Goal: Task Accomplishment & Management: Manage account settings

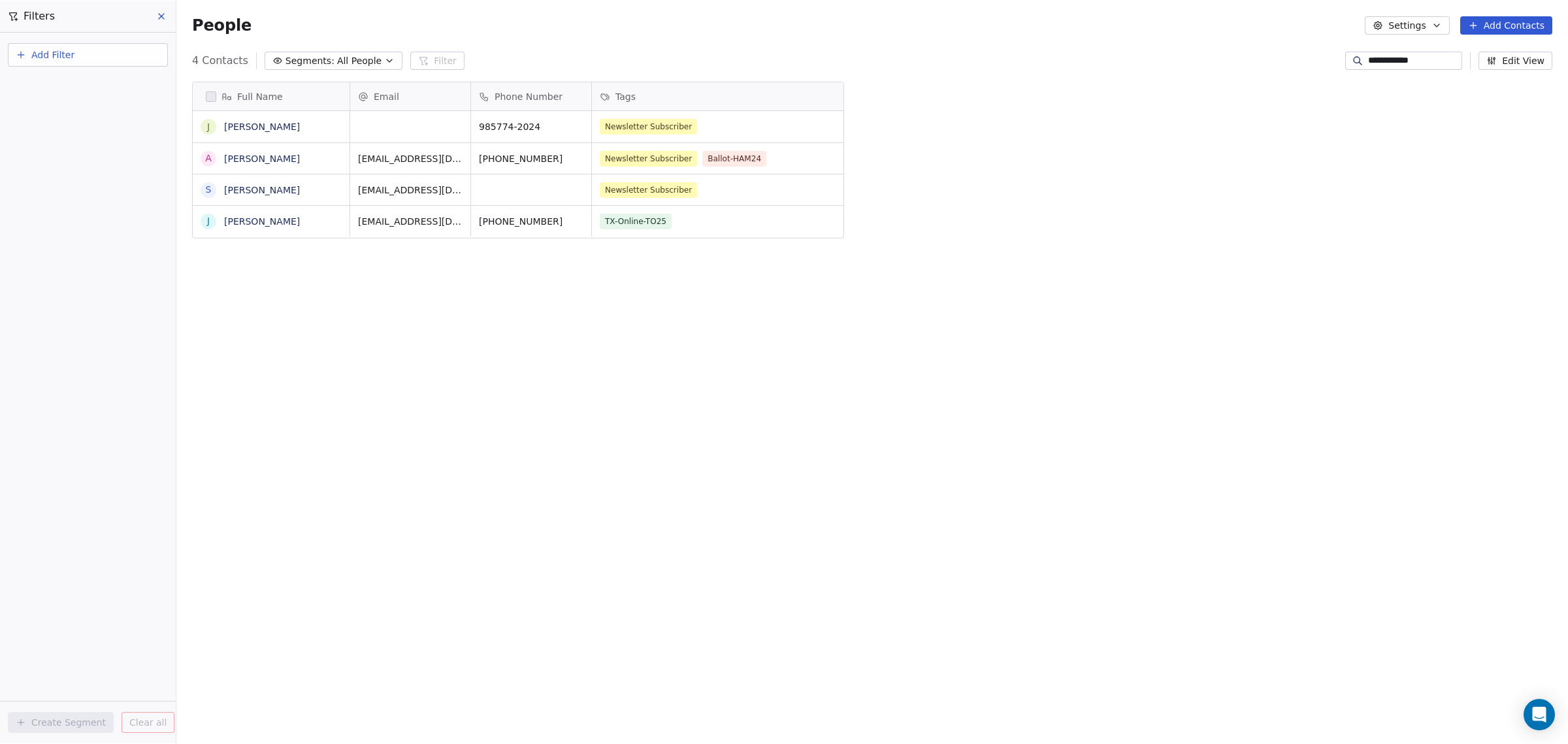
scroll to position [642, 1379]
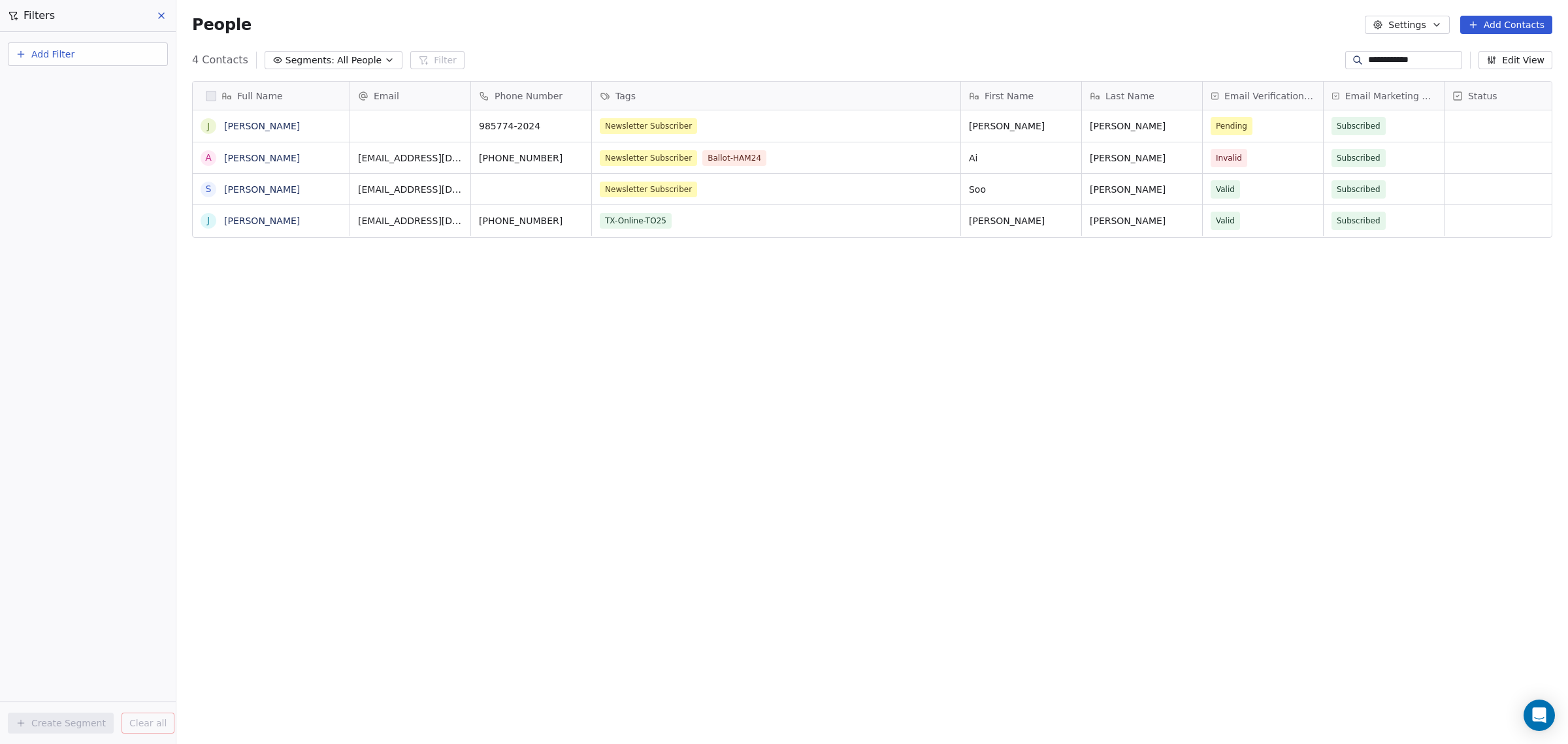
click at [1526, 28] on button "Add Contacts" at bounding box center [1506, 24] width 92 height 18
click at [1523, 71] on span "Import from CSV" at bounding box center [1507, 74] width 76 height 13
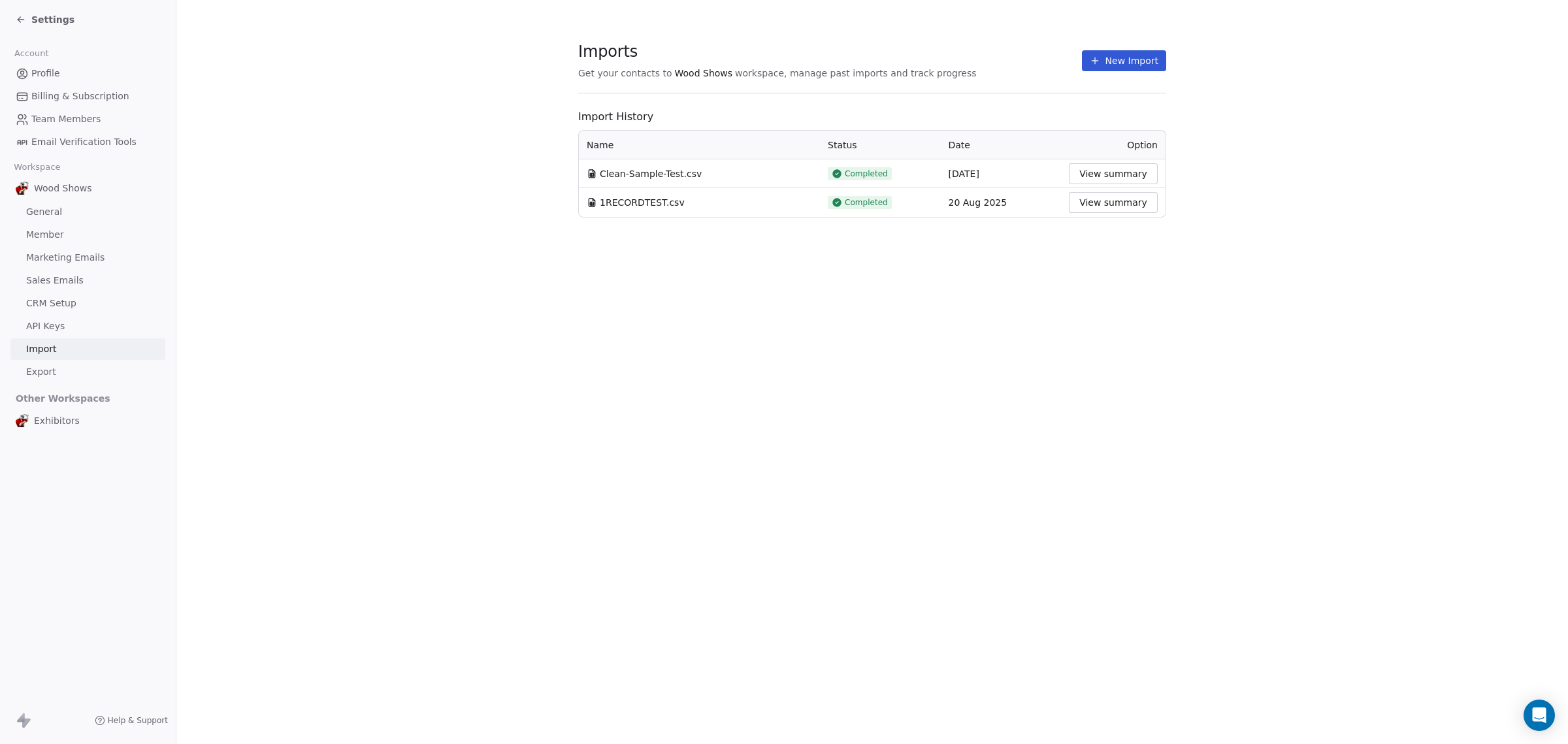
click at [1157, 59] on button "New Import" at bounding box center [1124, 61] width 84 height 21
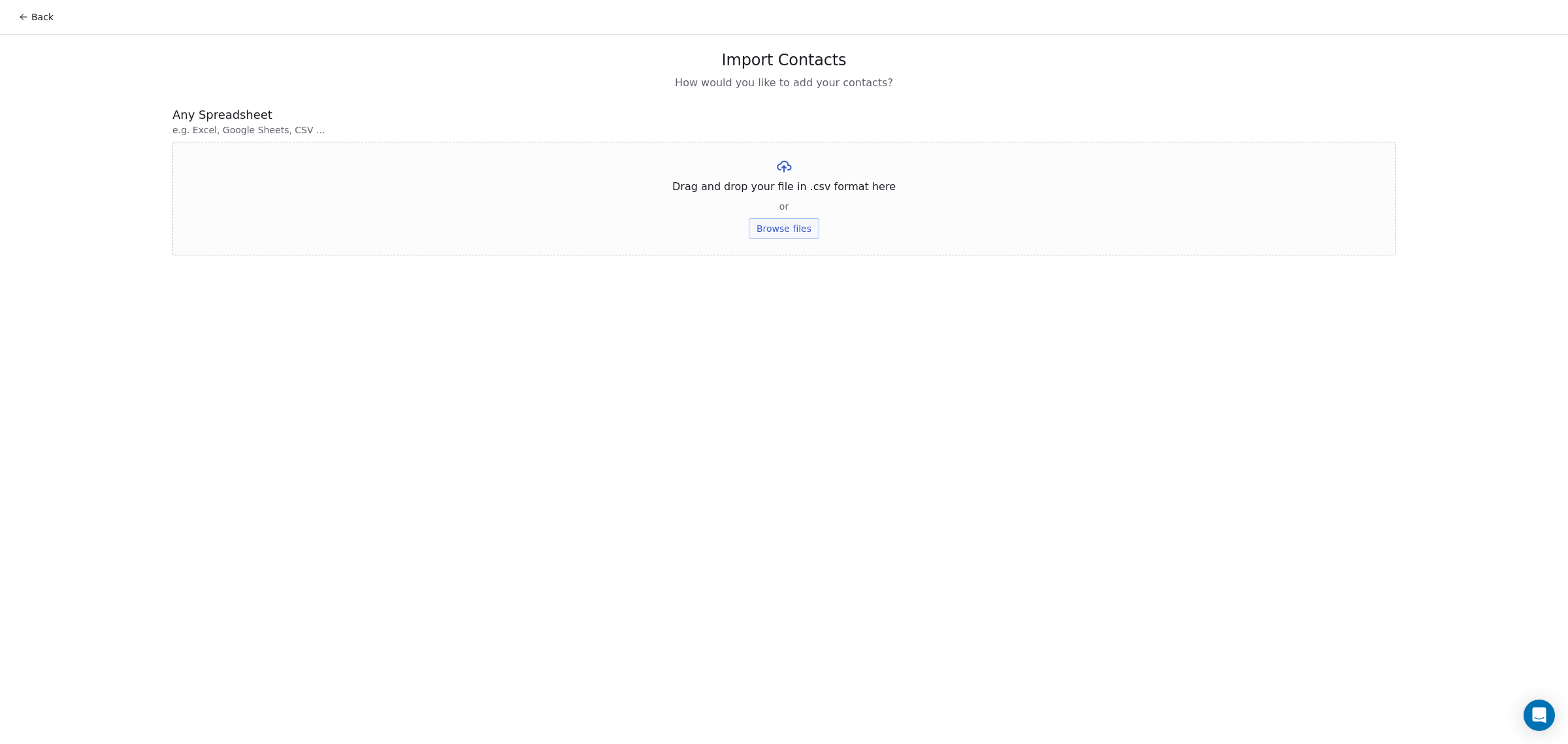
click at [791, 233] on button "Browse files" at bounding box center [784, 229] width 71 height 21
click at [786, 193] on button "Upload" at bounding box center [784, 192] width 48 height 21
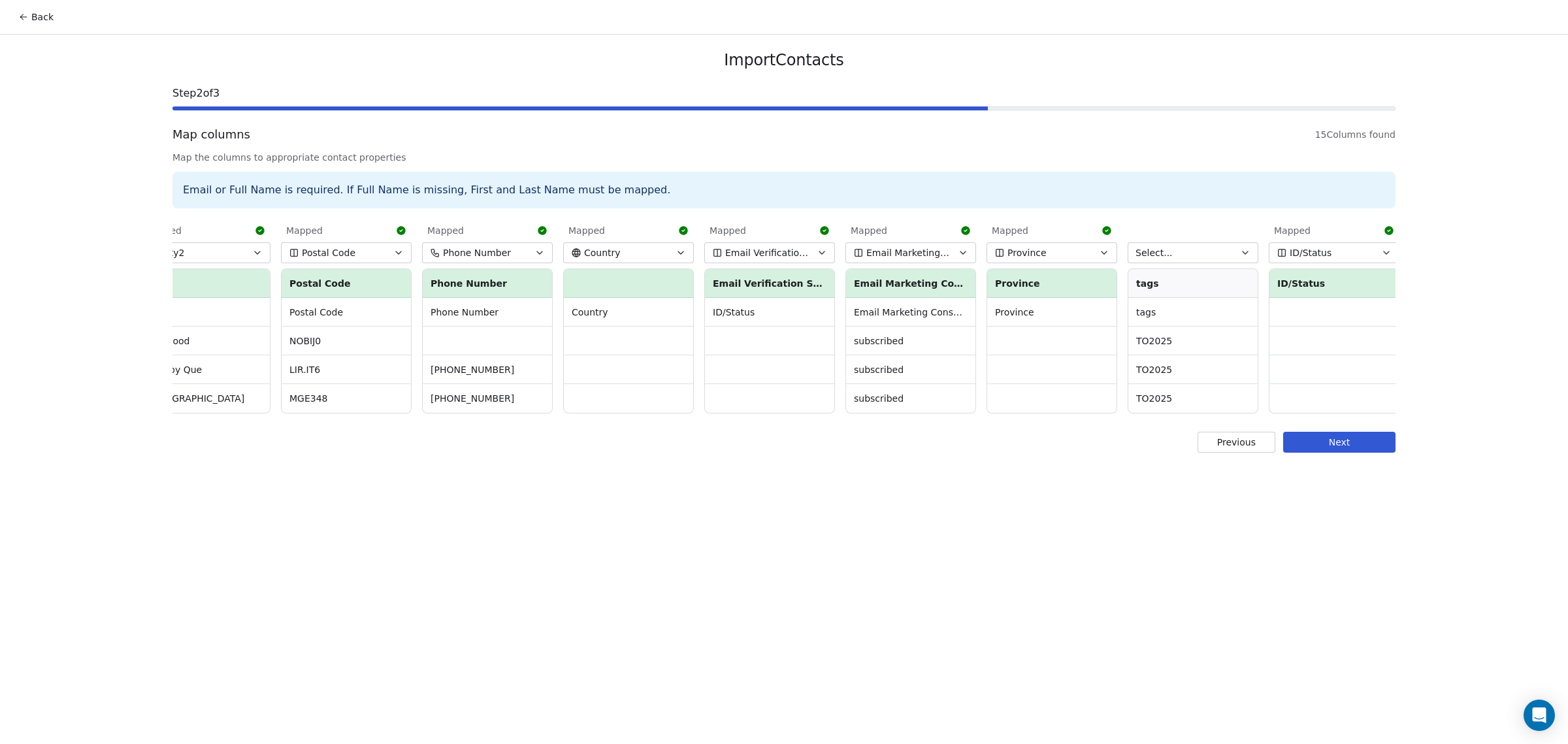
scroll to position [0, 883]
click at [1202, 252] on button "Select..." at bounding box center [1190, 252] width 131 height 21
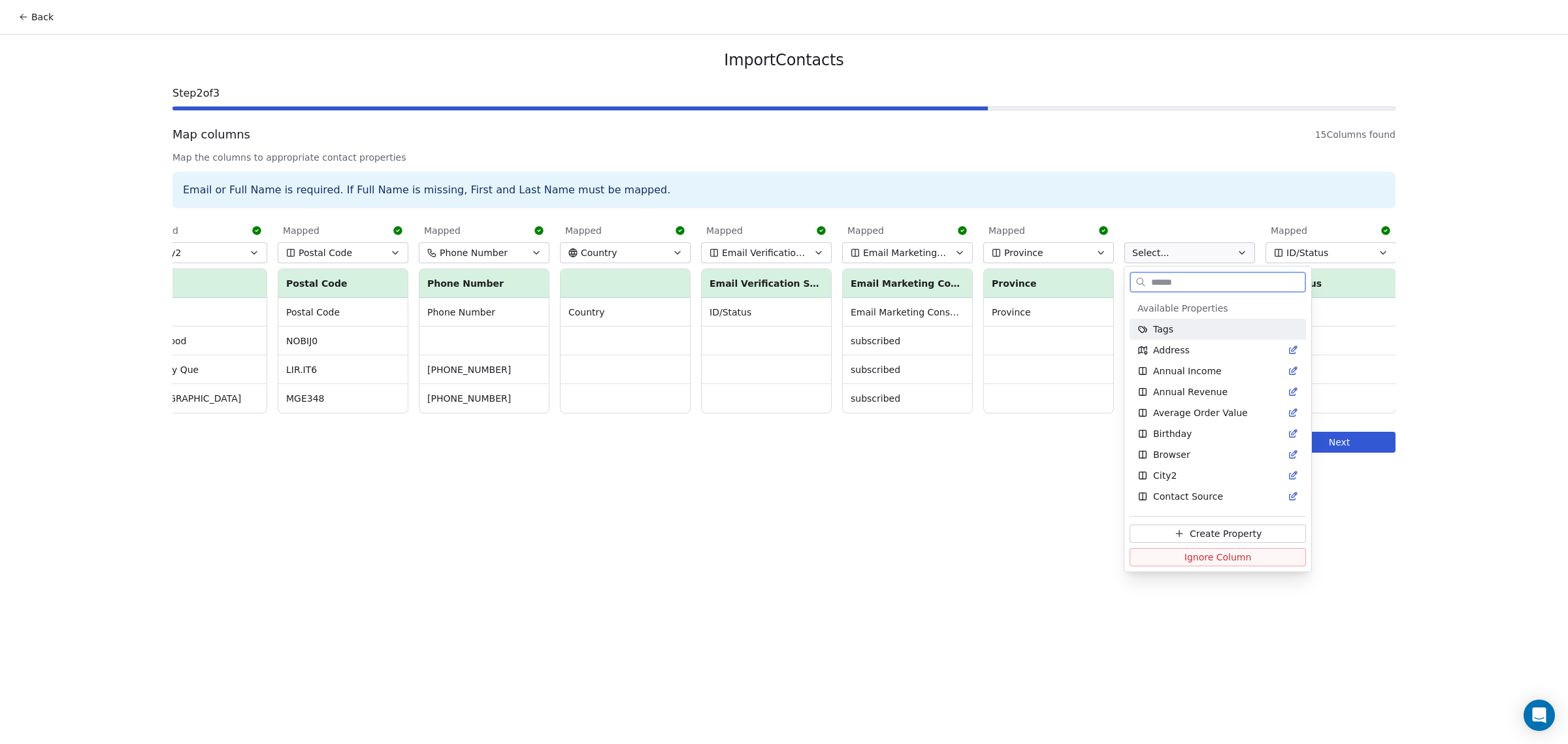
click at [1186, 328] on div "Tags" at bounding box center [1217, 329] width 161 height 13
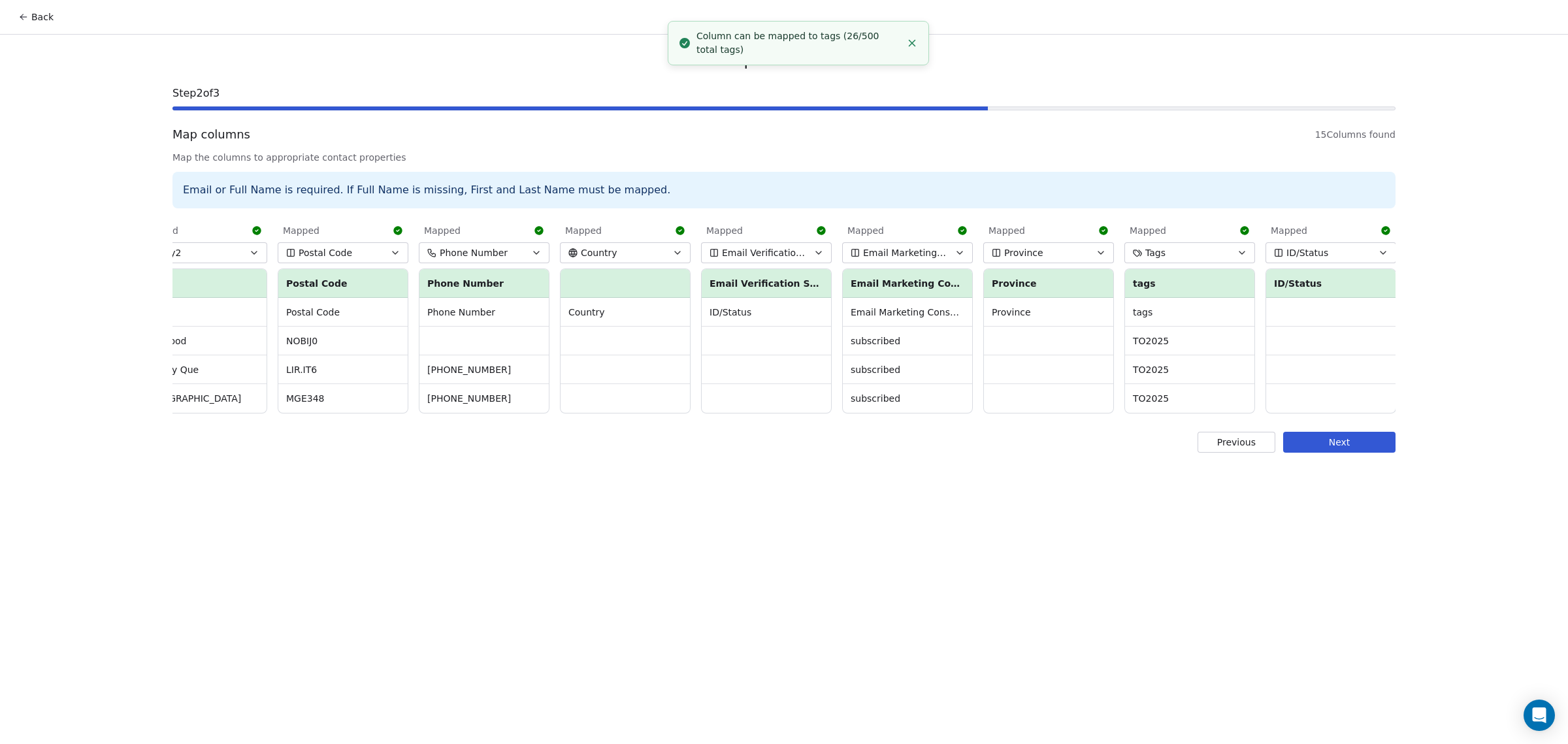
click at [1145, 248] on span "Tags" at bounding box center [1155, 252] width 20 height 13
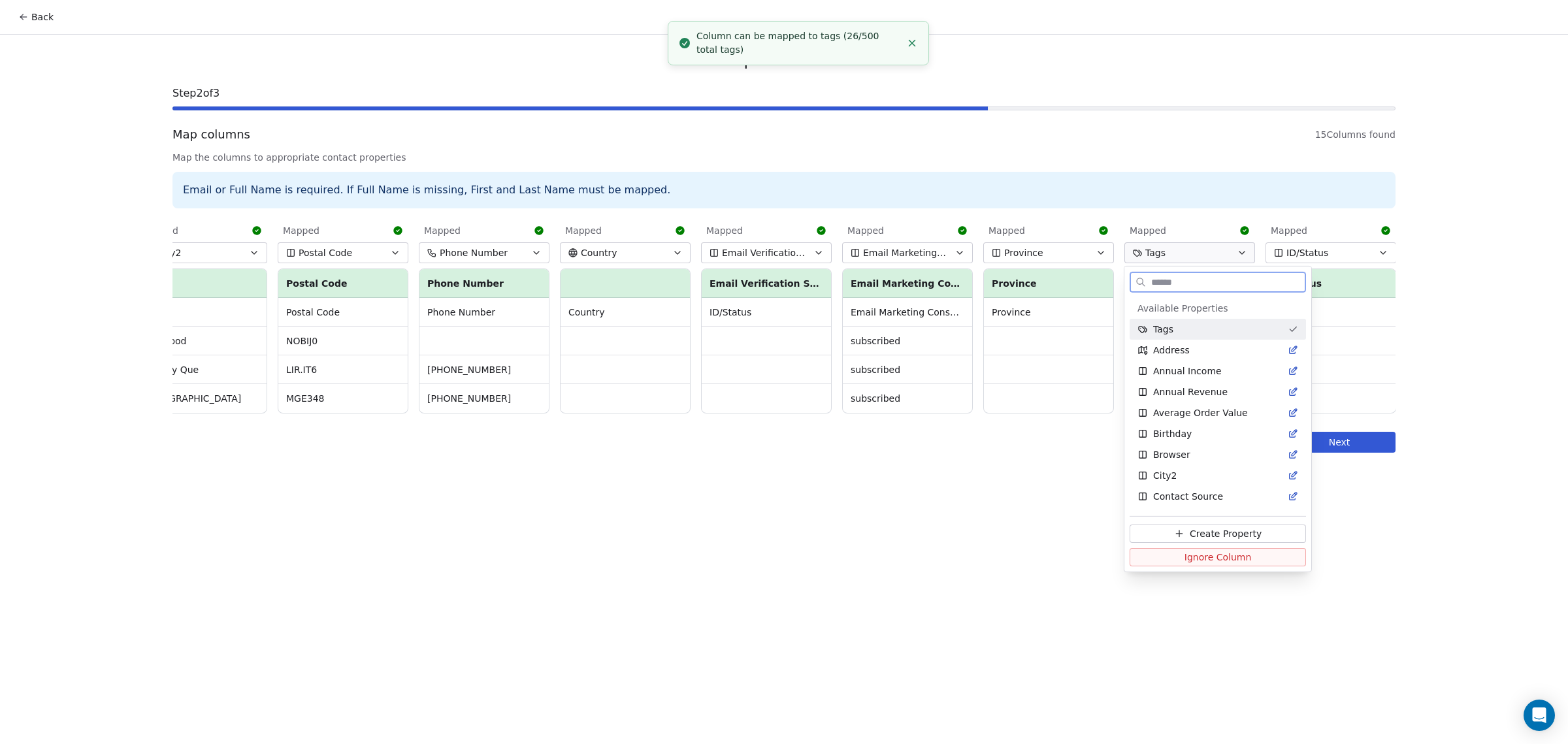
click at [1149, 326] on div "Tags" at bounding box center [1209, 329] width 145 height 13
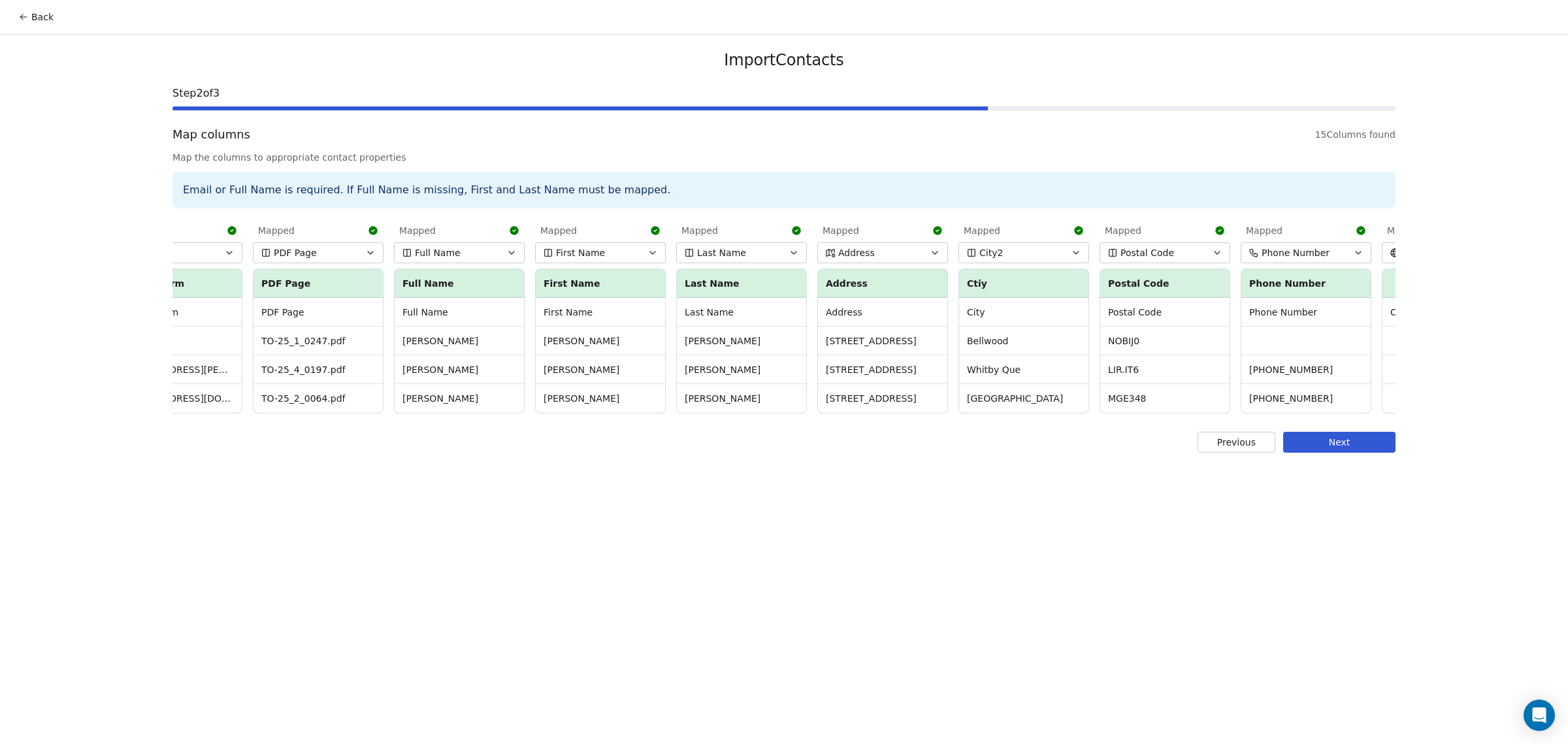
scroll to position [0, 0]
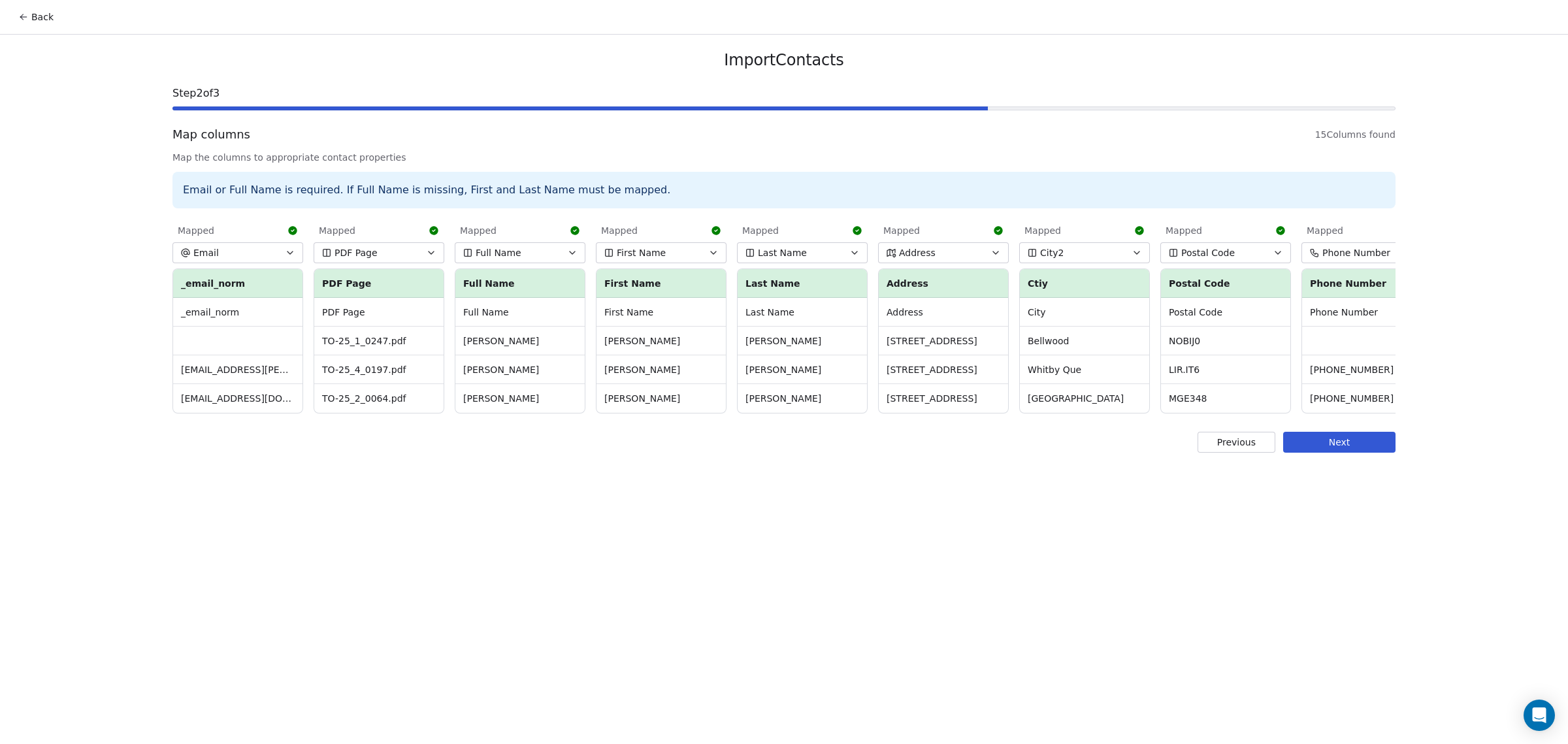
click at [1236, 453] on button "Previous" at bounding box center [1236, 442] width 78 height 21
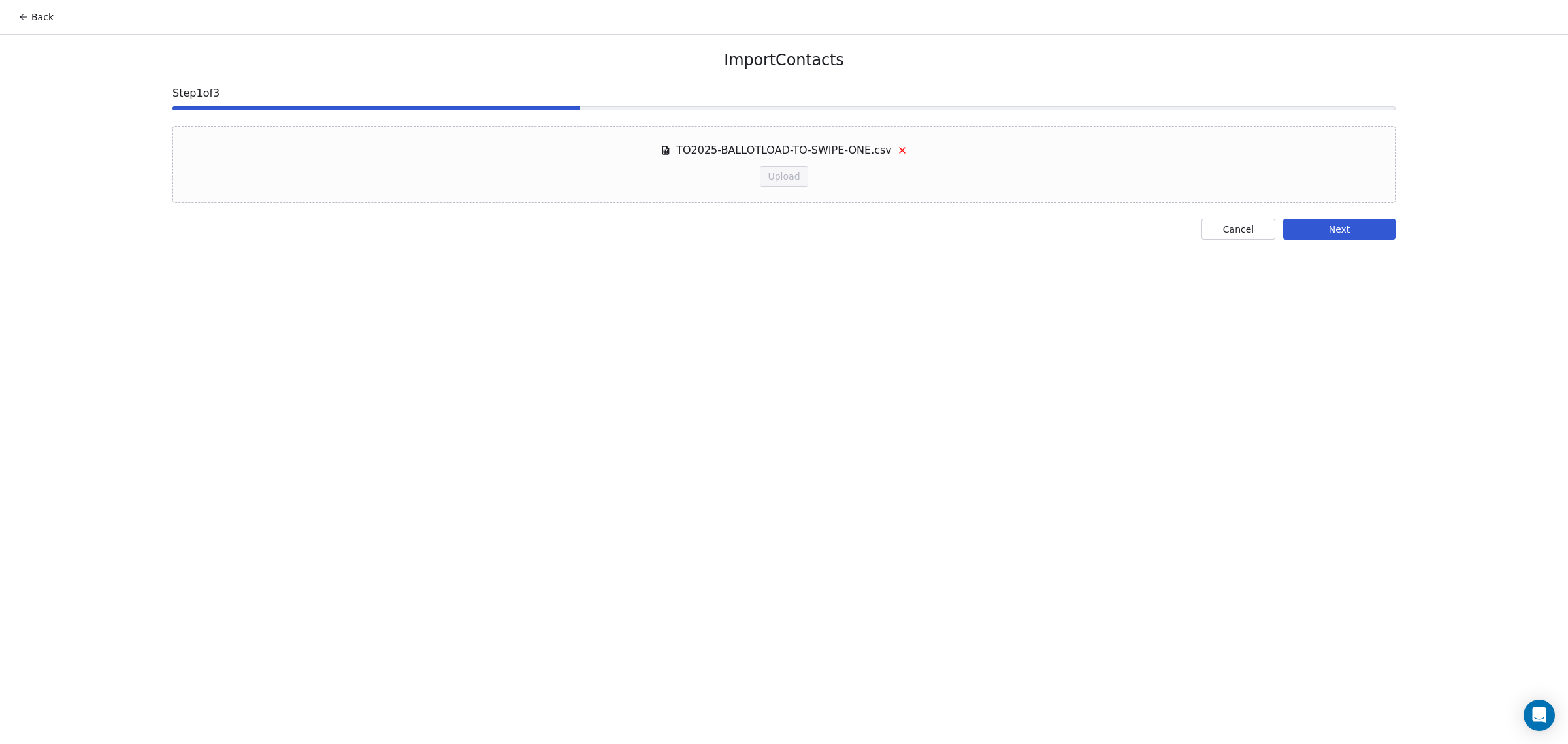
click at [897, 150] on icon at bounding box center [902, 150] width 10 height 10
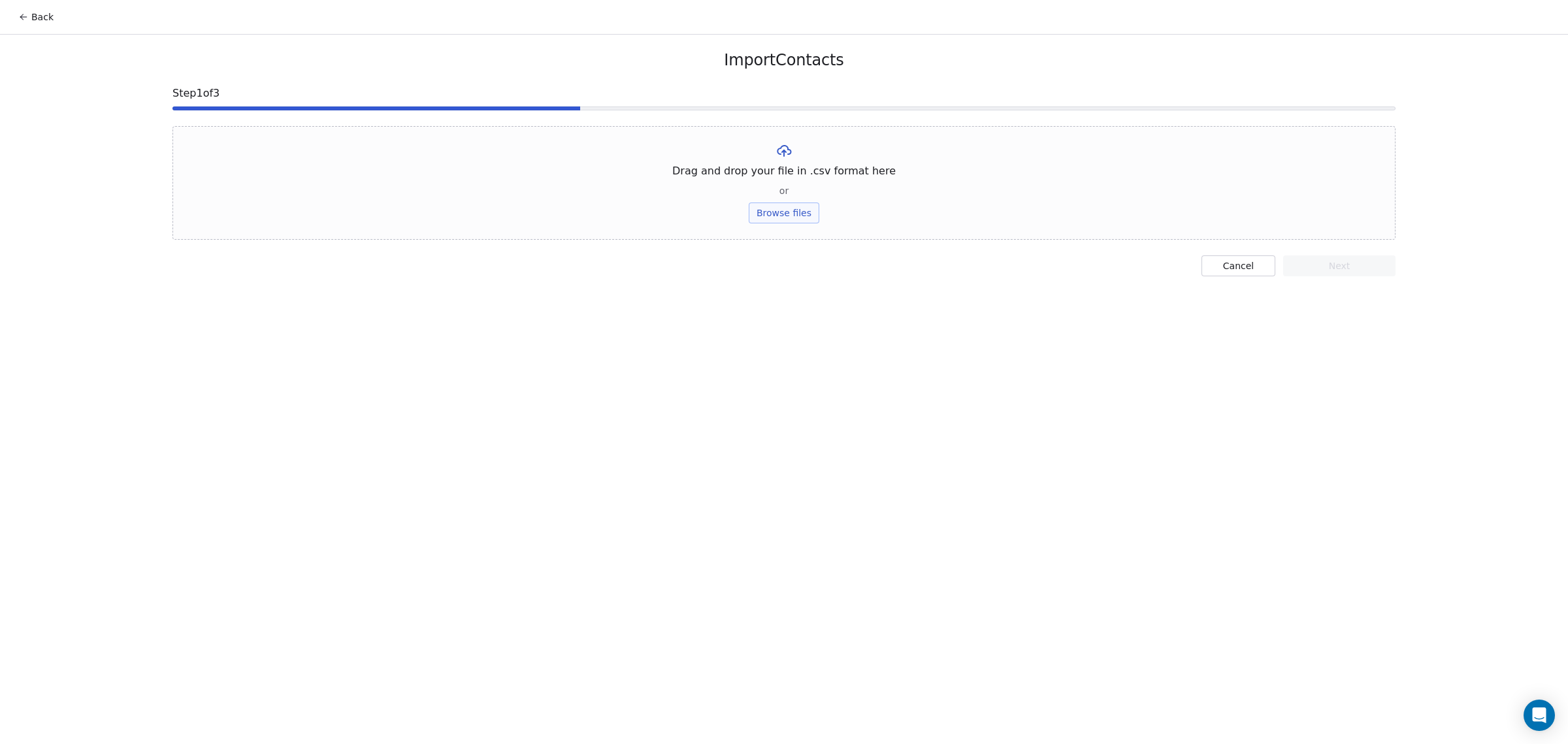
click at [774, 213] on button "Browse files" at bounding box center [784, 212] width 71 height 21
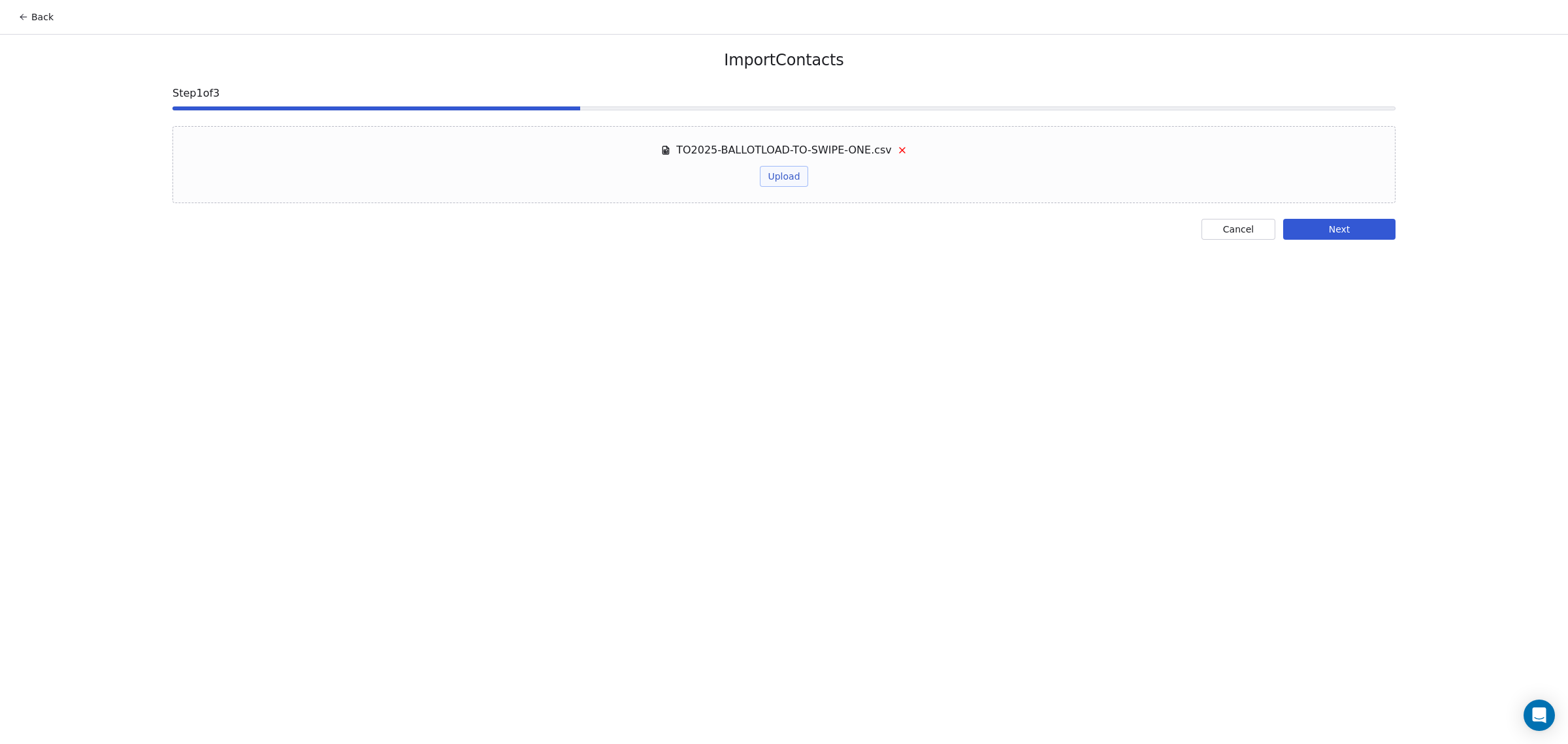
click at [1343, 226] on button "Next" at bounding box center [1339, 229] width 113 height 21
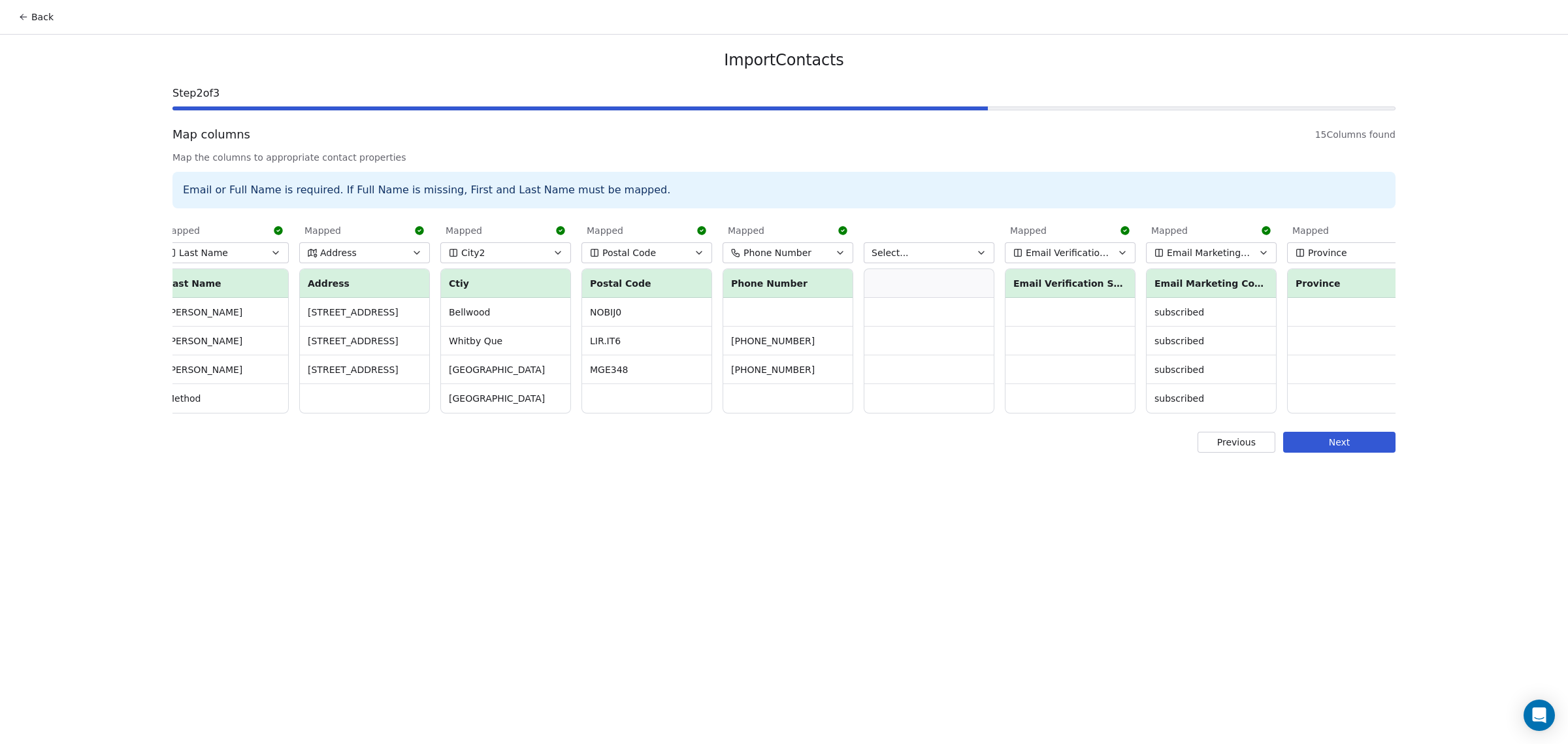
scroll to position [0, 579]
click at [922, 258] on button "Select..." at bounding box center [929, 252] width 131 height 21
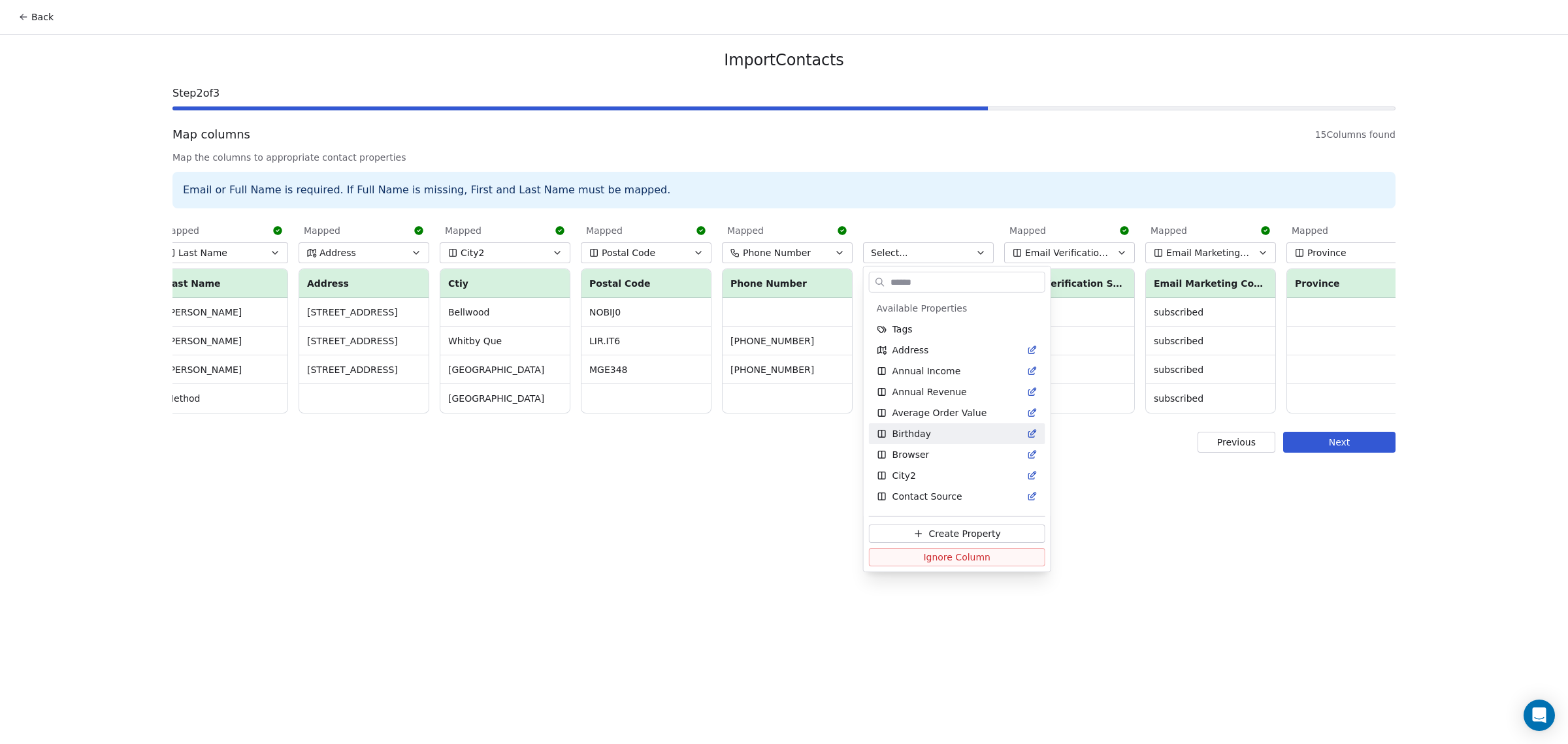
click at [902, 244] on html "Back Import Contacts Step 2 of 3 Map columns 15 Columns found Map the columns t…" at bounding box center [784, 372] width 1568 height 744
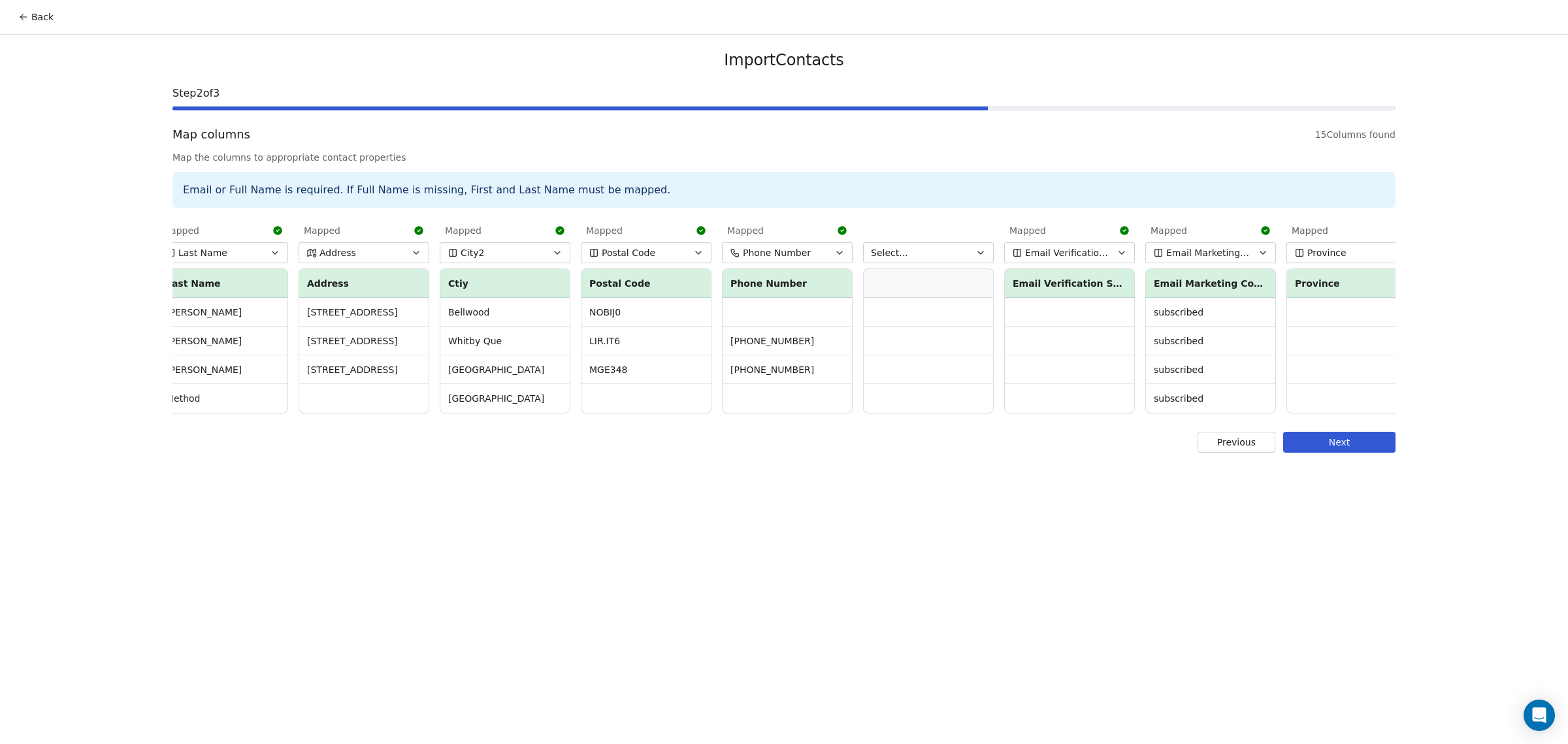
click at [896, 255] on span "Select..." at bounding box center [889, 252] width 37 height 13
type input "****"
click at [922, 335] on div "Country" at bounding box center [937, 329] width 138 height 21
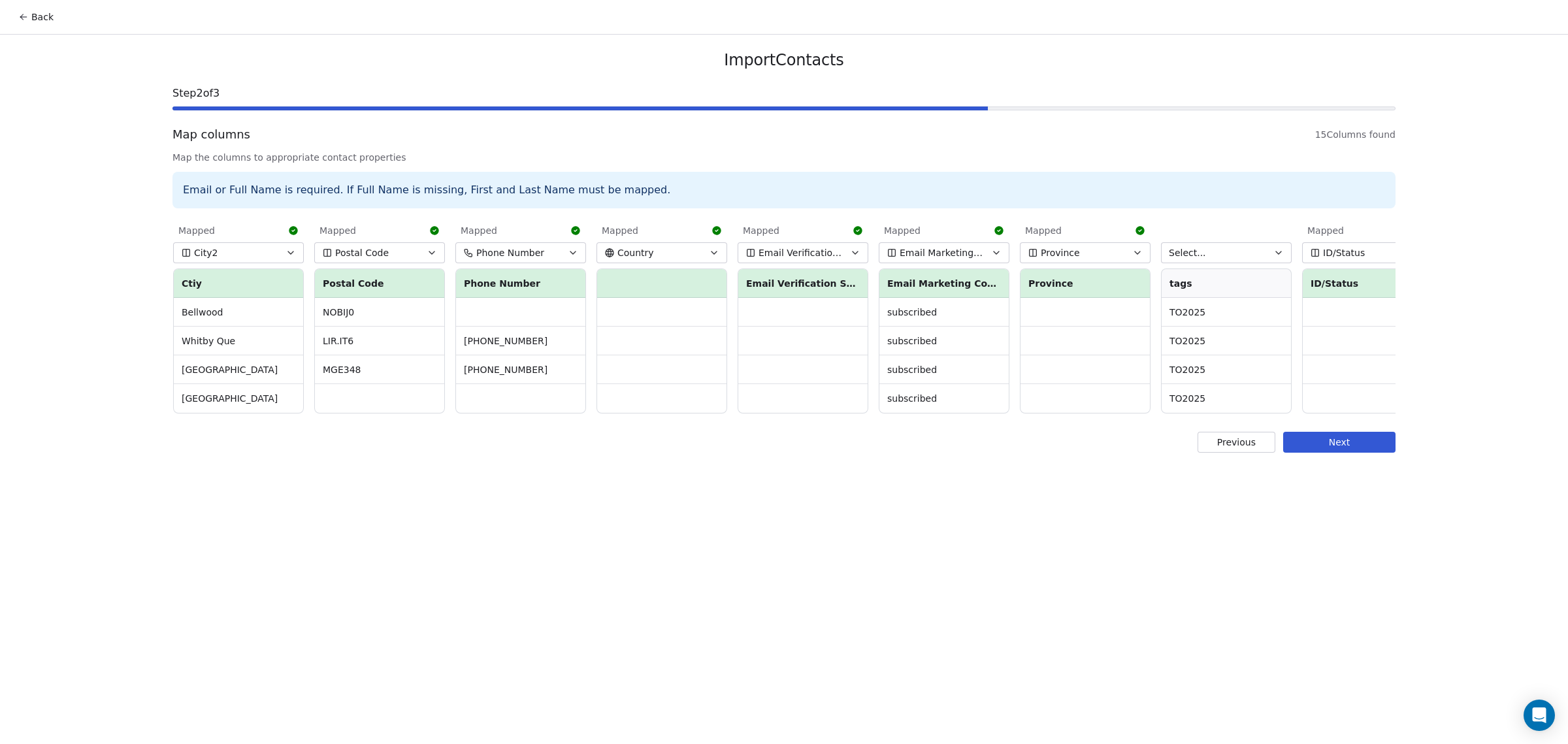
scroll to position [0, 883]
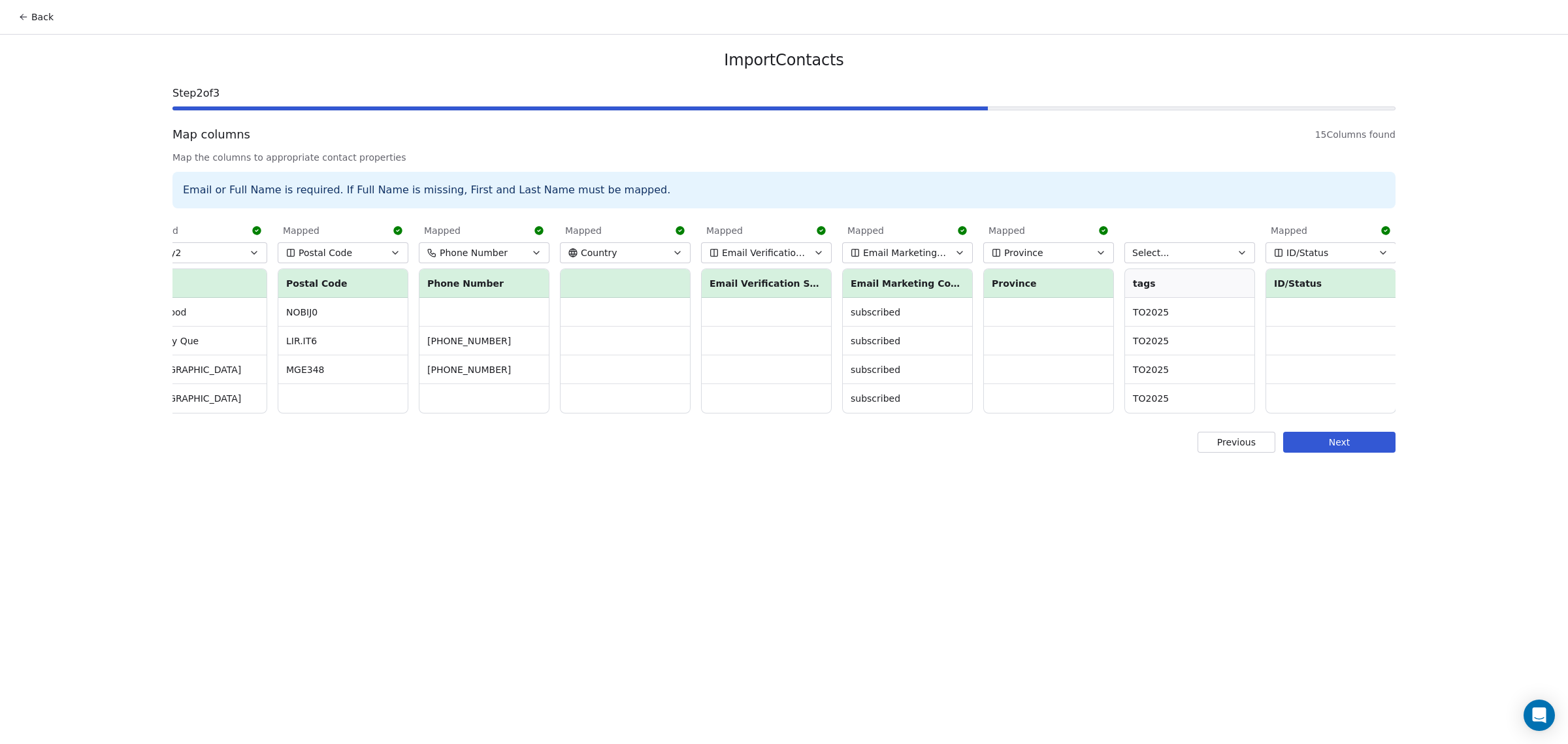
click at [1233, 244] on button "Select..." at bounding box center [1190, 252] width 131 height 21
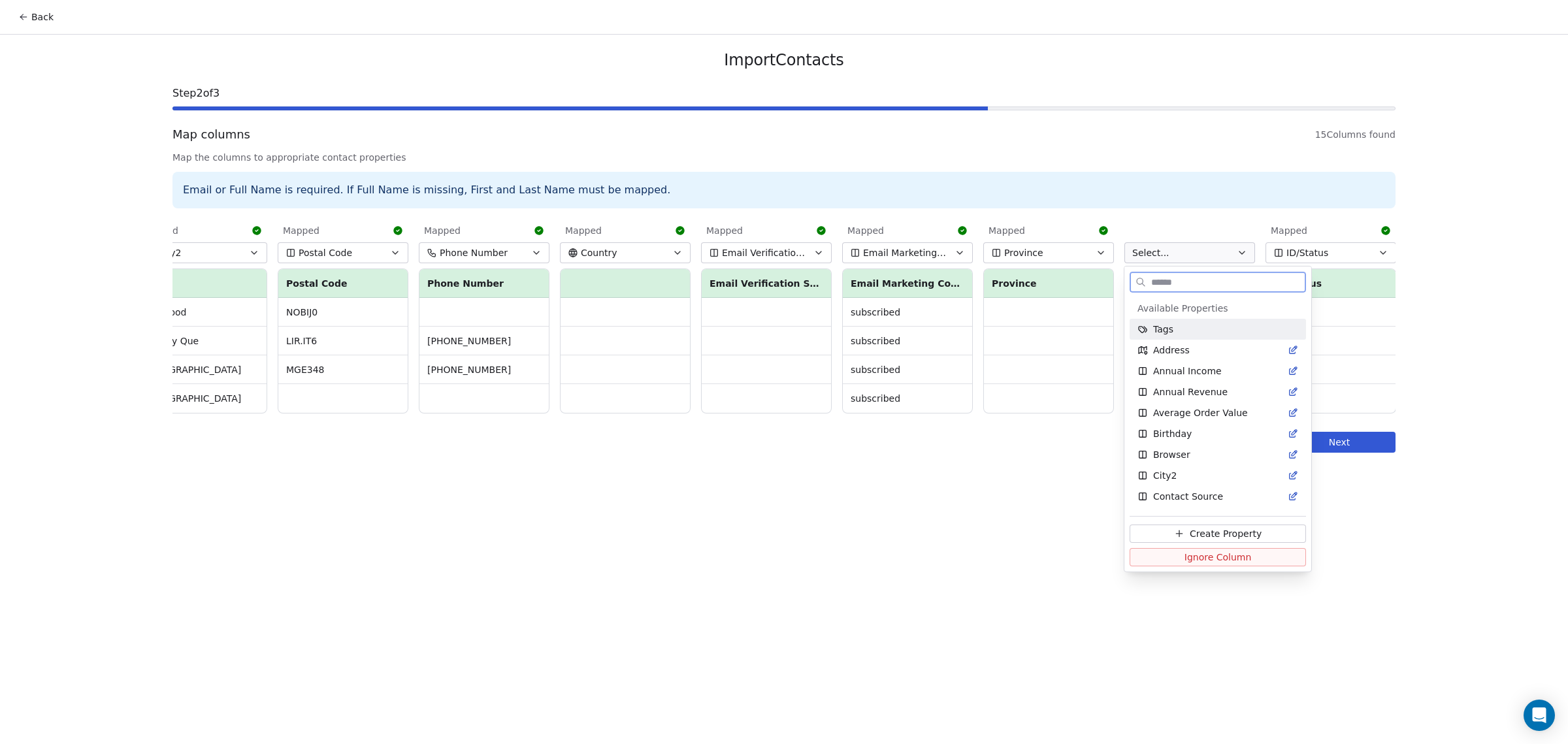
click at [1176, 332] on div "Tags" at bounding box center [1217, 329] width 161 height 13
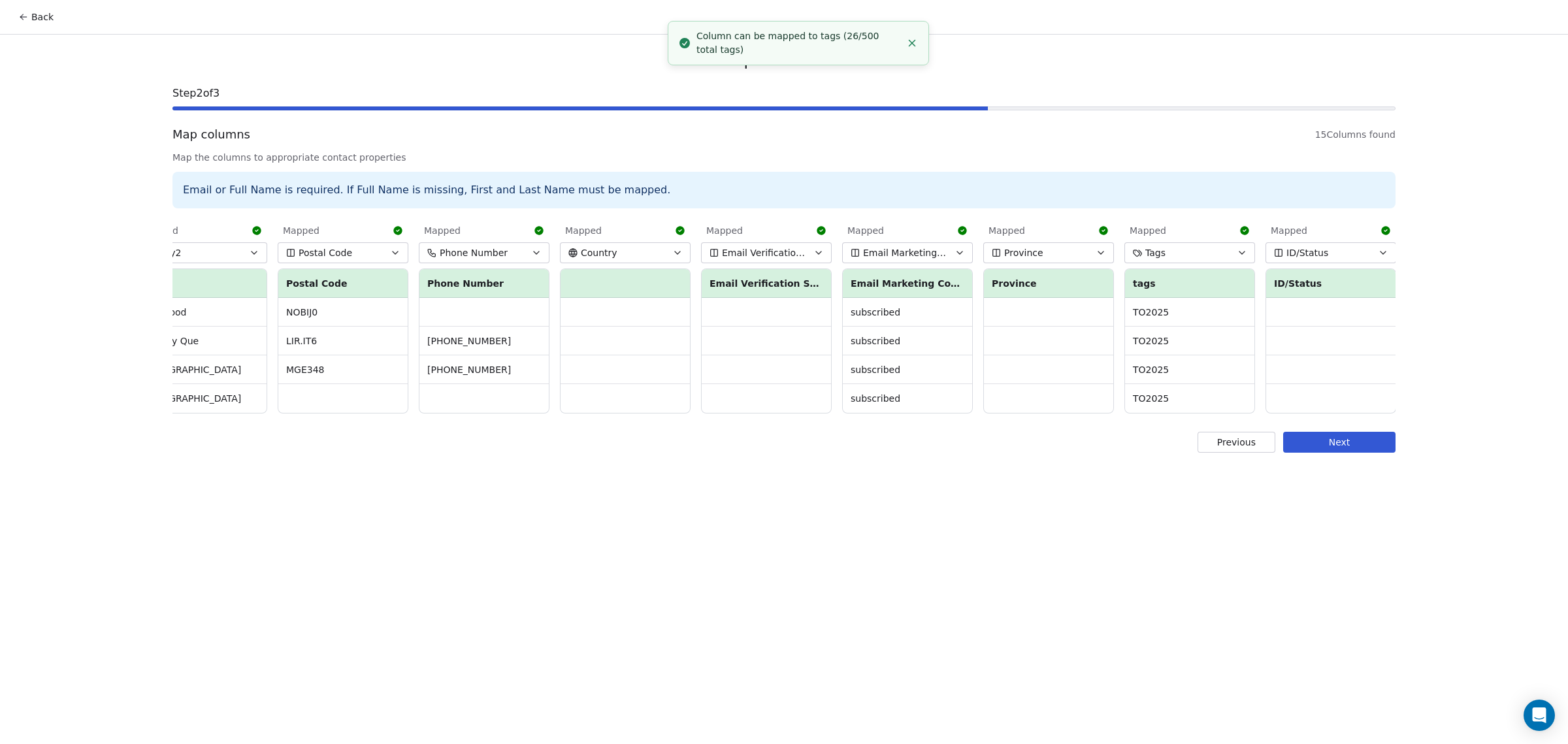
click at [1352, 453] on button "Next" at bounding box center [1339, 442] width 113 height 21
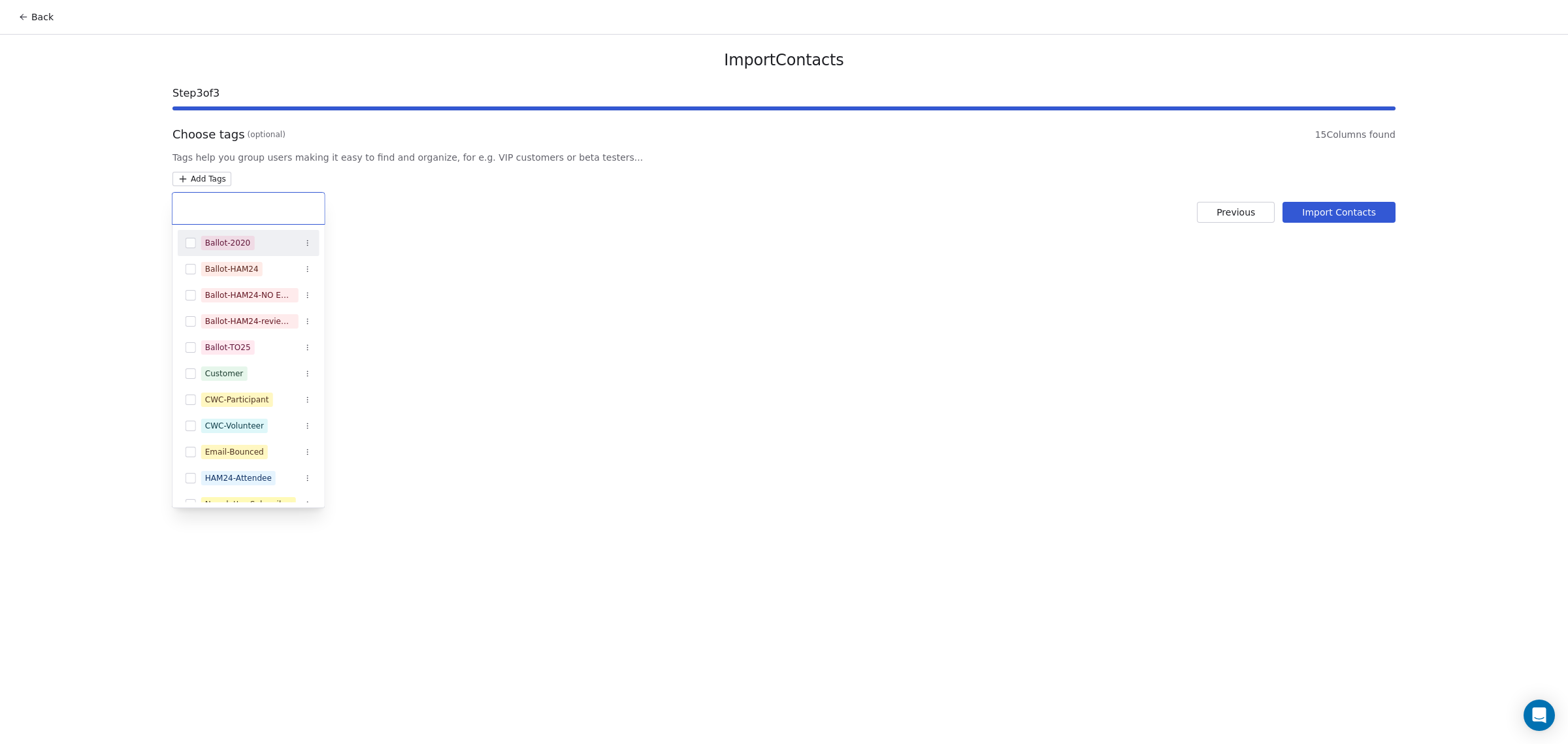
click at [186, 181] on html "Back Import Contacts Step 3 of 3 Choose tags (optional) 15 Columns found Tags h…" at bounding box center [784, 372] width 1568 height 744
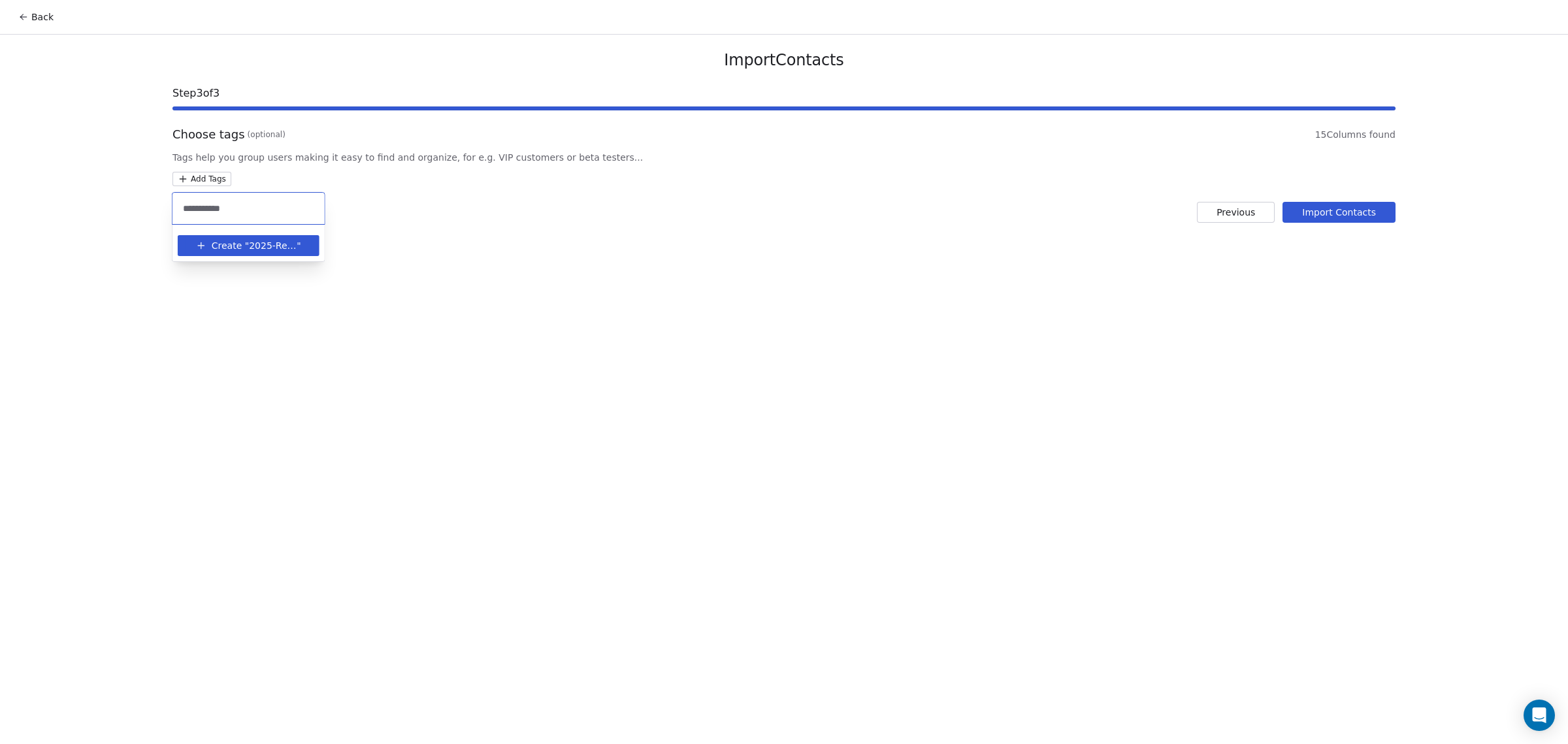
type input "**********"
click at [268, 247] on span "2025-Review" at bounding box center [272, 246] width 48 height 13
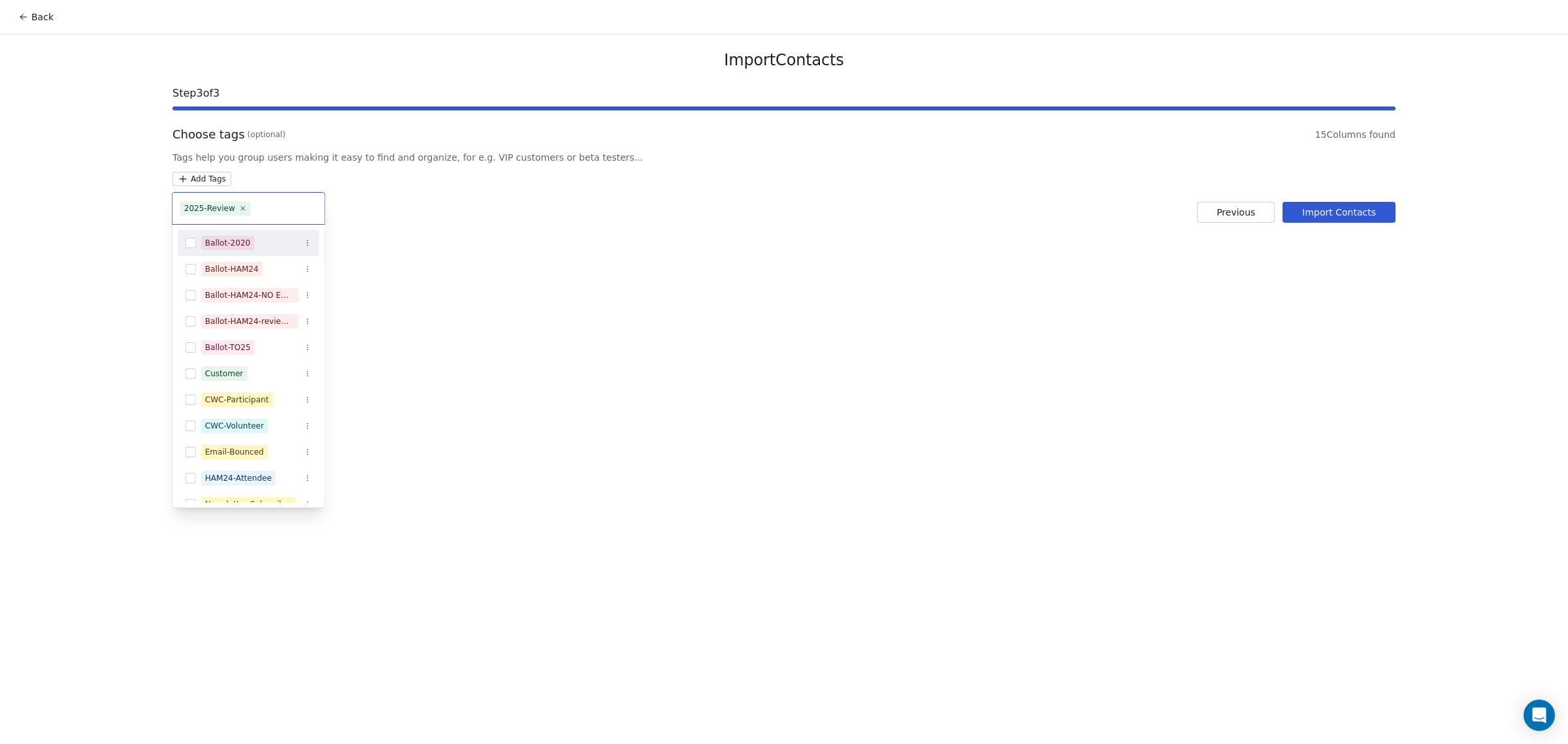
click at [1368, 208] on html "Back Import Contacts Step 3 of 3 Choose tags (optional) 15 Columns found Tags h…" at bounding box center [784, 372] width 1568 height 744
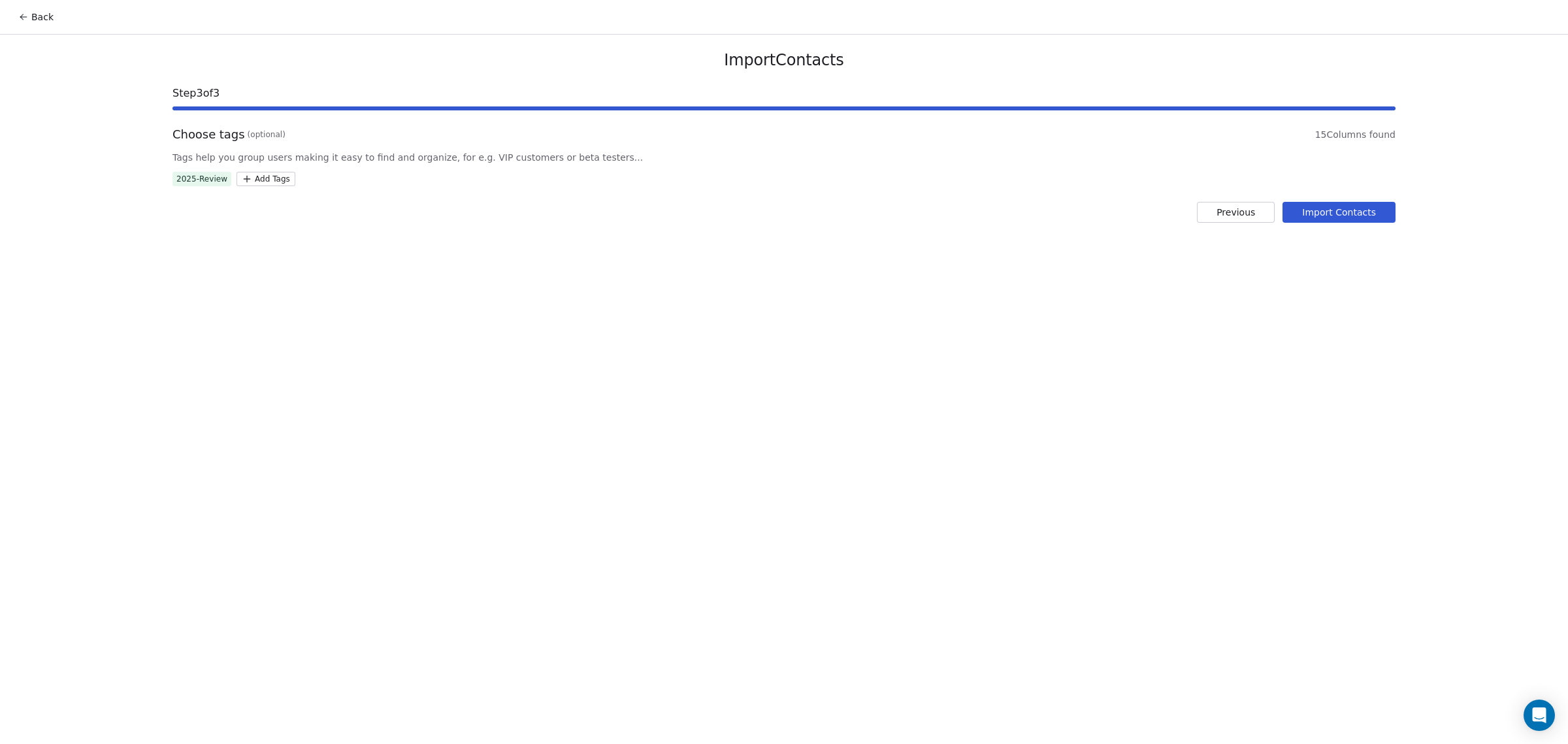
click at [1357, 214] on button "Import Contacts" at bounding box center [1339, 212] width 113 height 21
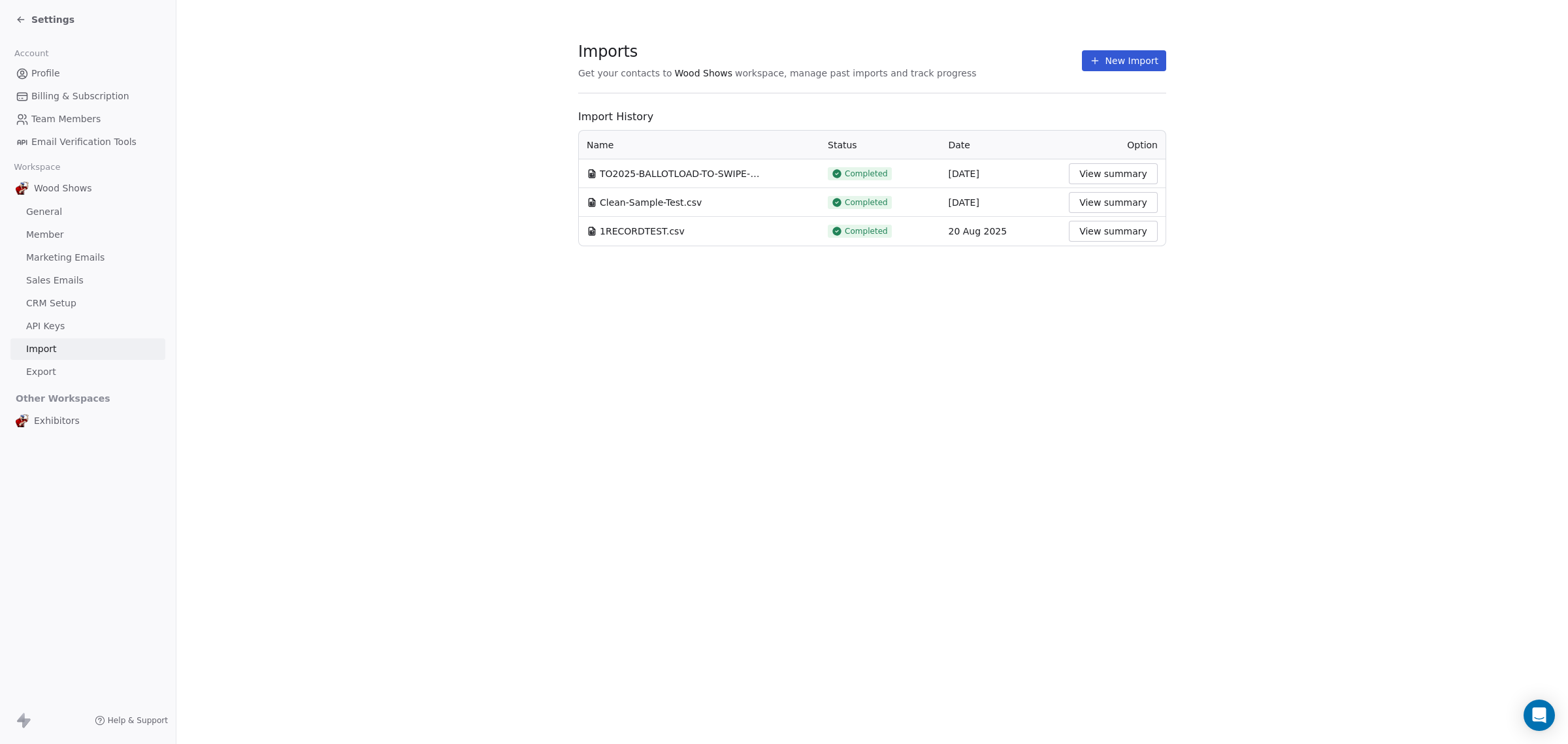
click at [353, 139] on section "Imports Get your contacts to Wood Shows workspace, manage past imports and trac…" at bounding box center [872, 144] width 1391 height 288
click at [1136, 177] on button "View summary" at bounding box center [1113, 173] width 89 height 21
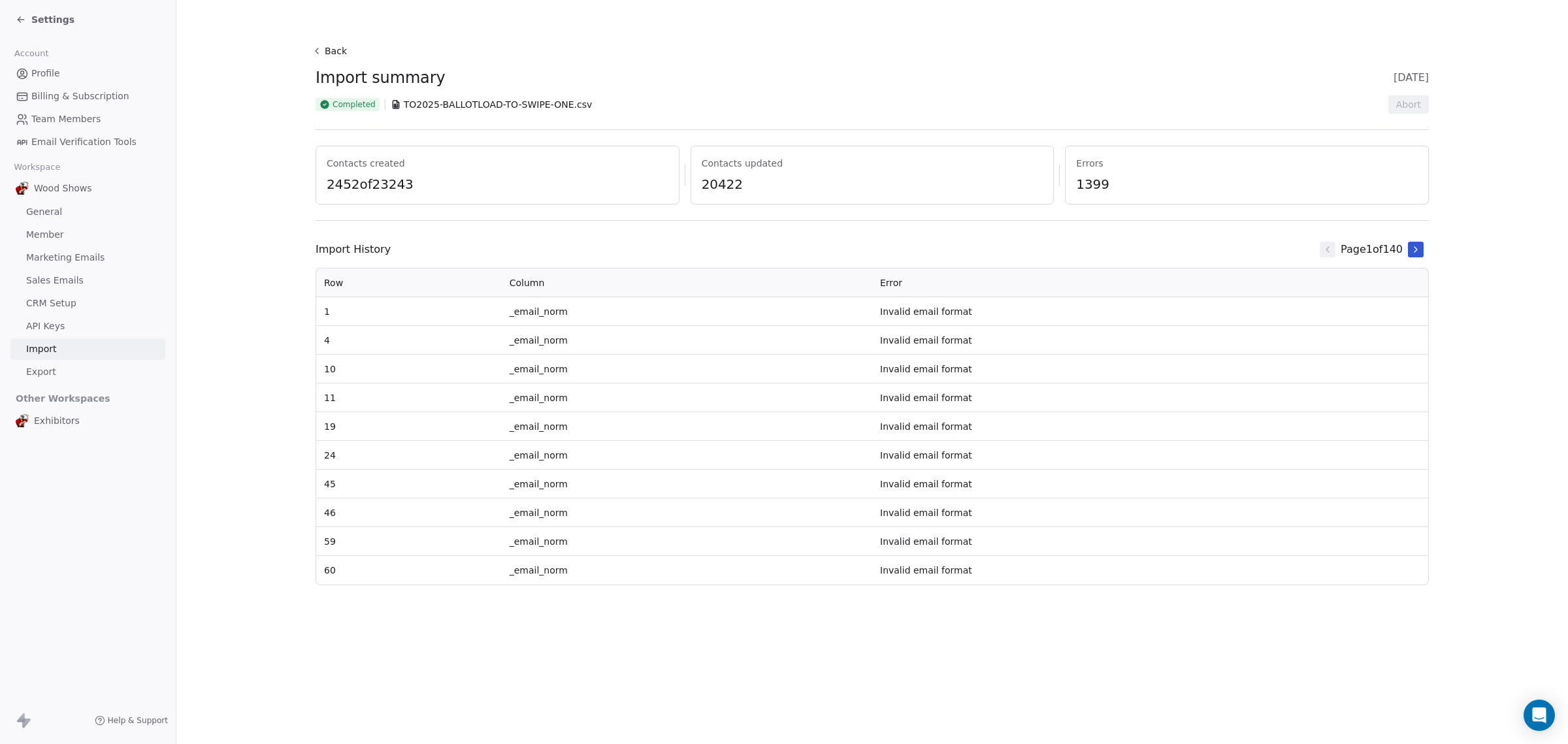
click at [1424, 244] on div "Page 1 of 140" at bounding box center [1372, 250] width 115 height 26
click at [1417, 246] on icon at bounding box center [1415, 249] width 10 height 10
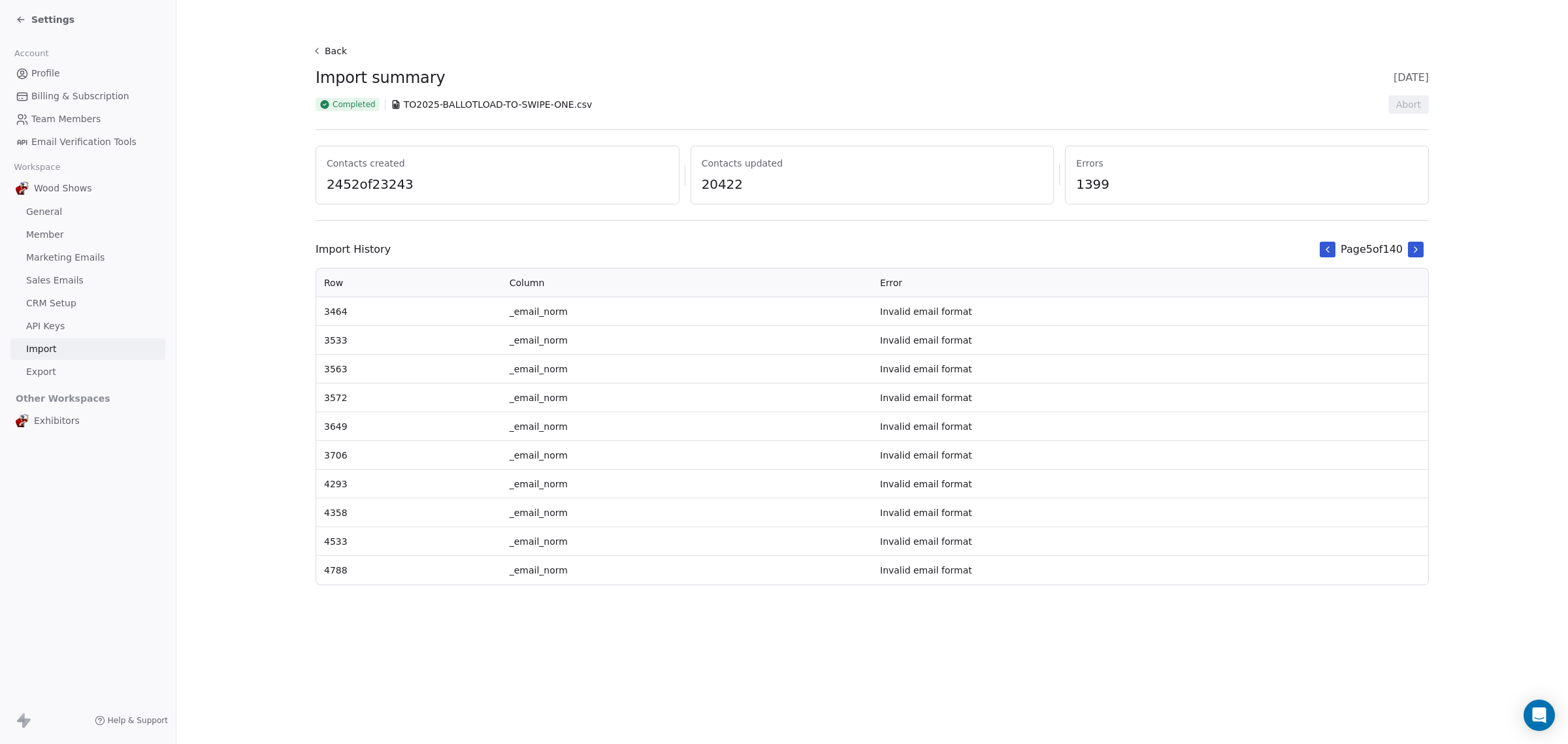
click at [1417, 246] on icon at bounding box center [1415, 249] width 10 height 10
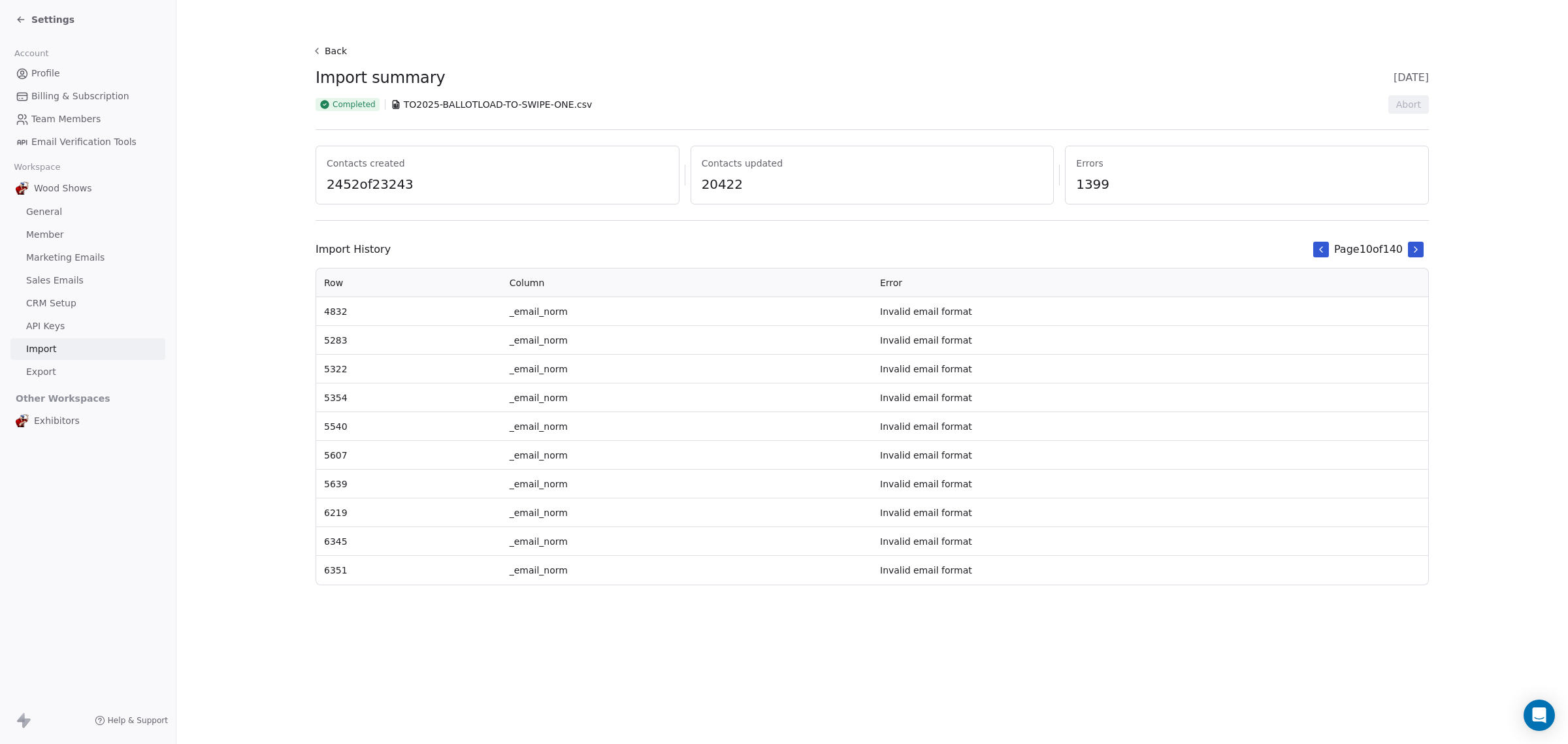
click at [1417, 246] on icon at bounding box center [1415, 249] width 10 height 10
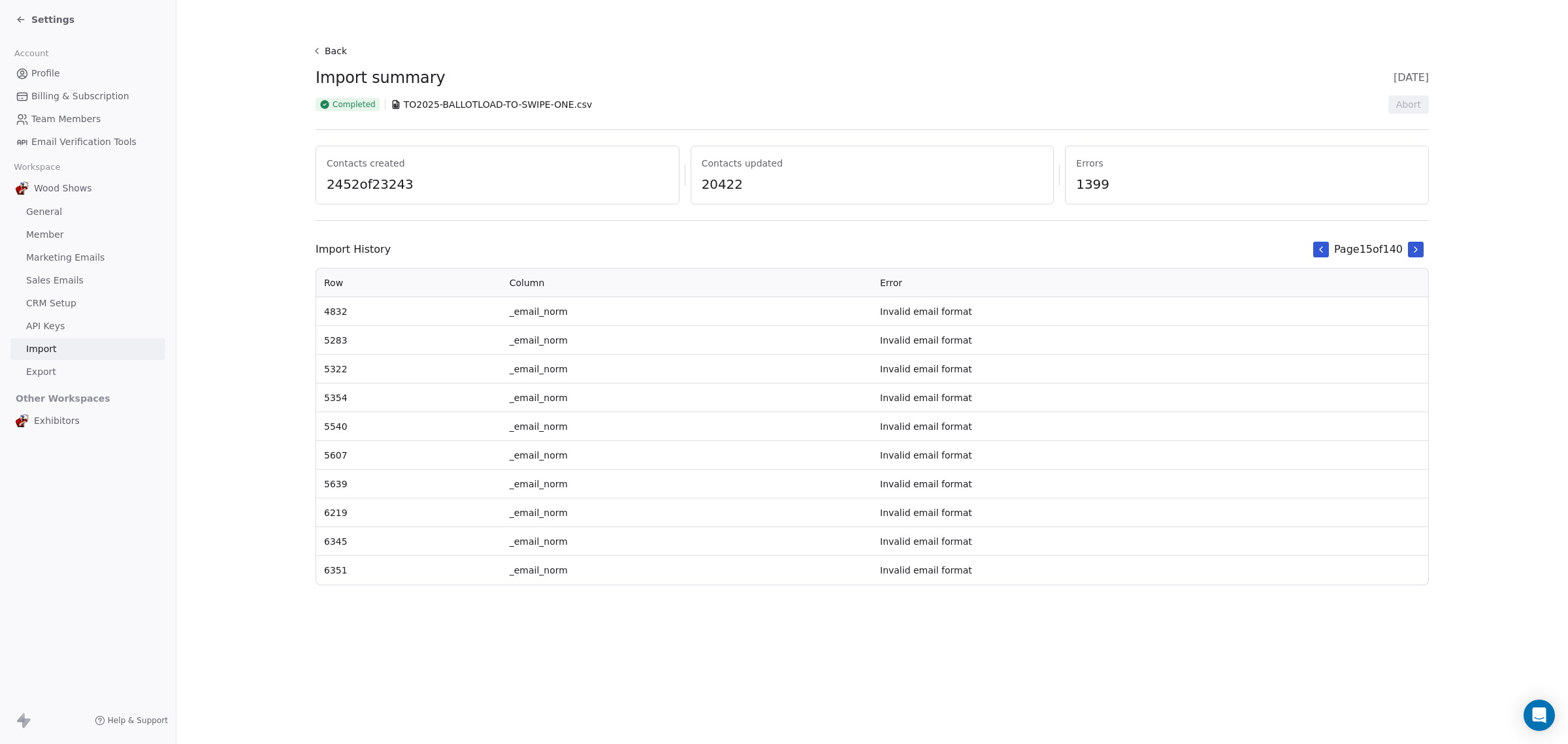
click at [1417, 246] on icon at bounding box center [1415, 249] width 10 height 10
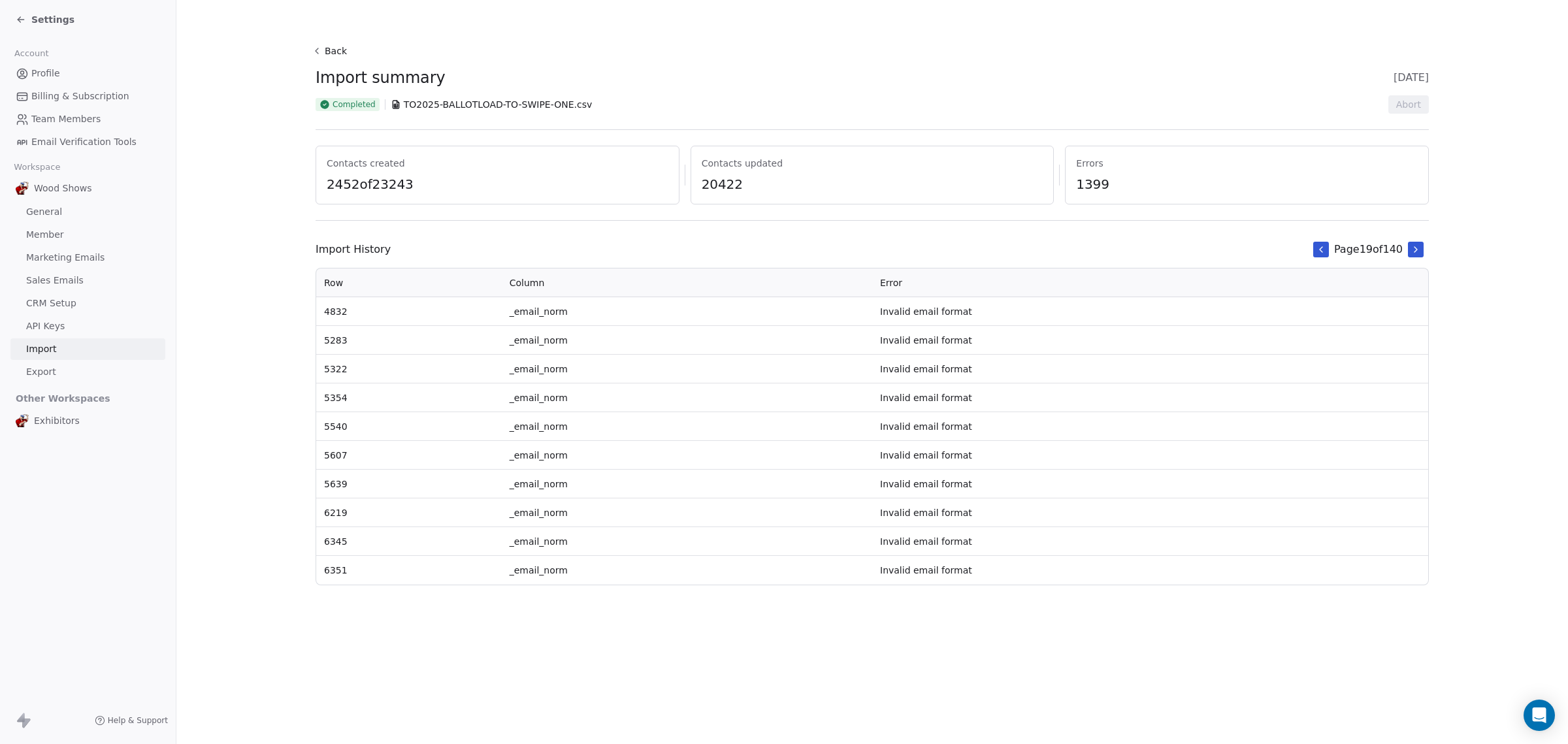
click at [1417, 246] on icon at bounding box center [1415, 249] width 10 height 10
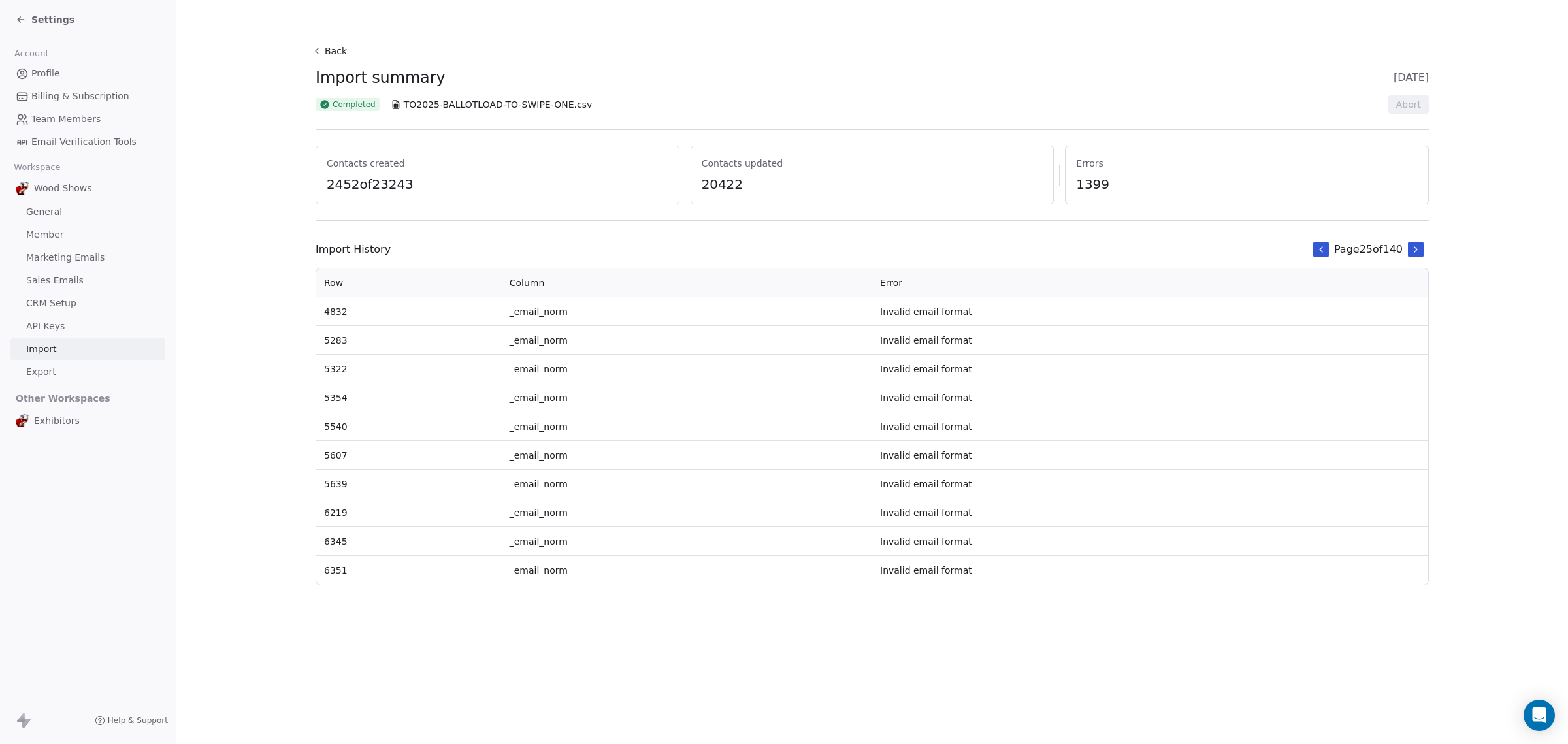
click at [1417, 246] on icon at bounding box center [1415, 249] width 10 height 10
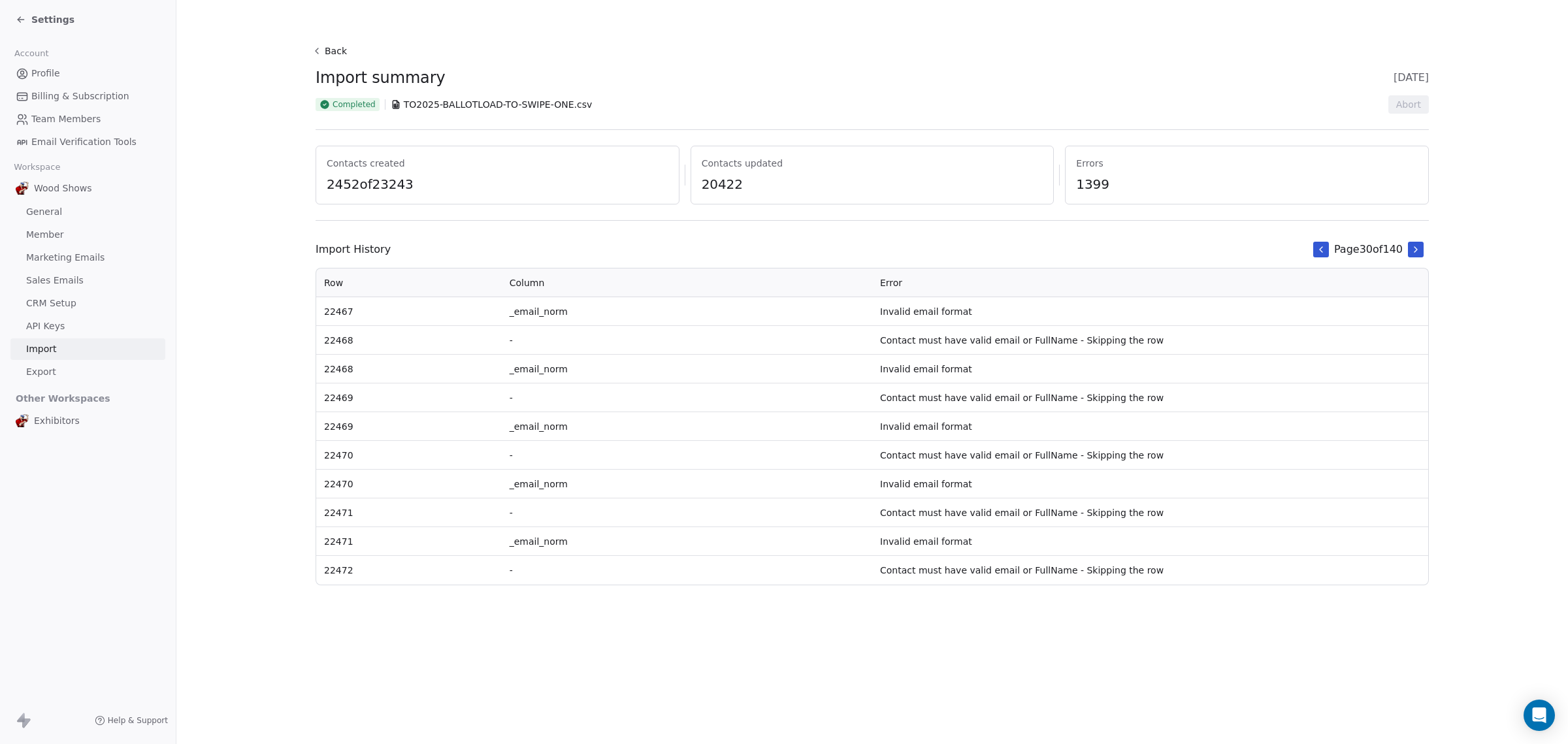
click at [335, 54] on button "Back" at bounding box center [331, 51] width 42 height 24
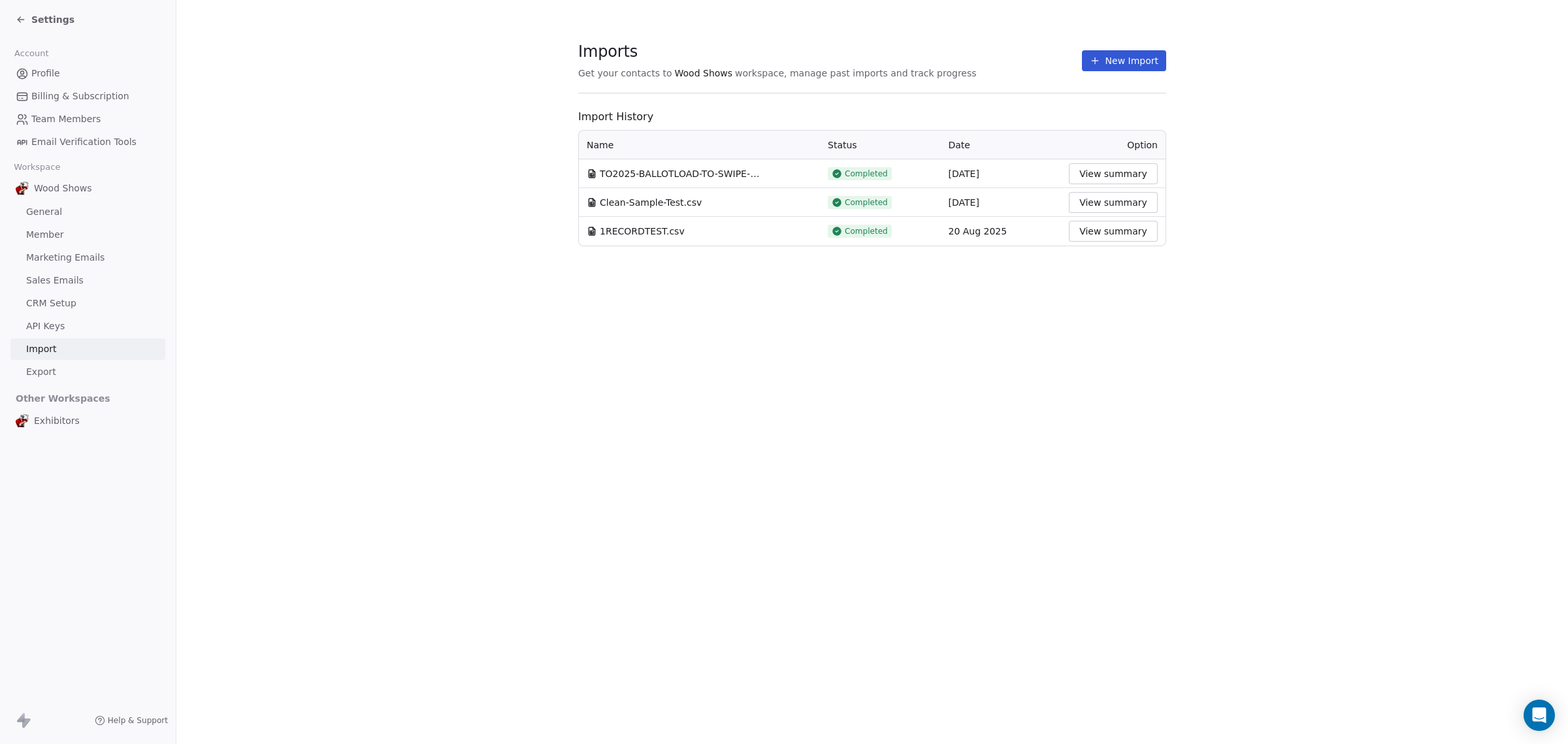
click at [45, 208] on span "General" at bounding box center [44, 212] width 36 height 13
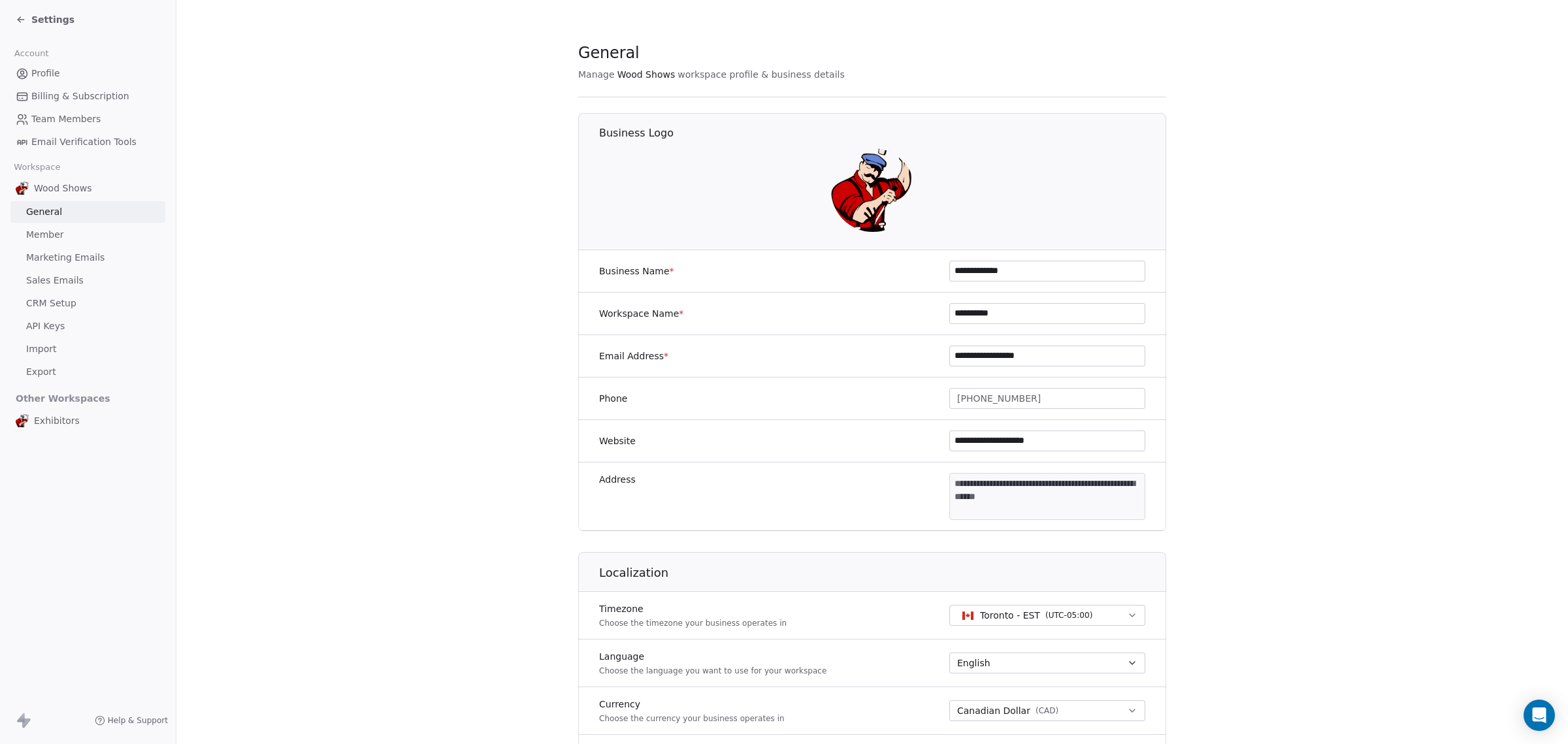
click at [41, 257] on span "Marketing Emails" at bounding box center [65, 258] width 78 height 13
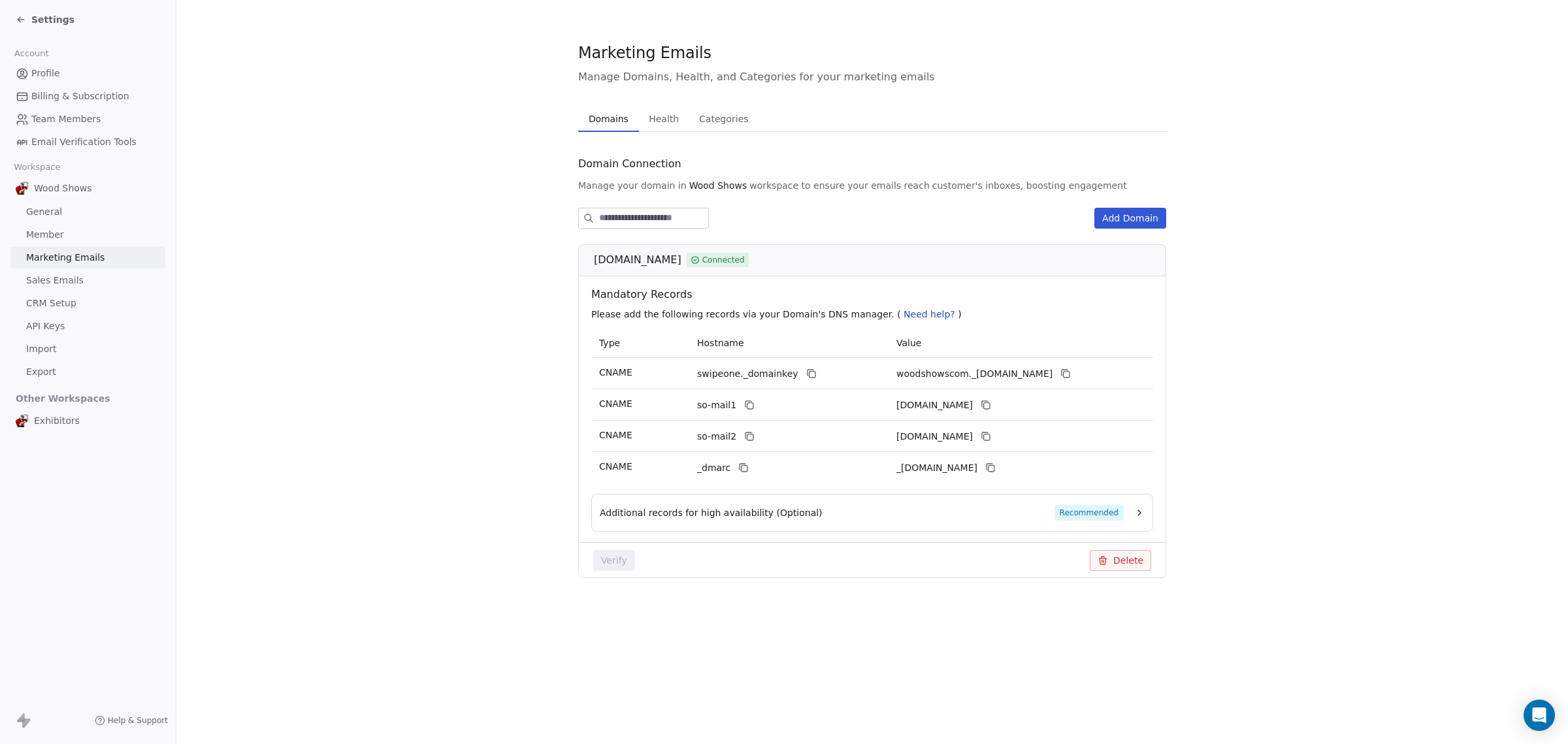
click at [668, 123] on span "Health" at bounding box center [664, 119] width 40 height 18
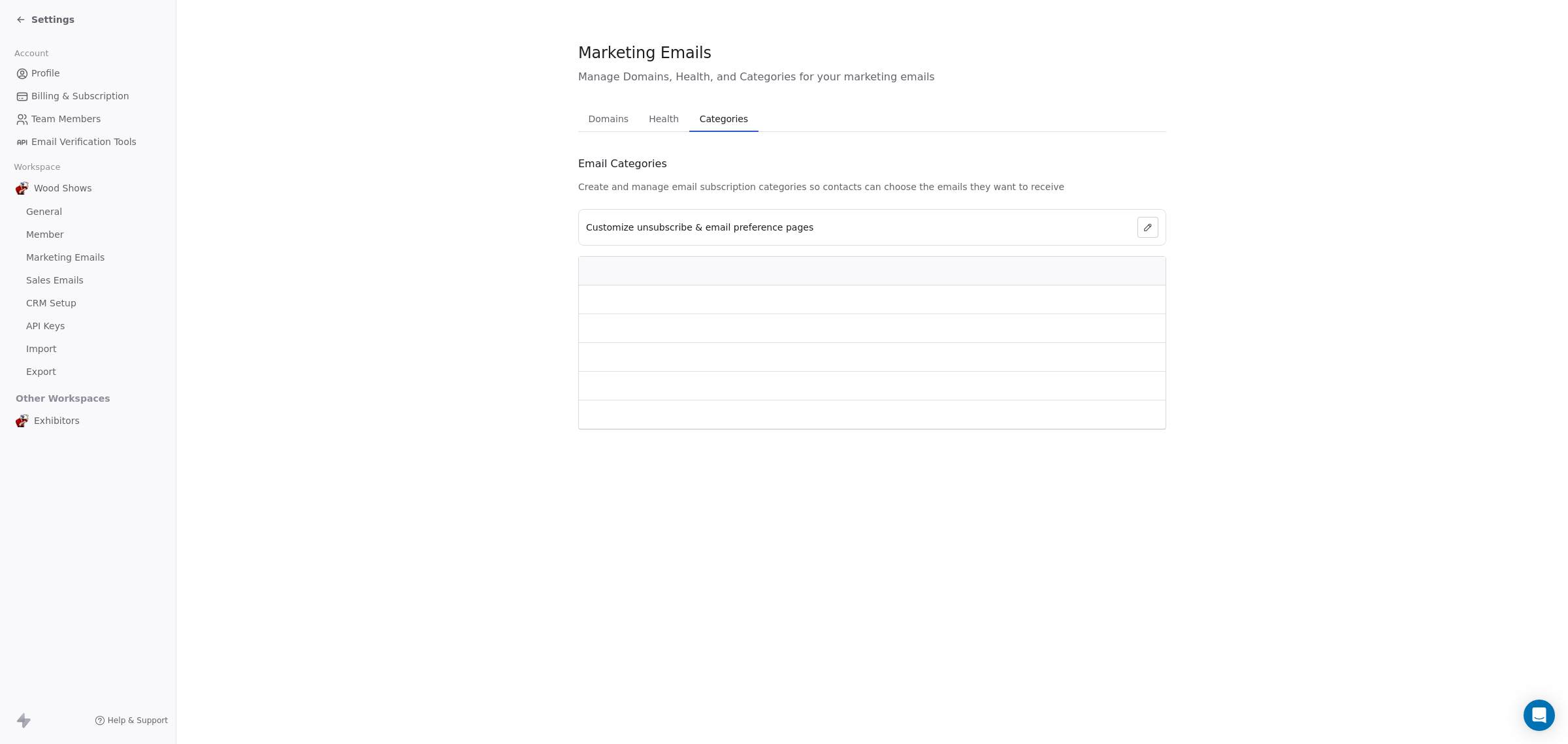
click at [736, 120] on span "Categories" at bounding box center [724, 119] width 59 height 18
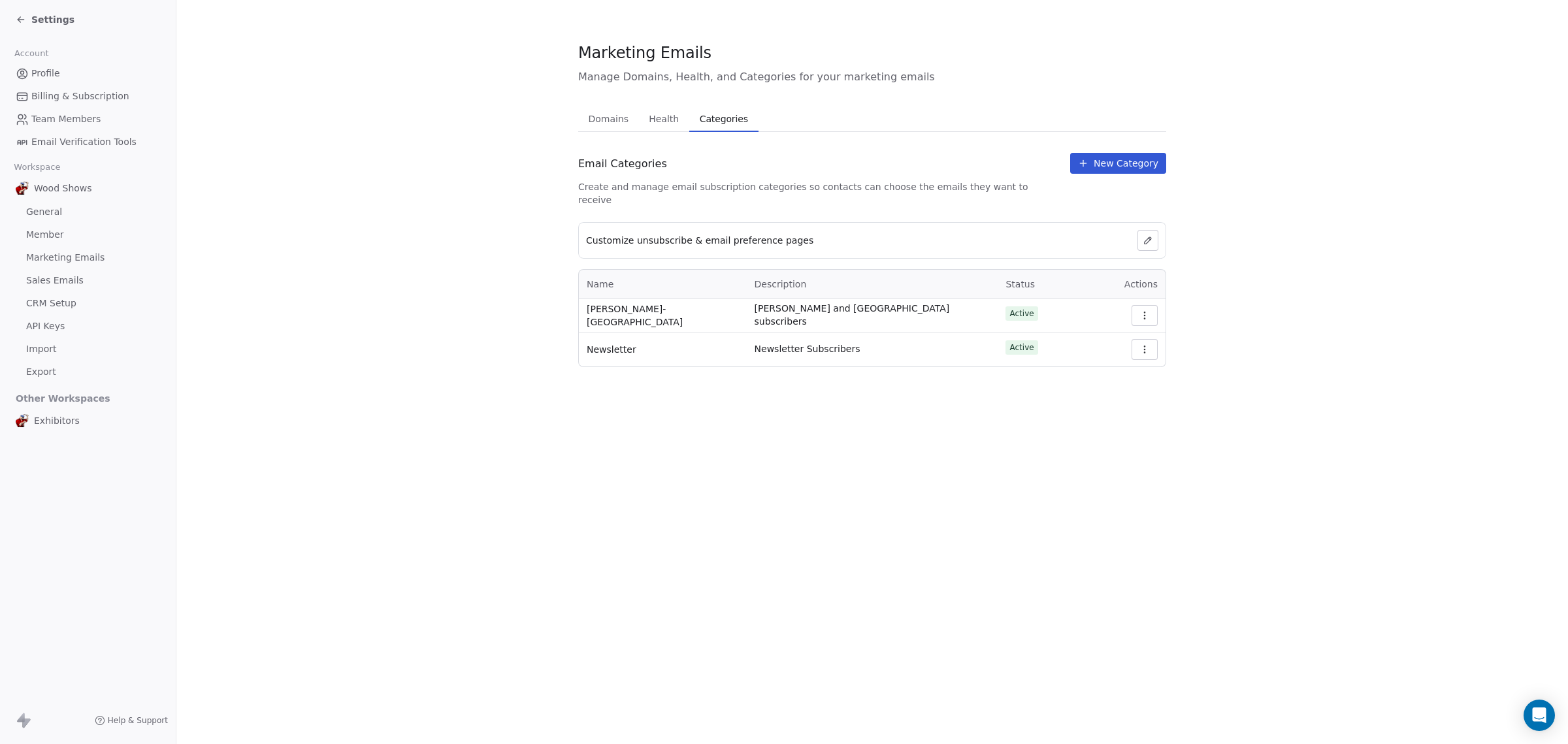
click at [16, 20] on icon at bounding box center [20, 19] width 10 height 10
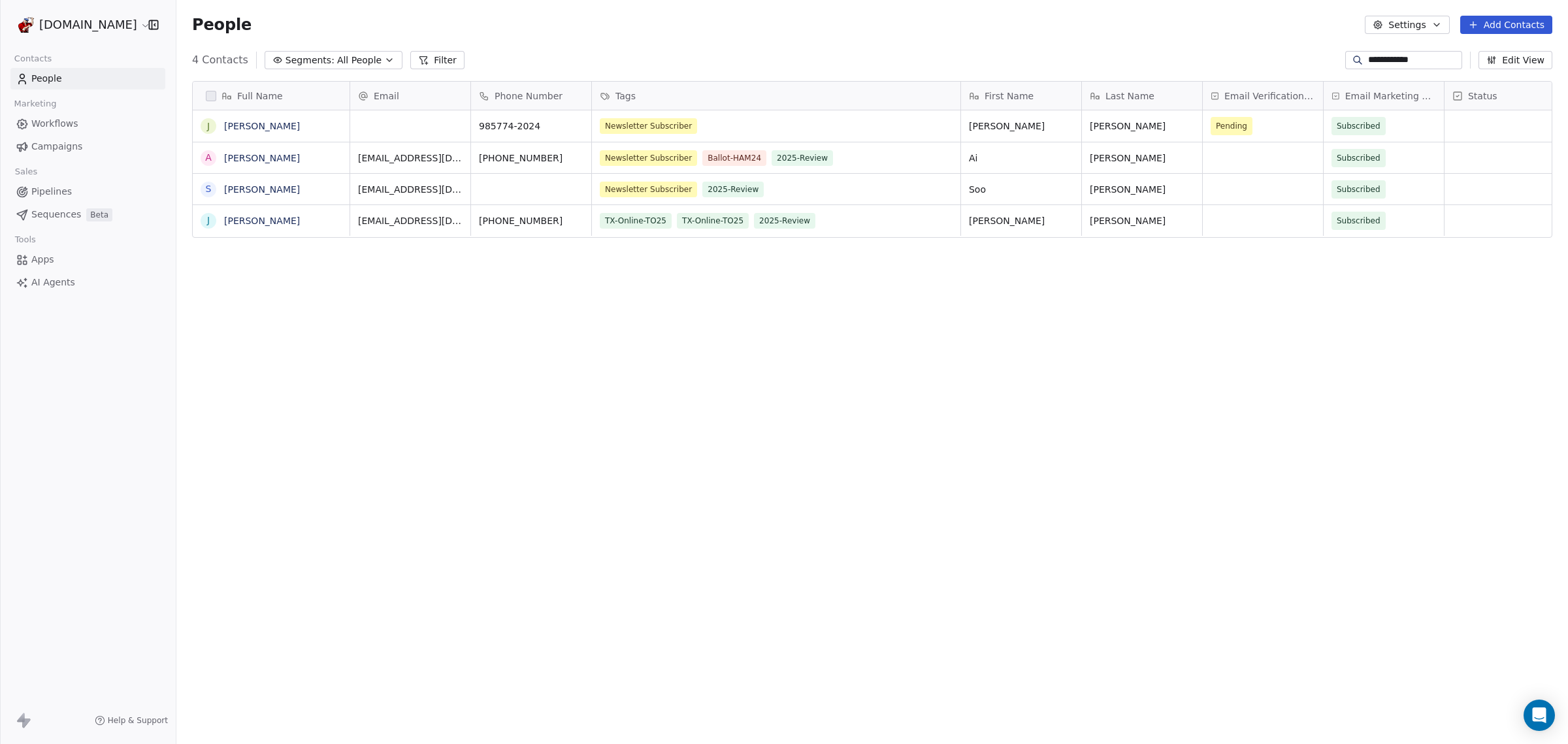
scroll to position [642, 1379]
drag, startPoint x: 1419, startPoint y: 54, endPoint x: 1129, endPoint y: 36, distance: 290.6
click at [1129, 36] on section "**********" at bounding box center [872, 372] width 1391 height 744
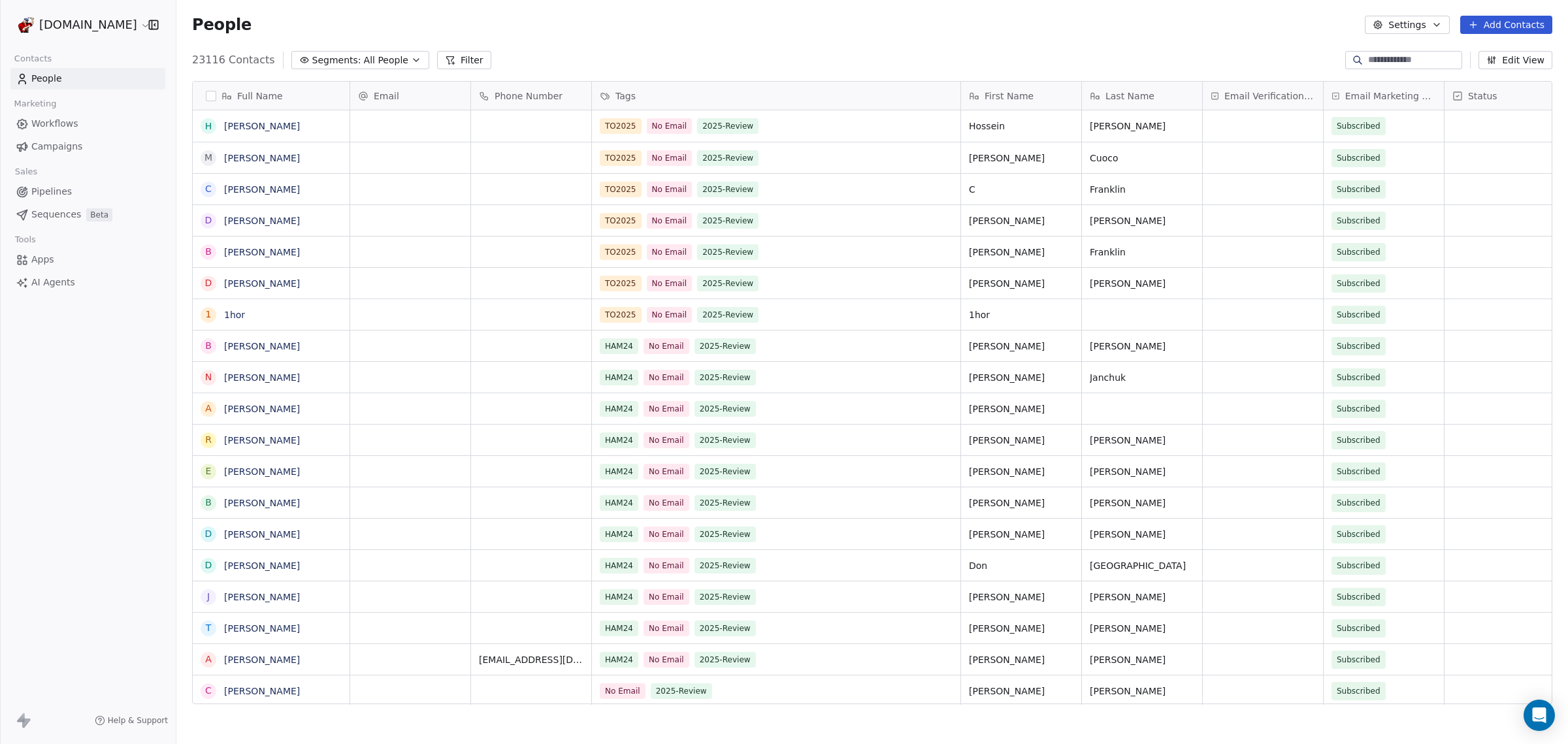
click at [454, 55] on button "Filter" at bounding box center [464, 60] width 54 height 18
click at [64, 51] on span "Add Filter" at bounding box center [53, 55] width 43 height 13
click at [83, 75] on div "Contact properties" at bounding box center [88, 84] width 148 height 21
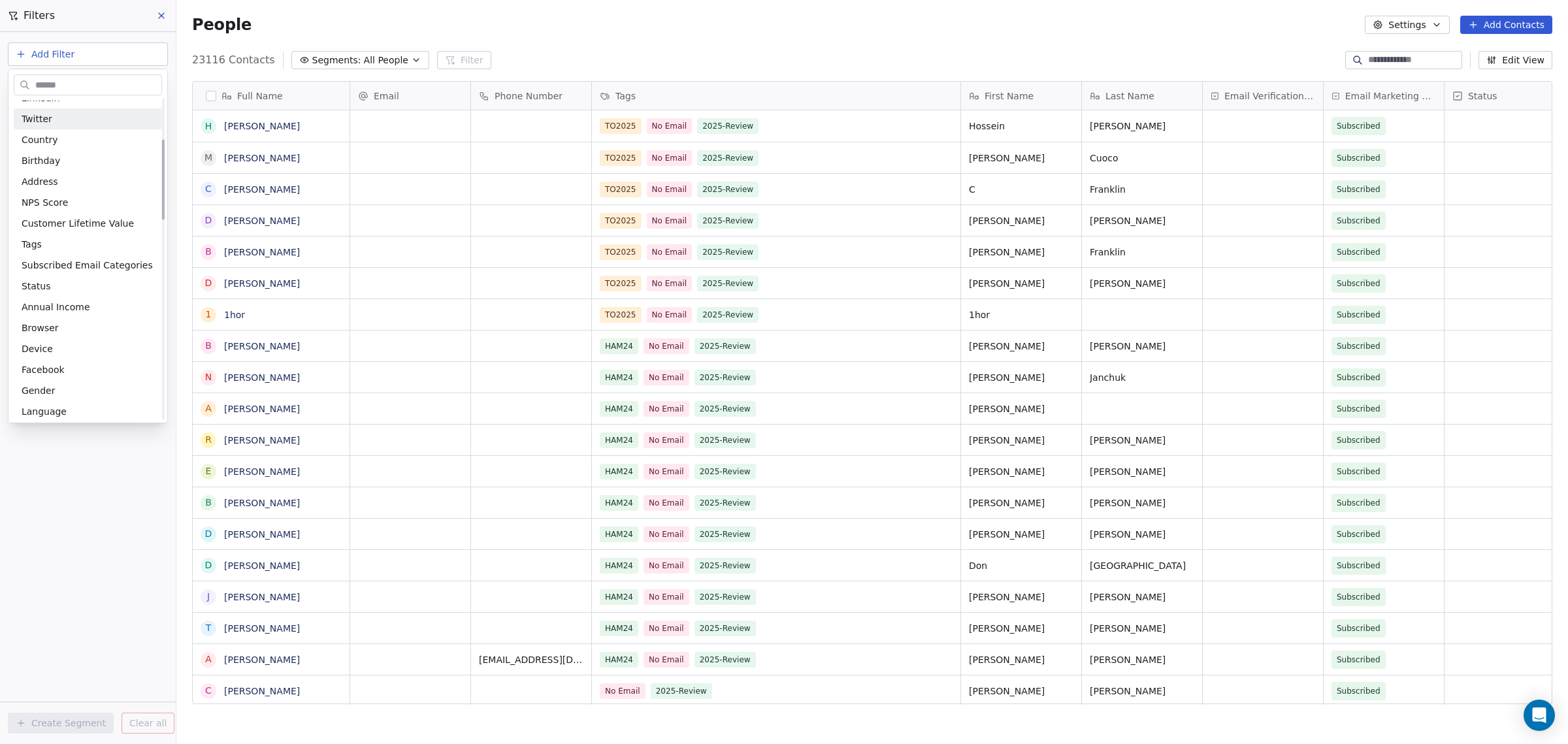
scroll to position [163, 0]
click at [54, 237] on div "Tags" at bounding box center [88, 240] width 133 height 13
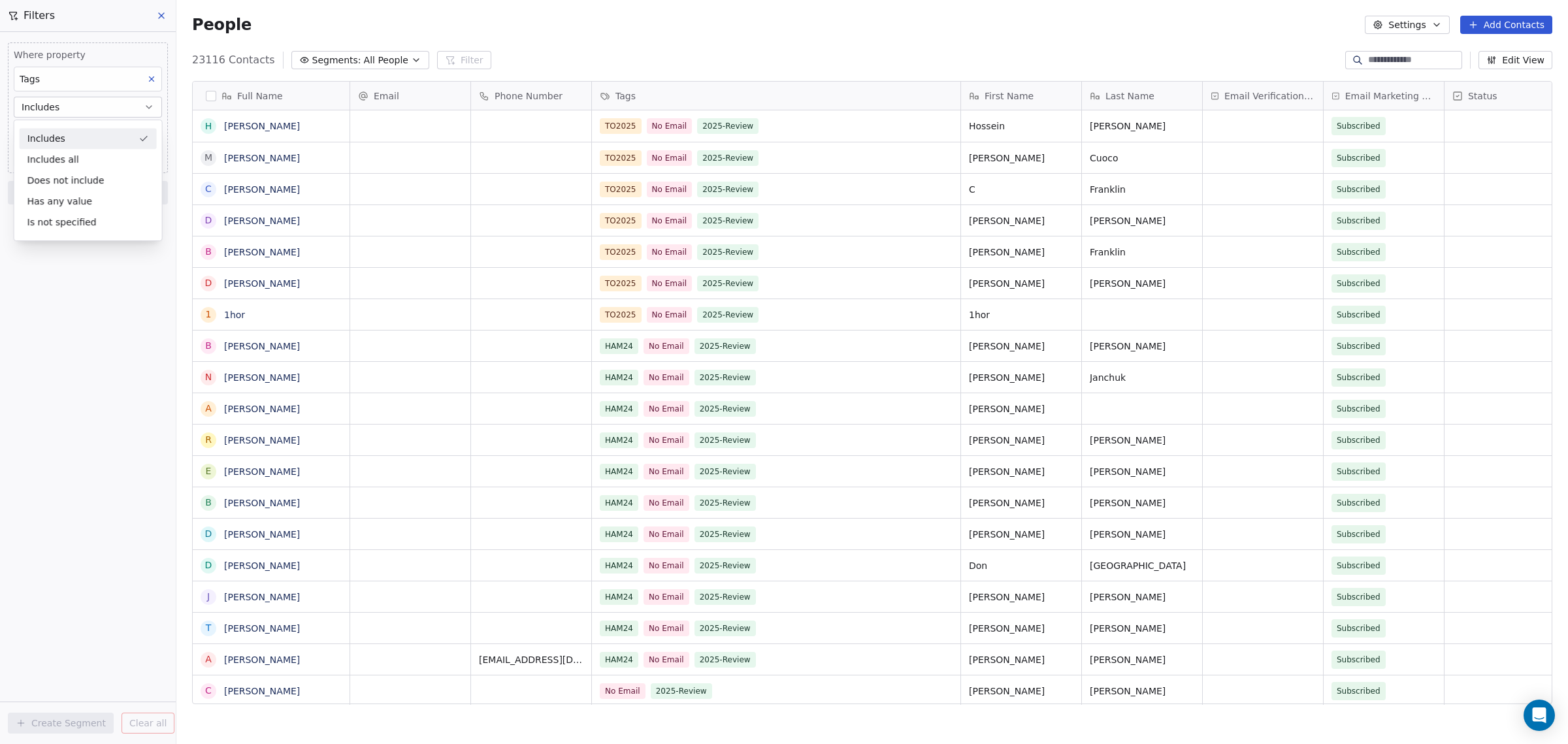
click at [67, 142] on div "Includes" at bounding box center [88, 138] width 137 height 21
click at [47, 130] on body "WoodShows.com Contacts People Marketing Workflows Campaigns Sales Pipelines Seq…" at bounding box center [784, 372] width 1568 height 744
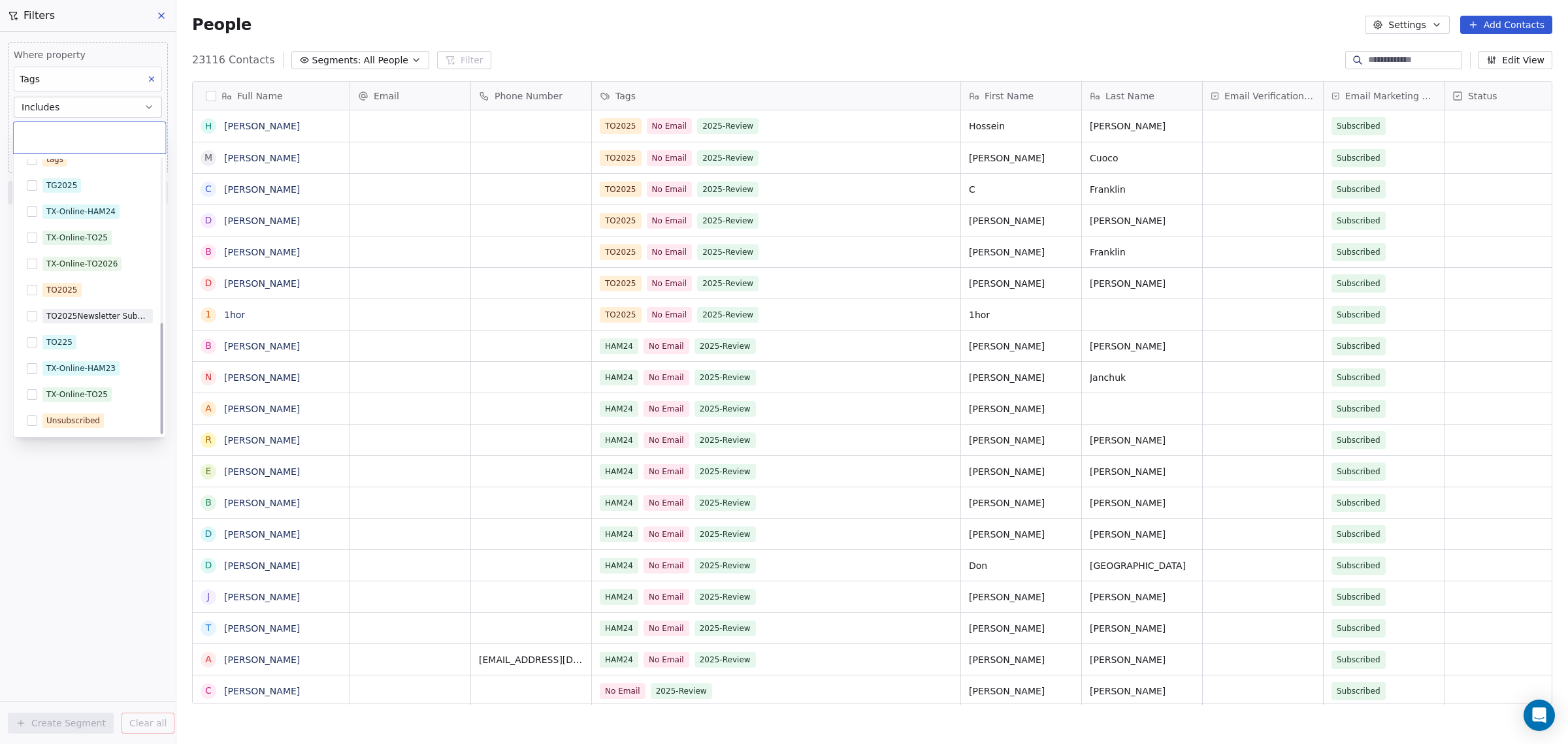
scroll to position [407, 0]
click at [33, 288] on button "Suggestions" at bounding box center [32, 287] width 10 height 10
click at [126, 45] on html "WoodShows.com Contacts People Marketing Workflows Campaigns Sales Pipelines Seq…" at bounding box center [784, 372] width 1568 height 744
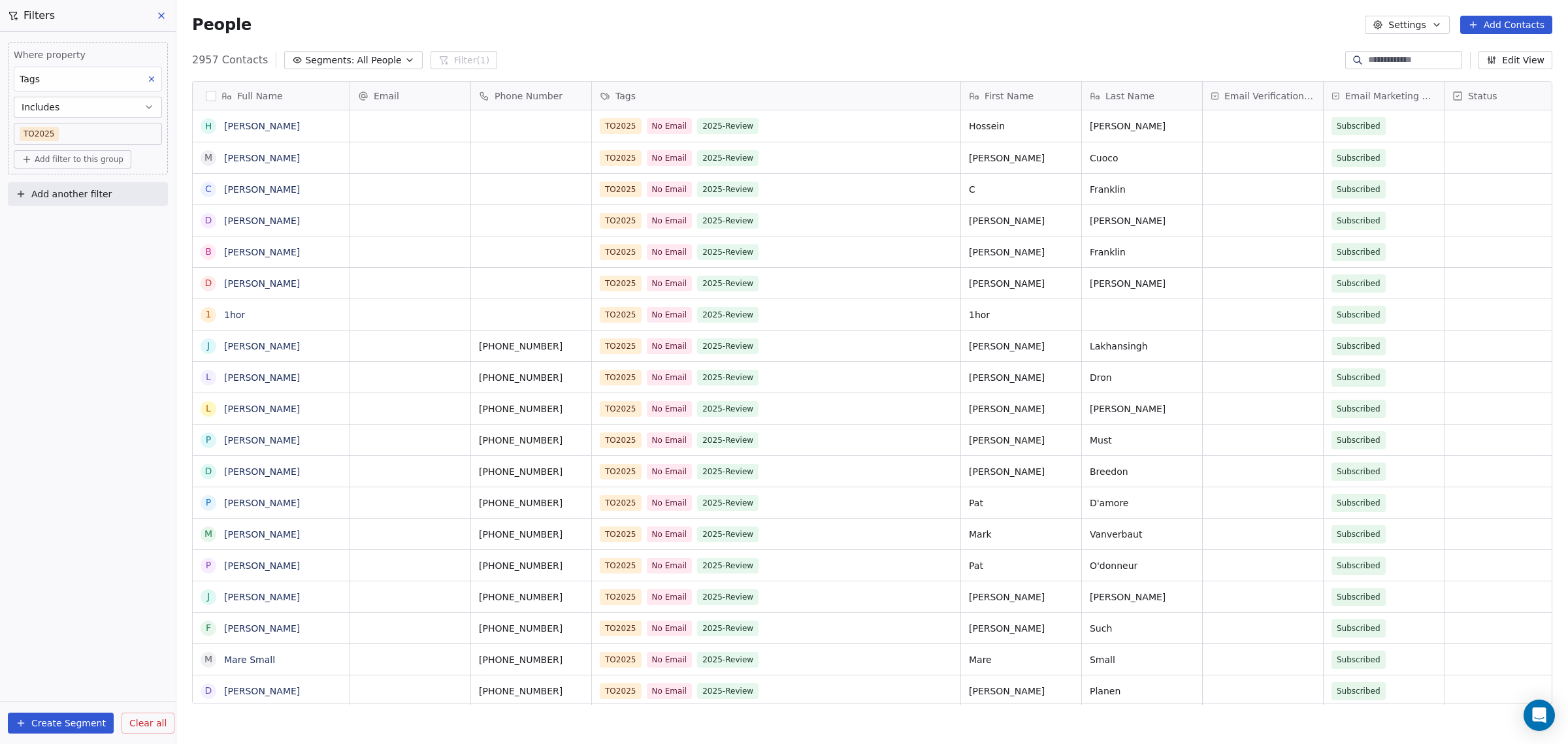
scroll to position [642, 1379]
click at [93, 161] on span "Add filter to this group" at bounding box center [79, 159] width 89 height 10
click at [94, 188] on span "Contact properties" at bounding box center [70, 186] width 85 height 13
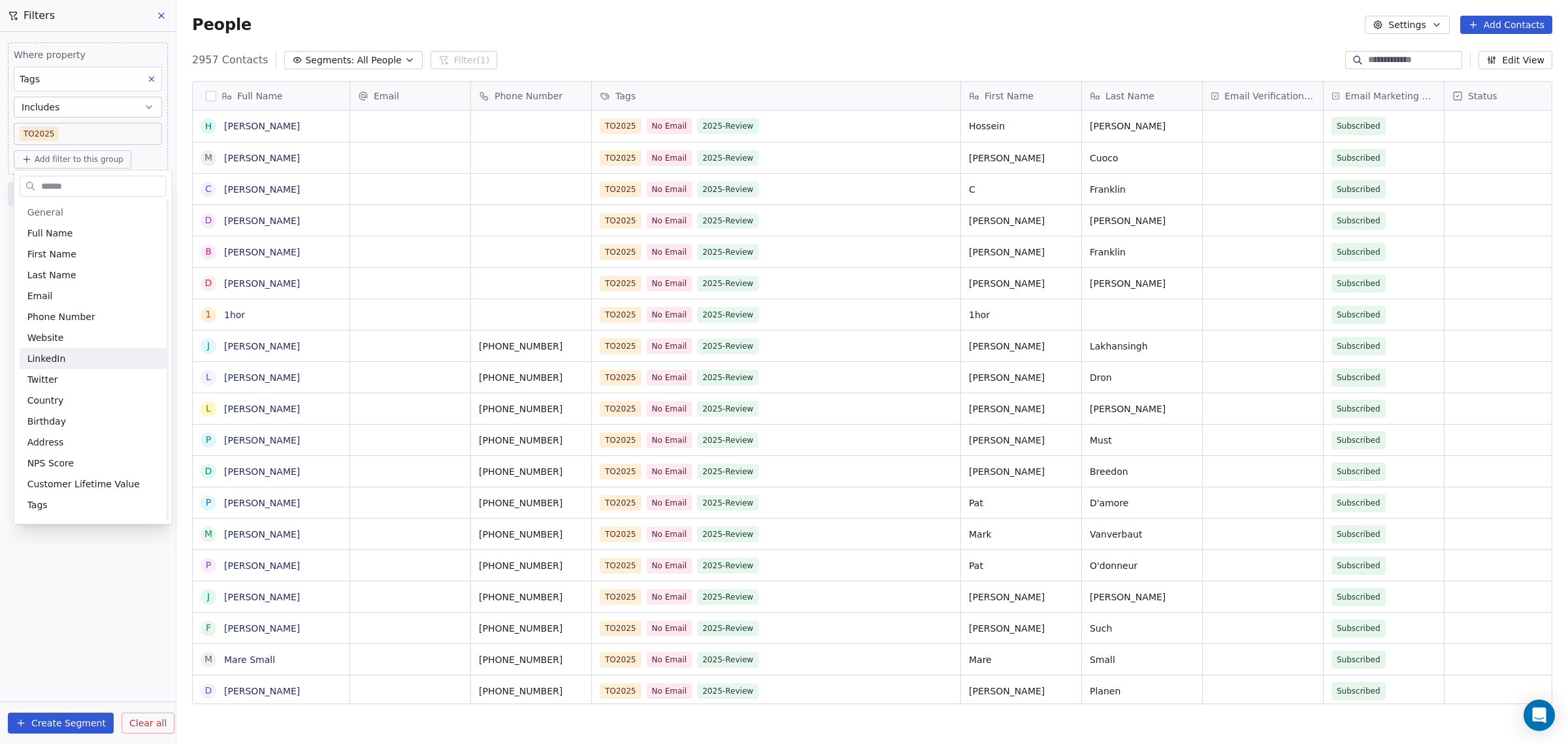
scroll to position [82, 0]
click at [52, 424] on div "Tags" at bounding box center [93, 423] width 132 height 13
click at [108, 304] on div "Does not include" at bounding box center [88, 304] width 137 height 21
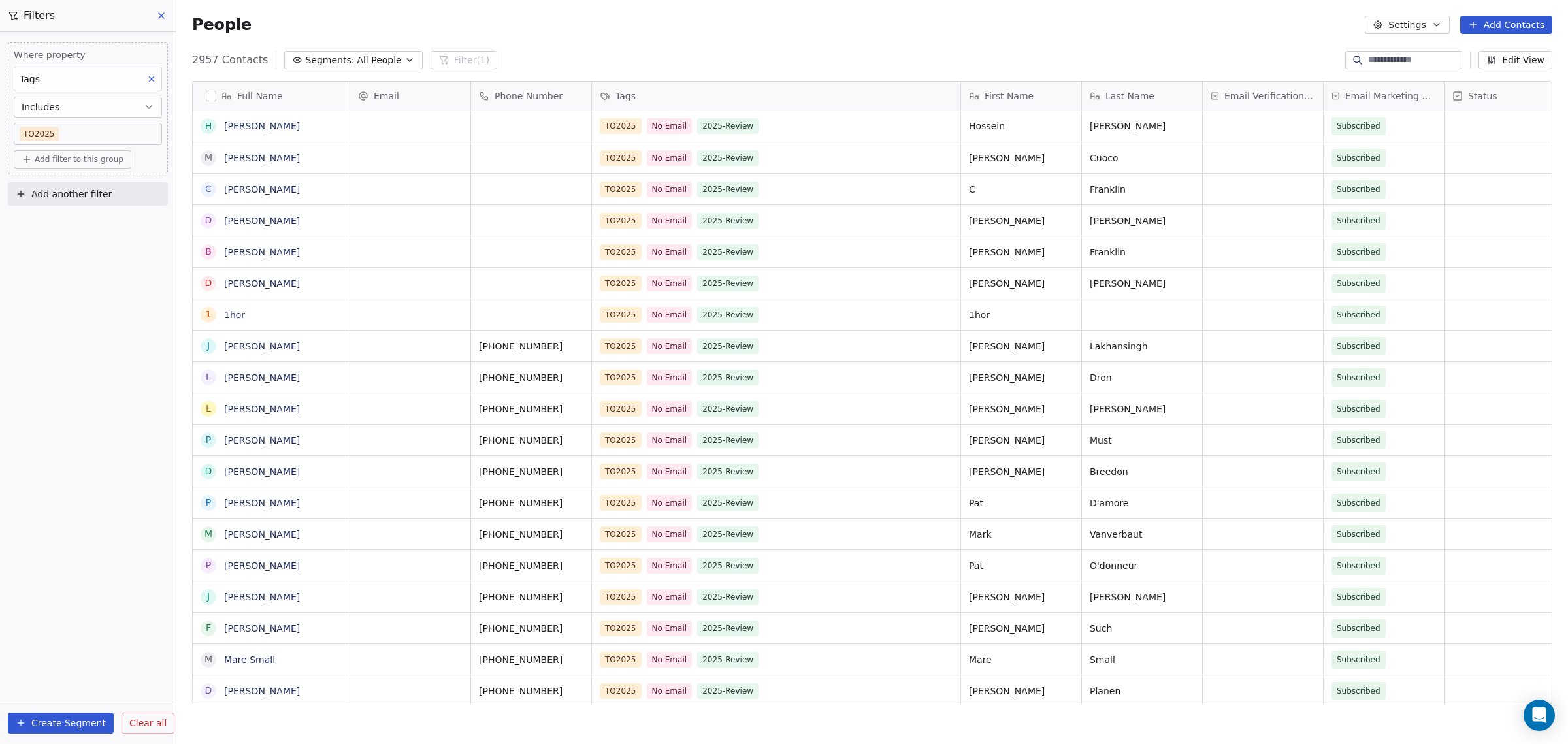
click at [57, 154] on span "Add filter to this group" at bounding box center [79, 159] width 89 height 10
click at [57, 133] on html "WoodShows.com Contacts People Marketing Workflows Campaigns Sales Pipelines Seq…" at bounding box center [784, 372] width 1568 height 744
click at [58, 193] on span "Add another filter" at bounding box center [71, 194] width 80 height 13
click at [57, 224] on span "Contact properties" at bounding box center [64, 223] width 85 height 13
type input "*"
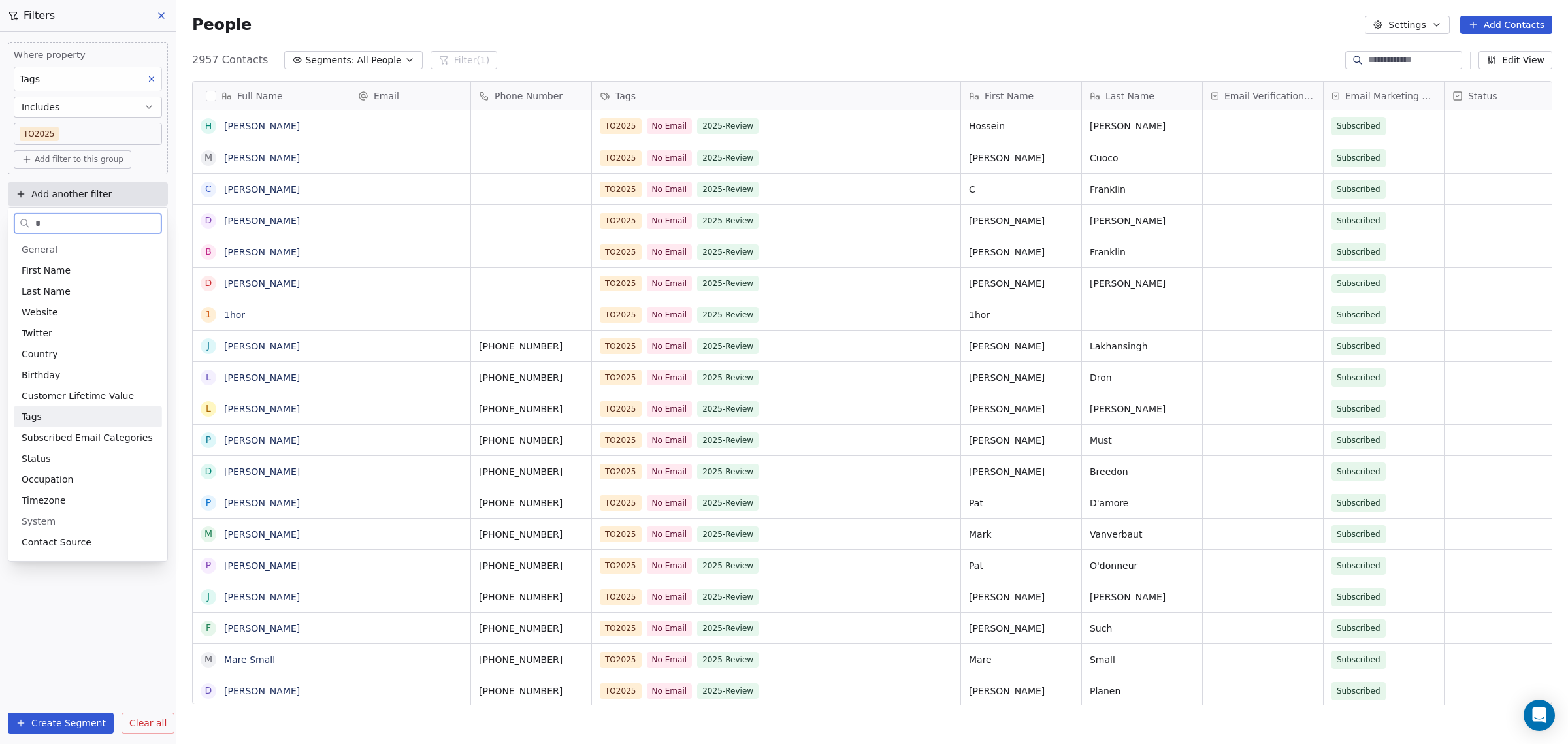
click at [38, 413] on span "Tags" at bounding box center [32, 416] width 20 height 13
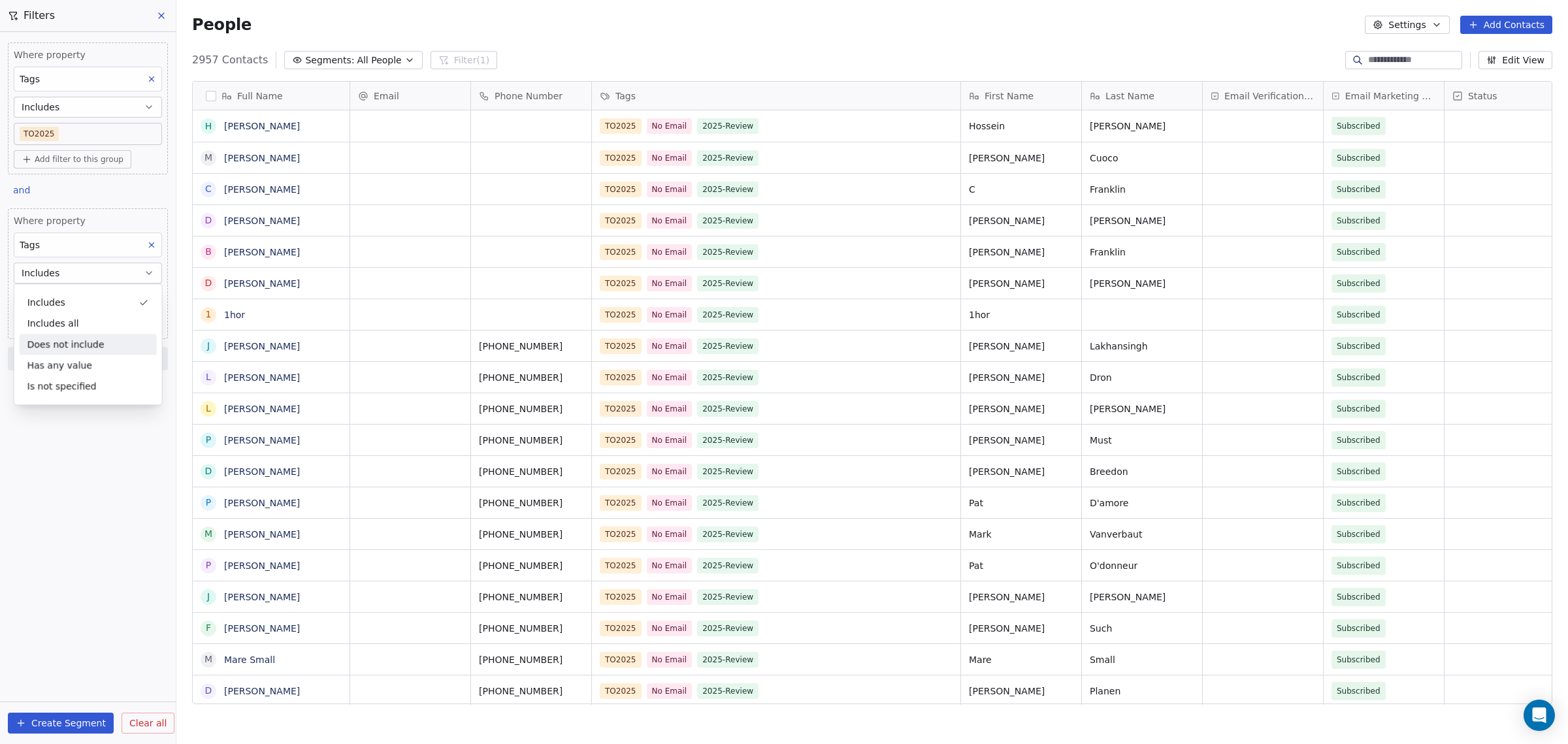
click at [69, 348] on div "Does not include" at bounding box center [88, 344] width 137 height 21
click at [100, 133] on body "WoodShows.com Contacts People Marketing Workflows Campaigns Sales Pipelines Seq…" at bounding box center [784, 372] width 1568 height 744
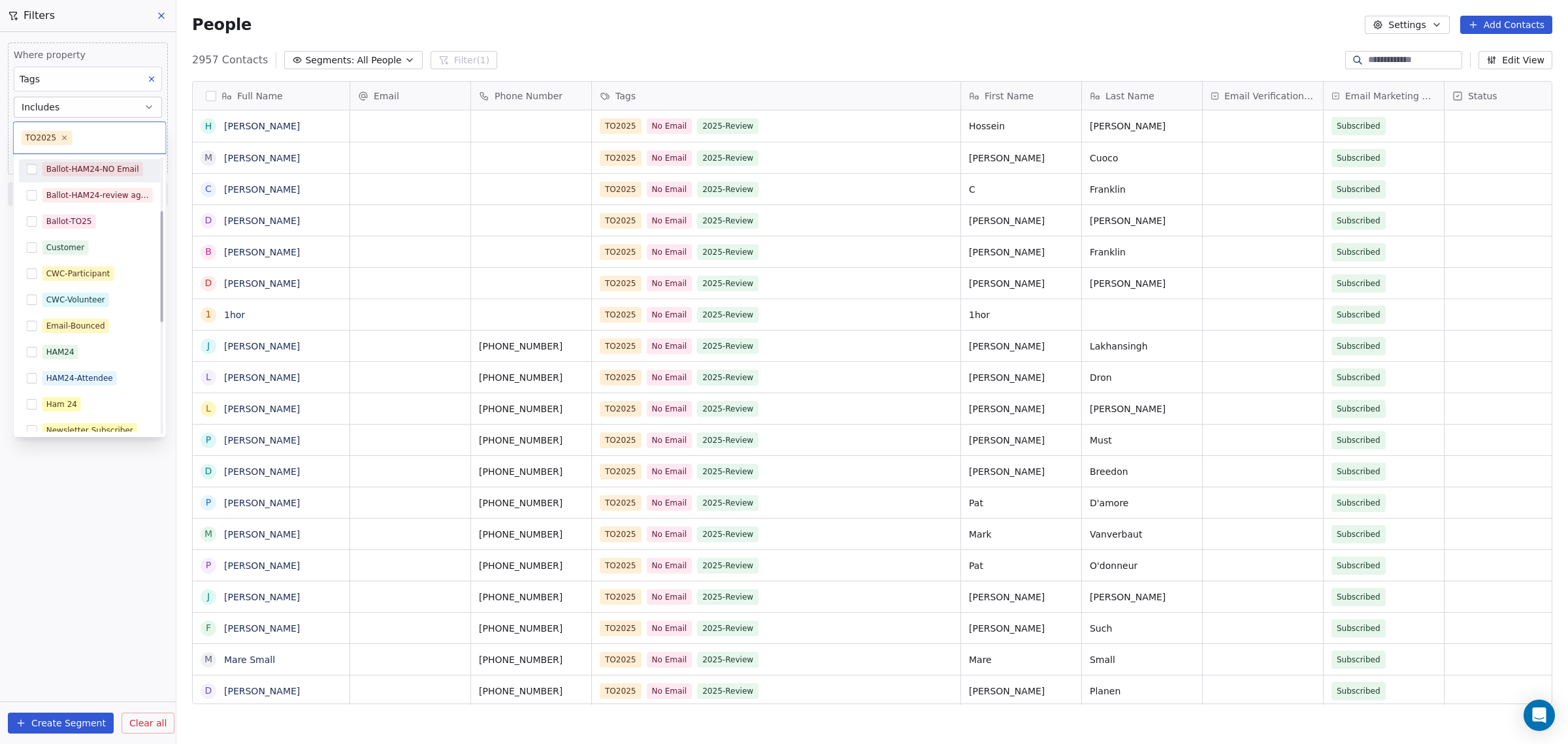
scroll to position [163, 0]
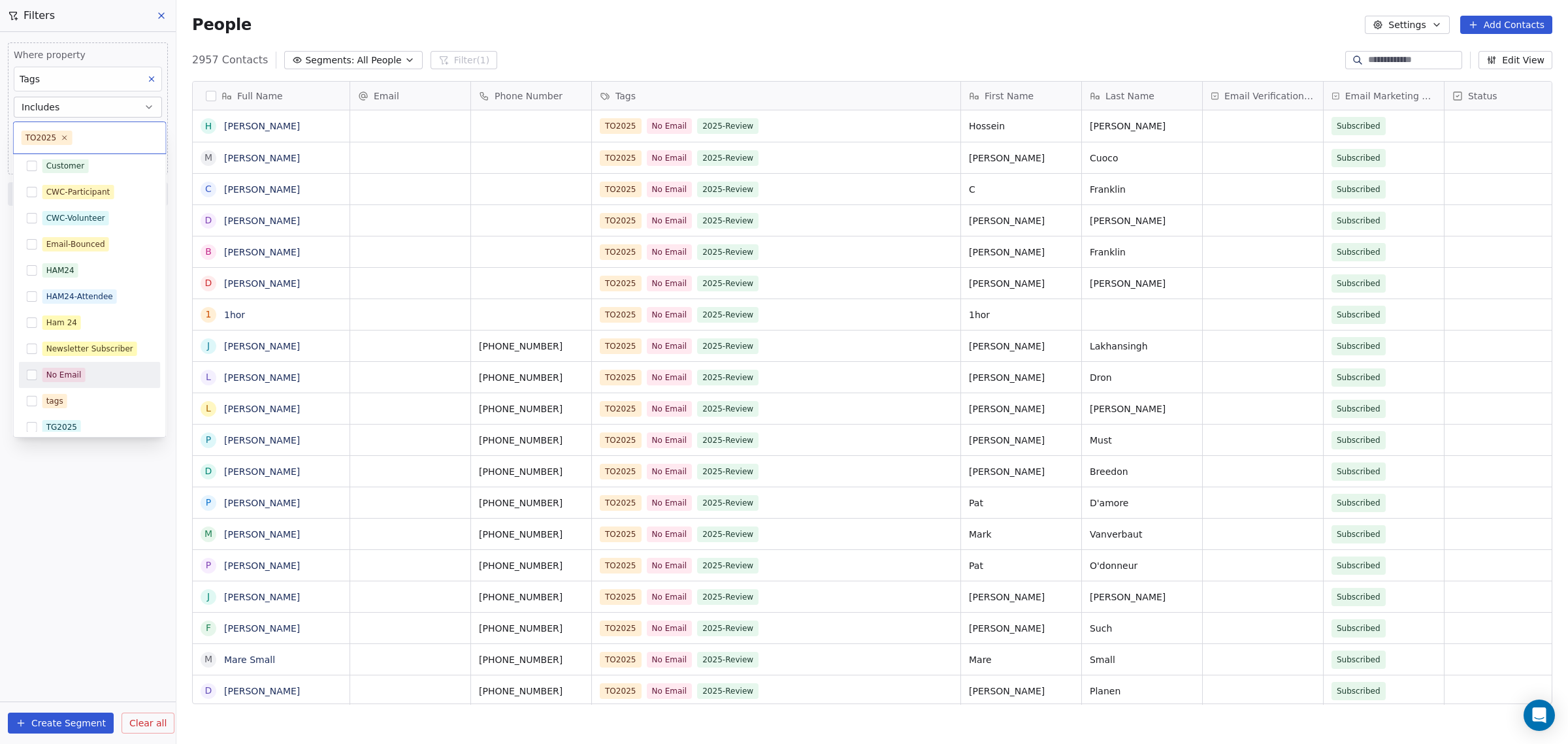
click at [32, 372] on button "Suggestions" at bounding box center [32, 374] width 10 height 10
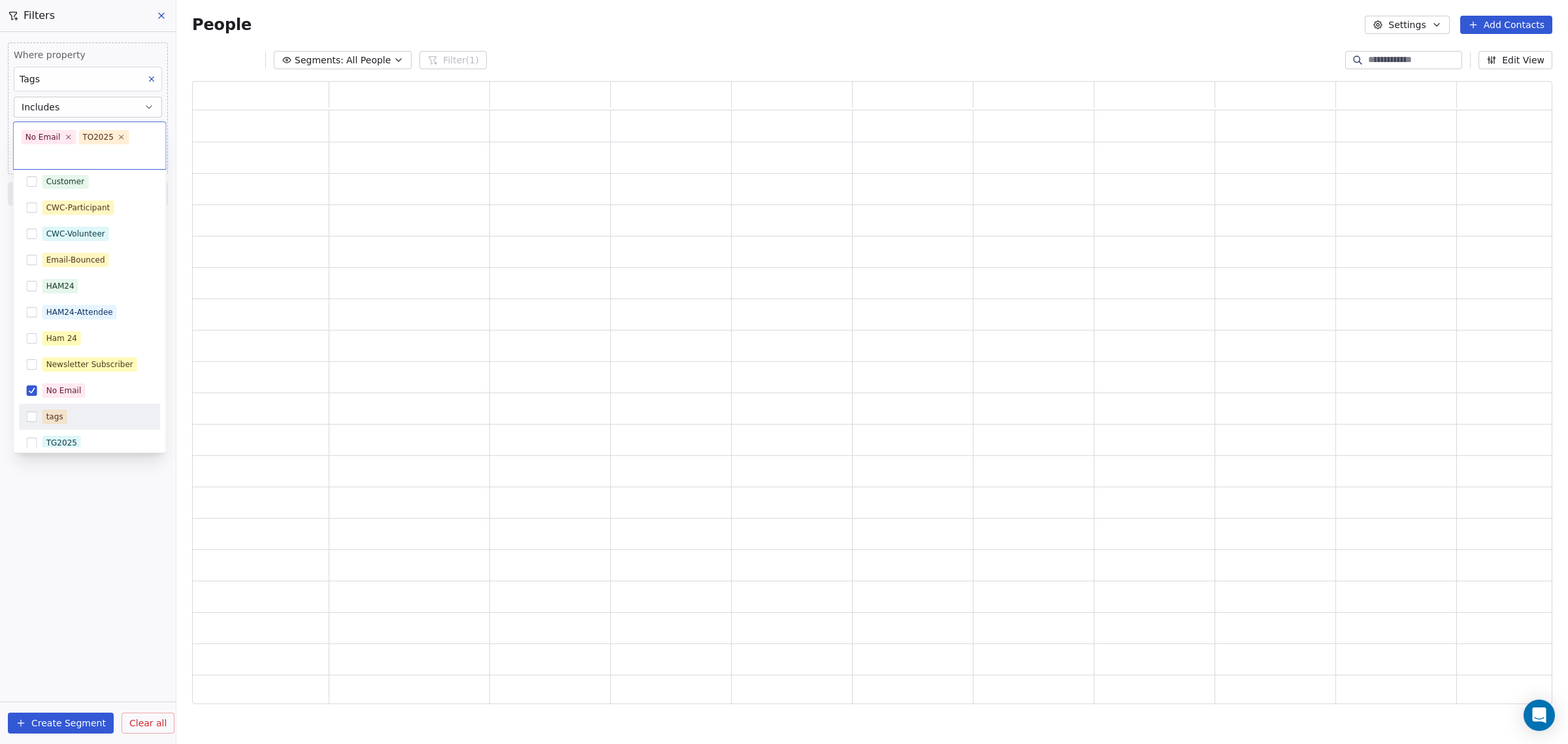
click at [48, 720] on html "WoodShows.com Contacts People Marketing Workflows Campaigns Sales Pipelines Seq…" at bounding box center [784, 372] width 1568 height 744
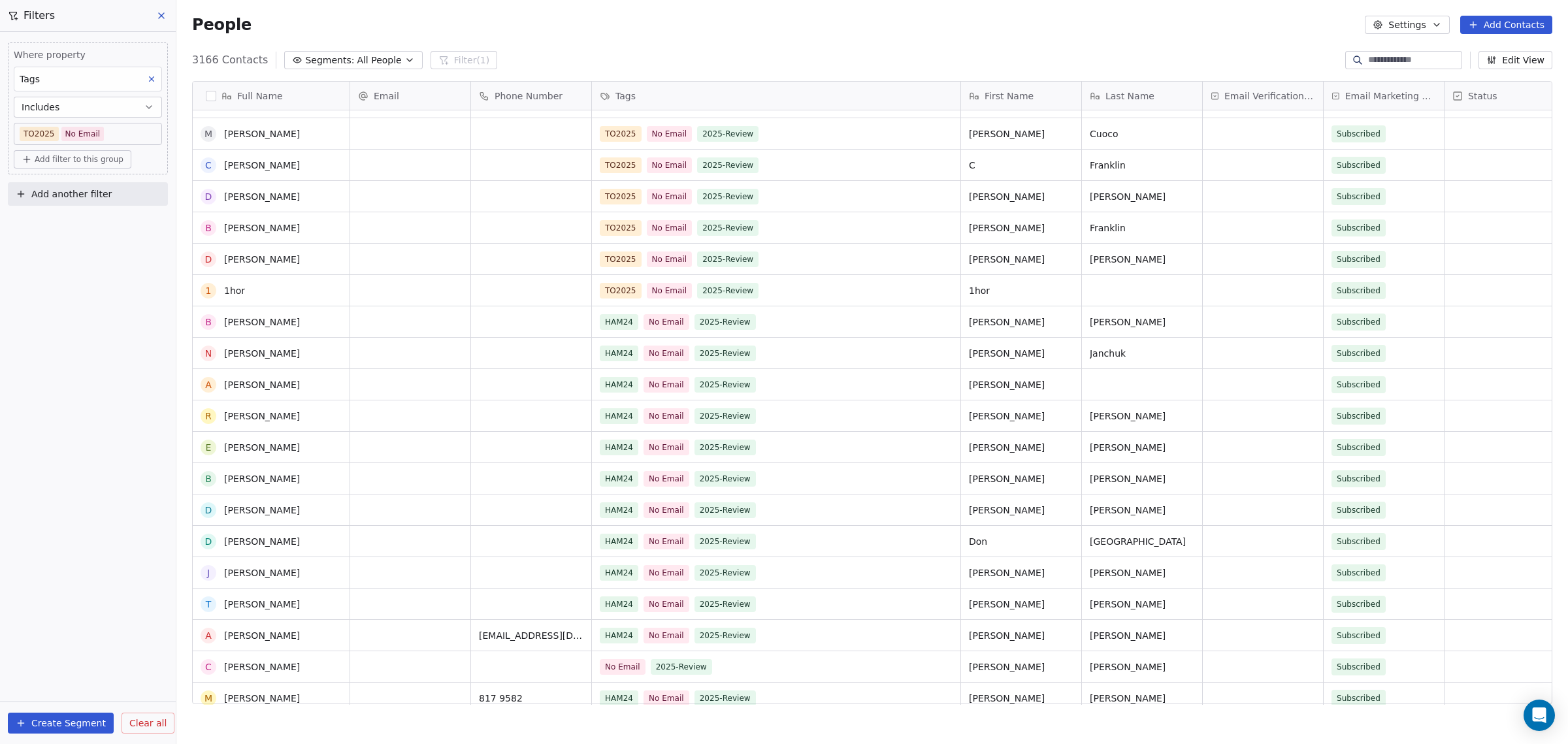
scroll to position [0, 0]
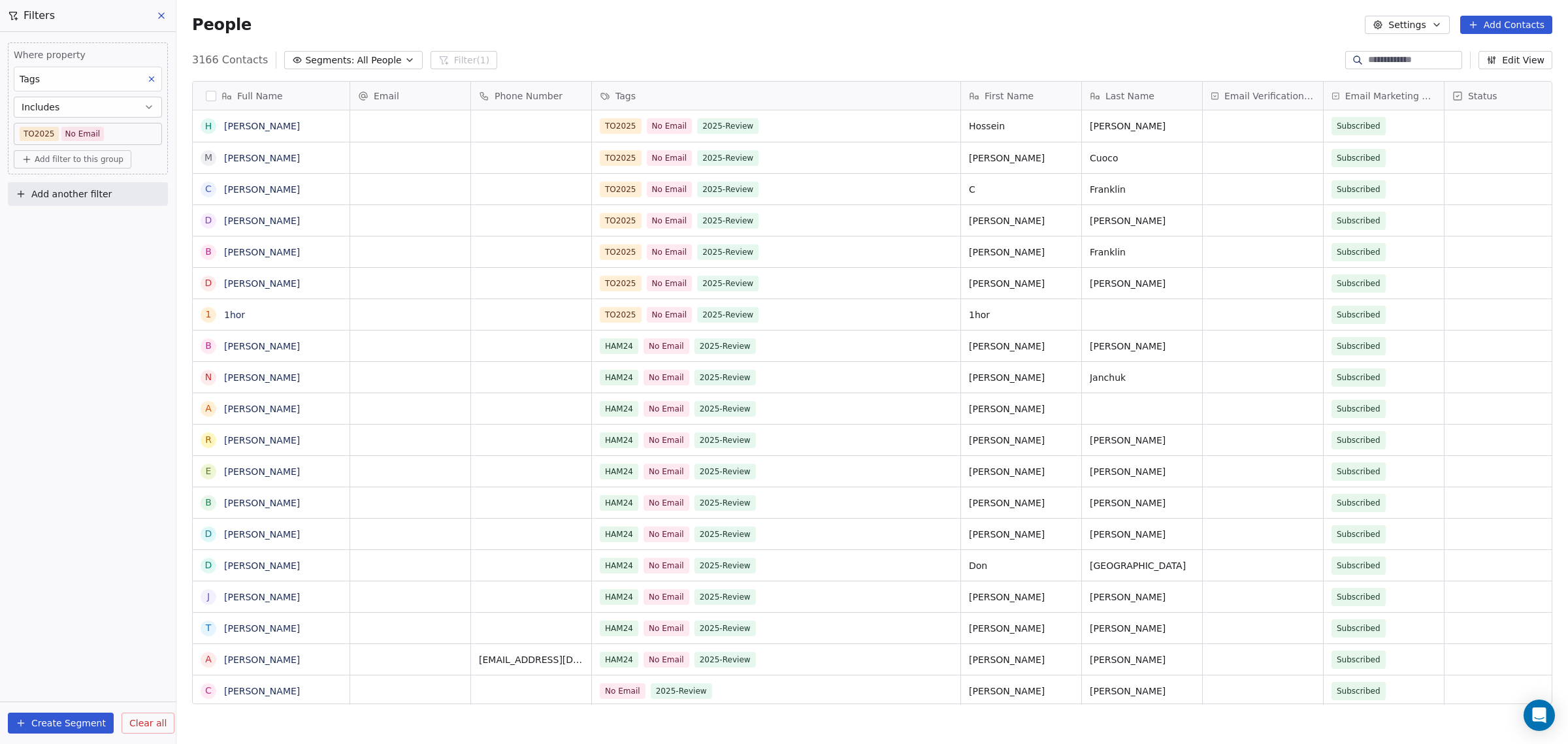
click at [44, 133] on body "WoodShows.com Contacts People Marketing Workflows Campaigns Sales Pipelines Seq…" at bounding box center [784, 372] width 1568 height 744
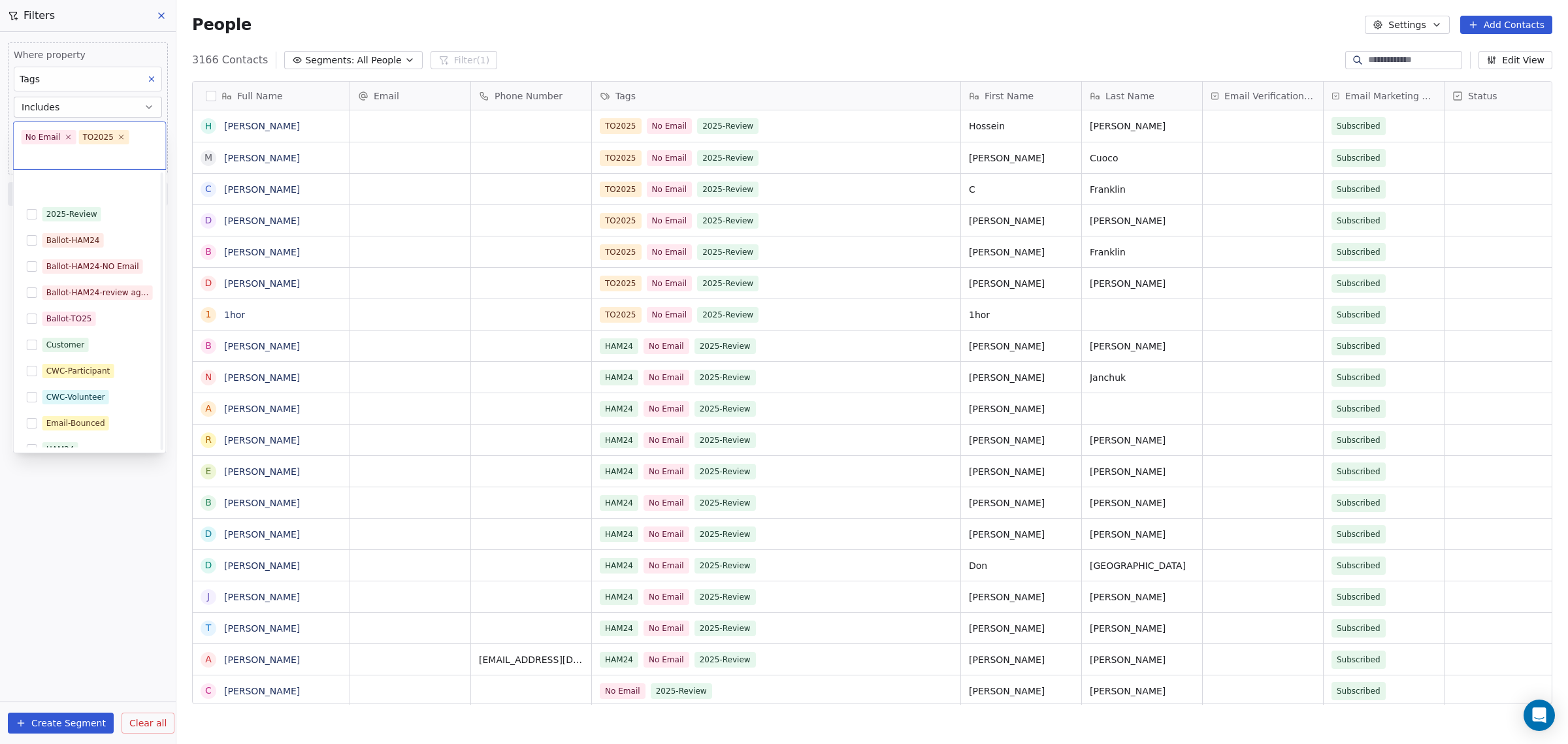
scroll to position [163, 0]
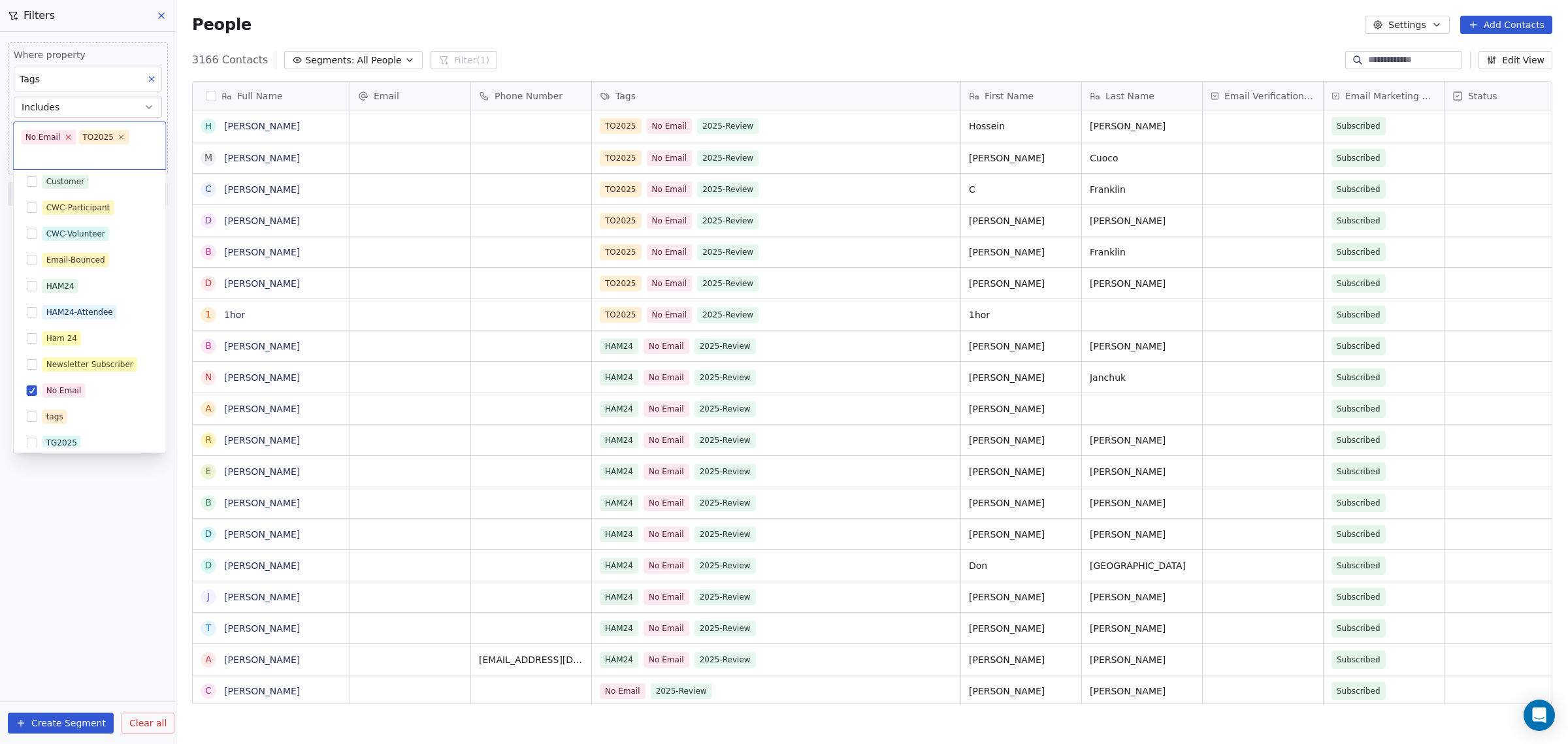
click at [66, 135] on icon at bounding box center [68, 137] width 9 height 9
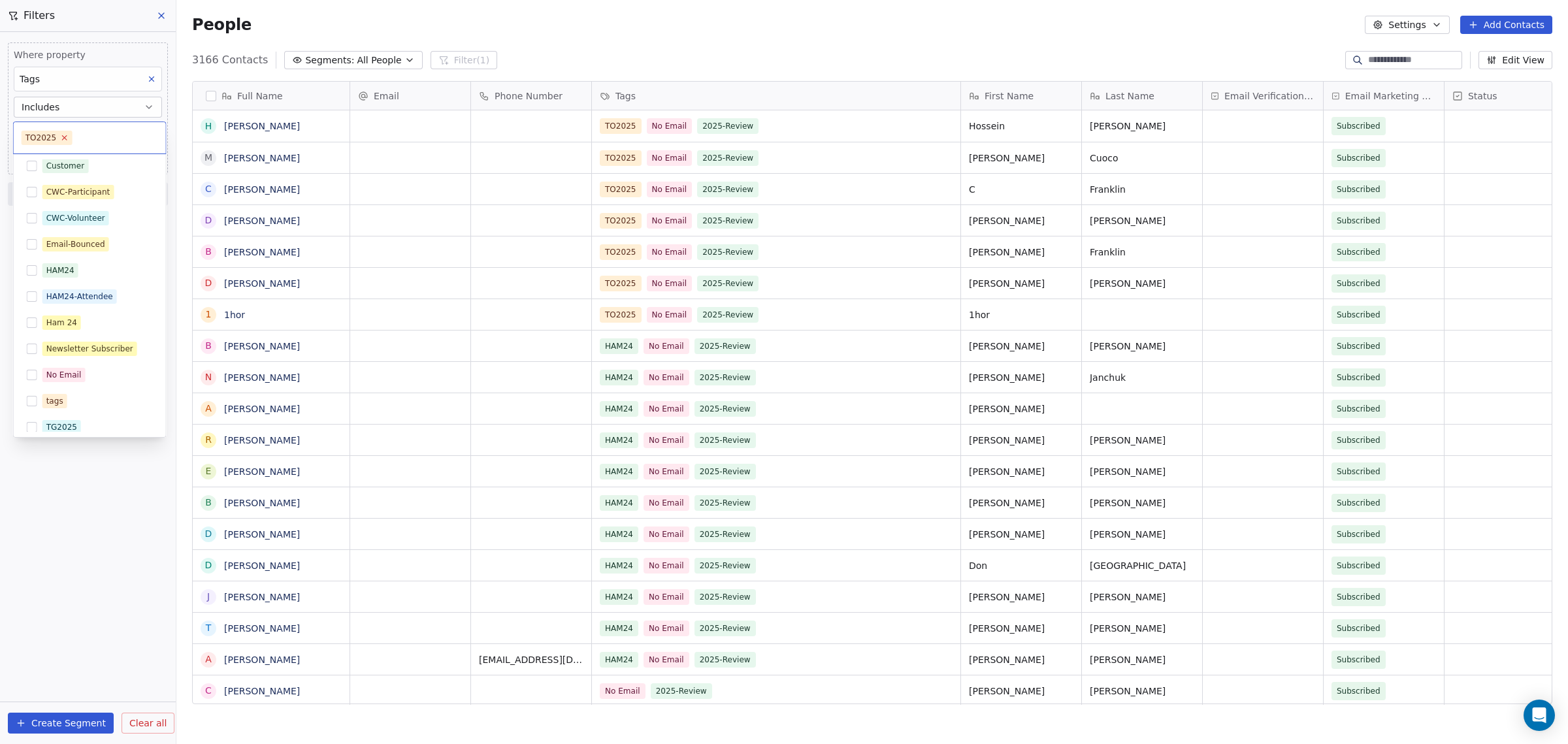
click at [62, 136] on icon at bounding box center [64, 138] width 5 height 5
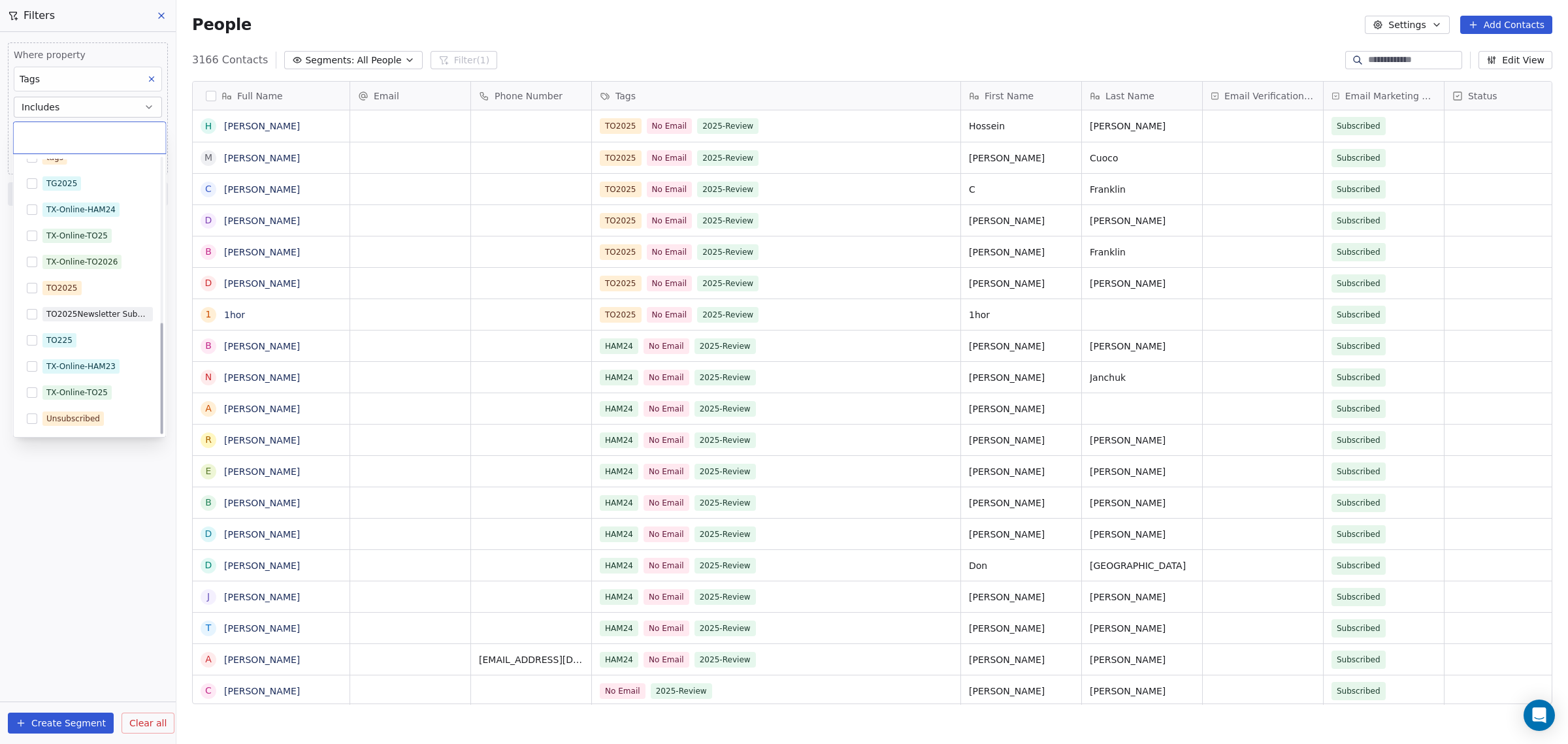
scroll to position [325, 0]
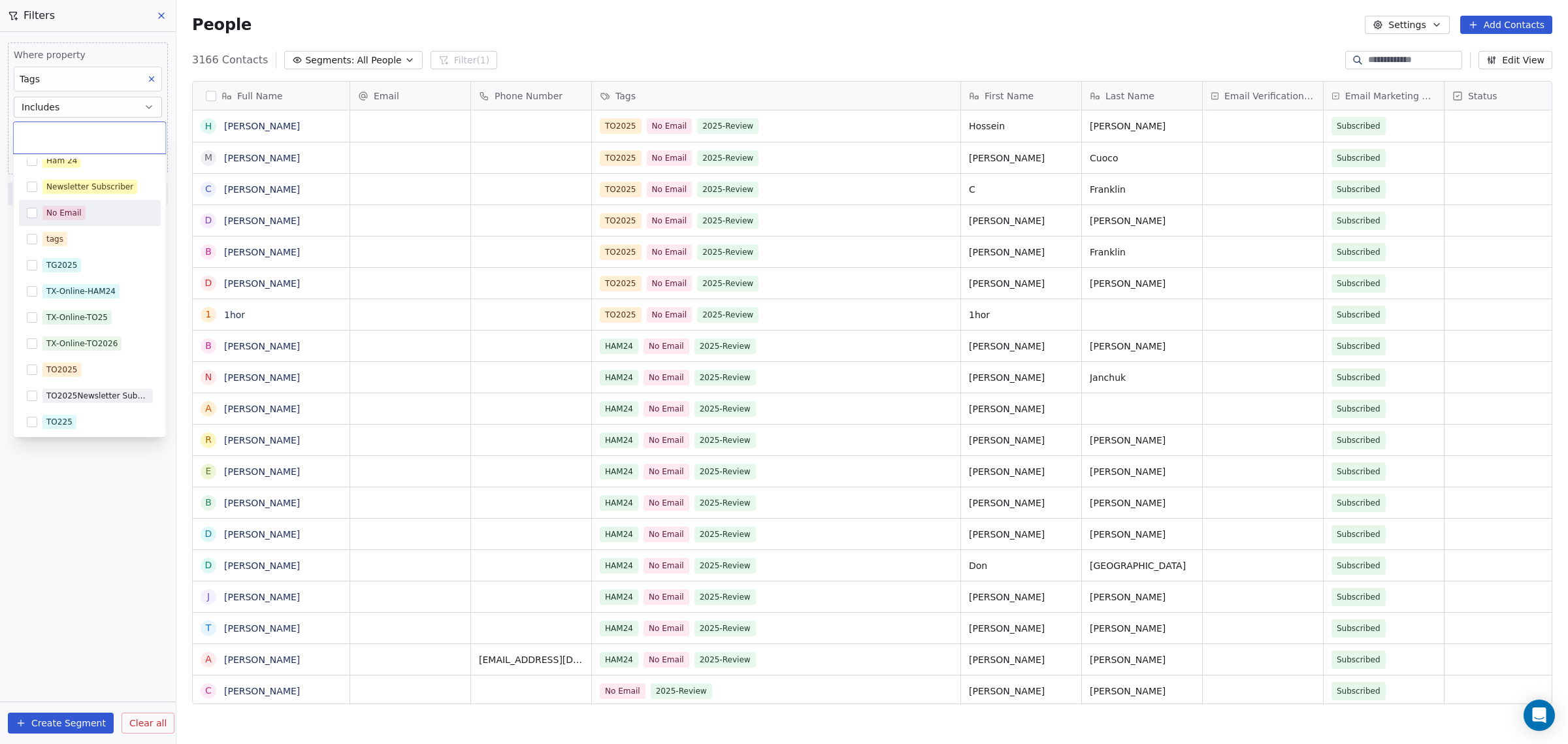
click at [37, 216] on div "No Email" at bounding box center [90, 212] width 142 height 21
click at [106, 550] on html "WoodShows.com Contacts People Marketing Workflows Campaigns Sales Pipelines Seq…" at bounding box center [784, 372] width 1568 height 744
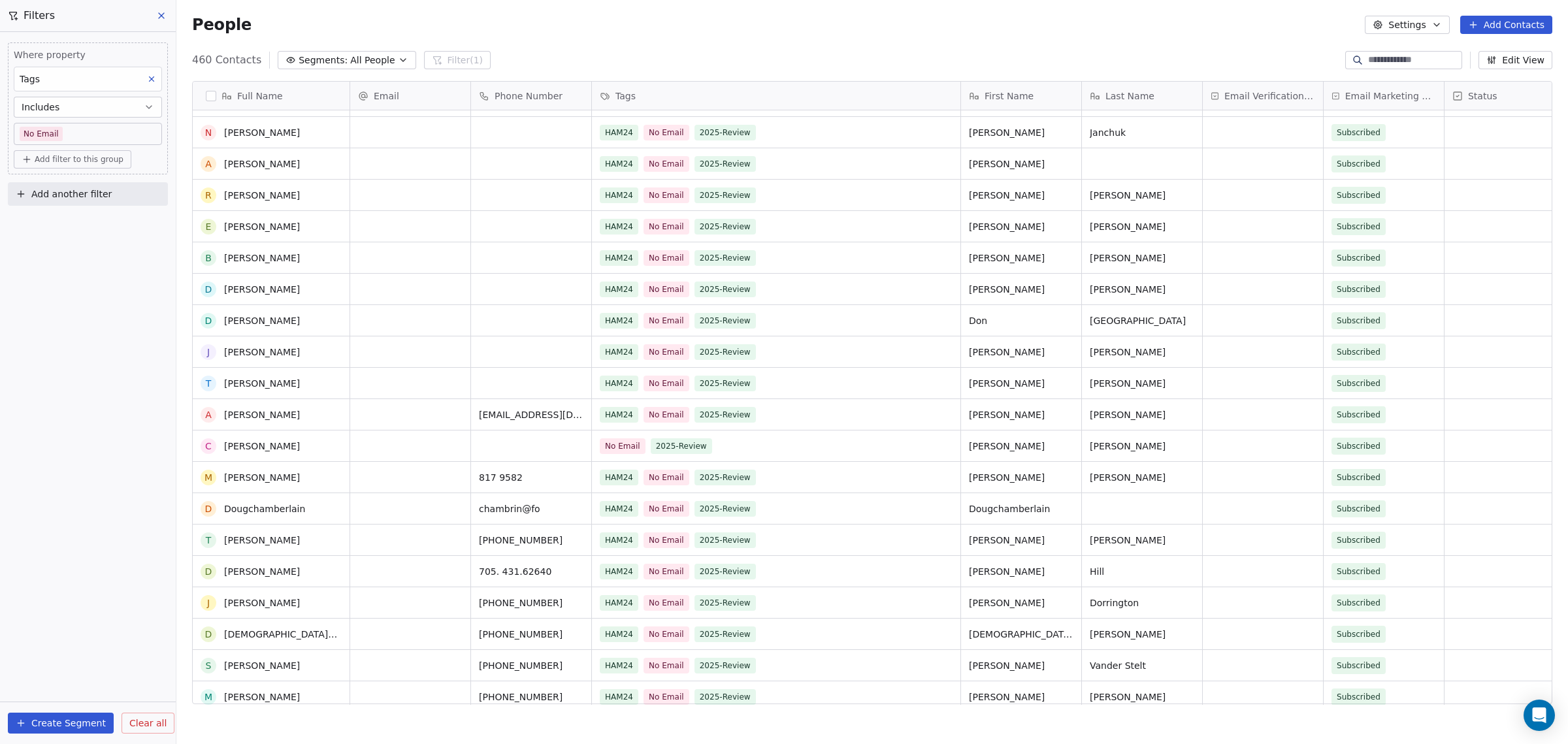
scroll to position [0, 0]
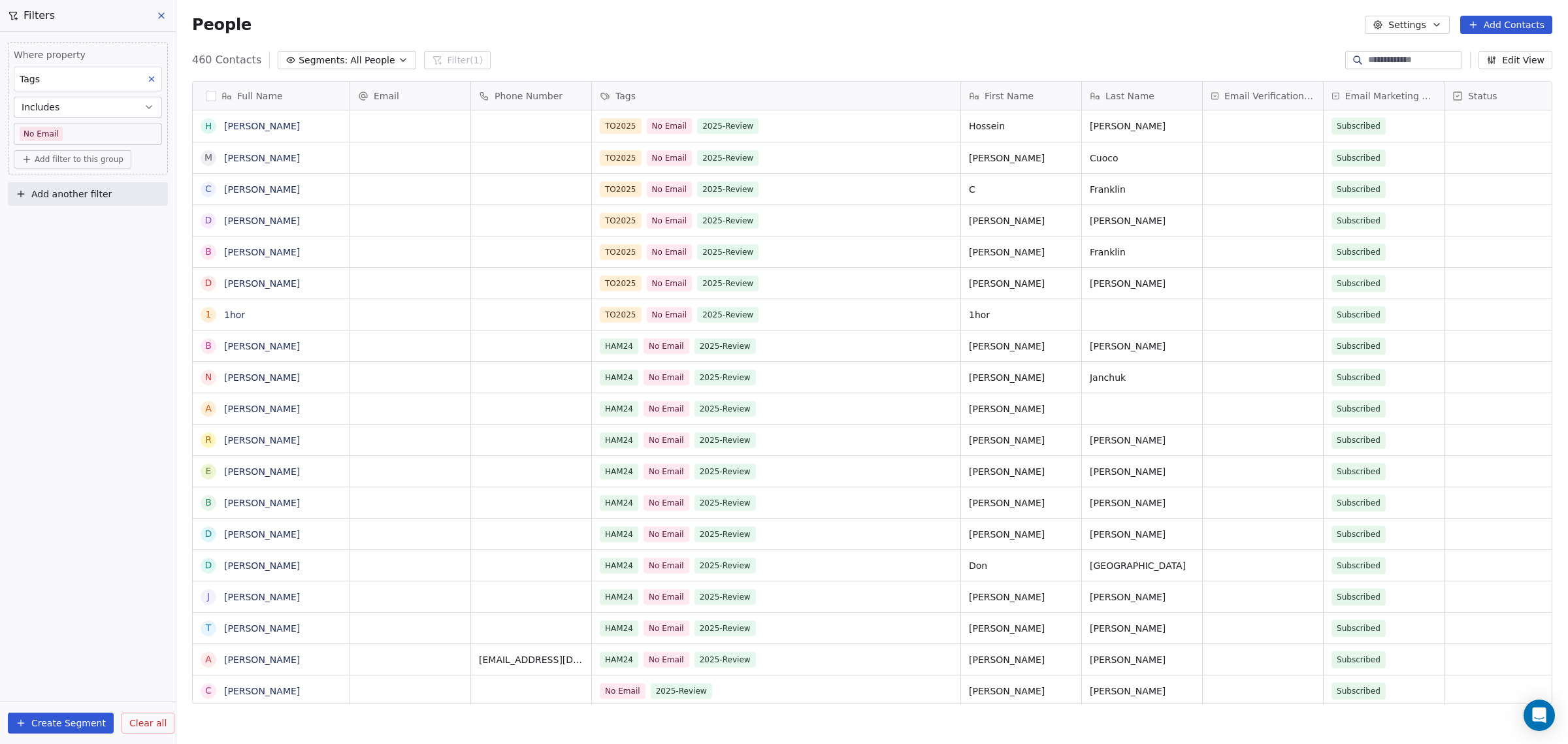
click at [148, 134] on body "WoodShows.com Contacts People Marketing Workflows Campaigns Sales Pipelines Seq…" at bounding box center [784, 372] width 1568 height 744
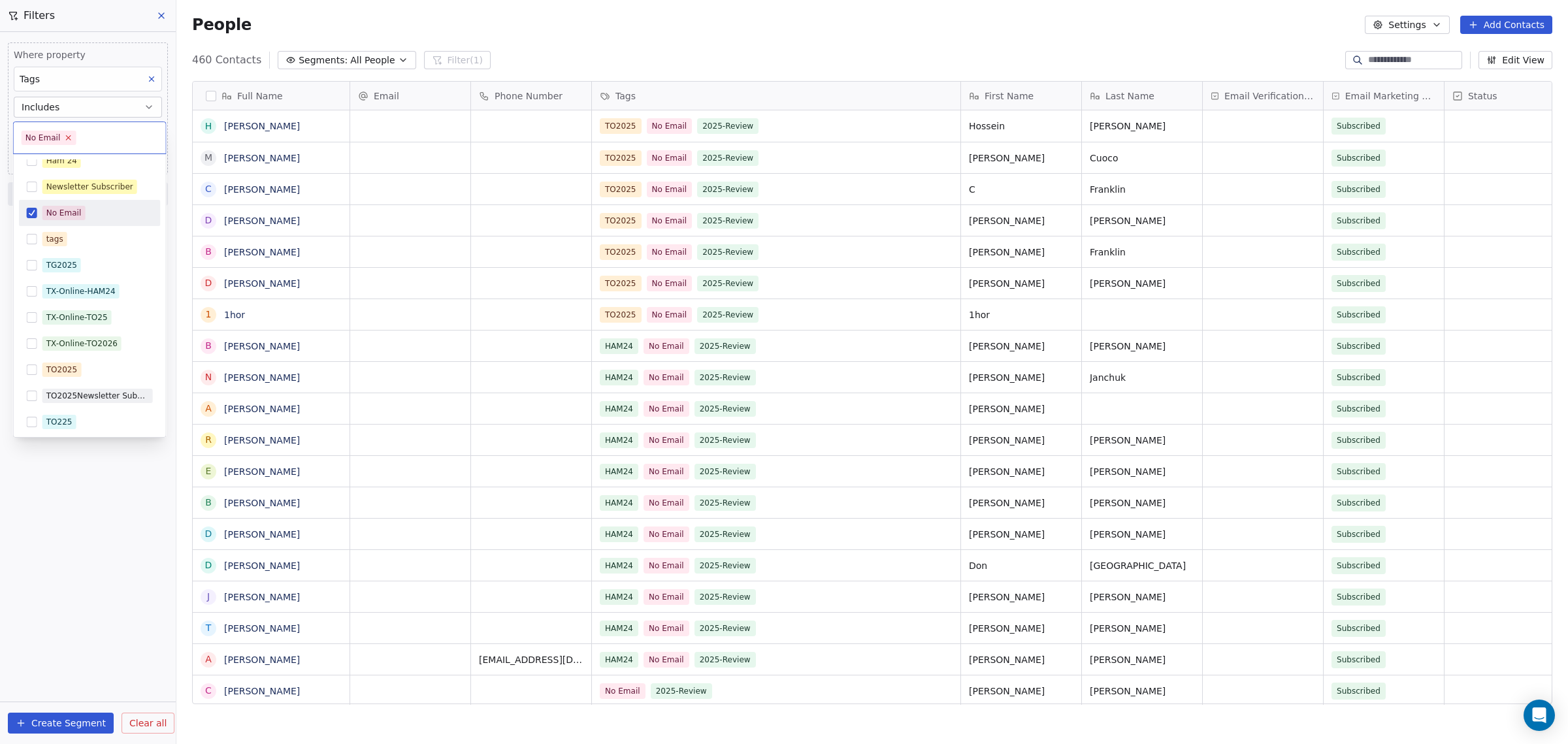
click at [65, 137] on icon at bounding box center [68, 138] width 9 height 9
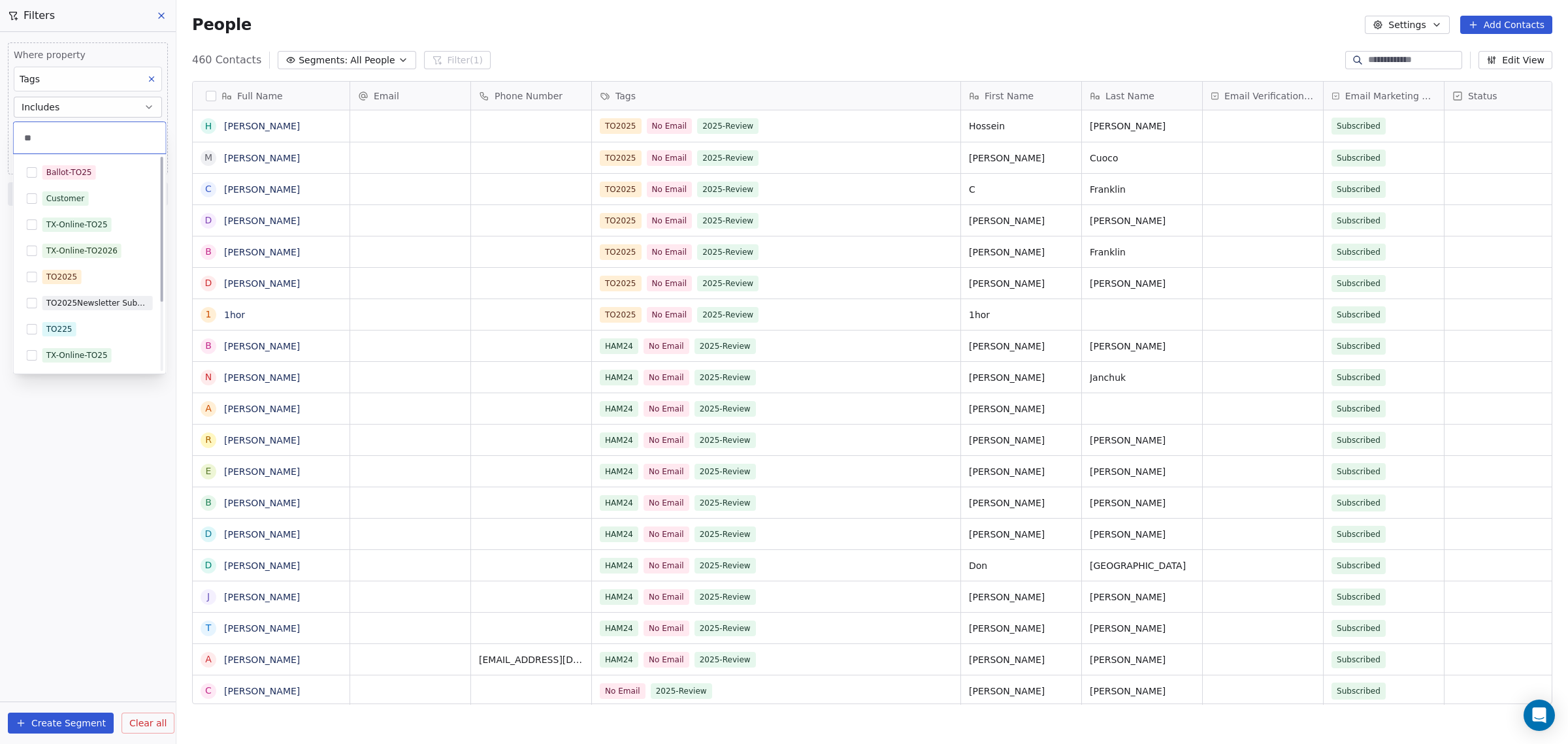
scroll to position [0, 0]
type input "**"
click at [31, 324] on button "Suggestions" at bounding box center [32, 328] width 10 height 10
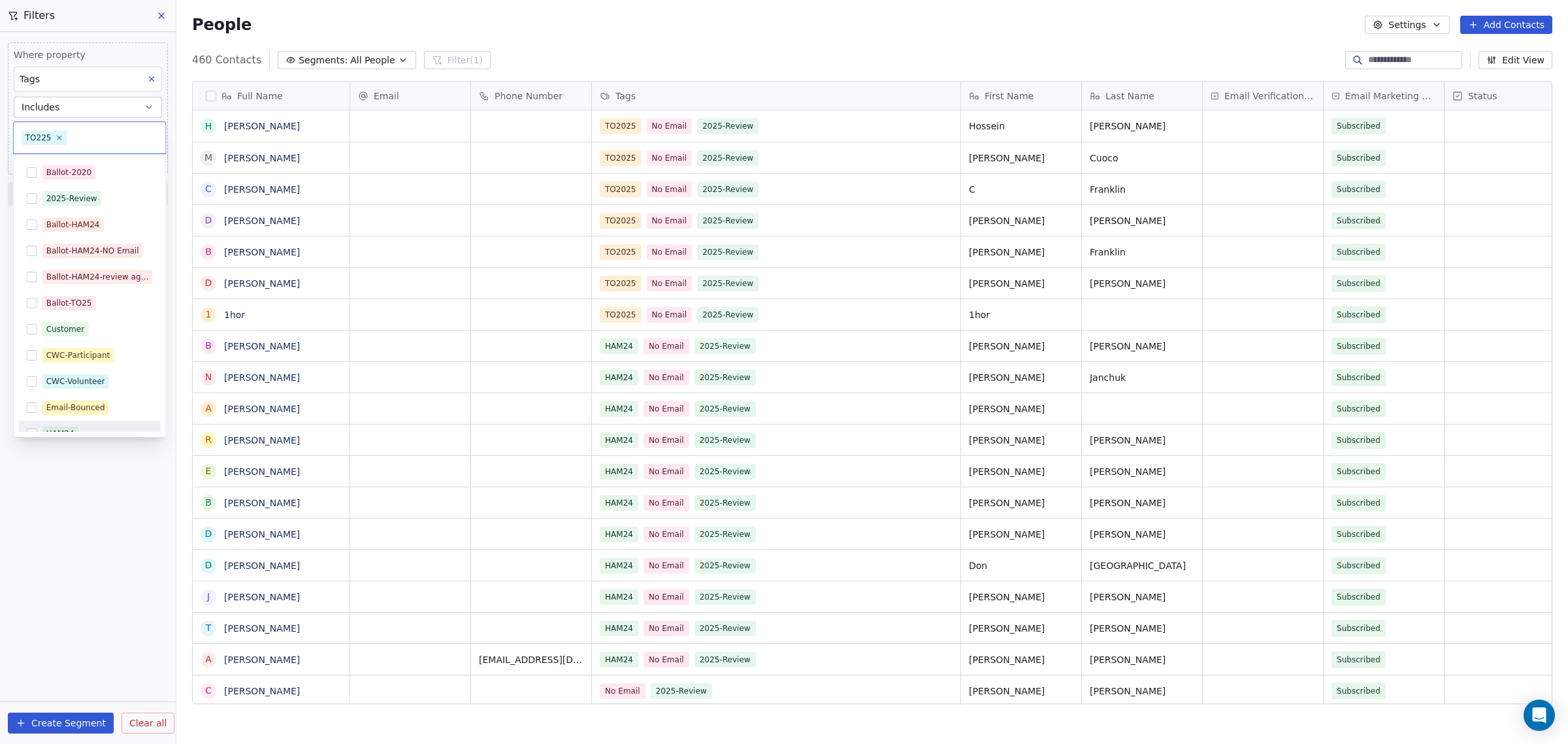
click at [98, 495] on html "WoodShows.com Contacts People Marketing Workflows Campaigns Sales Pipelines Seq…" at bounding box center [784, 372] width 1568 height 744
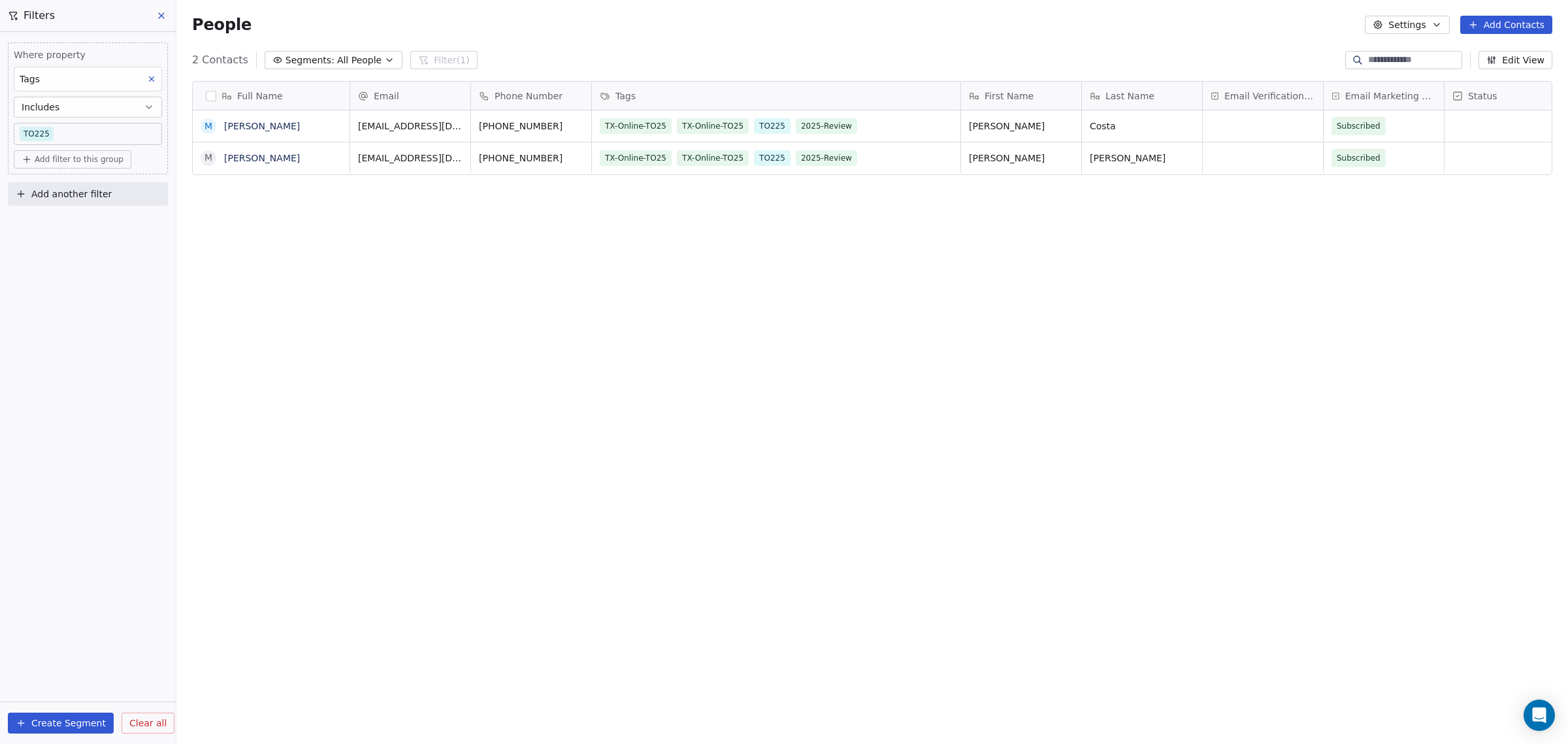
scroll to position [642, 1379]
click at [774, 124] on span "TO225" at bounding box center [773, 125] width 36 height 16
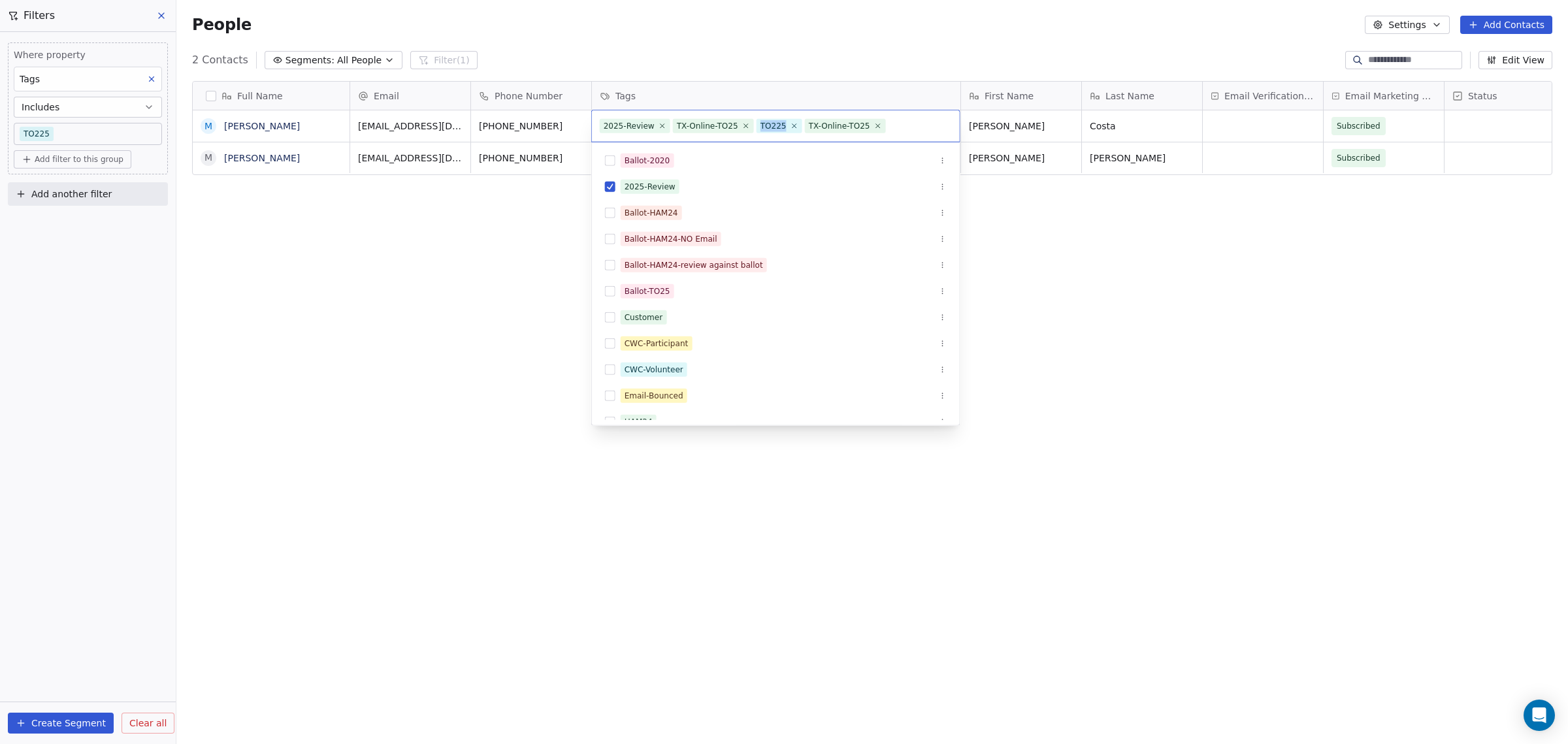
click at [774, 124] on div "TO225" at bounding box center [774, 125] width 26 height 11
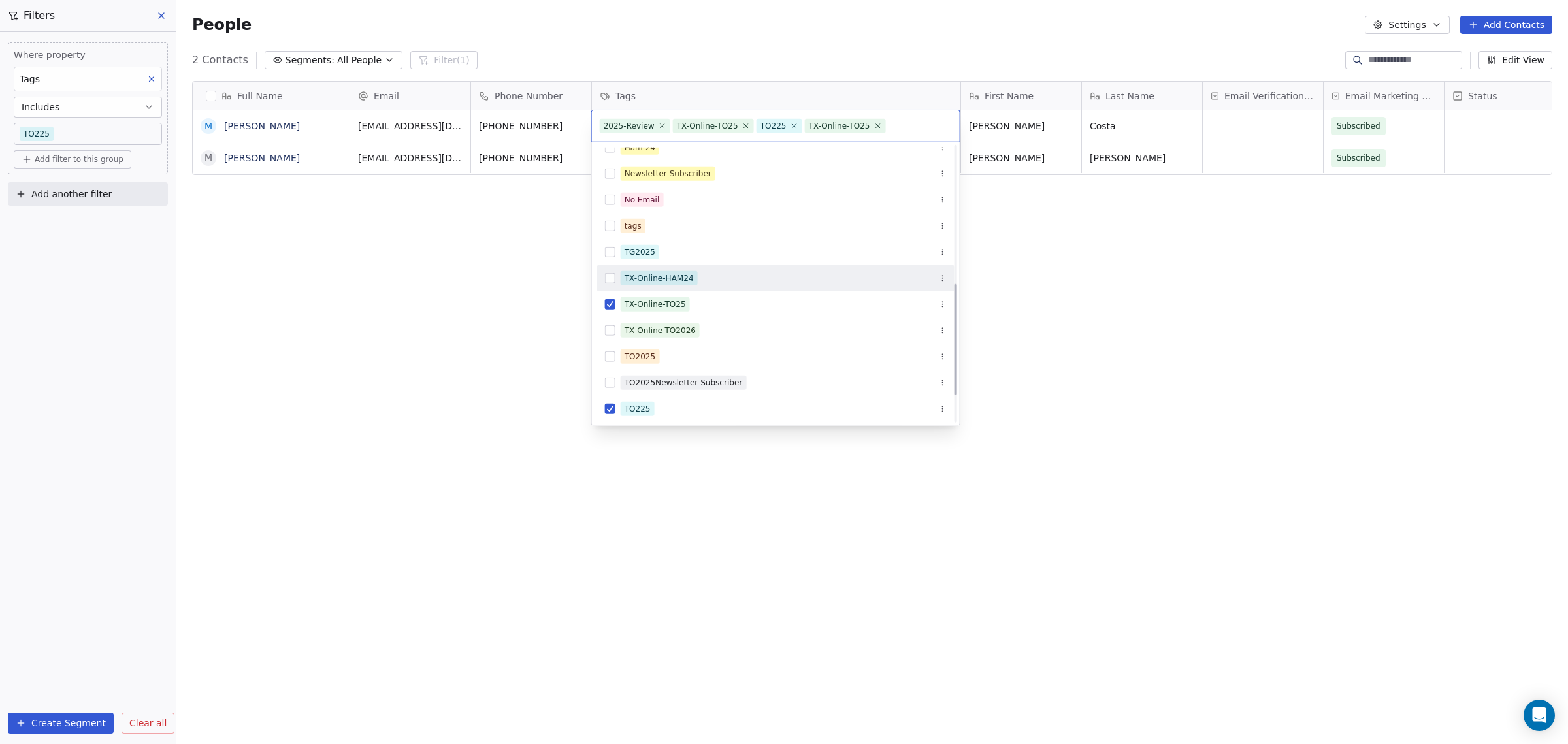
scroll to position [407, 0]
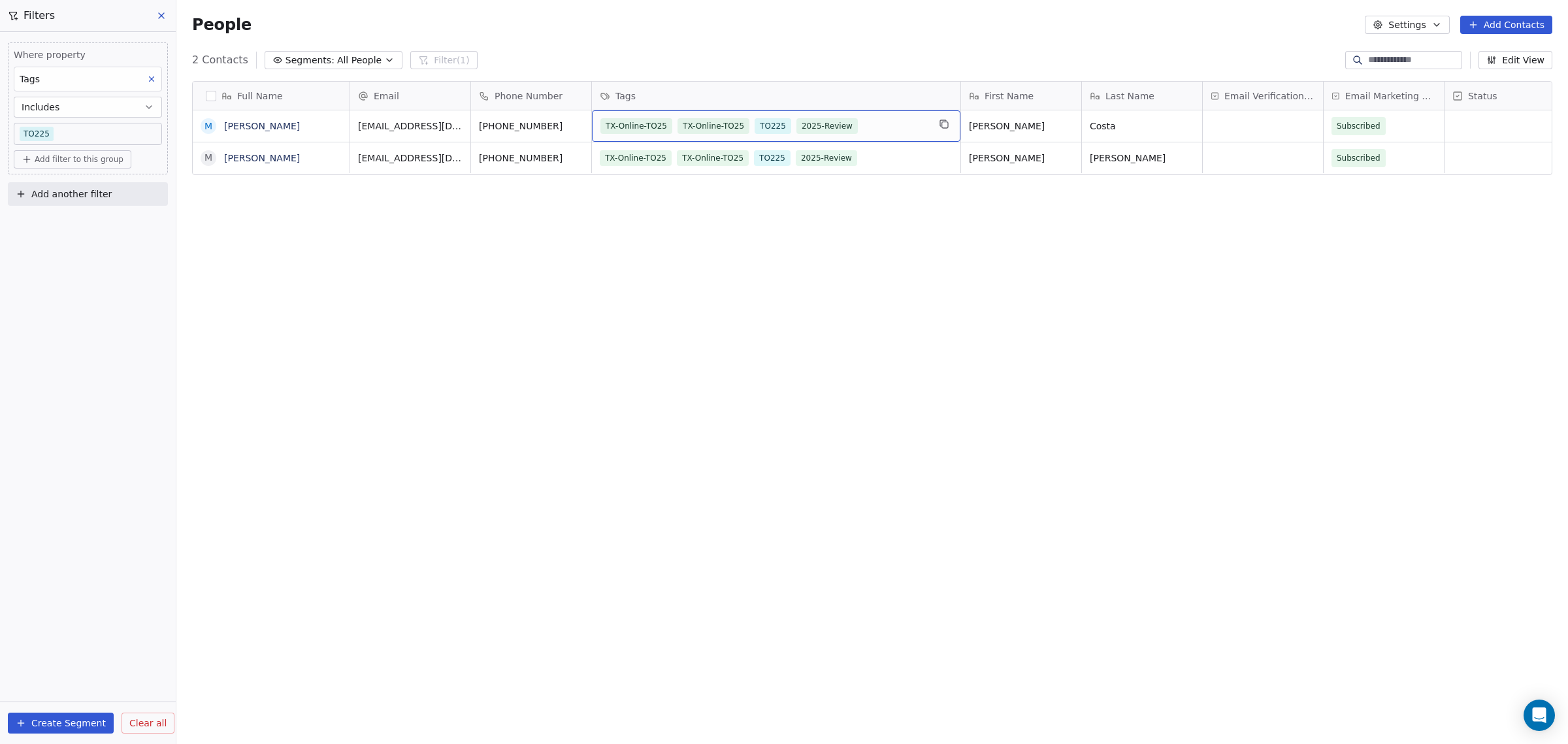
click at [772, 127] on span "TO225" at bounding box center [773, 125] width 36 height 16
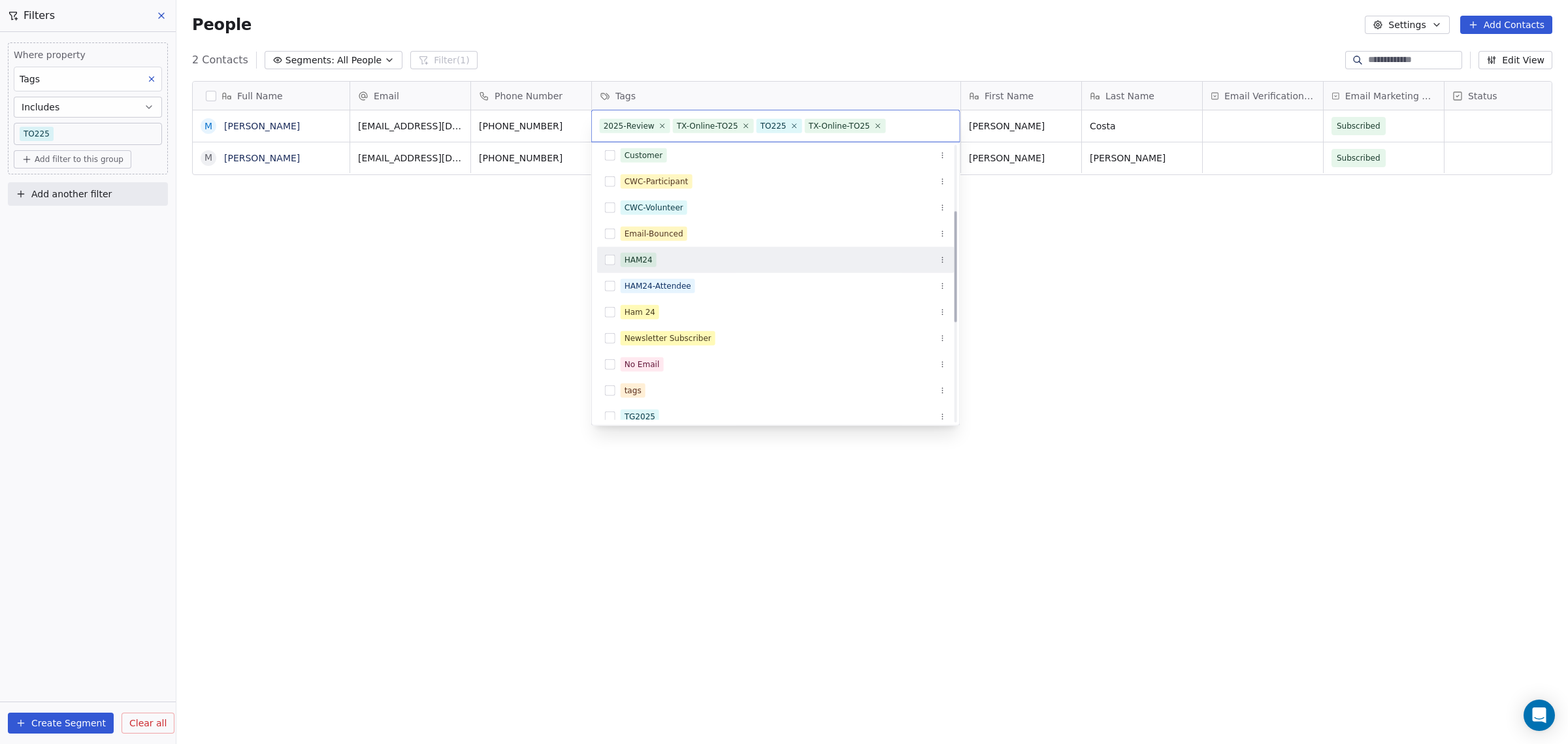
scroll to position [0, 0]
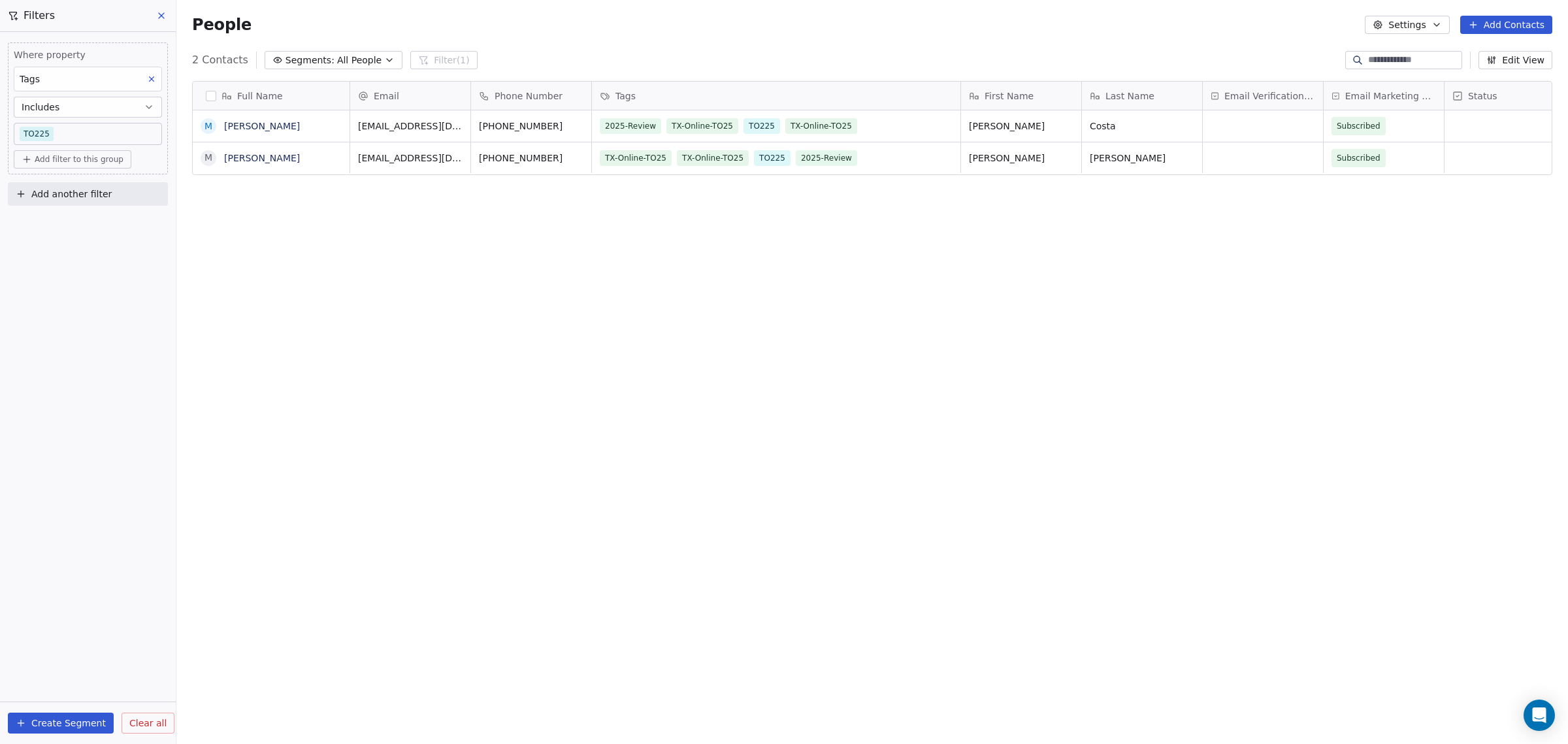
click at [494, 283] on html "WoodShows.com Contacts People Marketing Workflows Campaigns Sales Pipelines Seq…" at bounding box center [784, 372] width 1568 height 744
click at [761, 125] on span "TO225" at bounding box center [762, 125] width 36 height 16
click at [762, 125] on span "TO225" at bounding box center [762, 125] width 36 height 16
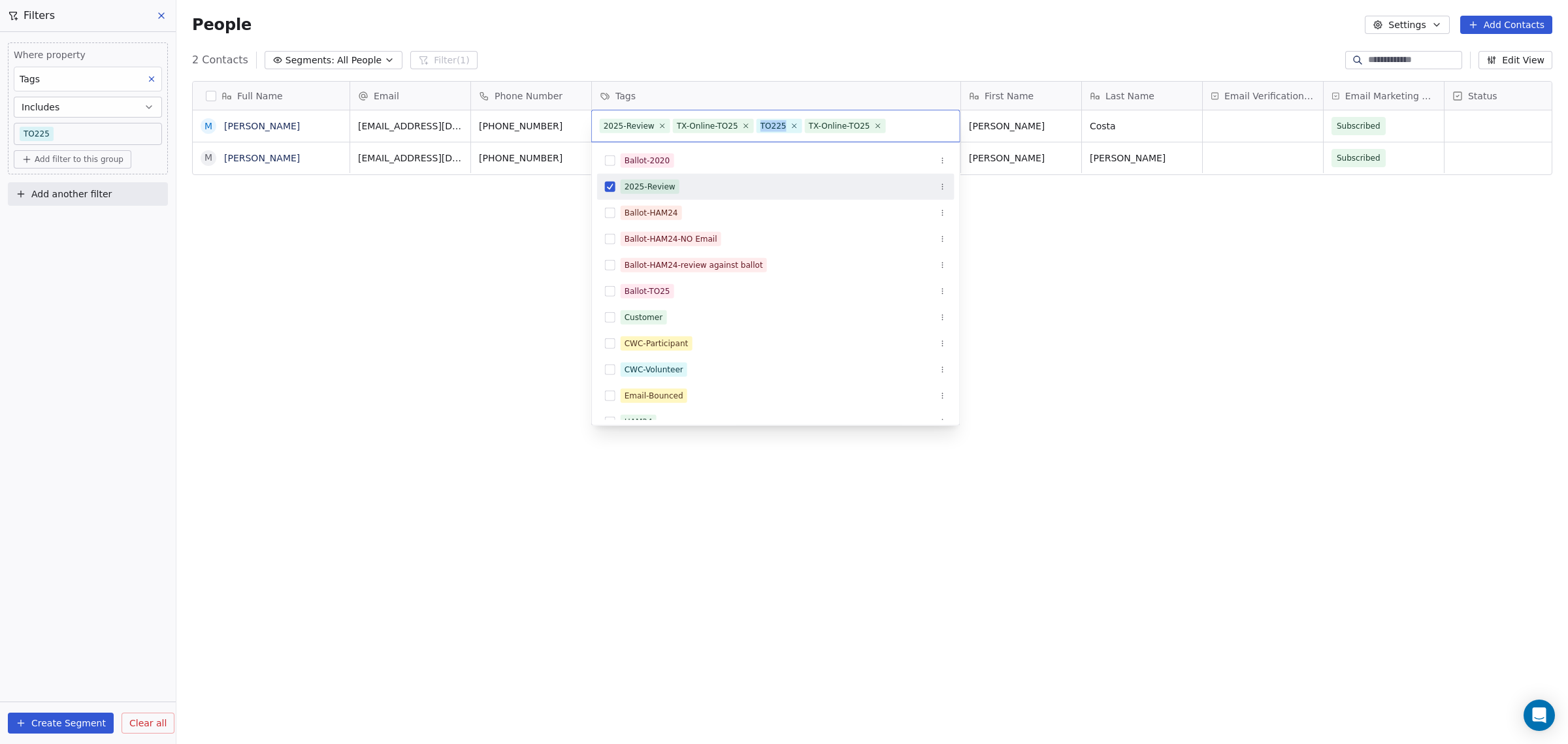
click at [762, 125] on div "TO225" at bounding box center [774, 125] width 26 height 11
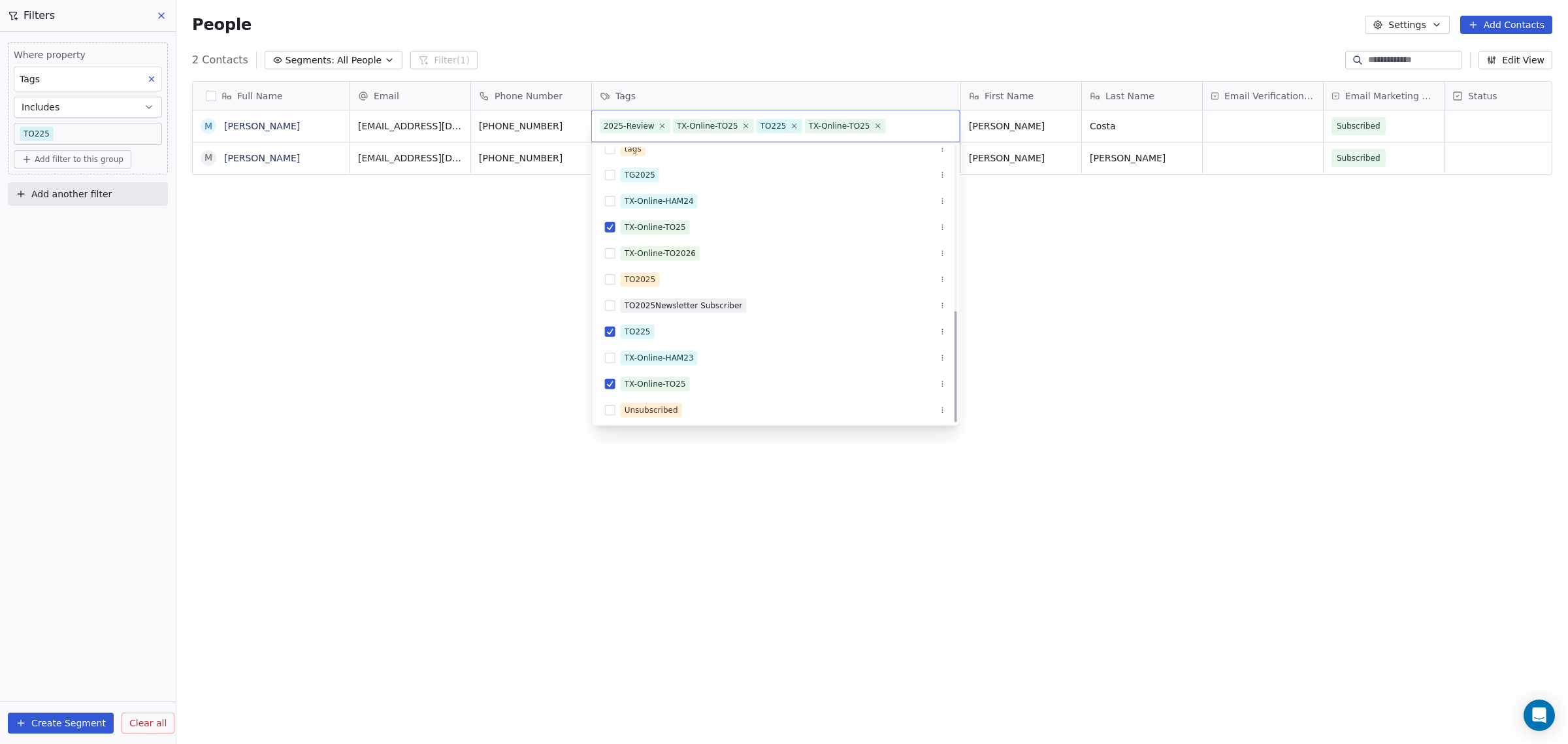
scroll to position [407, 0]
click at [610, 327] on button "Suggestions" at bounding box center [610, 328] width 10 height 10
click at [611, 277] on button "Suggestions" at bounding box center [610, 276] width 10 height 10
click at [531, 266] on html "WoodShows.com Contacts People Marketing Workflows Campaigns Sales Pipelines Seq…" at bounding box center [784, 372] width 1568 height 744
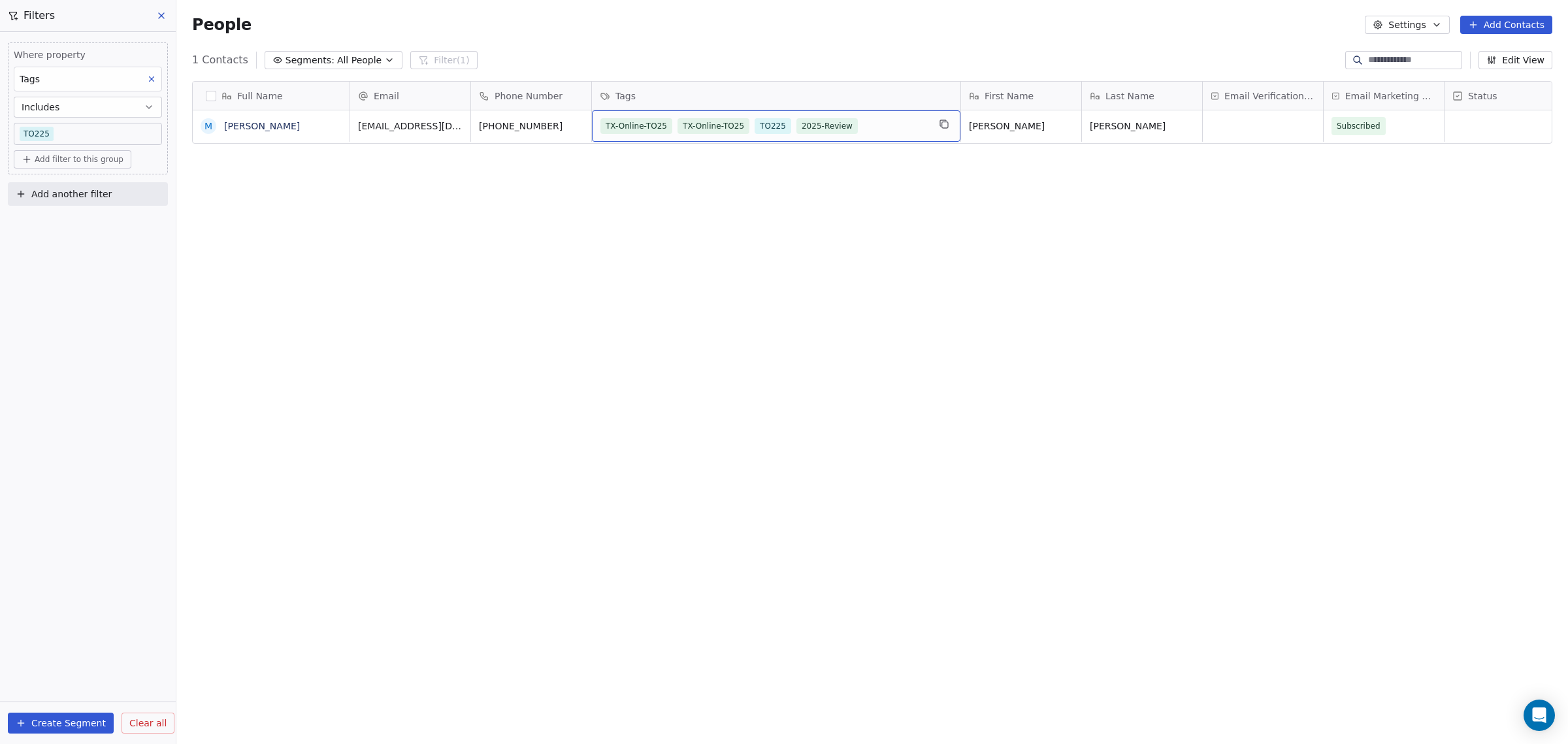
click at [778, 124] on span "TO225" at bounding box center [773, 125] width 36 height 16
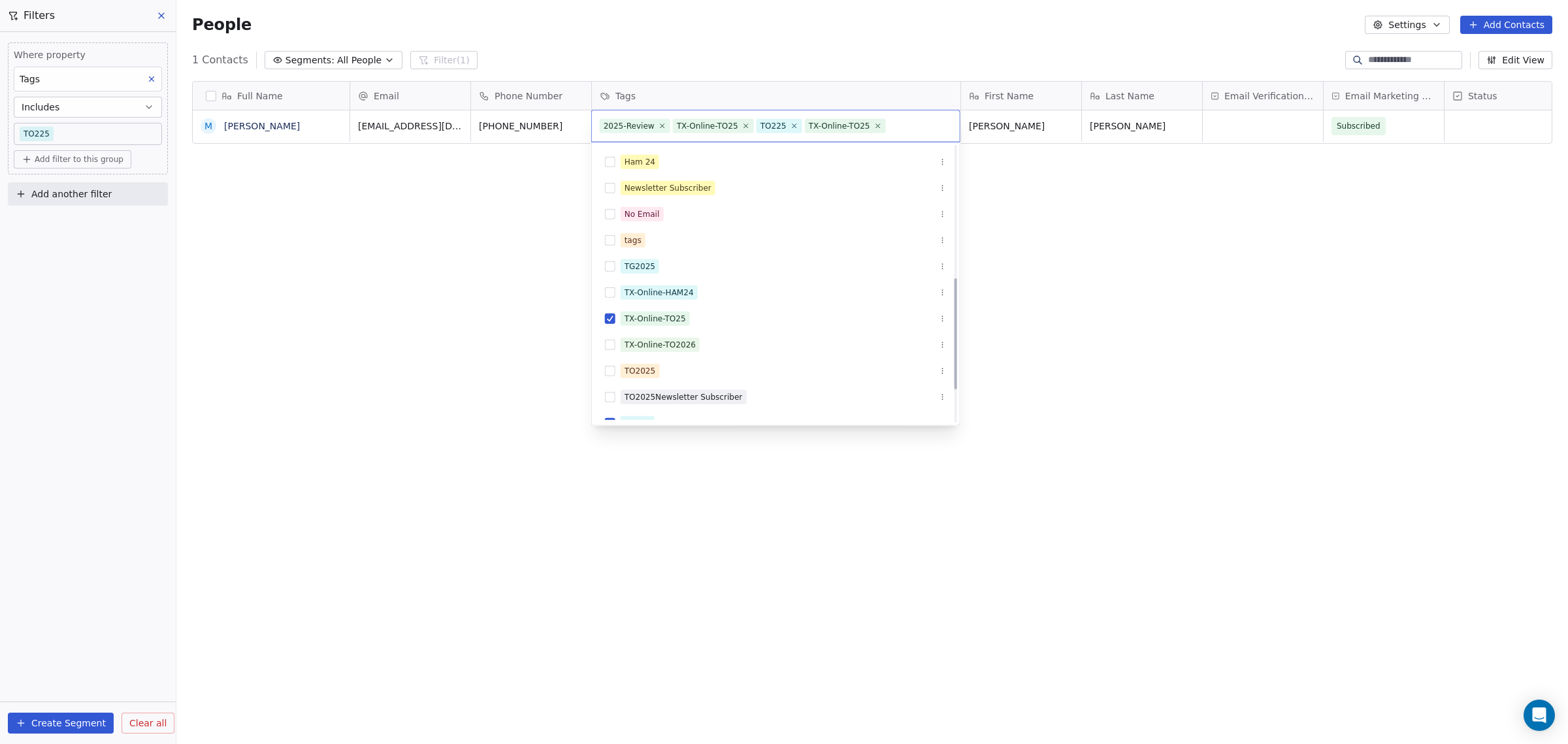
scroll to position [326, 0]
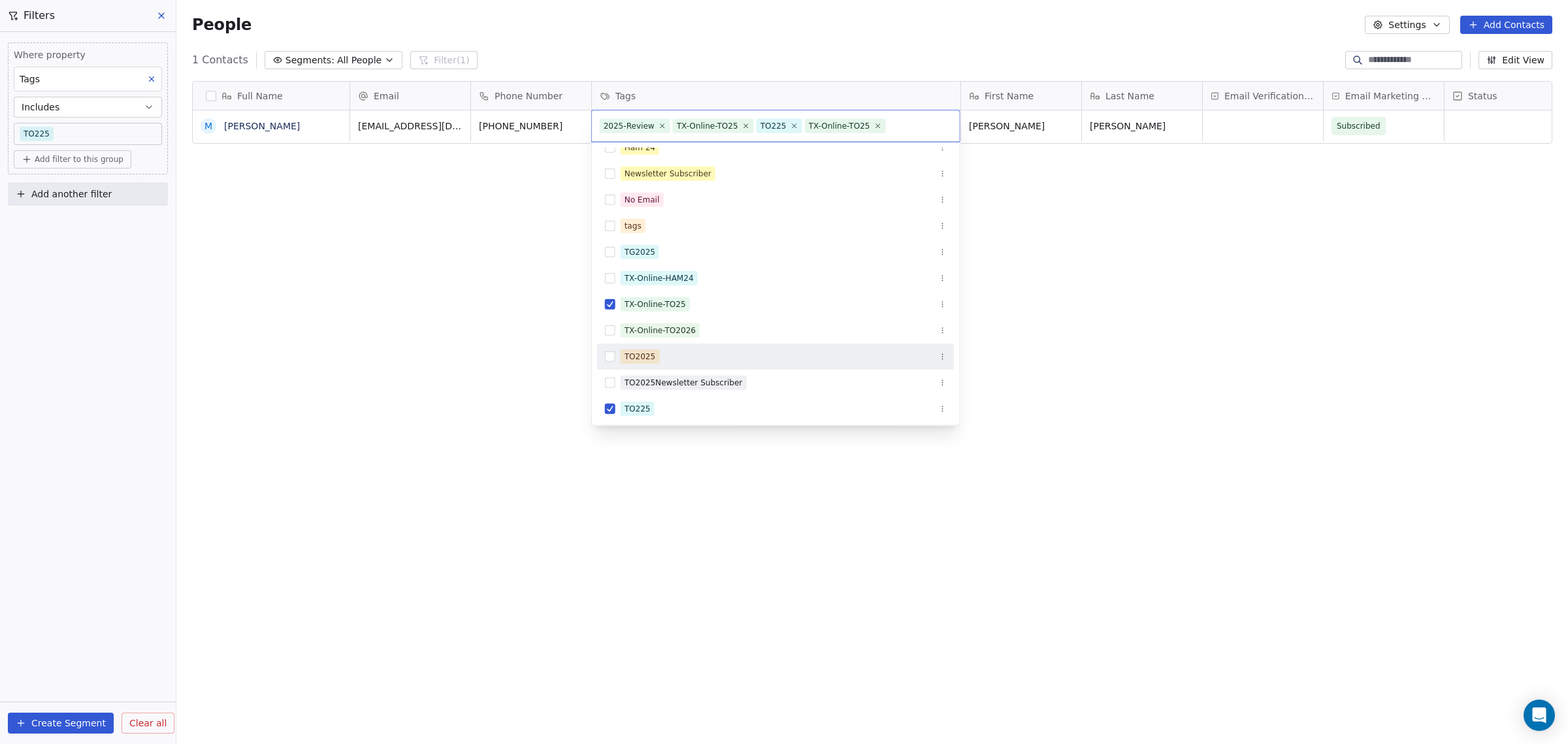
click at [611, 353] on button "Suggestions" at bounding box center [610, 356] width 10 height 10
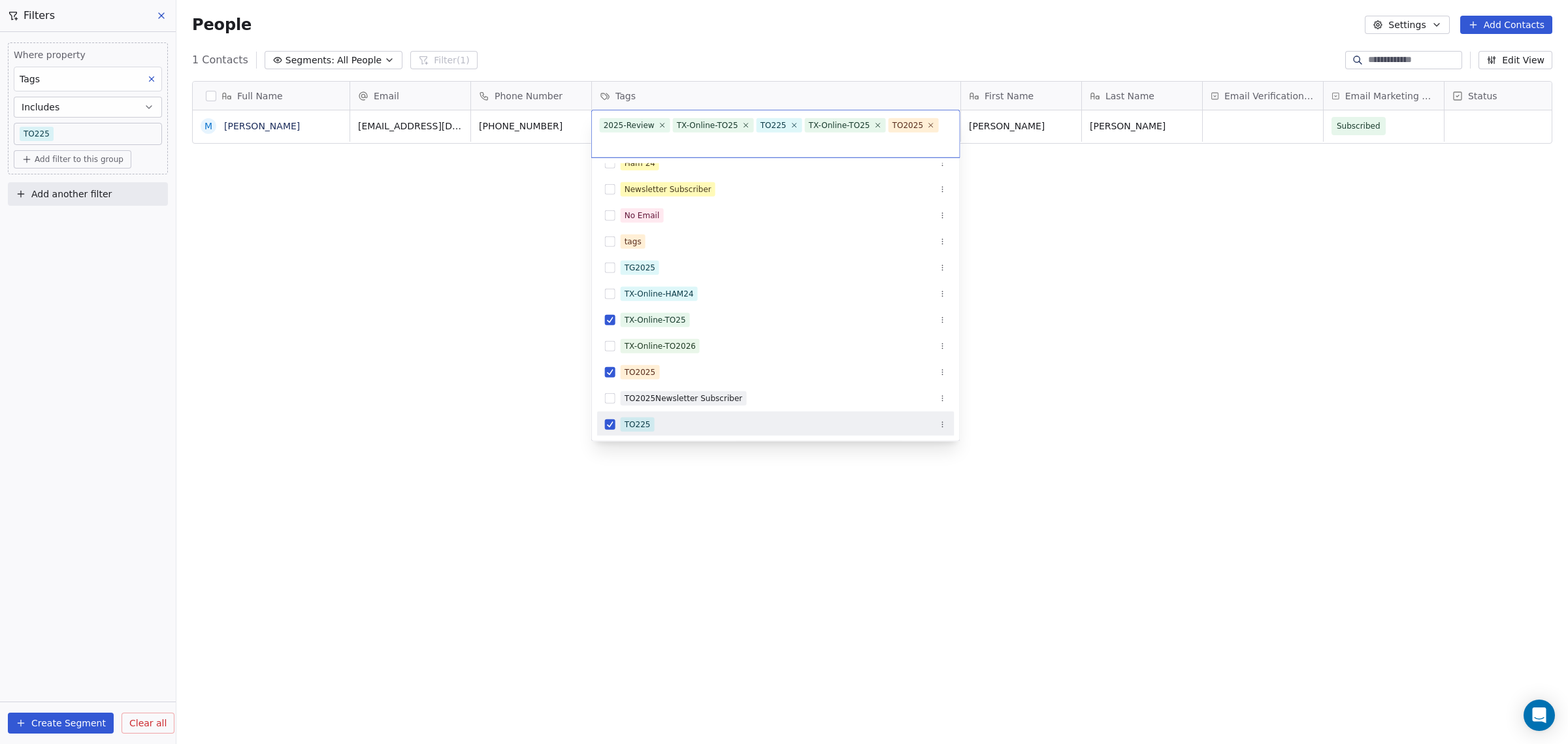
click at [608, 426] on button "Suggestions" at bounding box center [610, 424] width 10 height 10
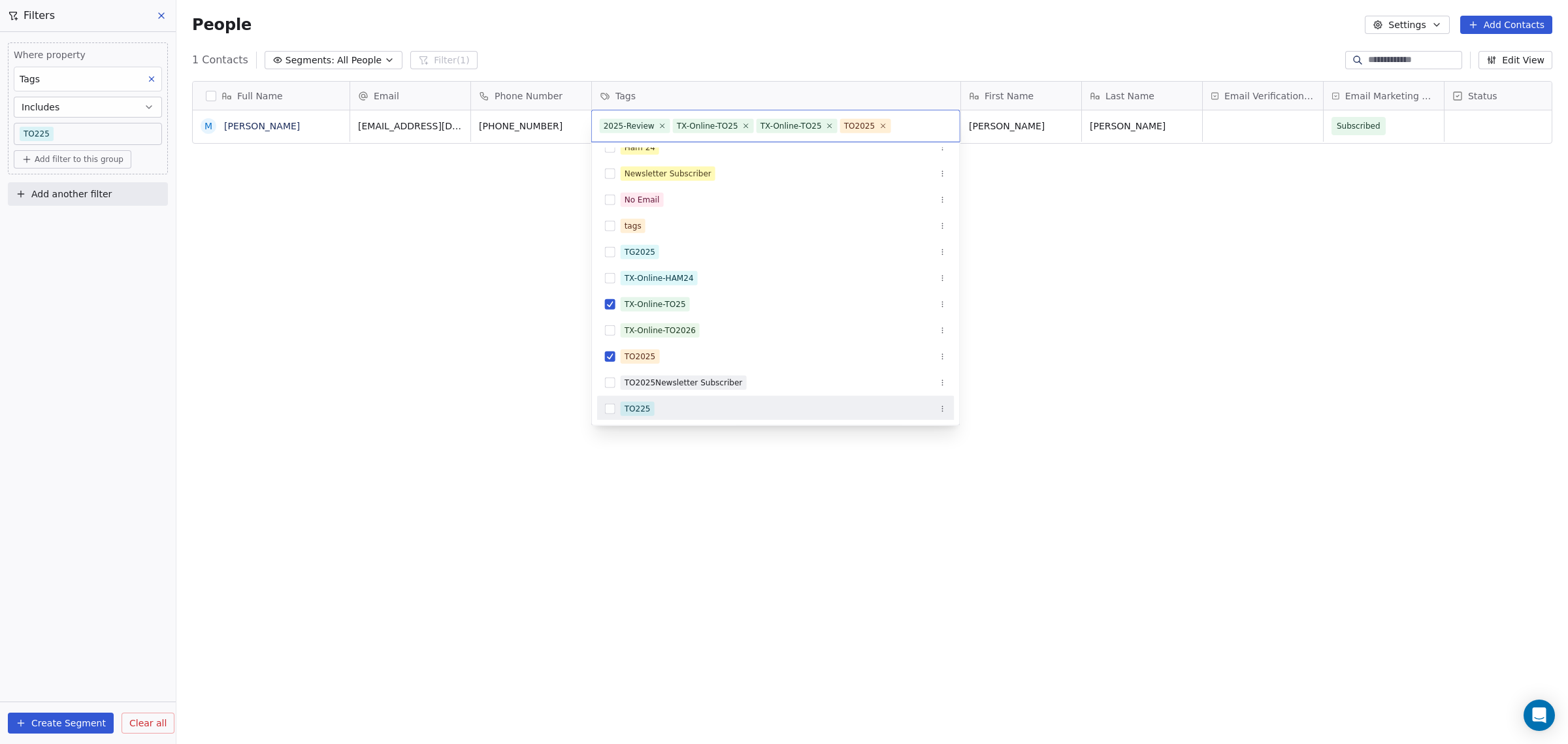
click at [943, 407] on icon "Suggestions" at bounding box center [943, 409] width 8 height 8
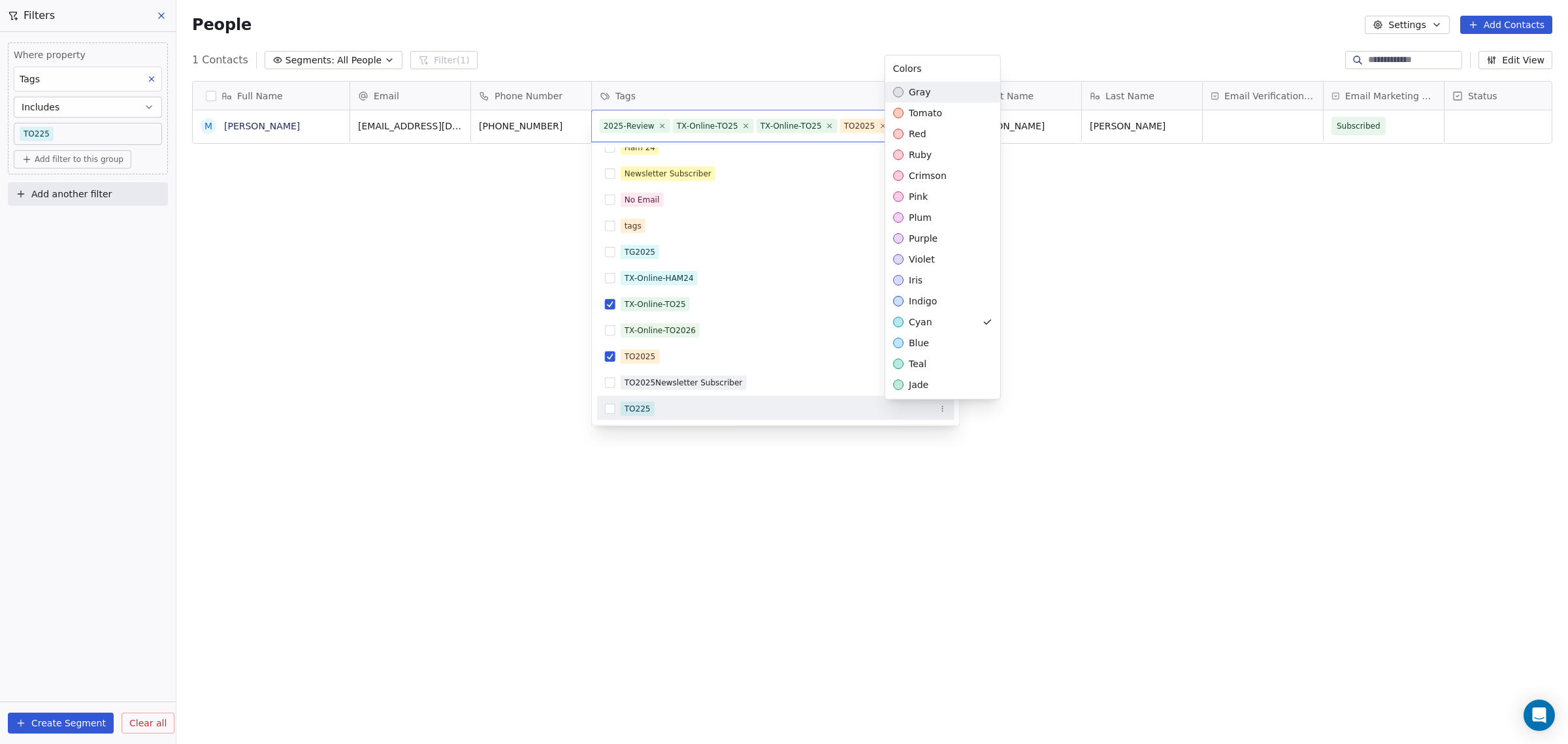
click at [943, 407] on html "WoodShows.com Contacts People Marketing Workflows Campaigns Sales Pipelines Seq…" at bounding box center [784, 372] width 1568 height 744
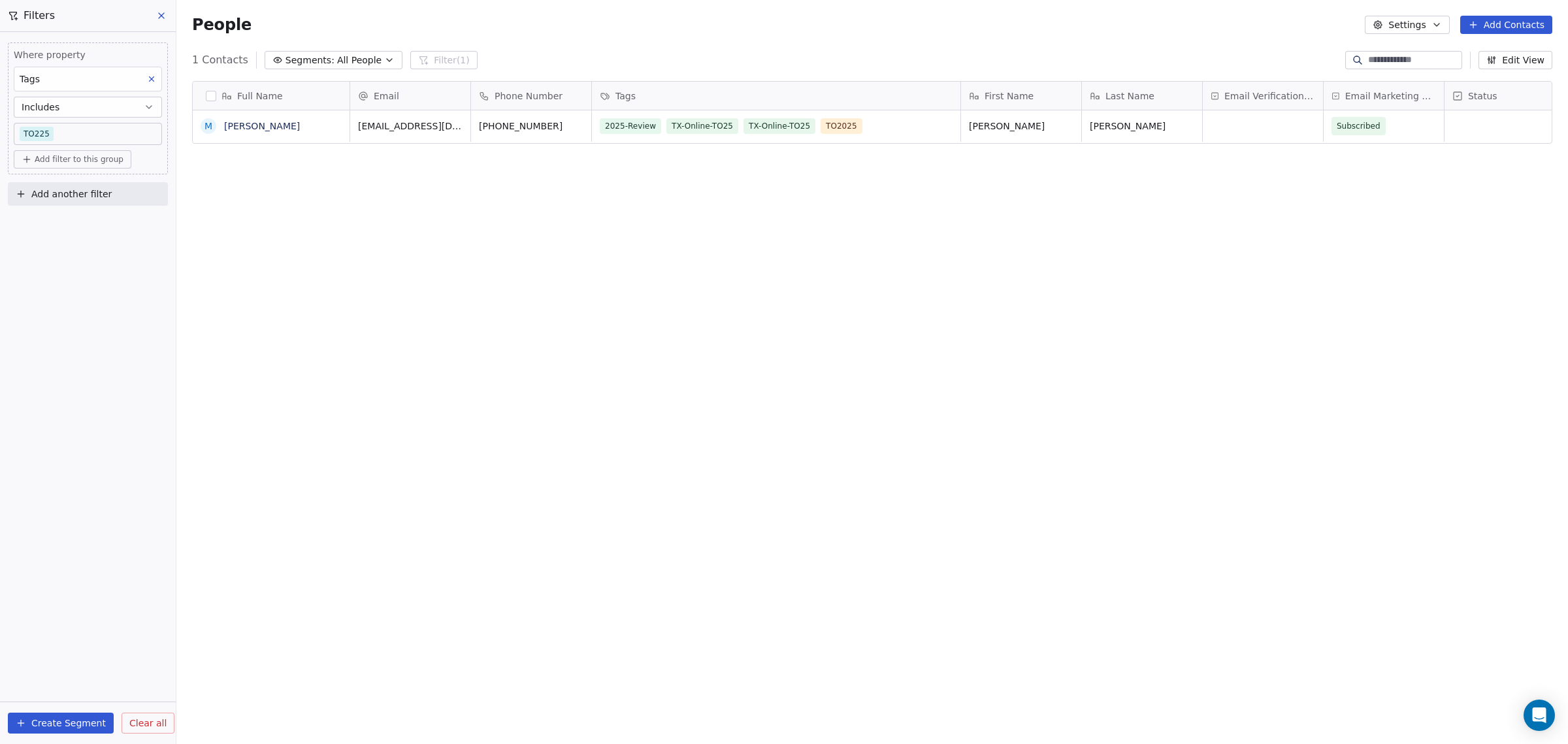
click at [469, 347] on html "WoodShows.com Contacts People Marketing Workflows Campaigns Sales Pipelines Seq…" at bounding box center [784, 372] width 1568 height 744
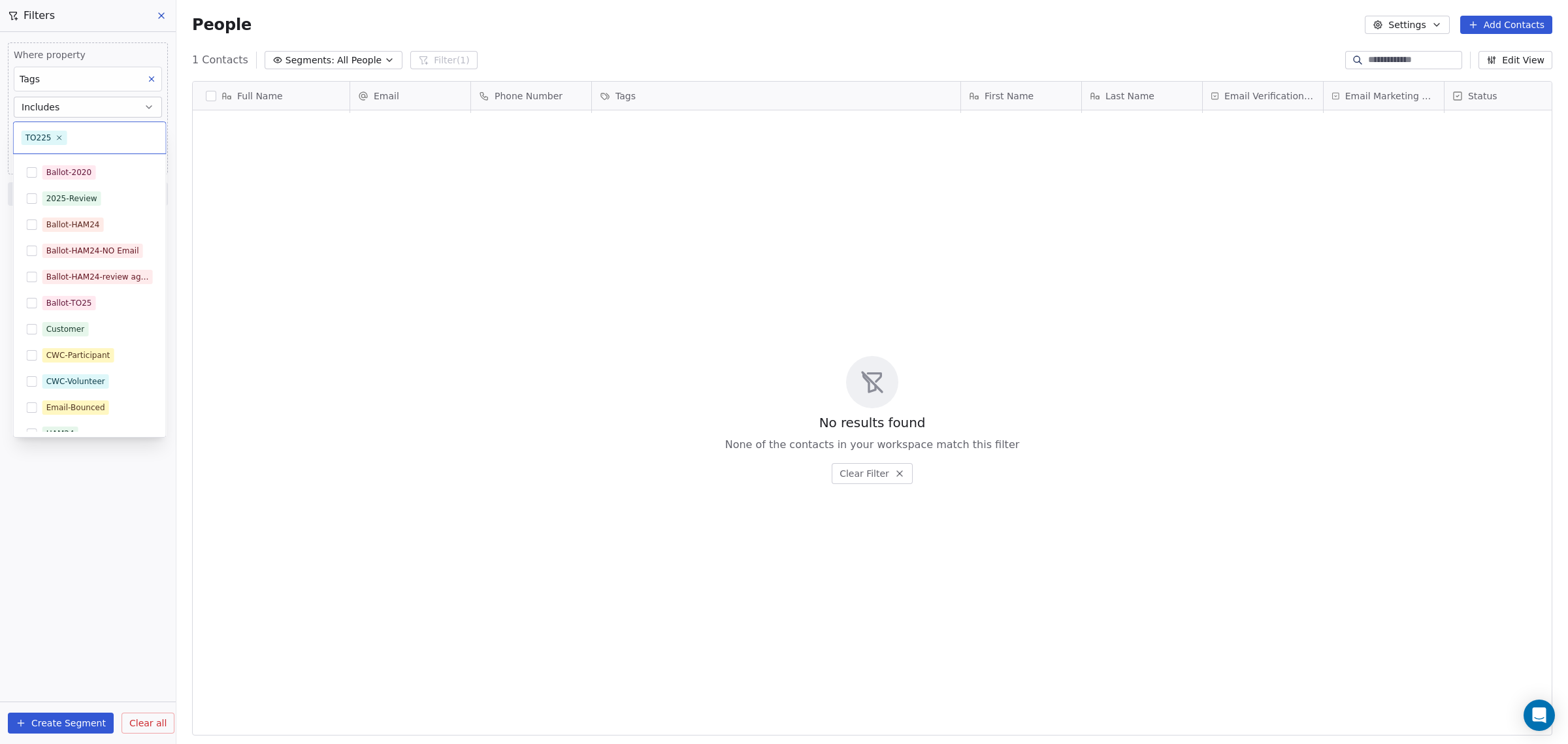
click at [54, 132] on body "WoodShows.com Contacts People Marketing Workflows Campaigns Sales Pipelines Seq…" at bounding box center [784, 372] width 1568 height 744
click at [57, 137] on icon at bounding box center [59, 138] width 5 height 5
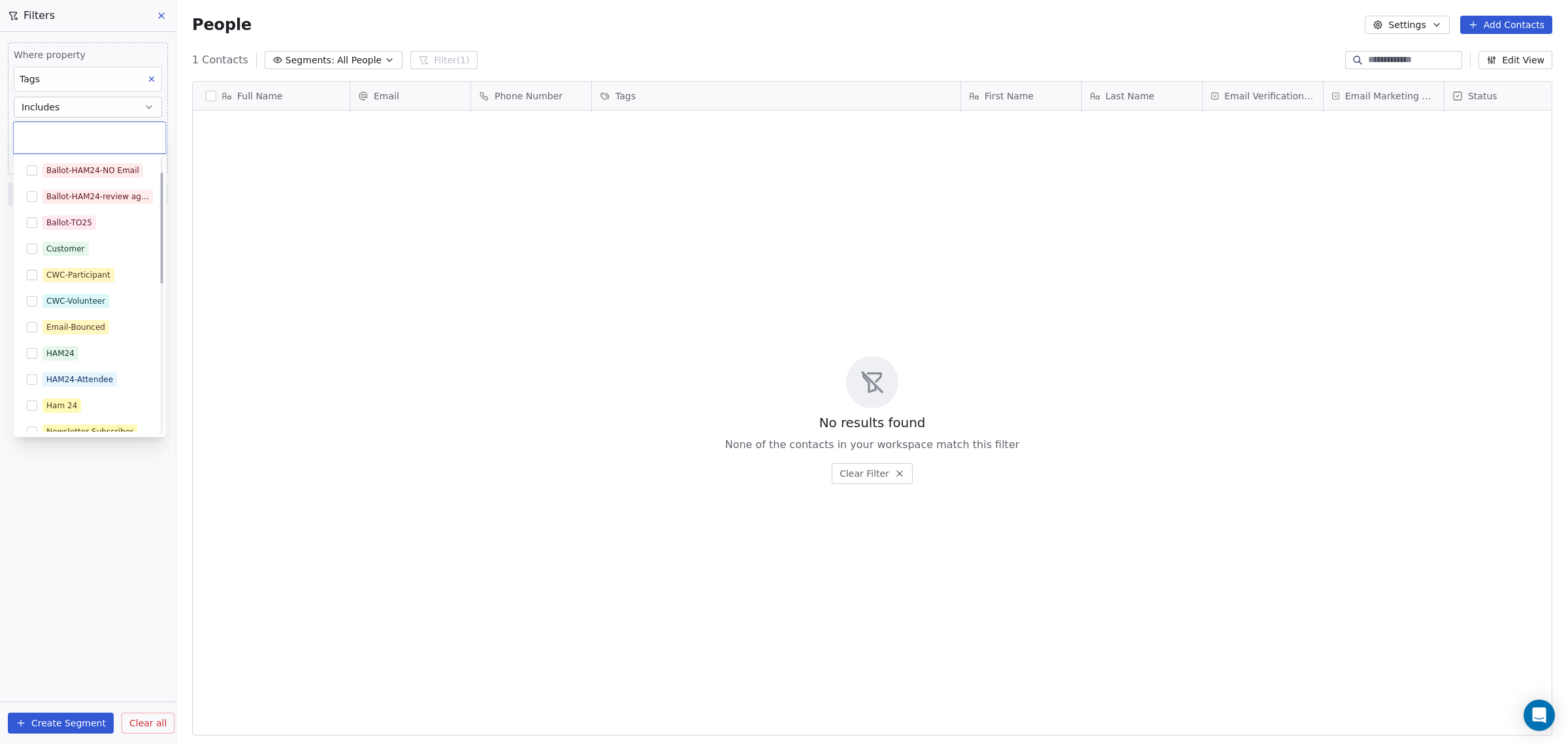
scroll to position [0, 0]
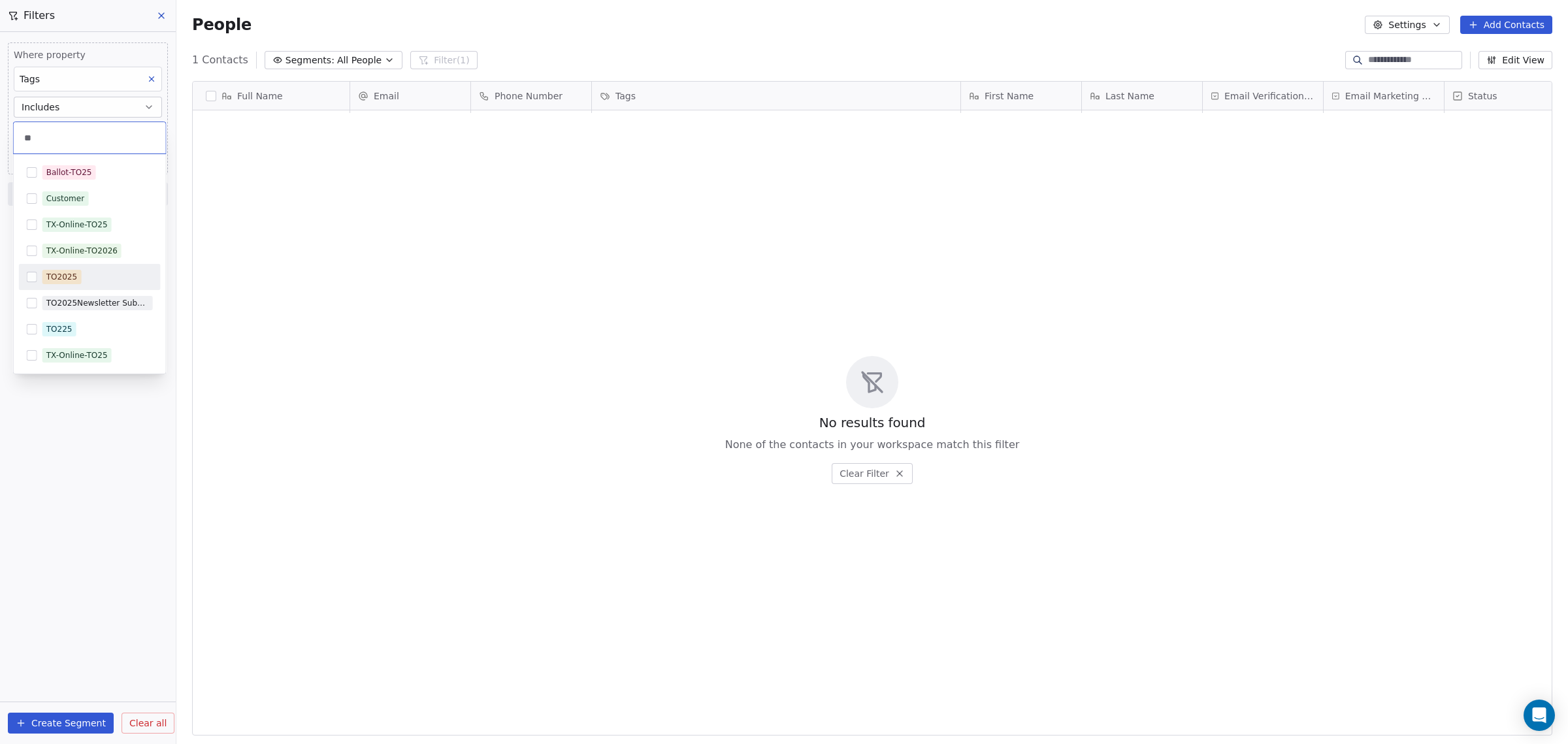
type input "**"
click at [30, 275] on button "Suggestions" at bounding box center [32, 277] width 10 height 10
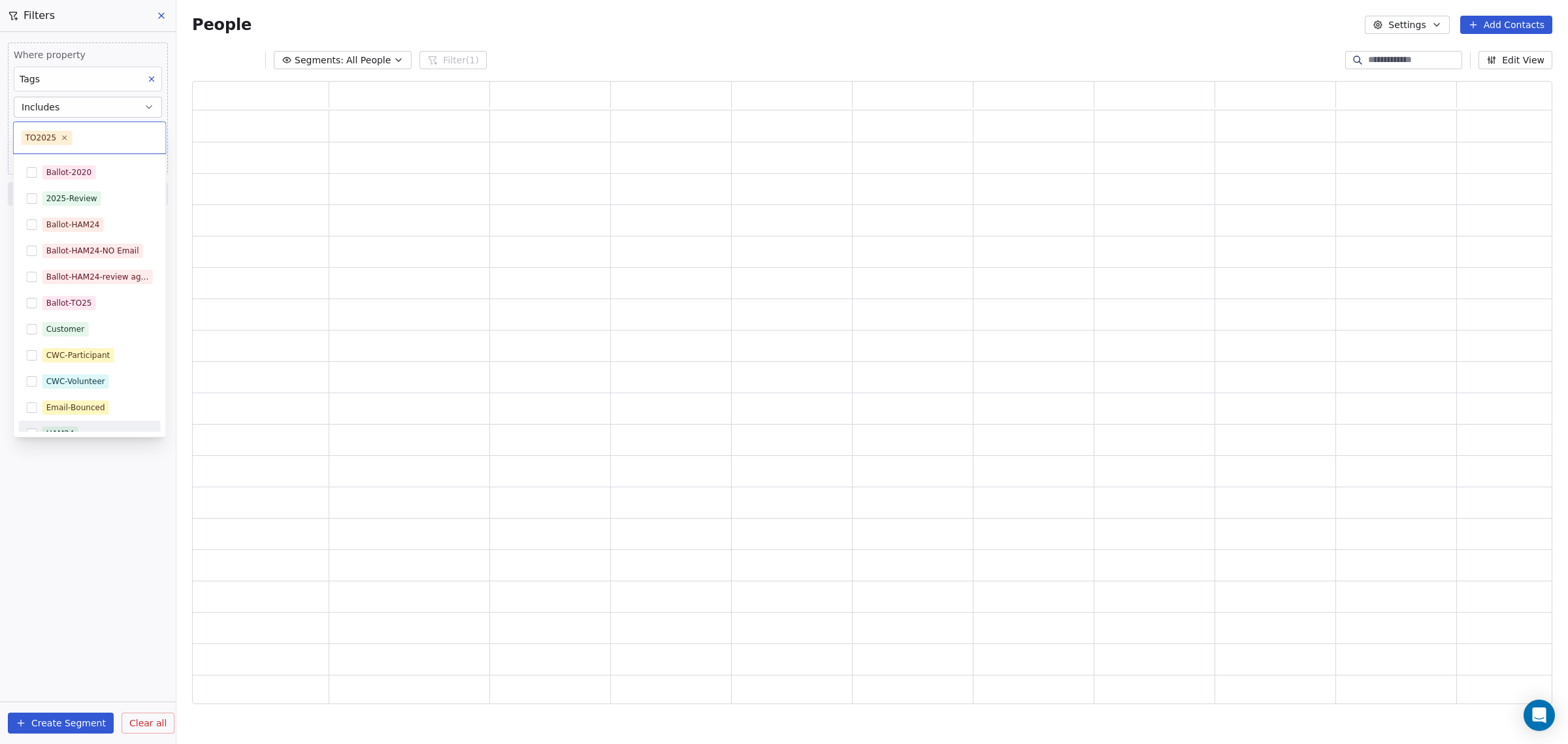
click at [53, 720] on html "WoodShows.com Contacts People Marketing Workflows Campaigns Sales Pipelines Seq…" at bounding box center [784, 372] width 1568 height 744
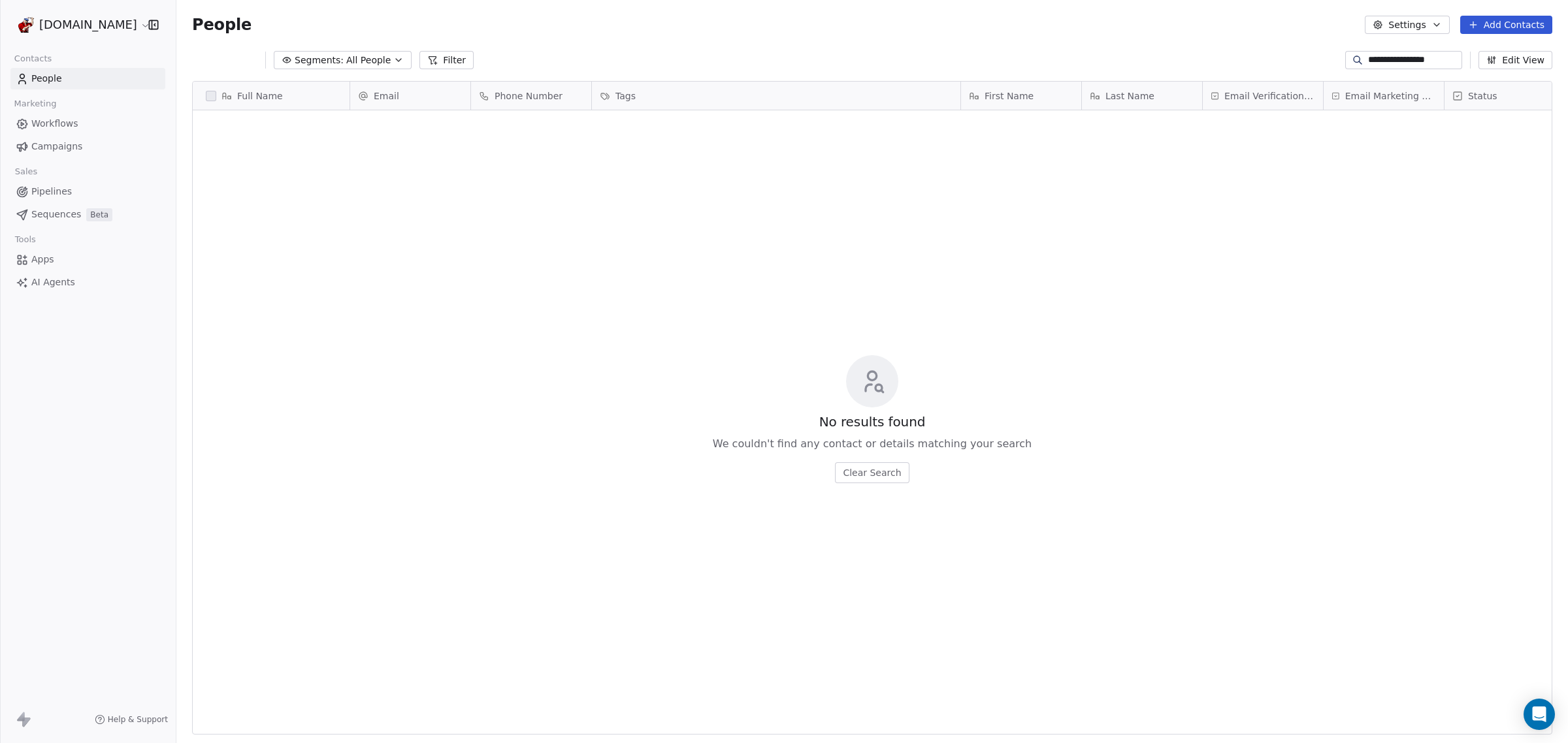
scroll to position [641, 1379]
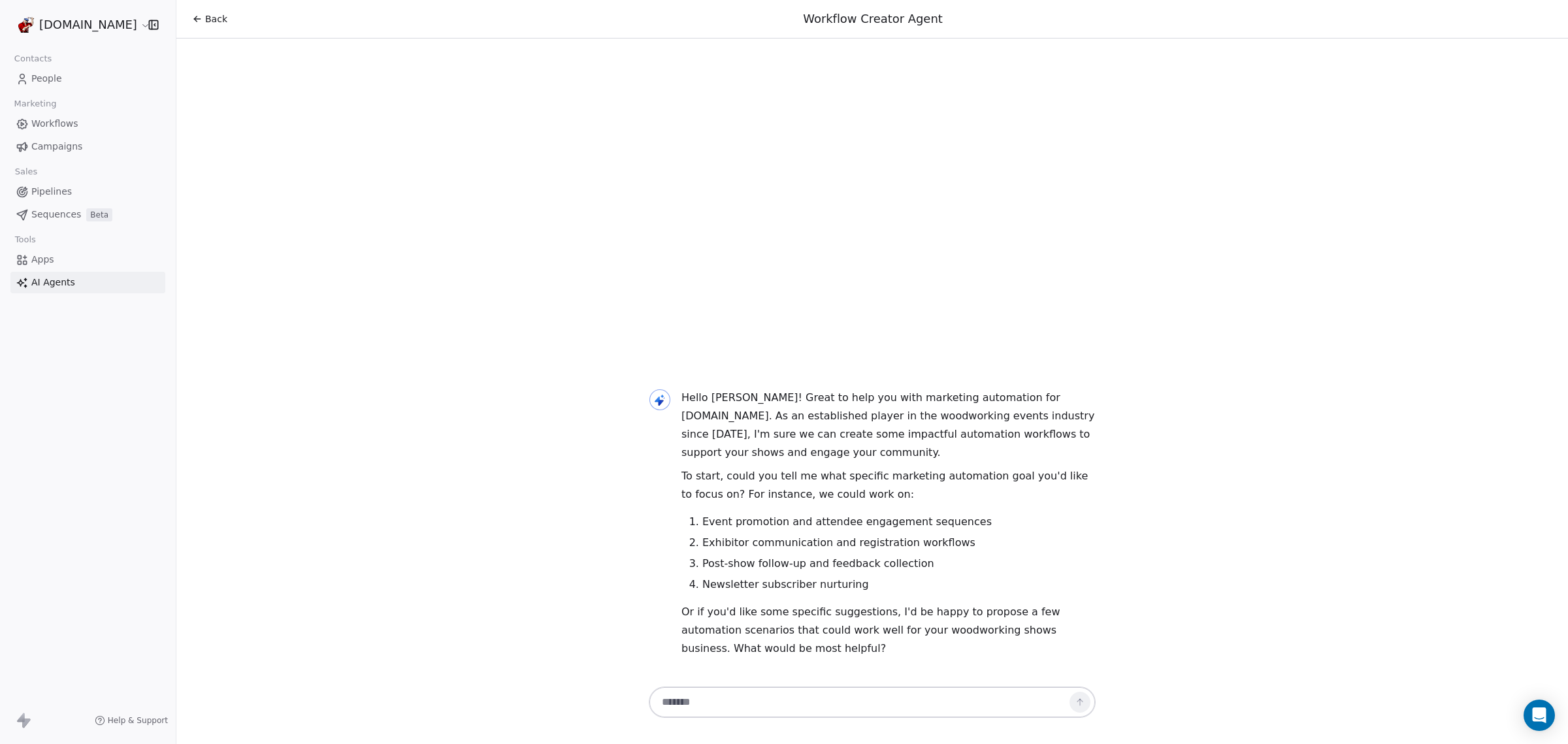
click at [693, 698] on textarea at bounding box center [859, 702] width 409 height 25
type textarea "**********"
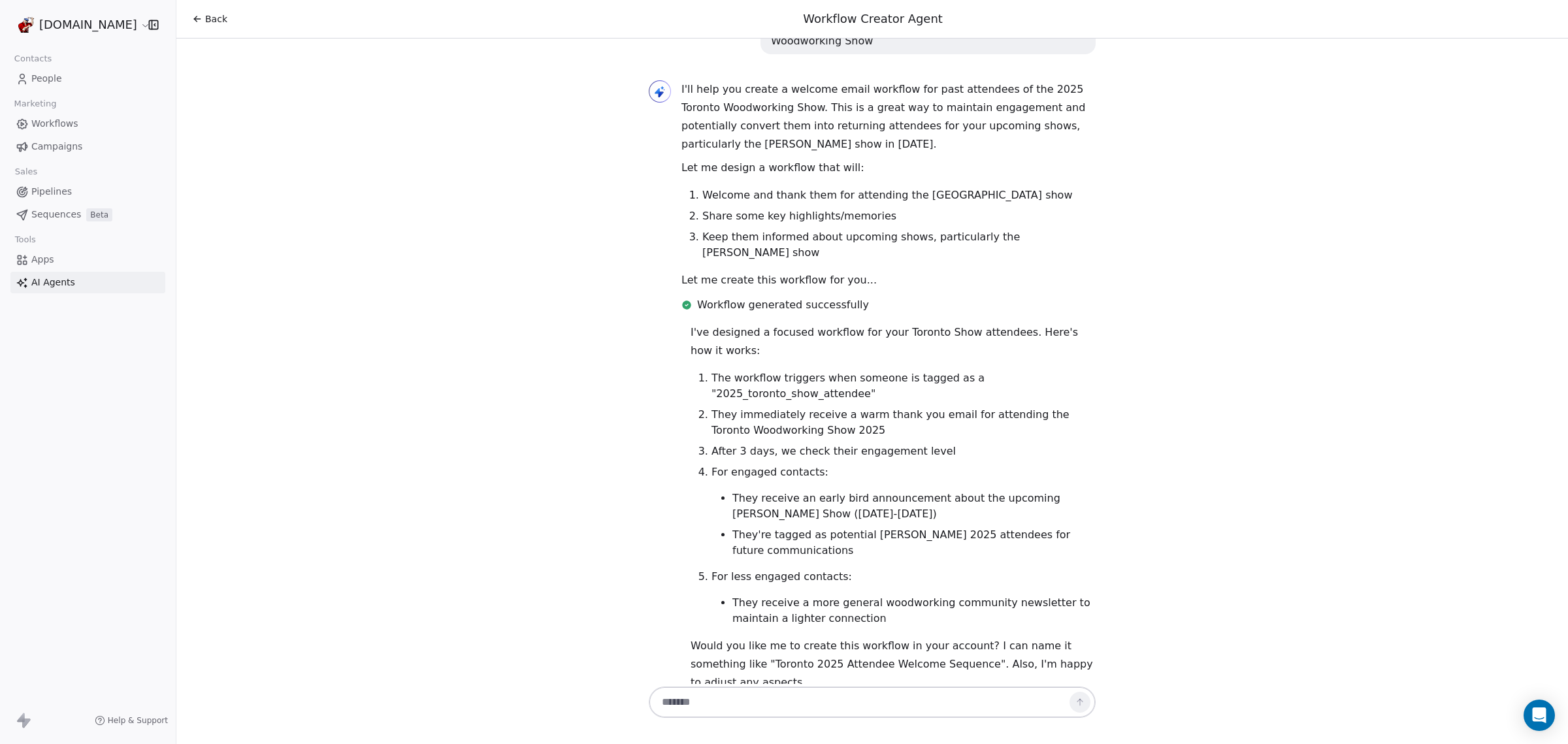
scroll to position [371, 0]
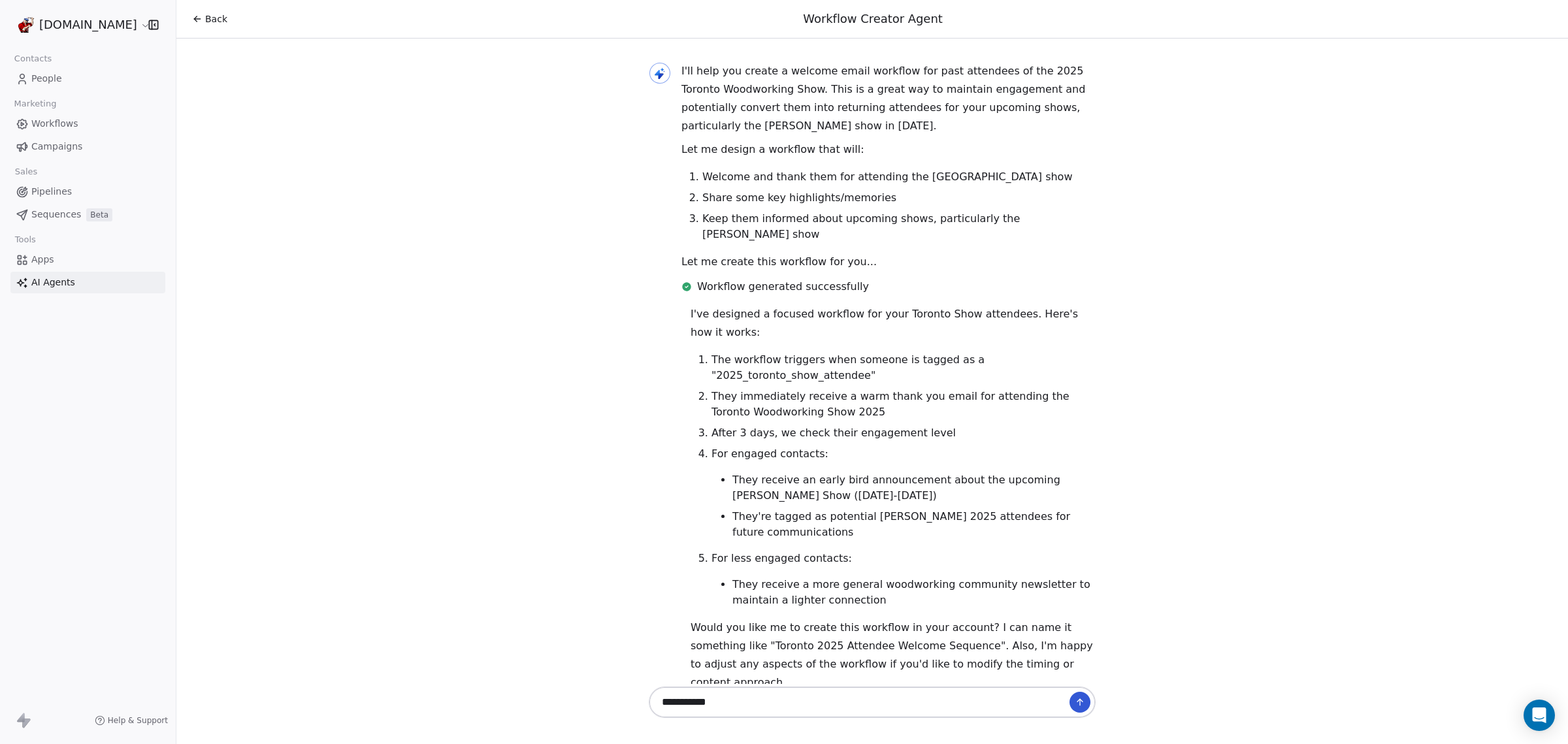
type textarea "**********"
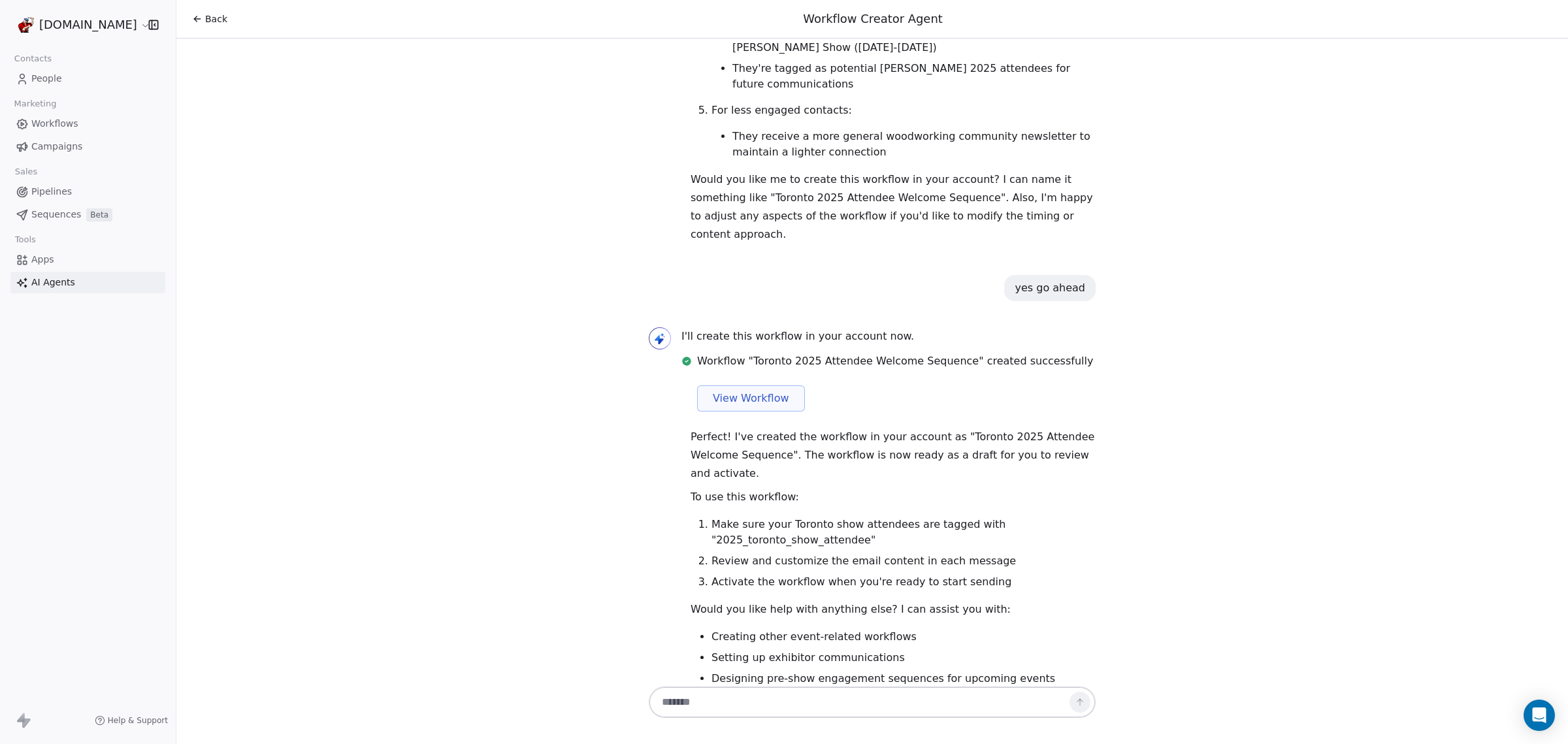
scroll to position [840, 0]
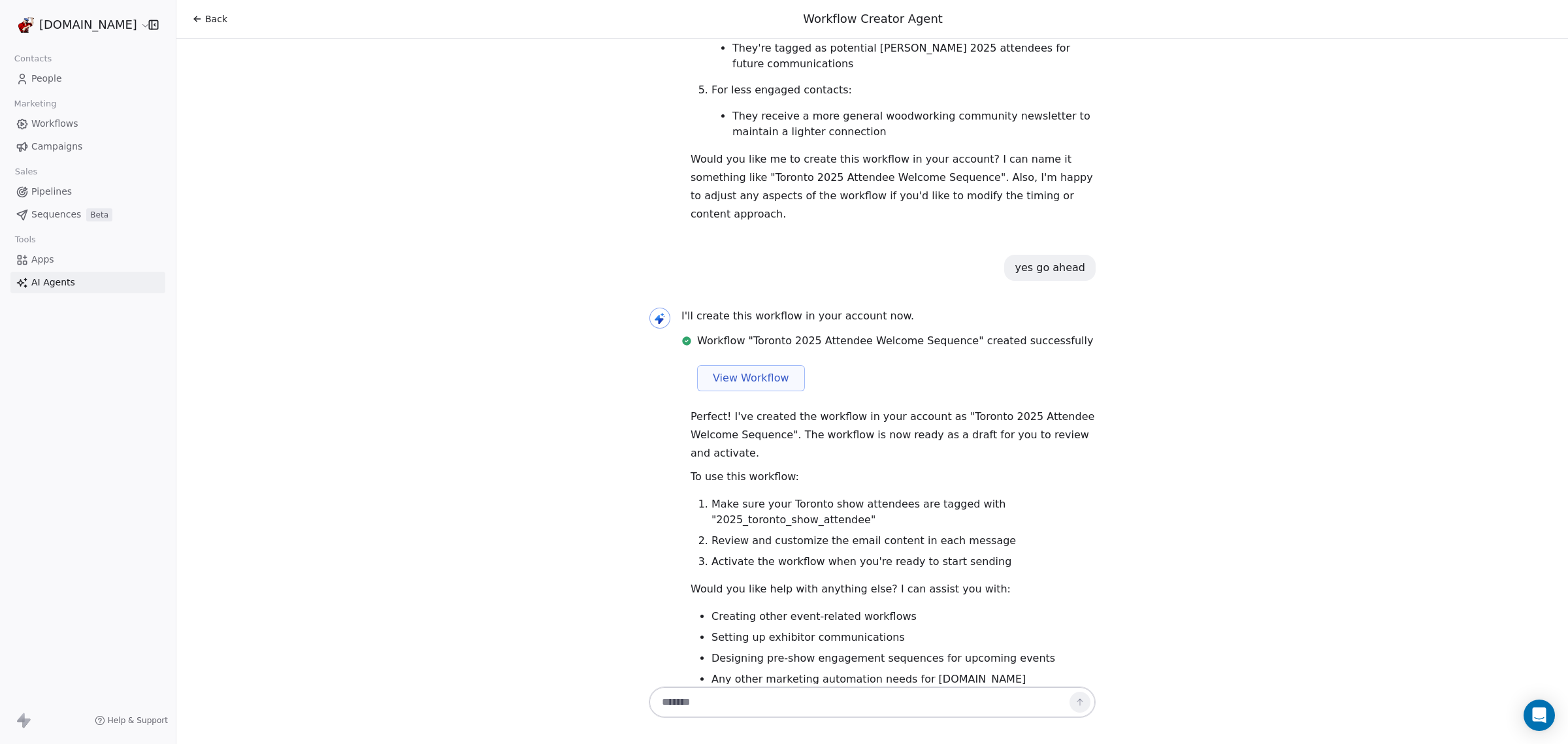
click at [738, 370] on span "View Workflow" at bounding box center [751, 378] width 76 height 16
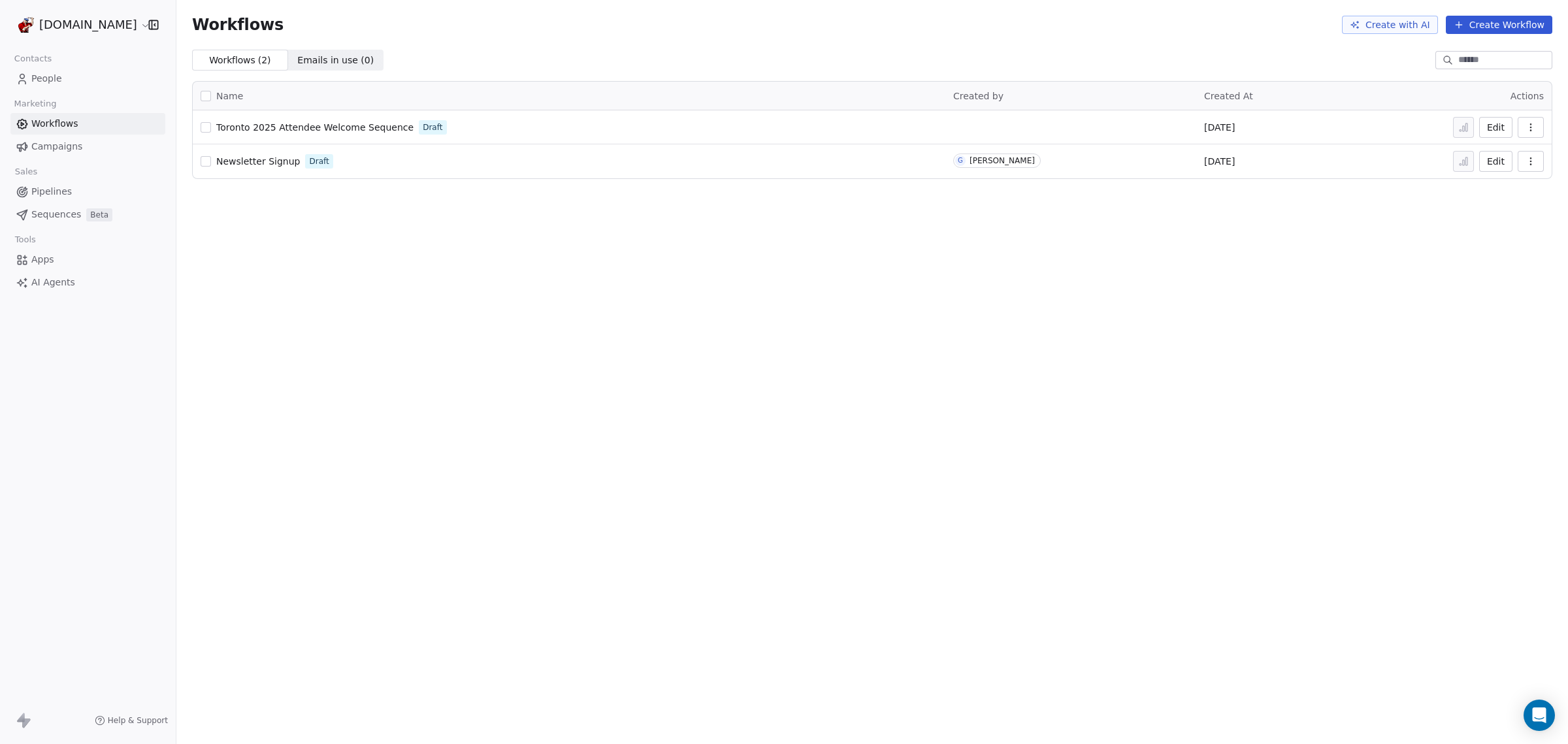
click at [80, 144] on link "Campaigns" at bounding box center [88, 146] width 155 height 22
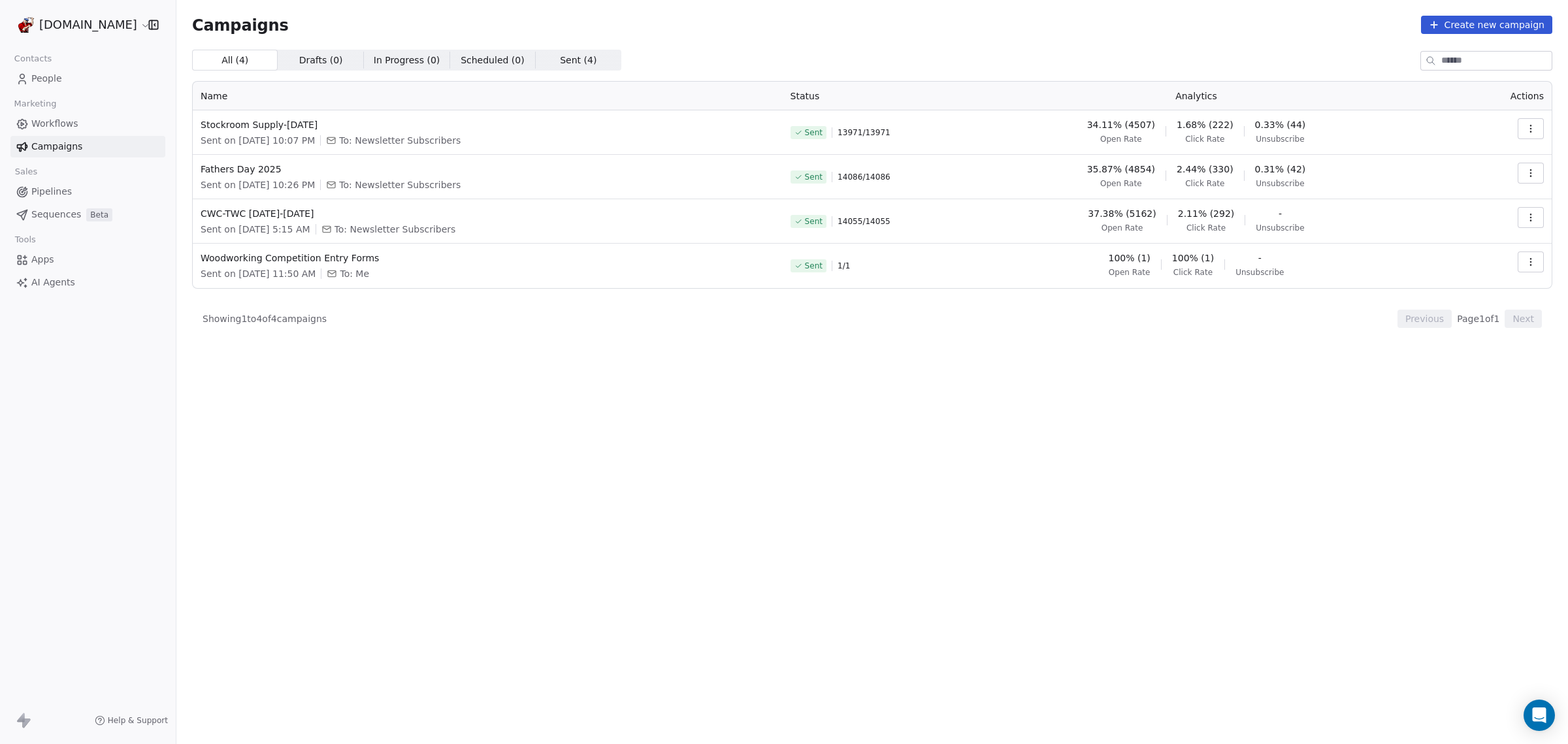
click at [51, 190] on span "Pipelines" at bounding box center [51, 192] width 40 height 13
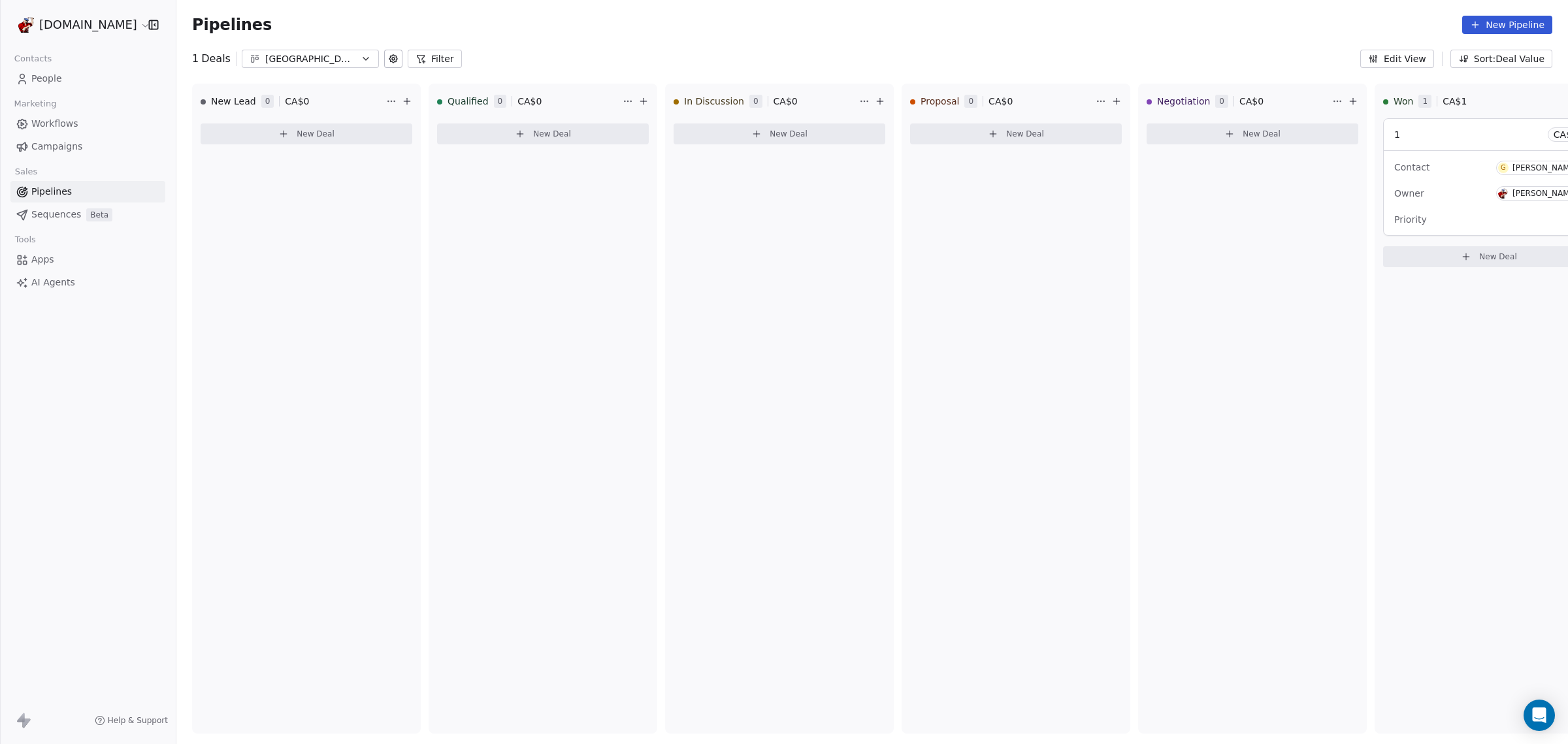
click at [49, 216] on span "Sequences" at bounding box center [56, 214] width 50 height 13
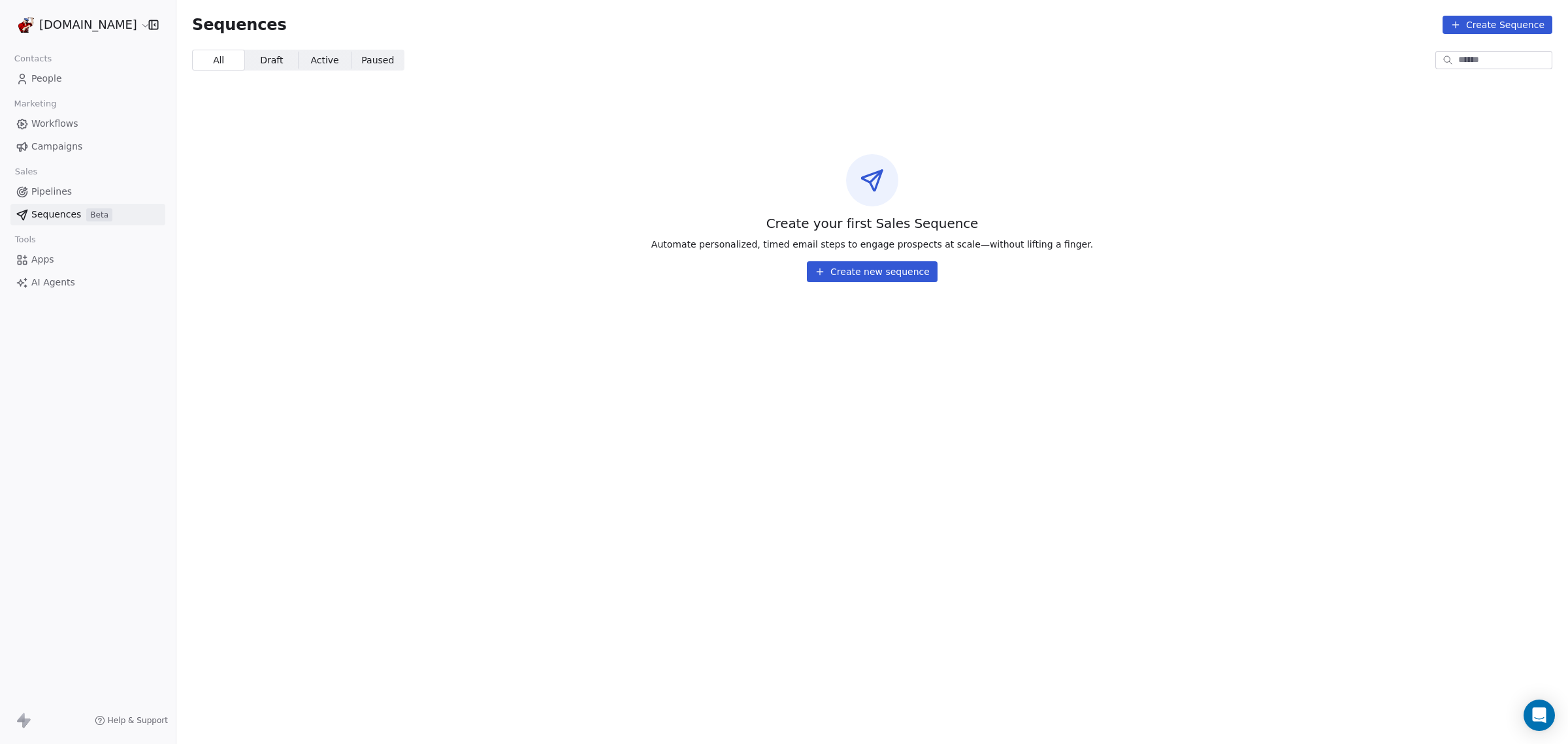
click at [48, 259] on span "Apps" at bounding box center [42, 260] width 23 height 13
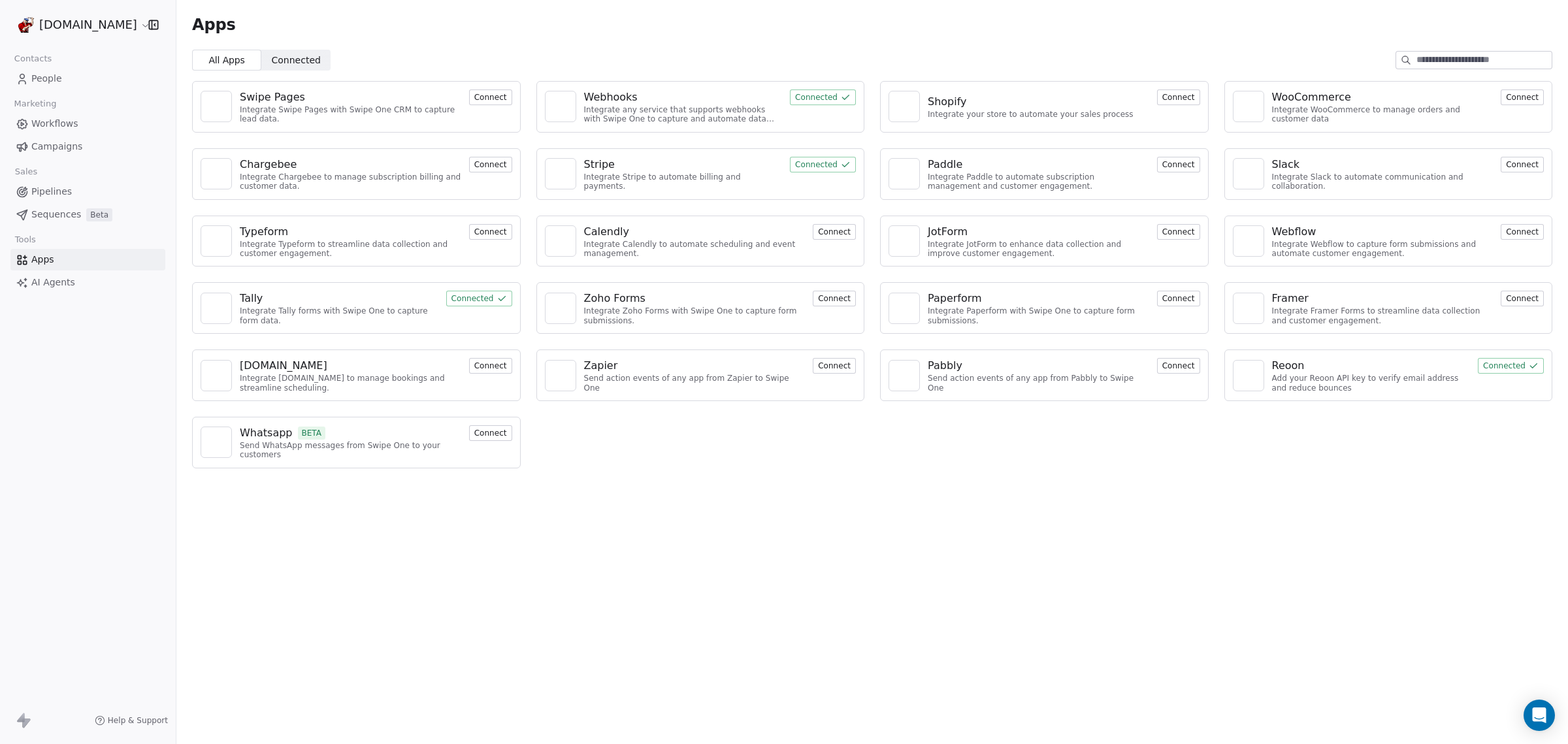
click at [57, 73] on span "People" at bounding box center [47, 79] width 31 height 13
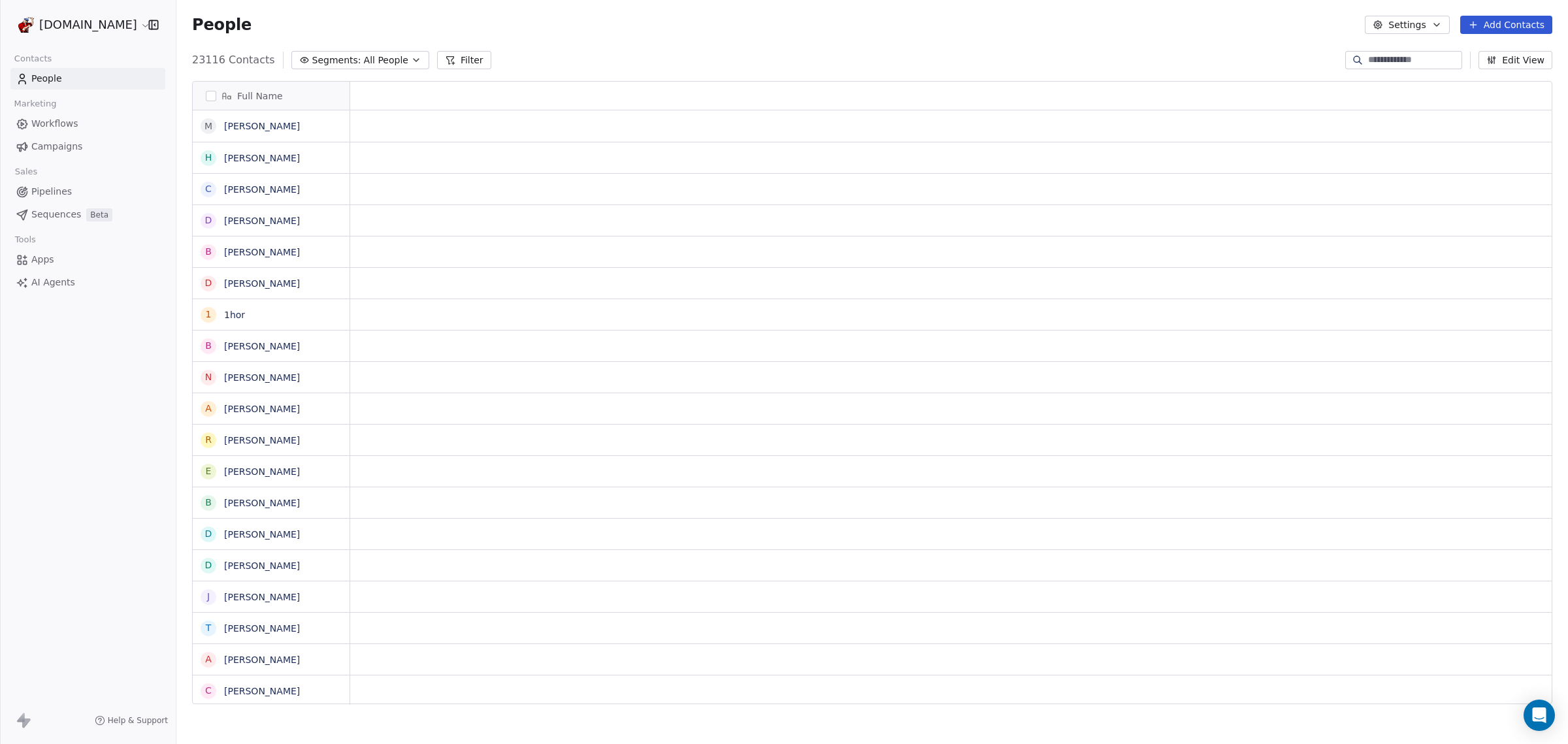
scroll to position [642, 1379]
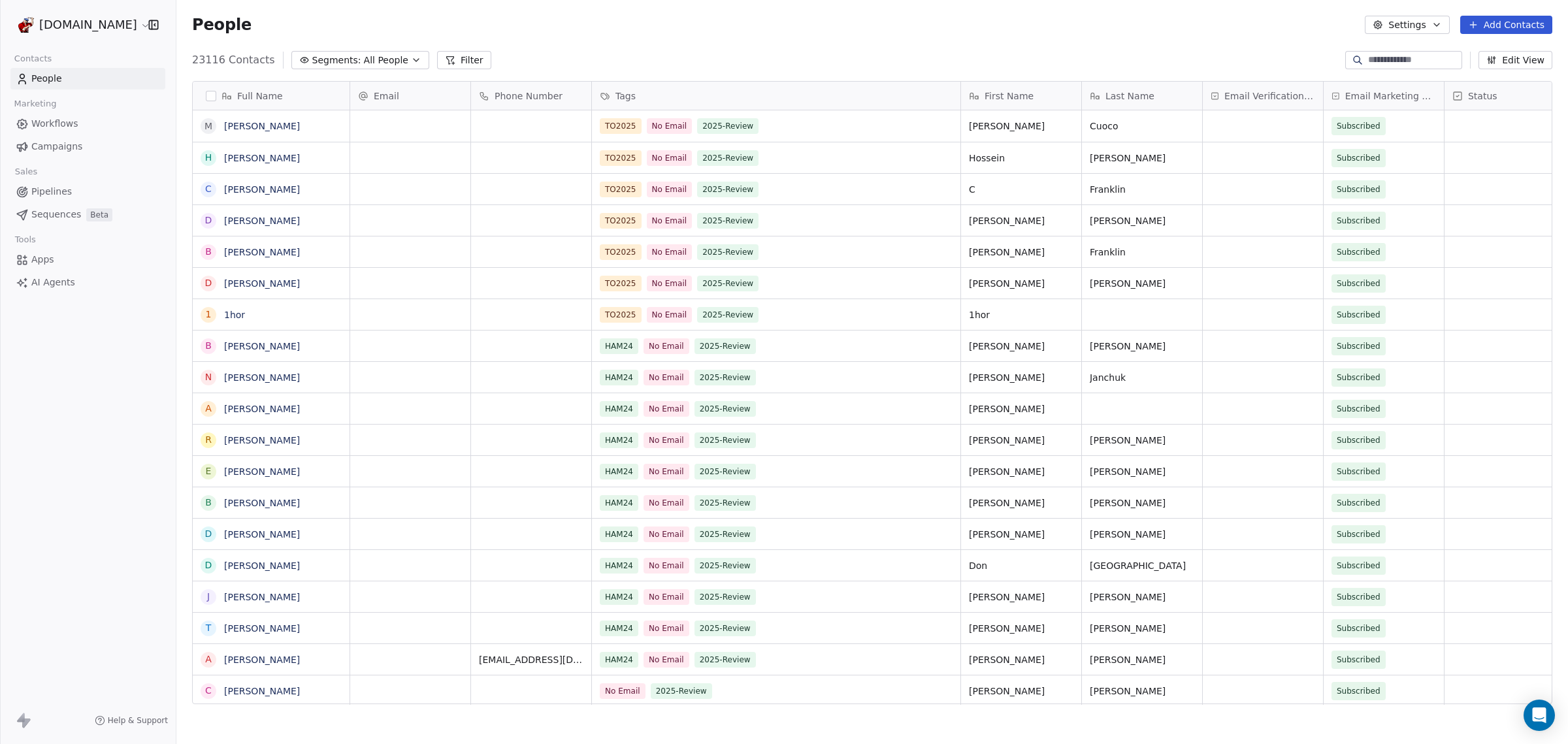
click at [1260, 93] on span "Email Verification Status" at bounding box center [1269, 96] width 91 height 13
click at [1260, 93] on html "WoodShows.com Contacts People Marketing Workflows Campaigns Sales Pipelines Seq…" at bounding box center [784, 372] width 1568 height 744
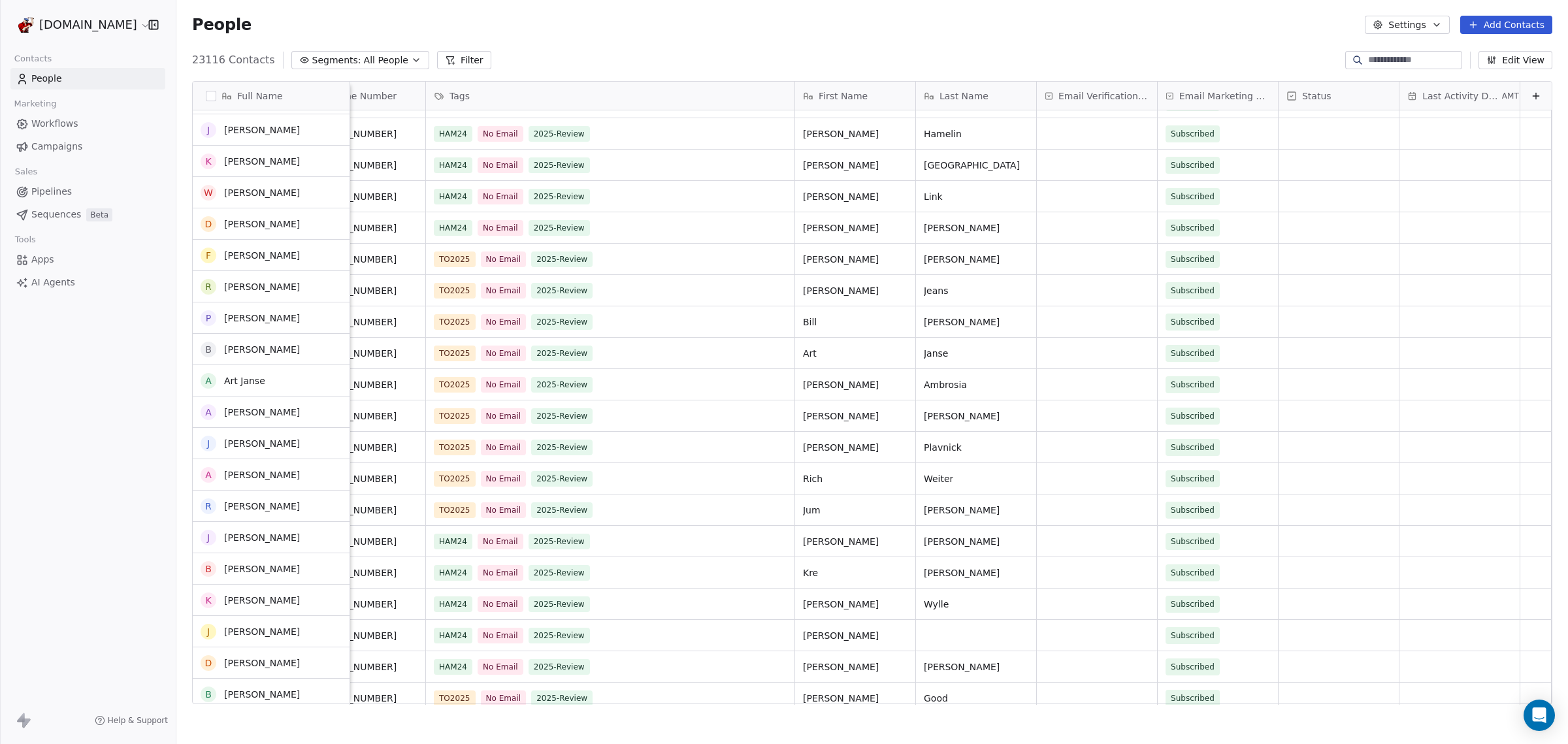
scroll to position [0, 0]
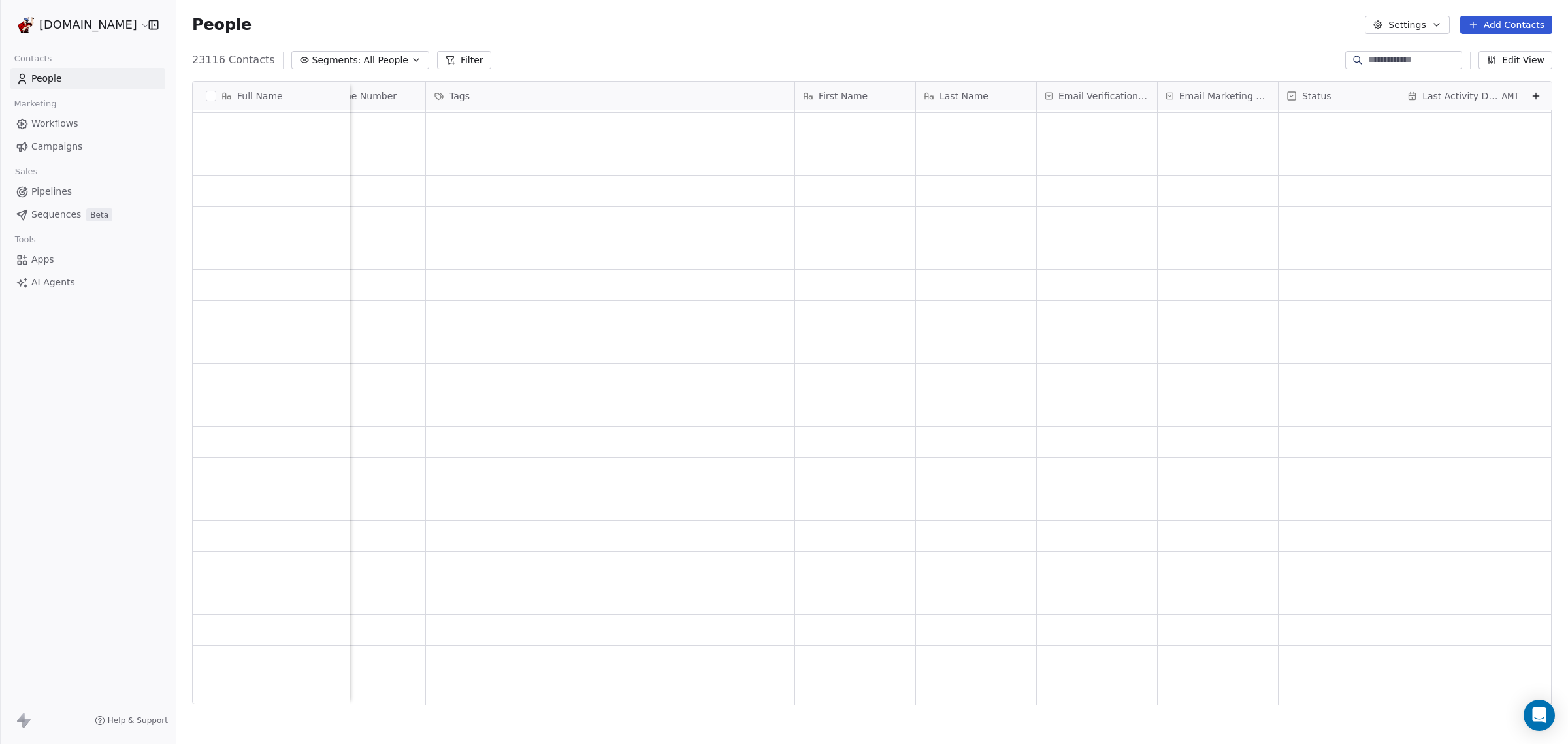
click at [820, 32] on div "People Settings Add Contacts" at bounding box center [872, 24] width 1360 height 18
click at [991, 53] on div "23116 Contacts Segments: All People Filter Edit View" at bounding box center [872, 60] width 1391 height 21
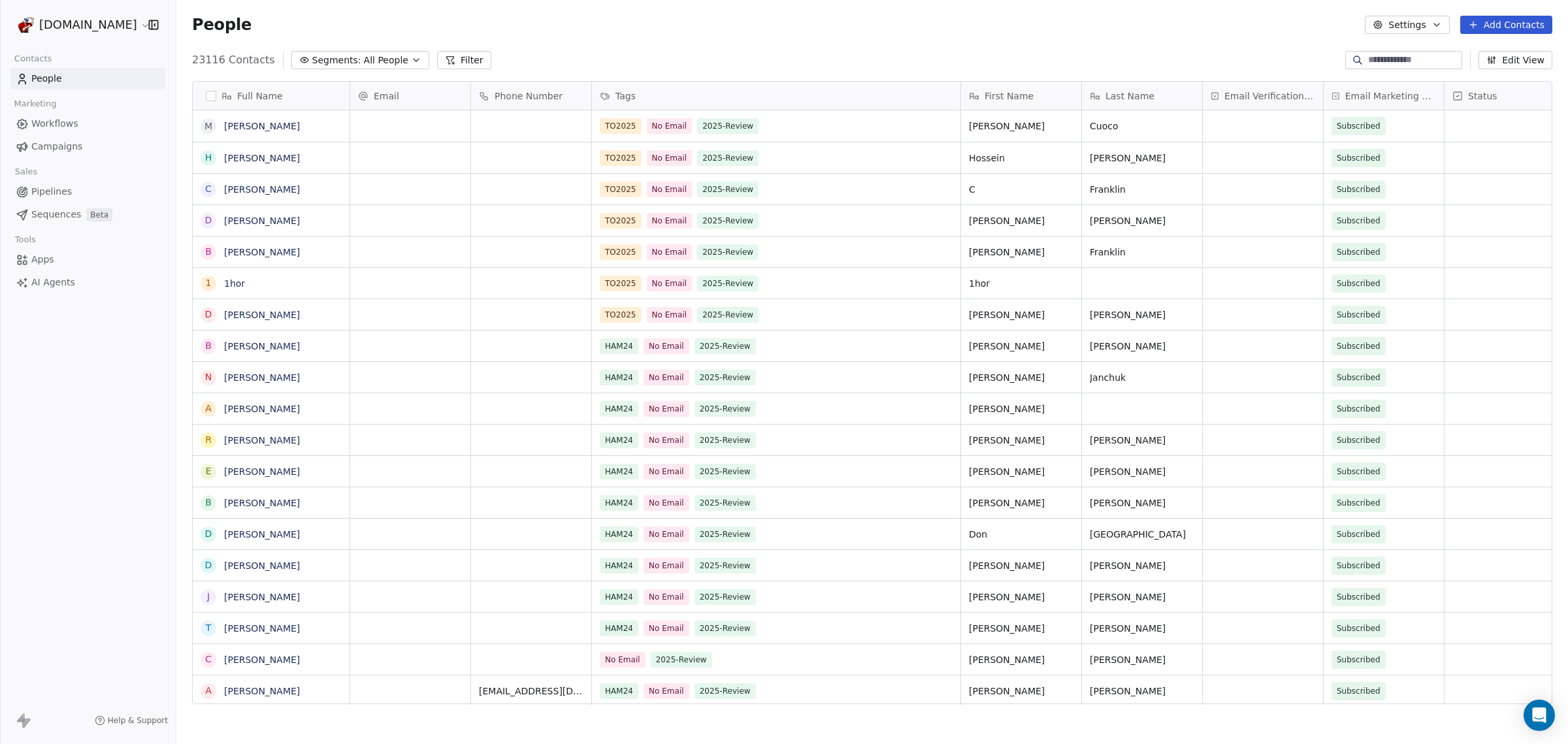
scroll to position [642, 1379]
click at [1255, 94] on span "Email Verification Status" at bounding box center [1269, 96] width 91 height 13
click at [1255, 94] on html "[DOMAIN_NAME] Contacts People Marketing Workflows Campaigns Sales Pipelines Seq…" at bounding box center [784, 372] width 1568 height 744
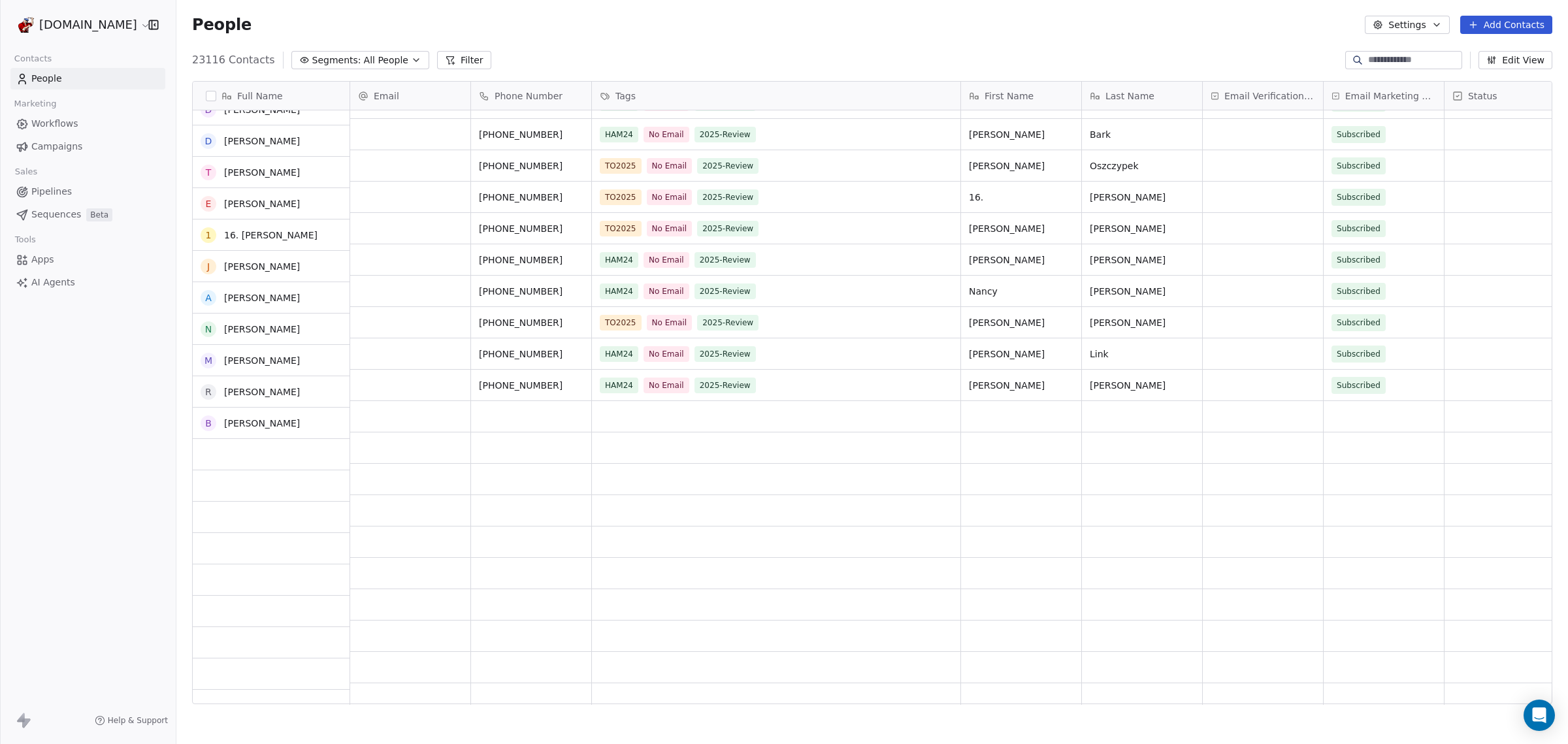
scroll to position [0, 0]
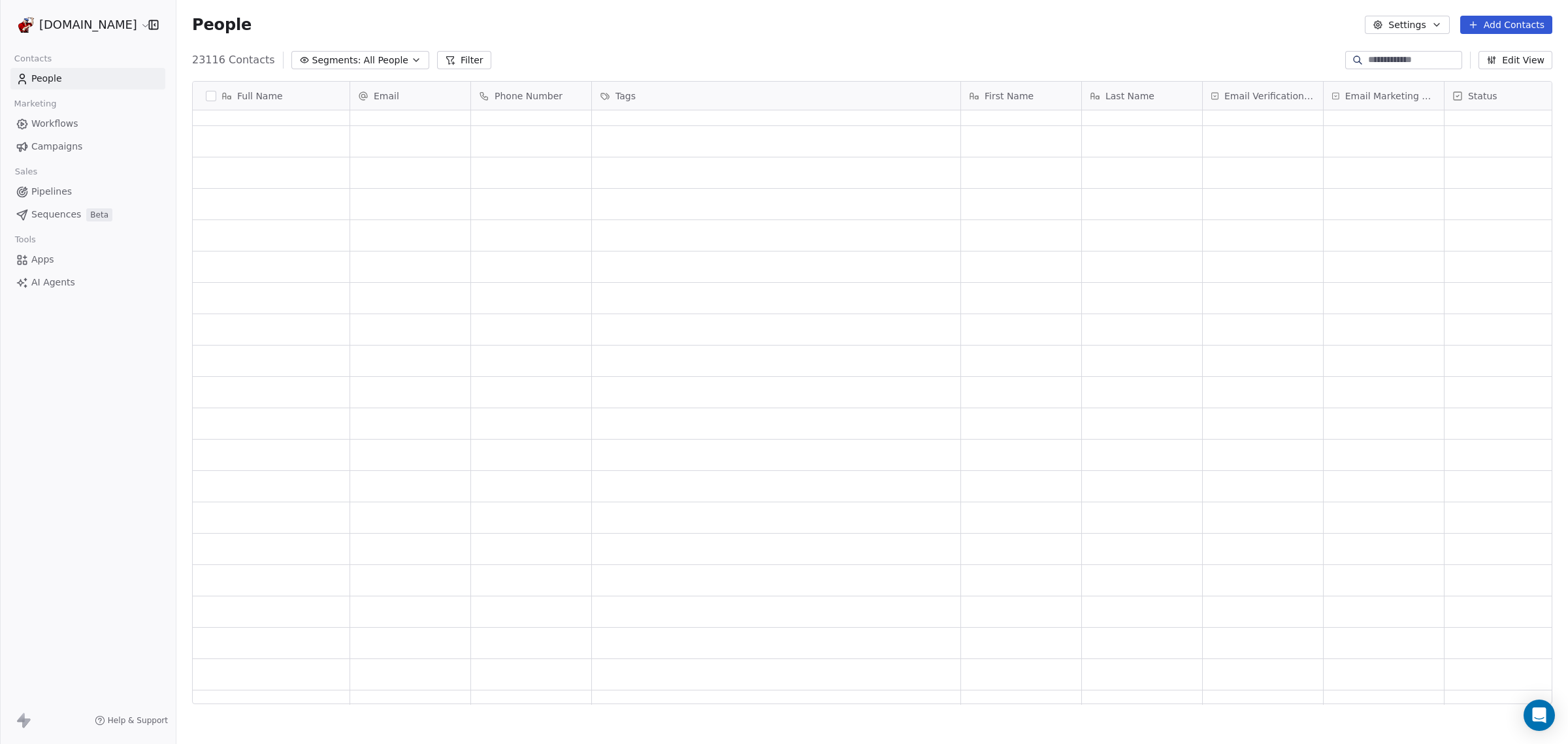
click at [544, 52] on div "23116 Contacts Segments: All People Filter Edit View" at bounding box center [872, 60] width 1391 height 21
click at [445, 59] on icon at bounding box center [450, 59] width 10 height 10
click at [57, 53] on span "Add Filter" at bounding box center [53, 55] width 43 height 13
click at [69, 82] on span "Contact properties" at bounding box center [64, 85] width 85 height 13
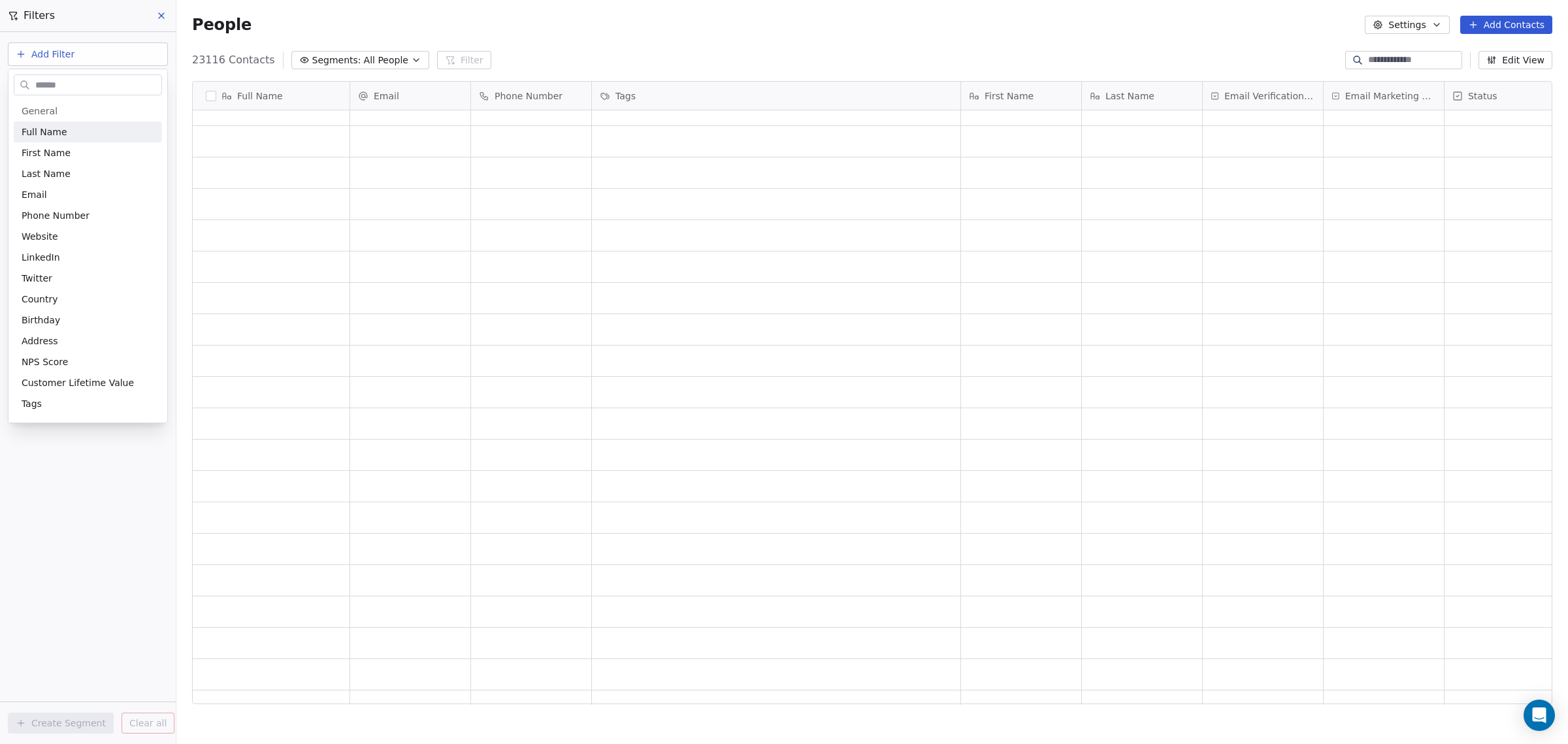
click at [81, 84] on input "text" at bounding box center [96, 85] width 129 height 19
type input "***"
click at [69, 132] on div "Tags" at bounding box center [88, 132] width 133 height 13
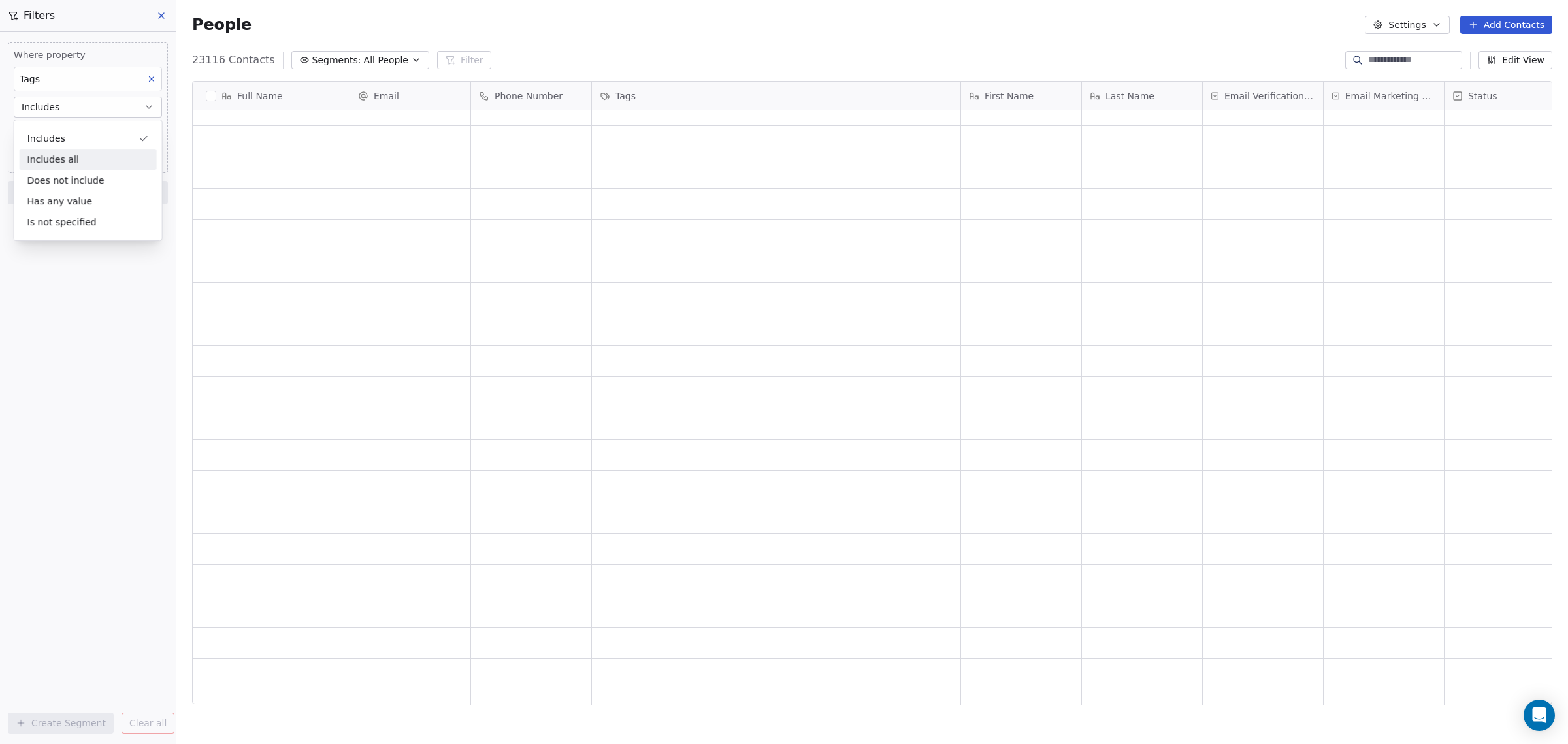
click at [85, 158] on div "Includes all" at bounding box center [88, 159] width 137 height 21
click at [43, 136] on body "[DOMAIN_NAME] Contacts People Marketing Workflows Campaigns Sales Pipelines Seq…" at bounding box center [784, 372] width 1568 height 744
type input "**"
click at [32, 275] on button "Suggestions" at bounding box center [32, 277] width 10 height 10
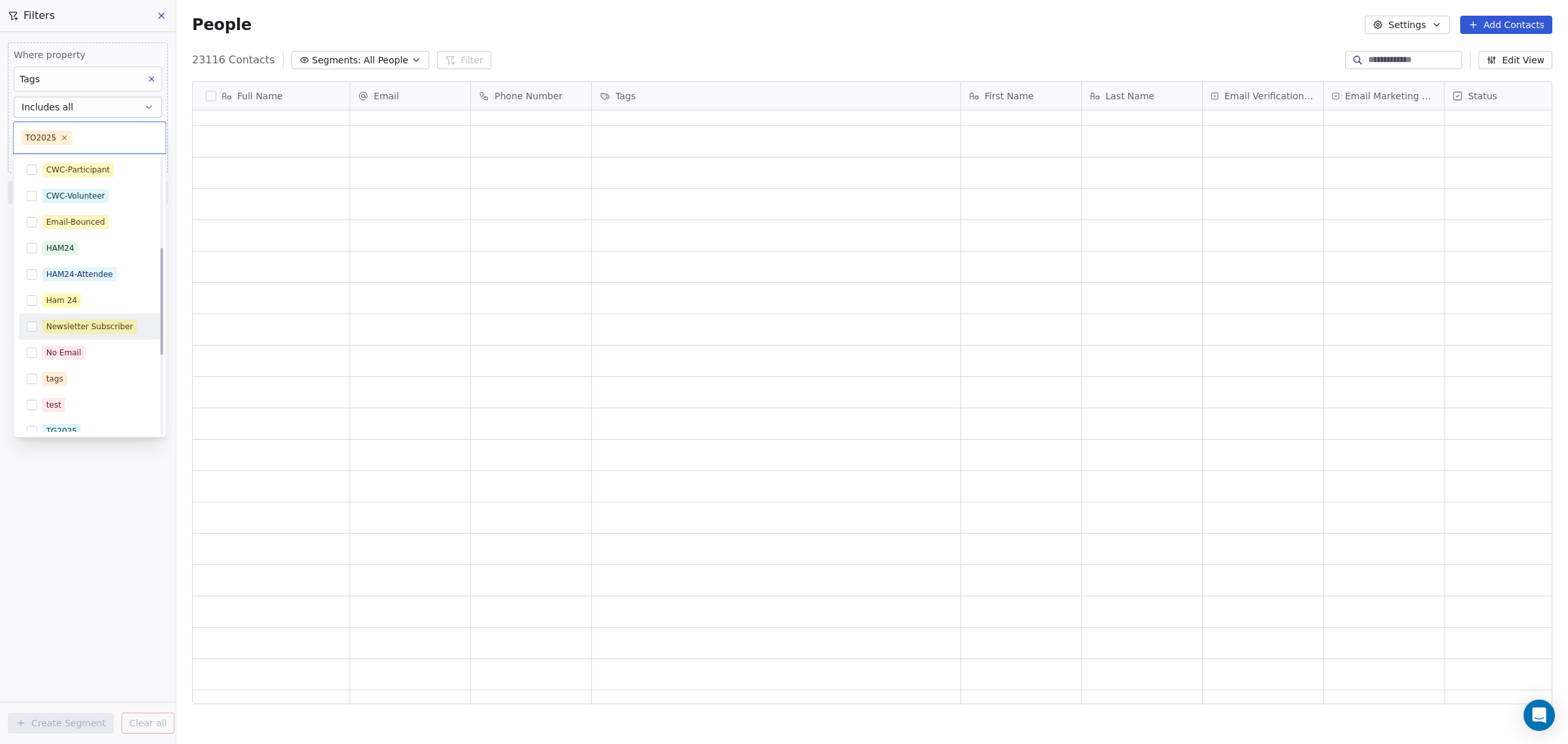
scroll to position [245, 0]
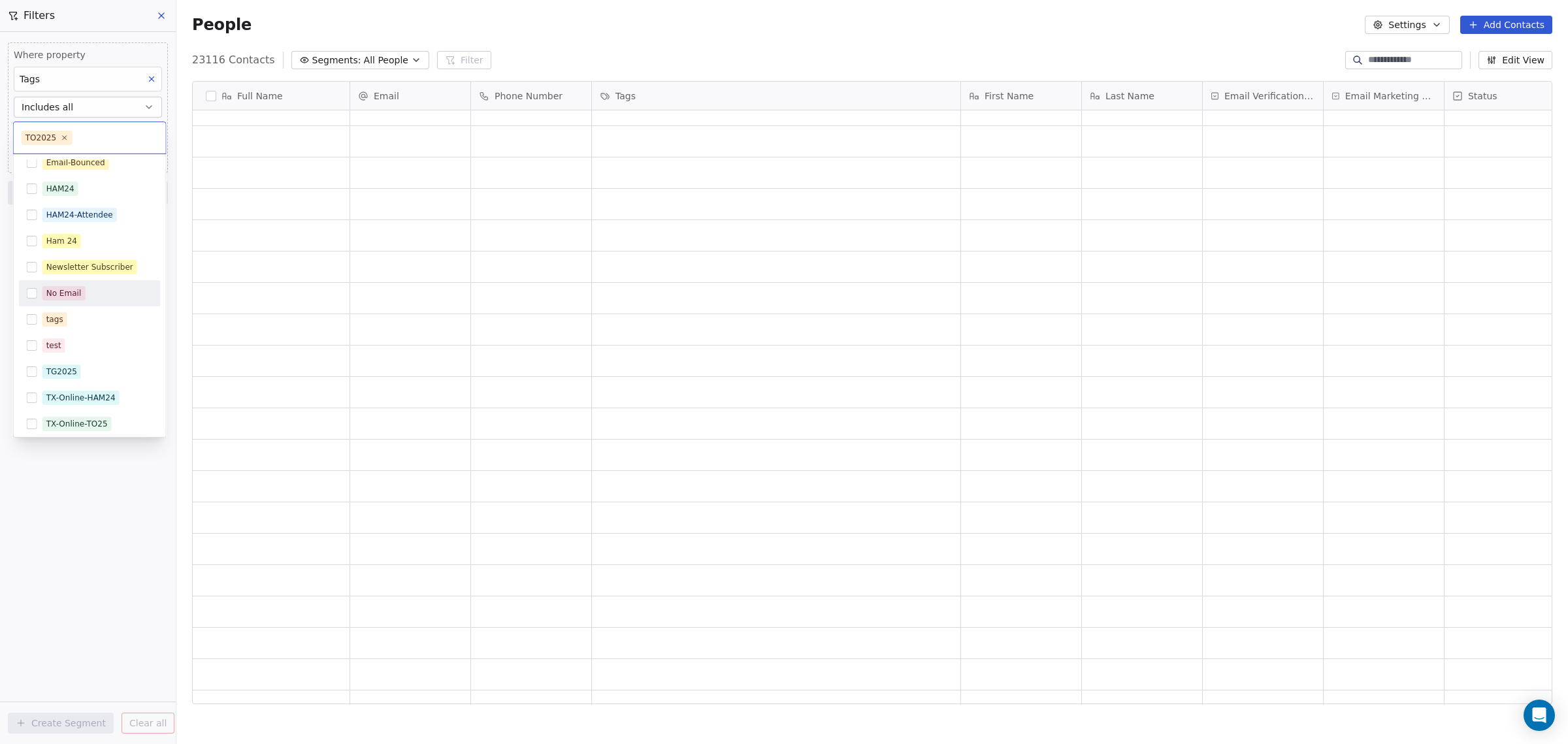
click at [30, 291] on button "Suggestions" at bounding box center [32, 293] width 10 height 10
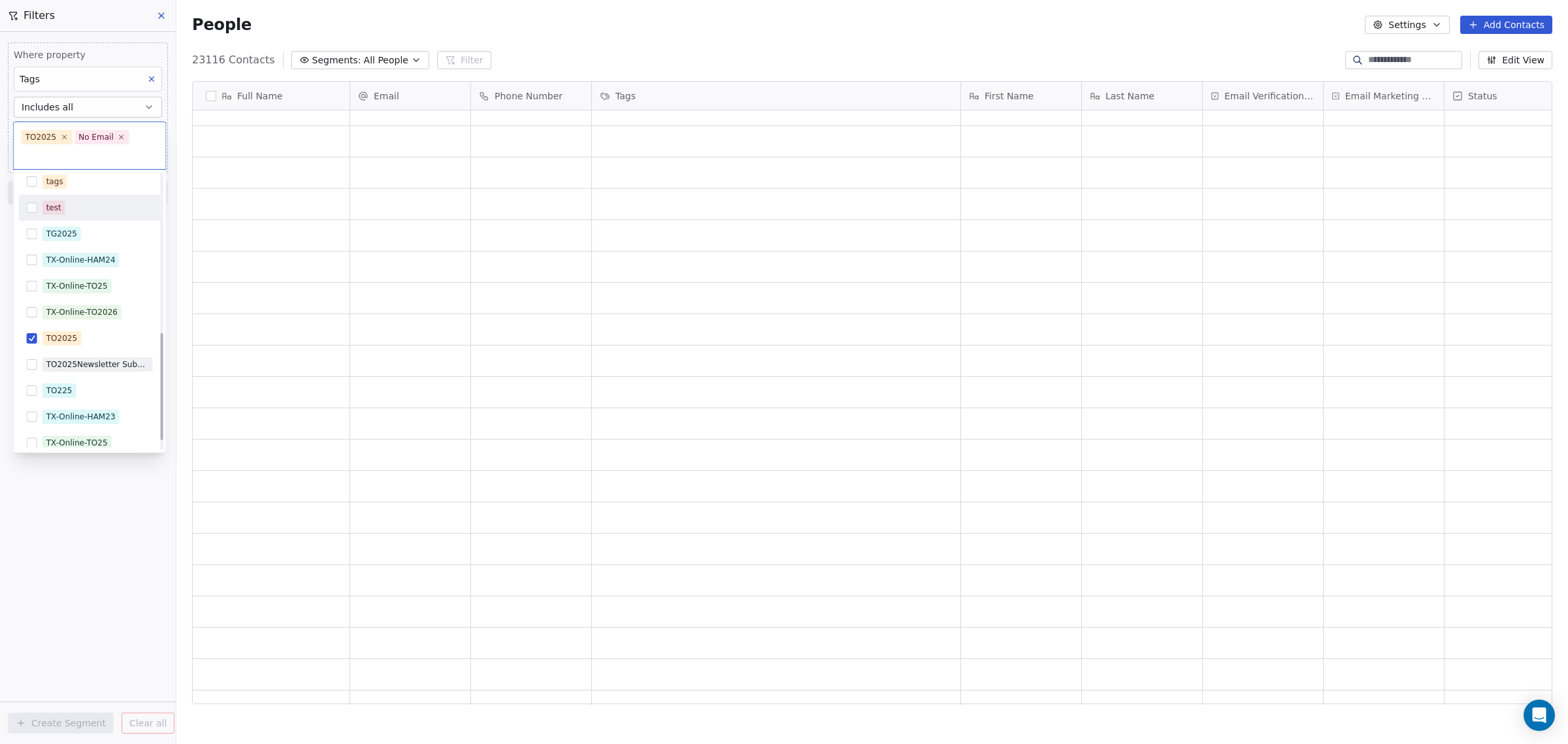
scroll to position [408, 0]
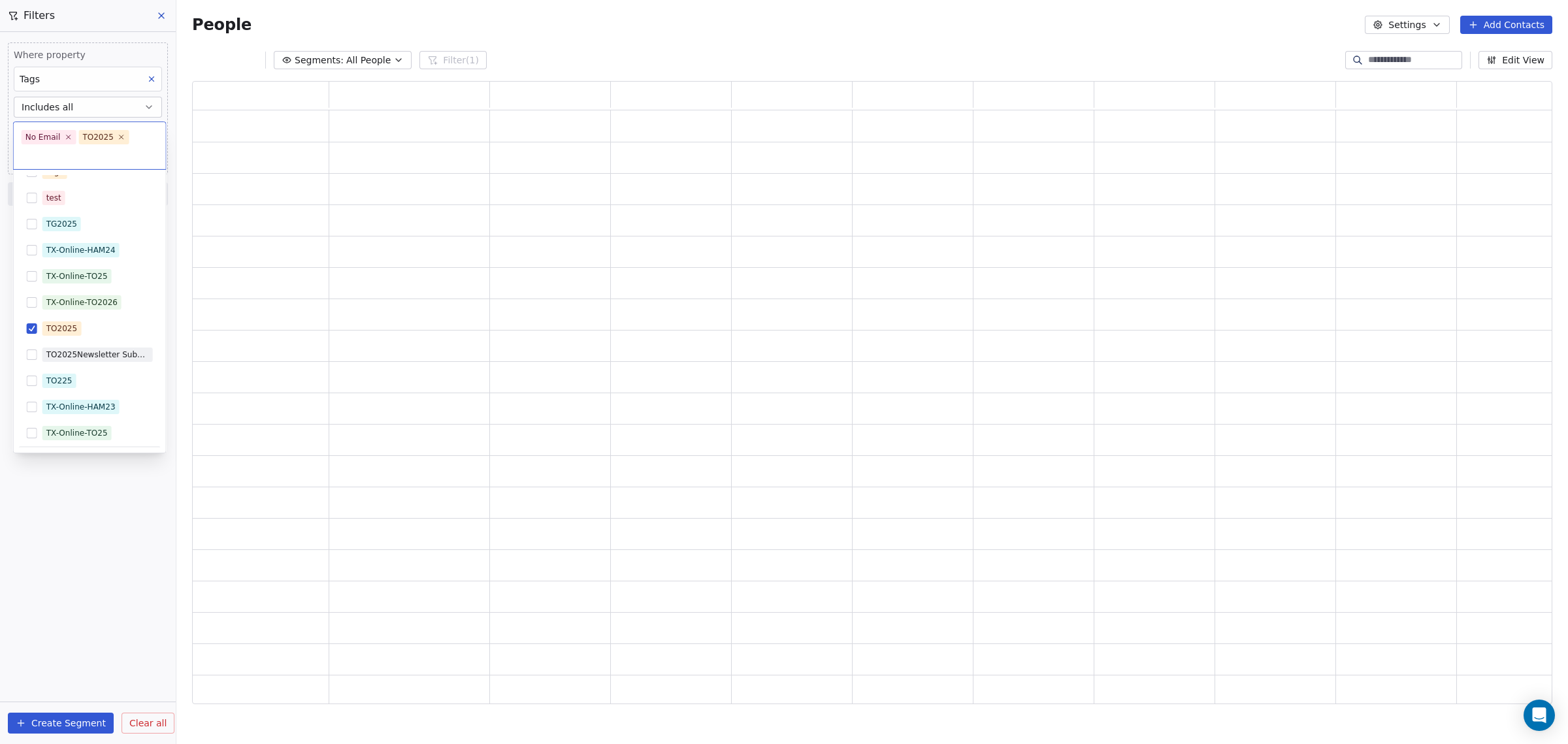
click at [68, 509] on html "[DOMAIN_NAME] Contacts People Marketing Workflows Campaigns Sales Pipelines Seq…" at bounding box center [784, 372] width 1568 height 744
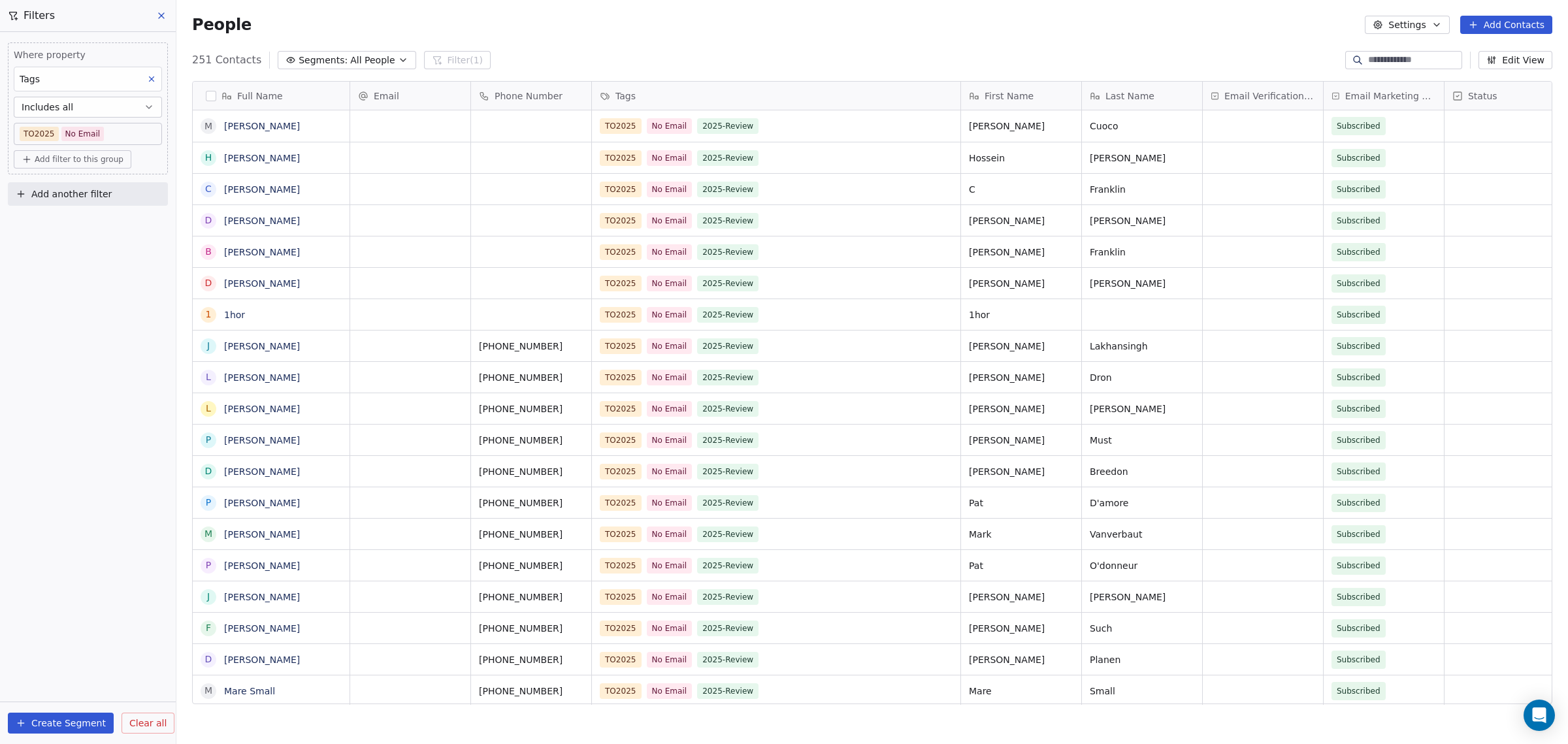
click at [34, 156] on span "Add filter to this group" at bounding box center [79, 159] width 89 height 10
click at [50, 186] on span "Contact properties" at bounding box center [70, 186] width 85 height 13
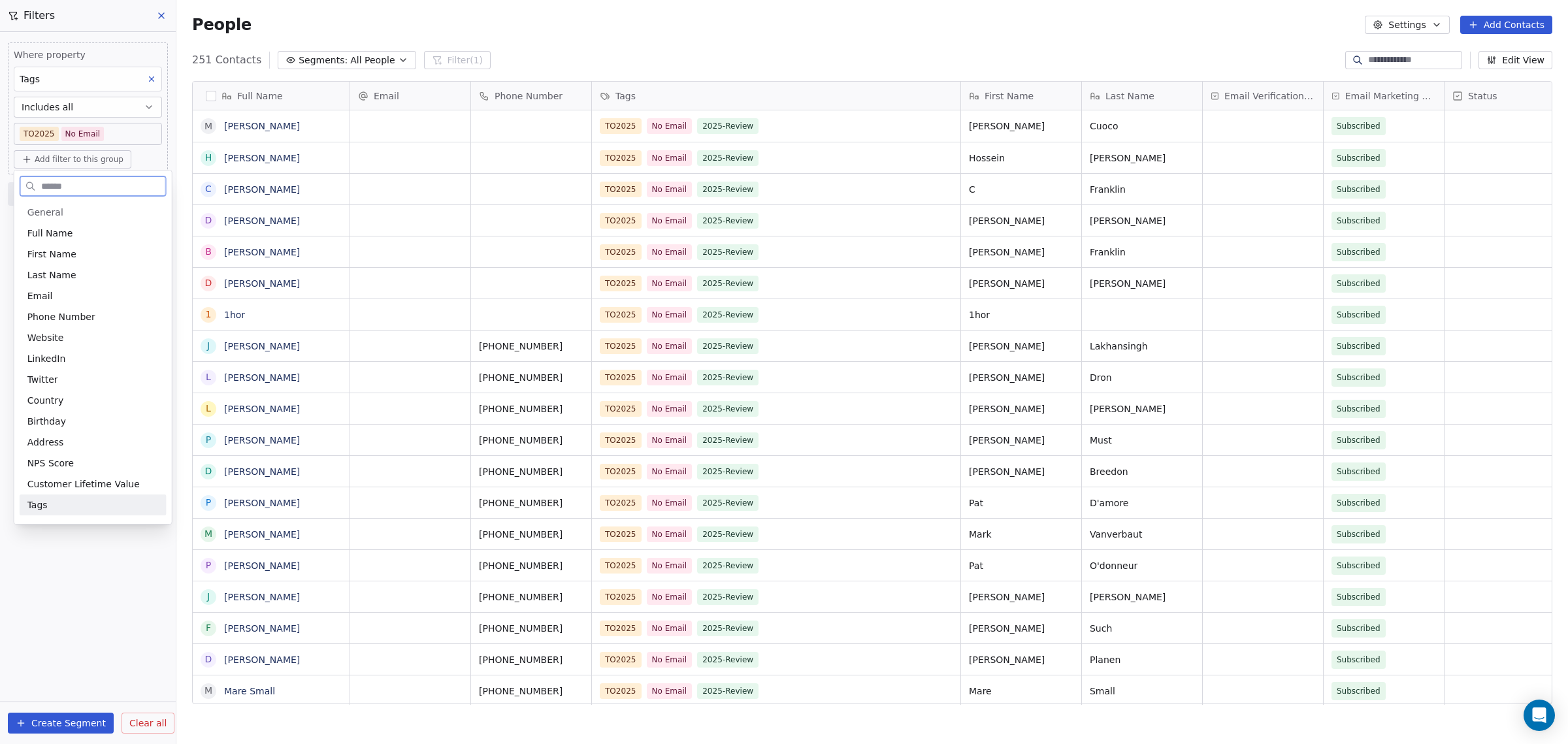
click at [63, 507] on div "Tags" at bounding box center [93, 505] width 132 height 13
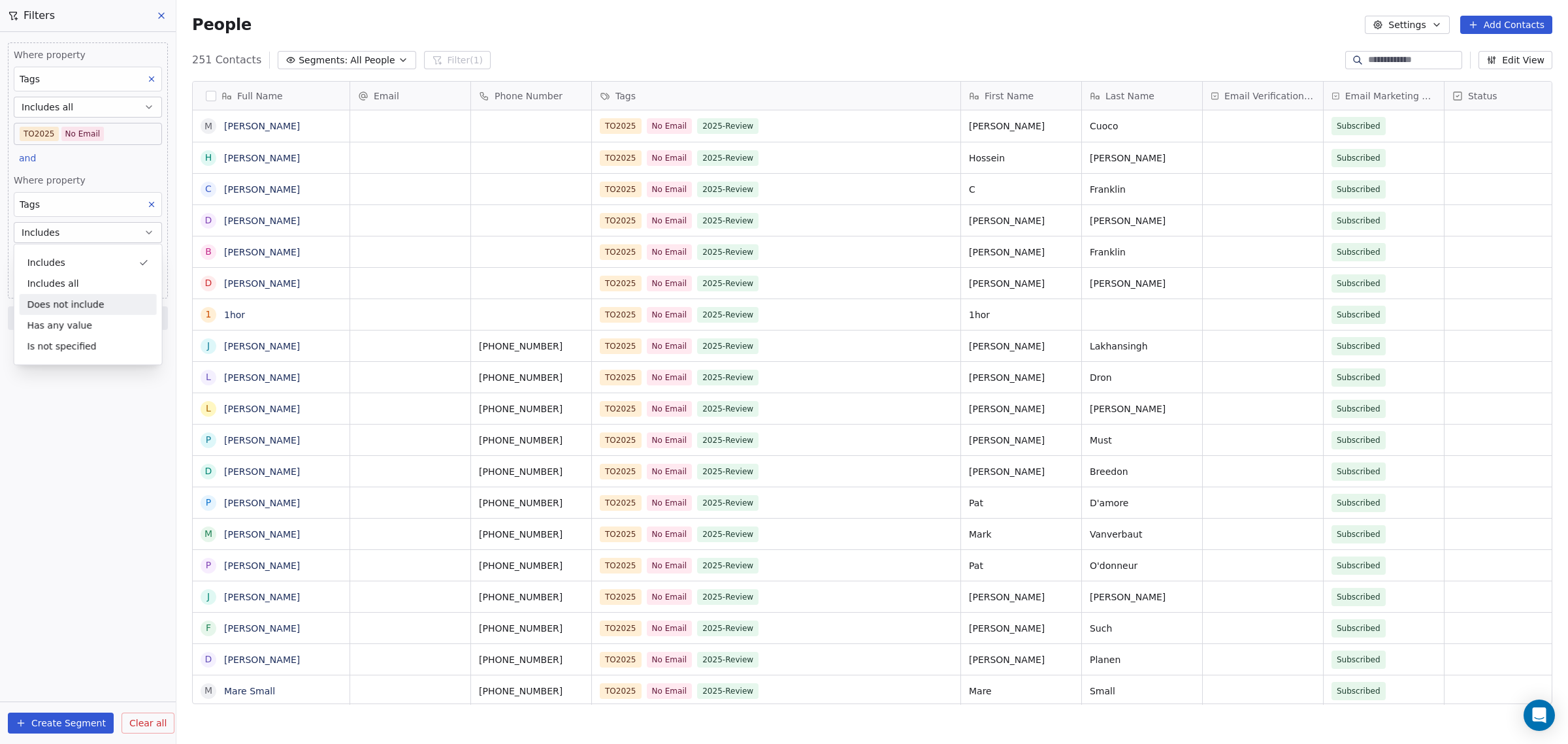
click at [90, 303] on div "Does not include" at bounding box center [88, 304] width 137 height 21
click at [46, 160] on span "Add filter to this group" at bounding box center [79, 159] width 89 height 10
click at [46, 160] on html "[DOMAIN_NAME] Contacts People Marketing Workflows Campaigns Sales Pipelines Seq…" at bounding box center [784, 372] width 1568 height 744
click at [110, 131] on body "[DOMAIN_NAME] Contacts People Marketing Workflows Campaigns Sales Pipelines Seq…" at bounding box center [784, 372] width 1568 height 744
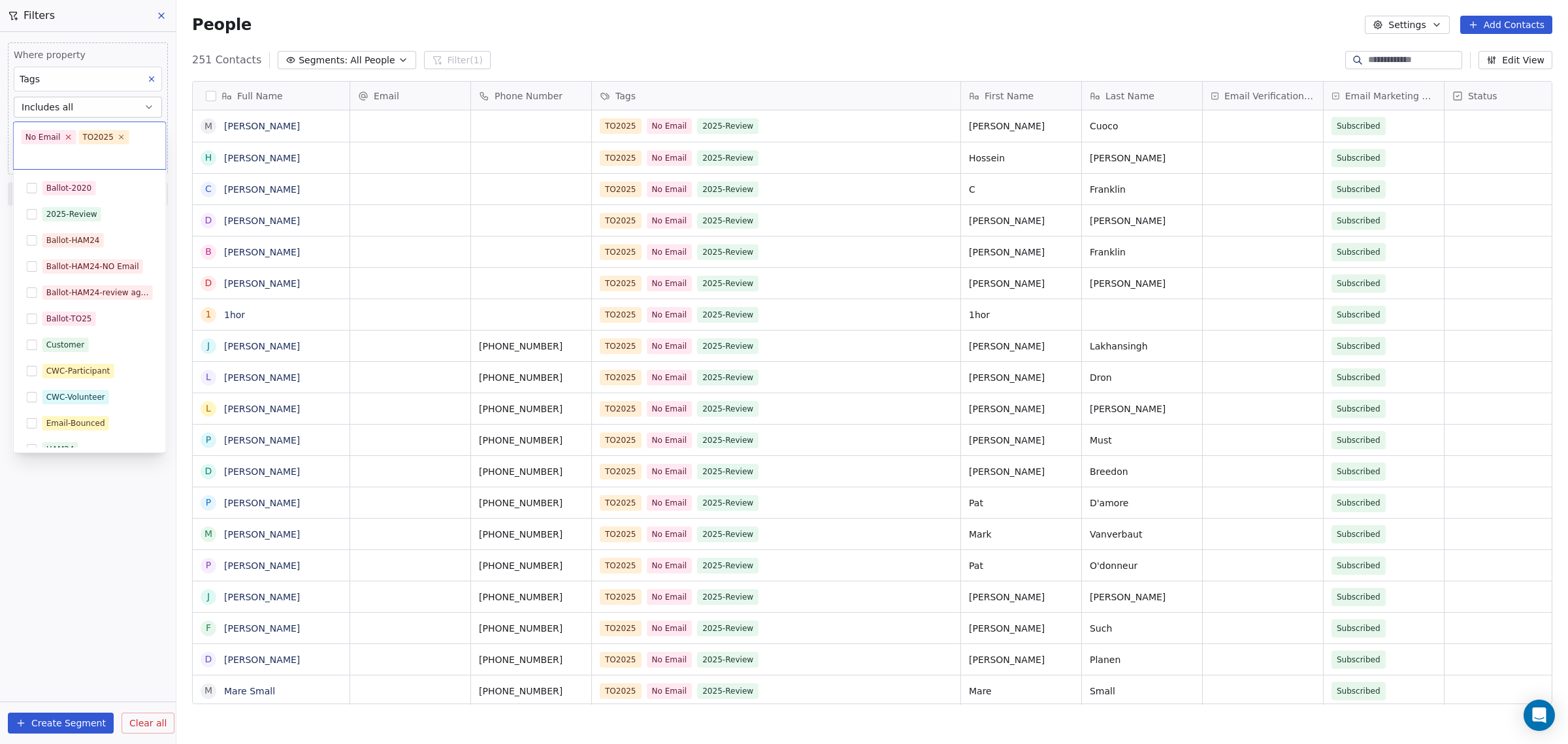
click at [66, 136] on icon at bounding box center [68, 138] width 5 height 5
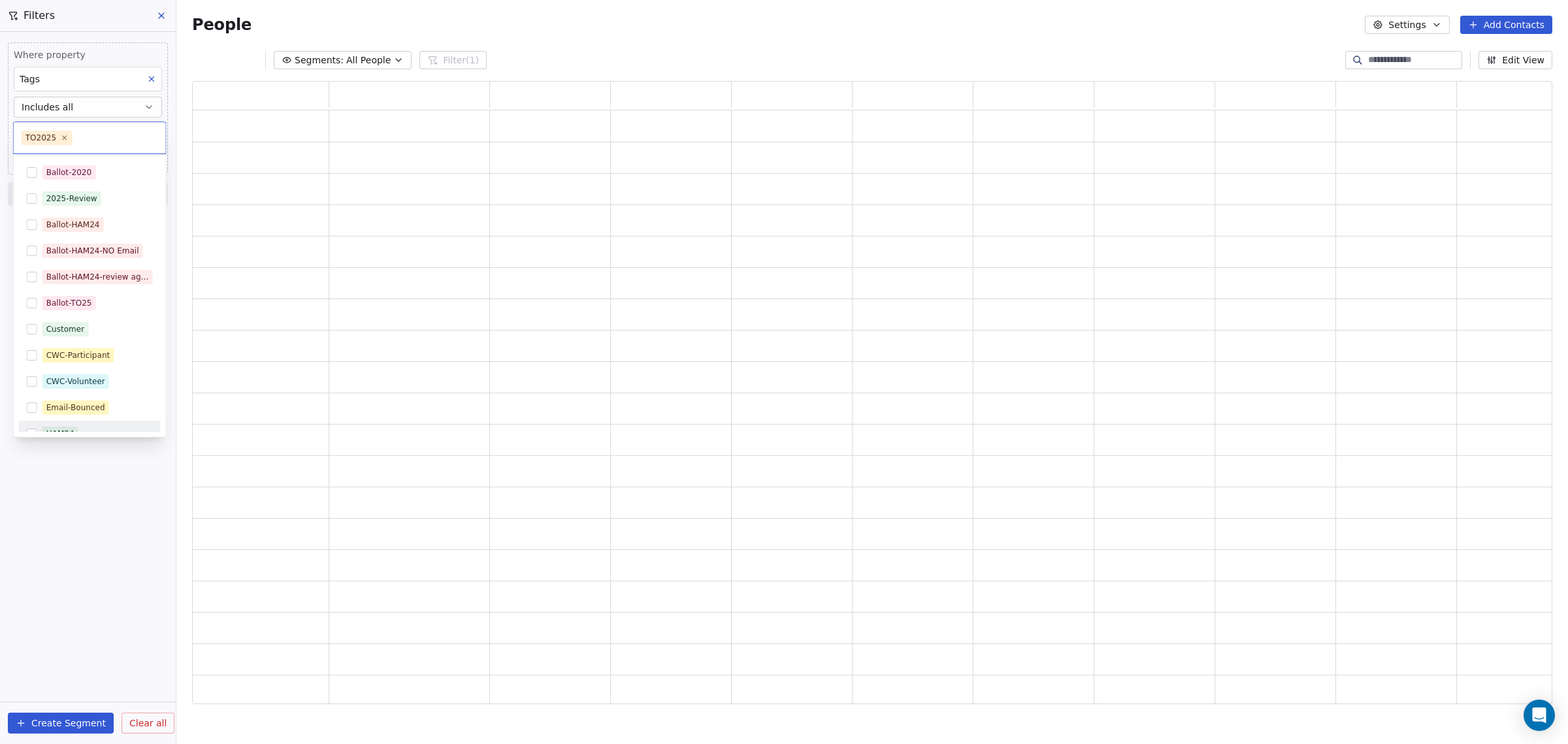
drag, startPoint x: 7, startPoint y: 495, endPoint x: 18, endPoint y: 490, distance: 12.1
click at [7, 495] on html "[DOMAIN_NAME] Contacts People Marketing Workflows Campaigns Sales Pipelines Seq…" at bounding box center [784, 372] width 1568 height 744
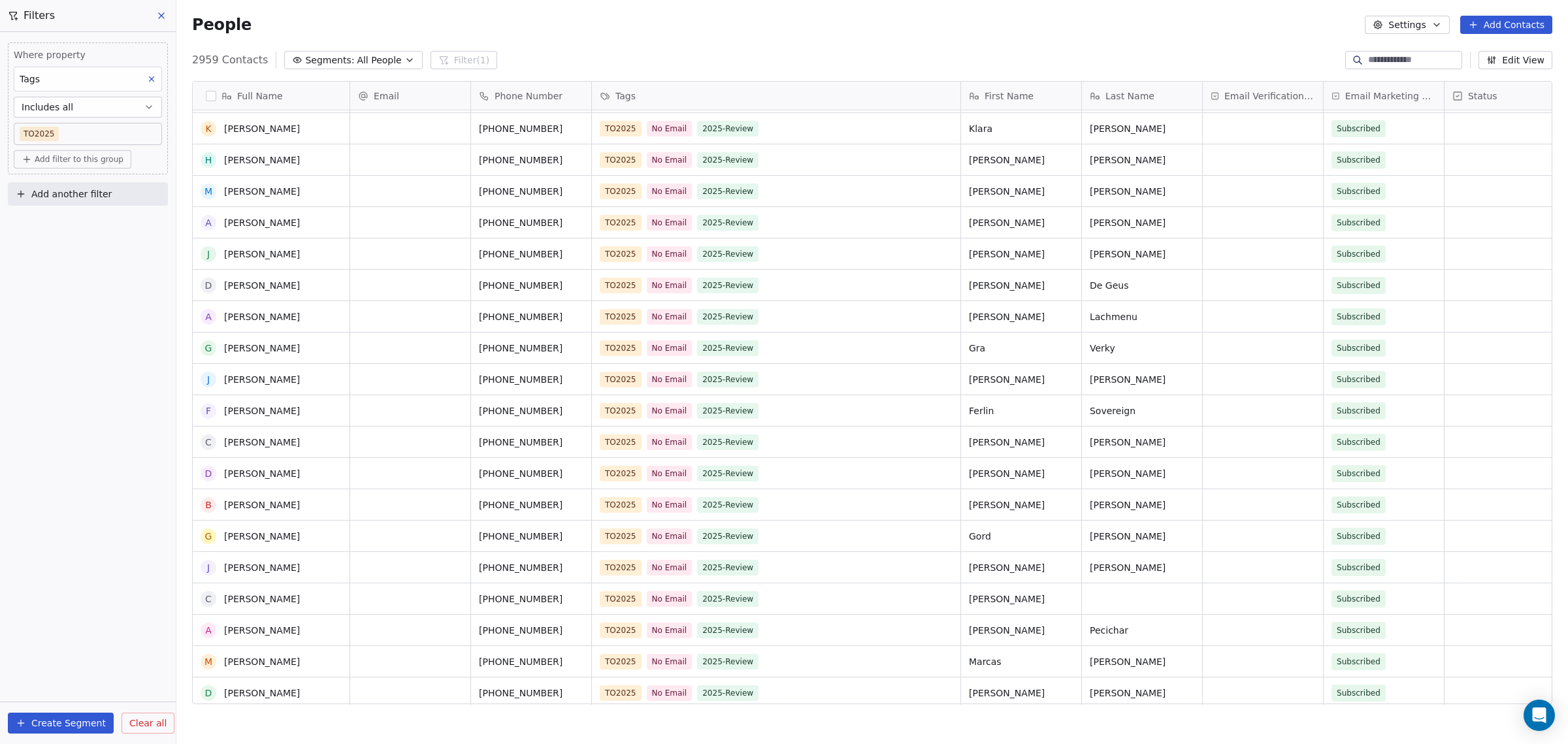
scroll to position [3430, 0]
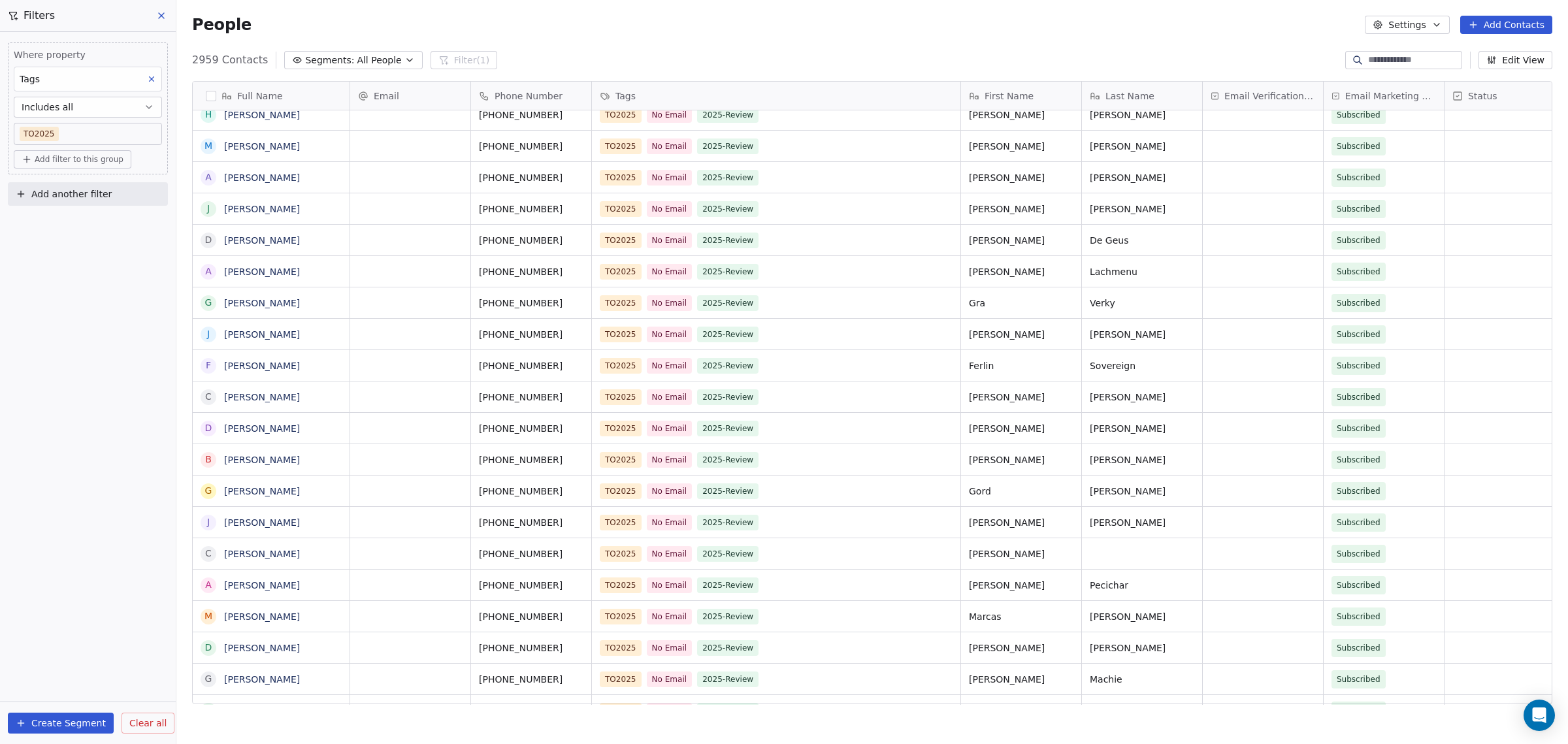
click at [82, 191] on span "Add another filter" at bounding box center [71, 194] width 80 height 13
click at [78, 223] on span "Contact properties" at bounding box center [64, 223] width 85 height 13
click at [94, 159] on html "[DOMAIN_NAME] Contacts People Marketing Workflows Campaigns Sales Pipelines Seq…" at bounding box center [784, 372] width 1568 height 744
click at [94, 159] on span "Add filter to this group" at bounding box center [79, 159] width 89 height 10
click at [74, 339] on html "[DOMAIN_NAME] Contacts People Marketing Workflows Campaigns Sales Pipelines Seq…" at bounding box center [784, 372] width 1568 height 744
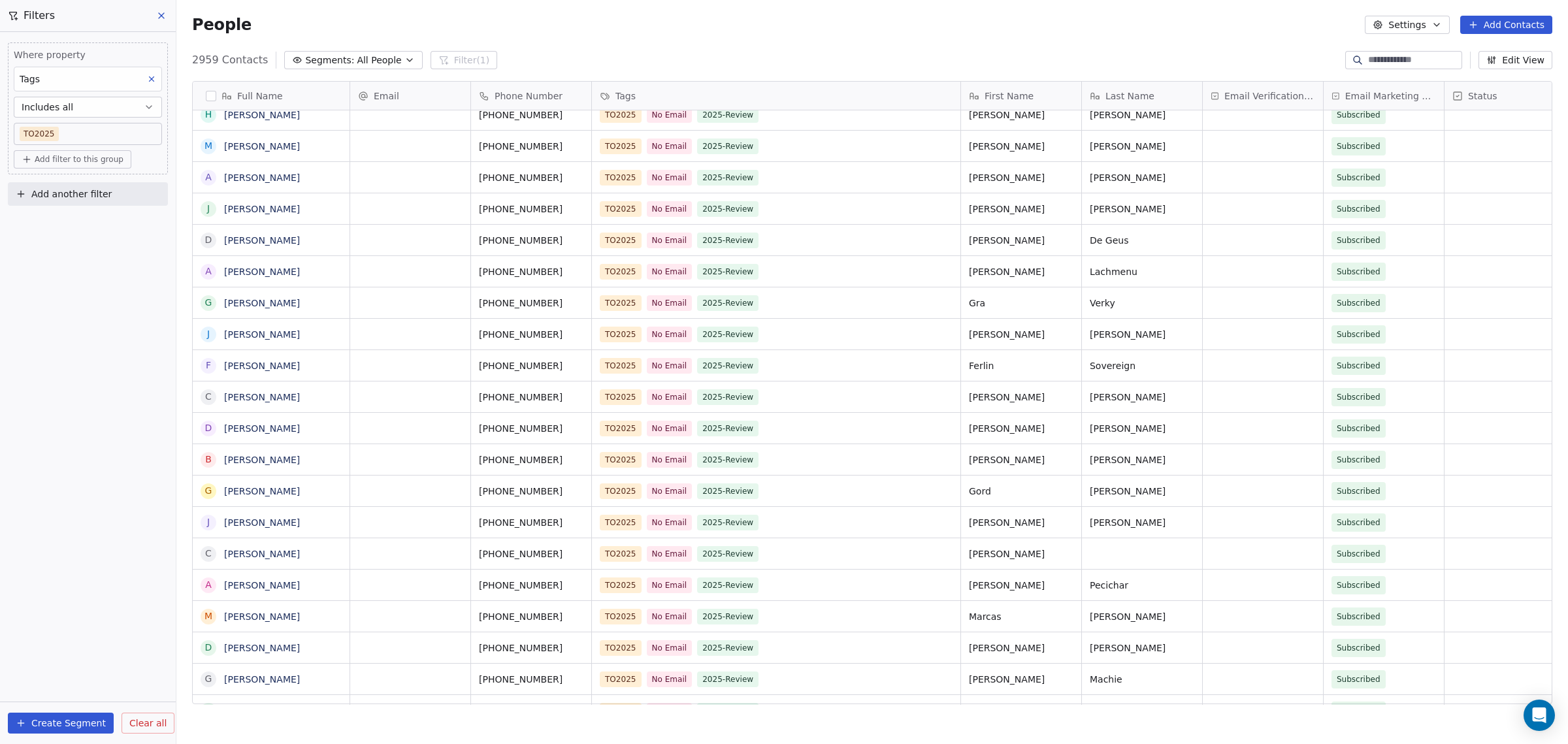
click at [71, 200] on button "Add another filter" at bounding box center [88, 194] width 160 height 24
click at [69, 226] on span "Contact properties" at bounding box center [64, 223] width 85 height 13
type input "****"
click at [76, 273] on div "Tags" at bounding box center [88, 270] width 133 height 13
click at [105, 344] on div "Does not include" at bounding box center [88, 344] width 137 height 21
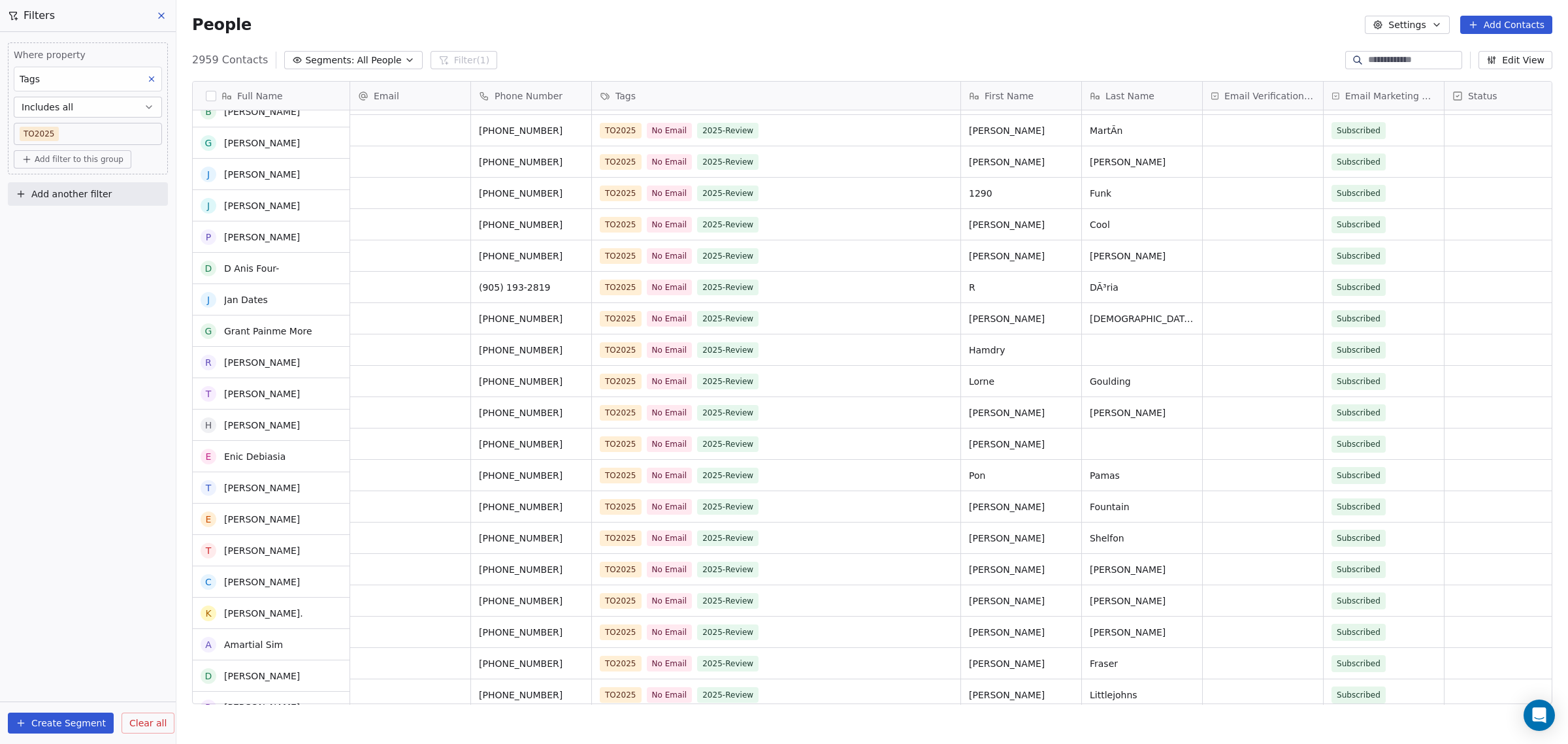
scroll to position [2336, 0]
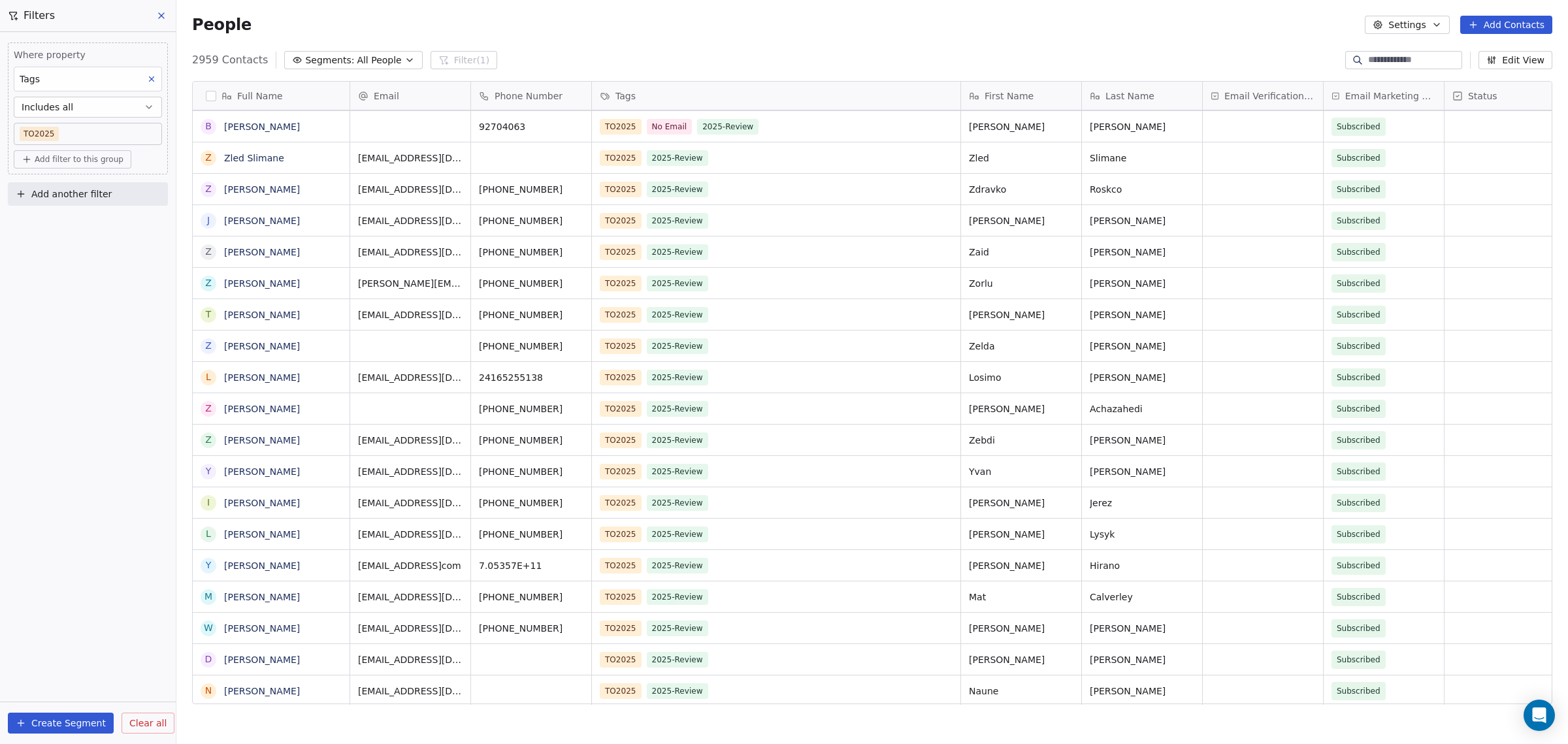
click at [206, 94] on button "button" at bounding box center [210, 96] width 10 height 10
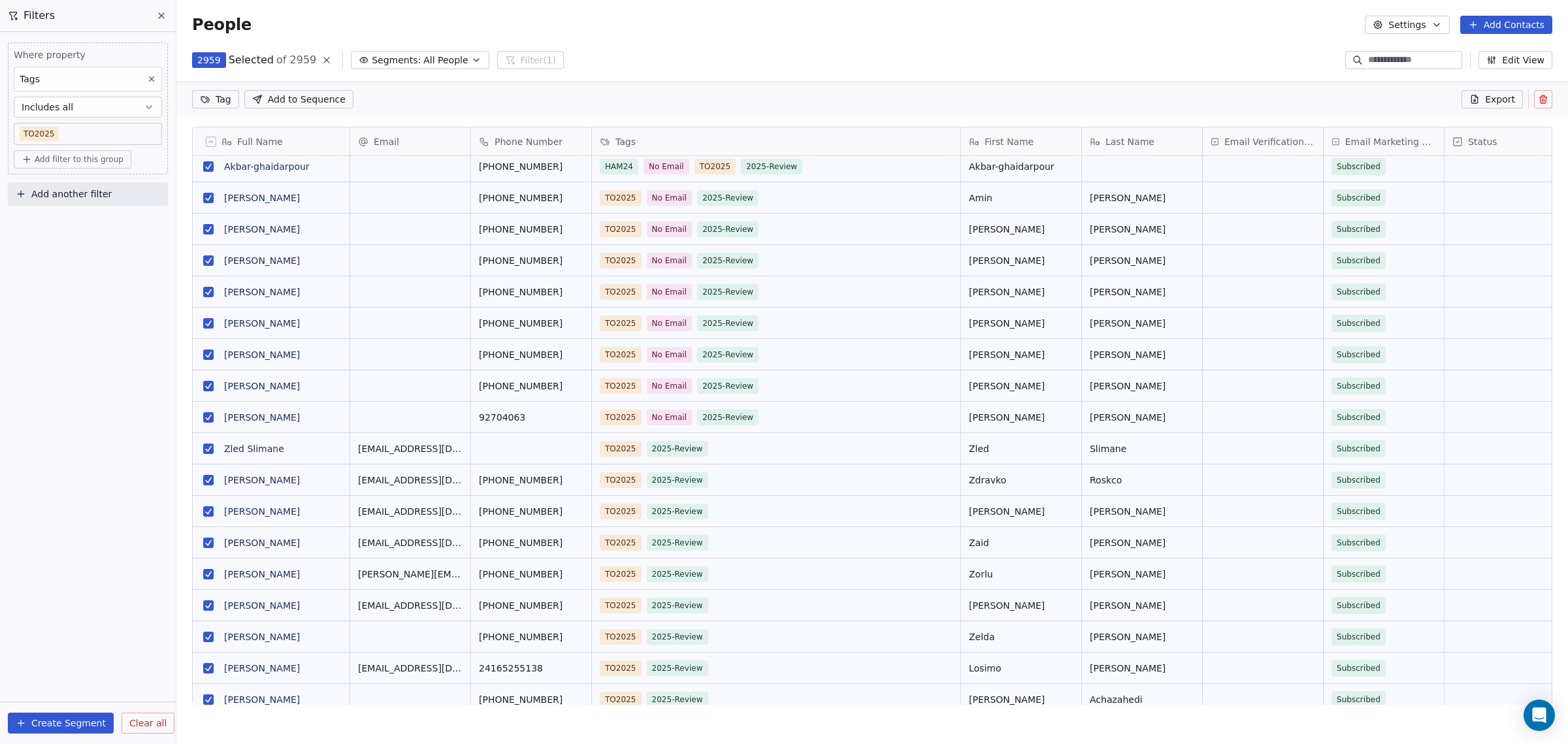
click at [210, 421] on button "grid" at bounding box center [208, 417] width 10 height 10
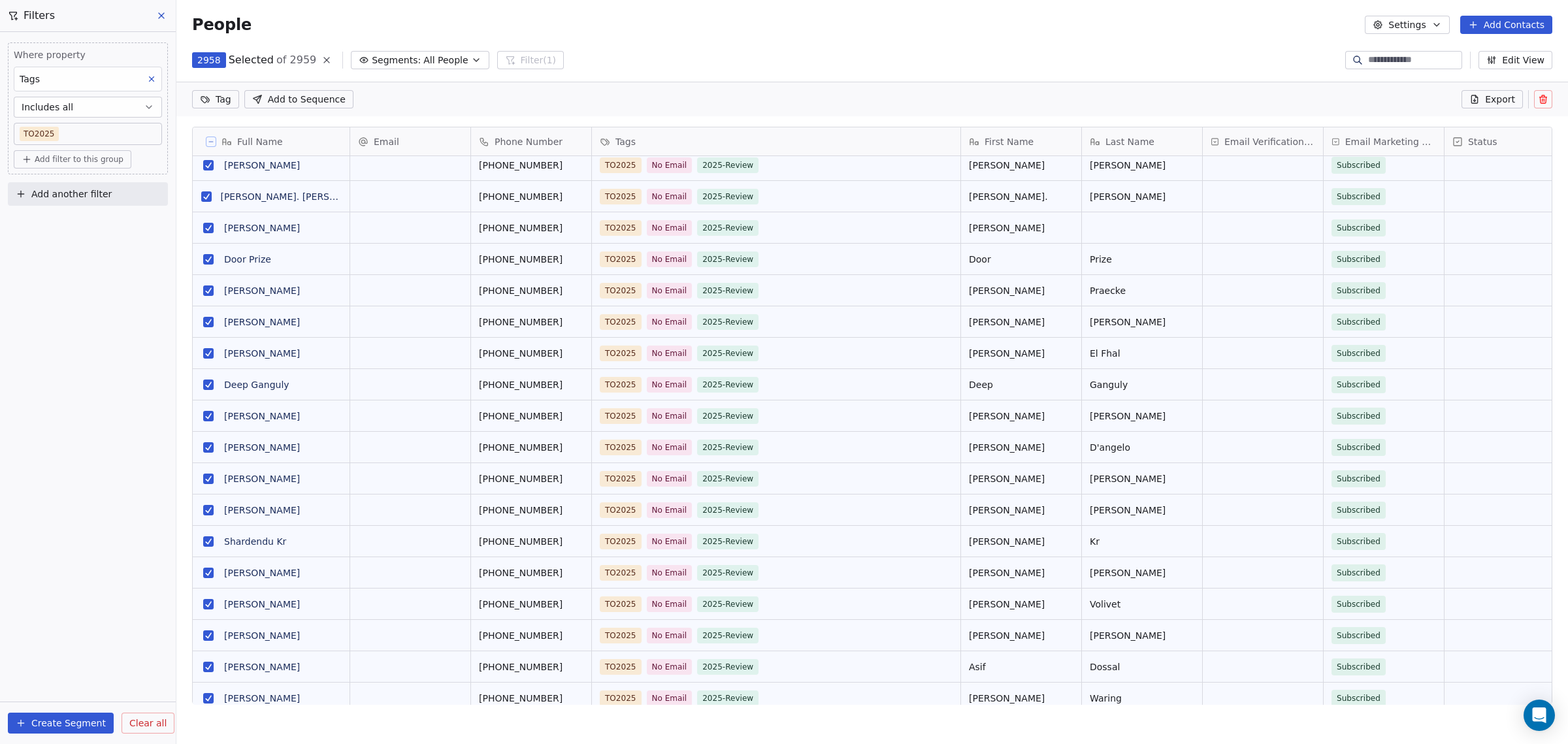
type button "on"
click at [205, 254] on button "grid" at bounding box center [208, 259] width 10 height 10
click at [83, 194] on span "Add another filter" at bounding box center [71, 194] width 80 height 13
click at [69, 245] on span "Contact activity" at bounding box center [58, 244] width 73 height 13
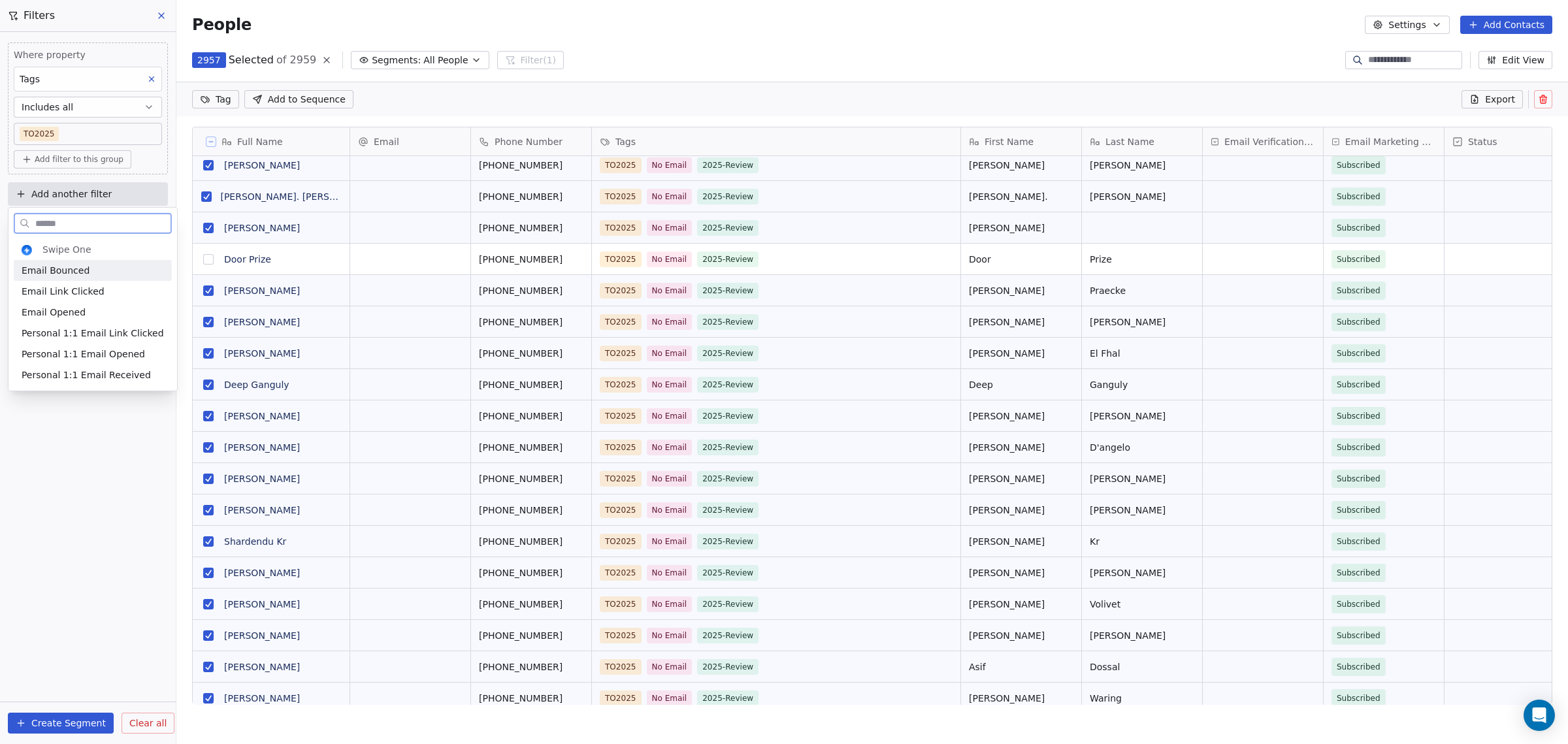
click at [85, 273] on div "Email Bounced" at bounding box center [92, 270] width 142 height 13
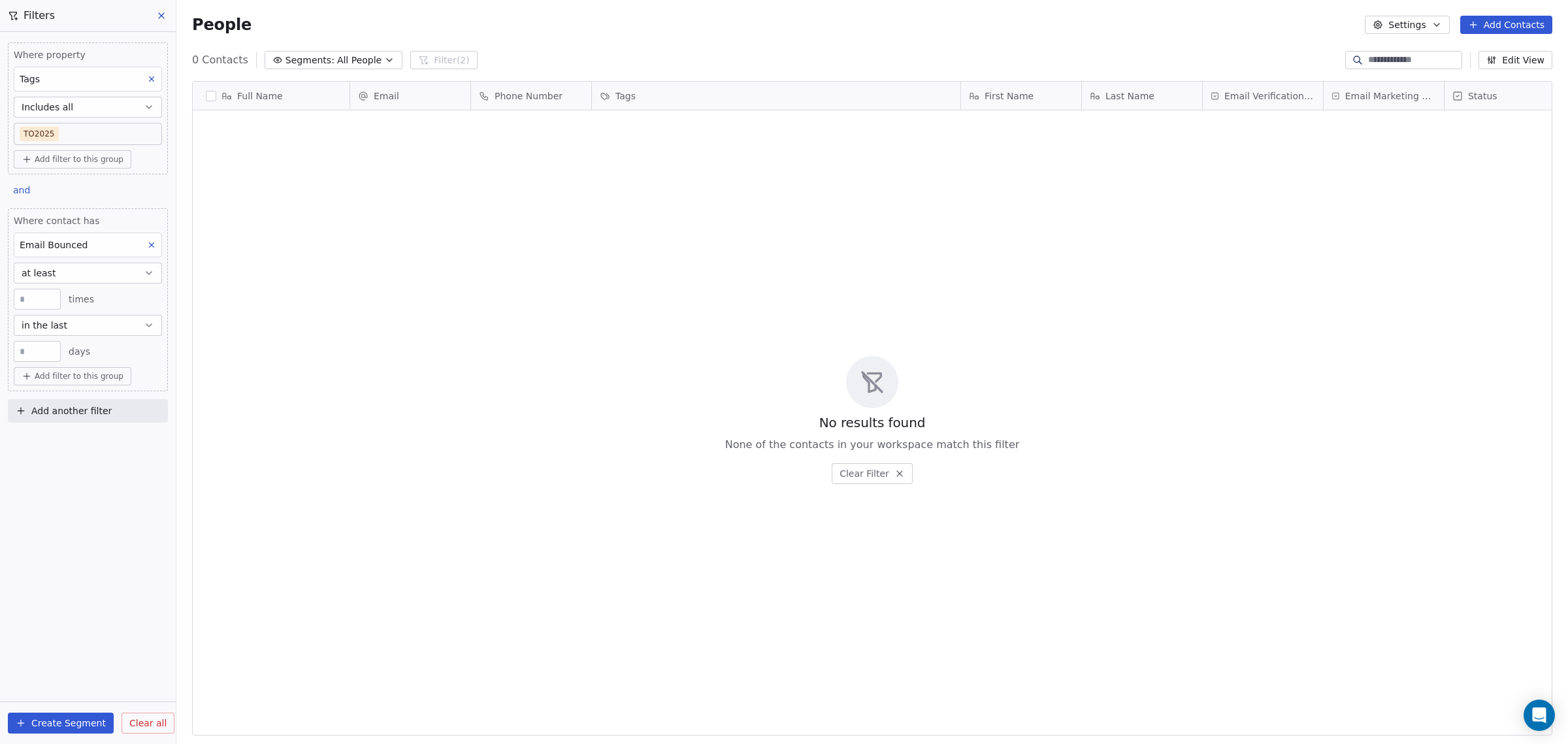
click at [97, 322] on button "in the last" at bounding box center [88, 325] width 148 height 21
click at [95, 399] on div "last happened" at bounding box center [88, 396] width 137 height 21
click at [16, 190] on span "and" at bounding box center [21, 190] width 17 height 10
click at [34, 219] on span "and" at bounding box center [30, 218] width 17 height 13
click at [155, 241] on icon at bounding box center [152, 245] width 9 height 9
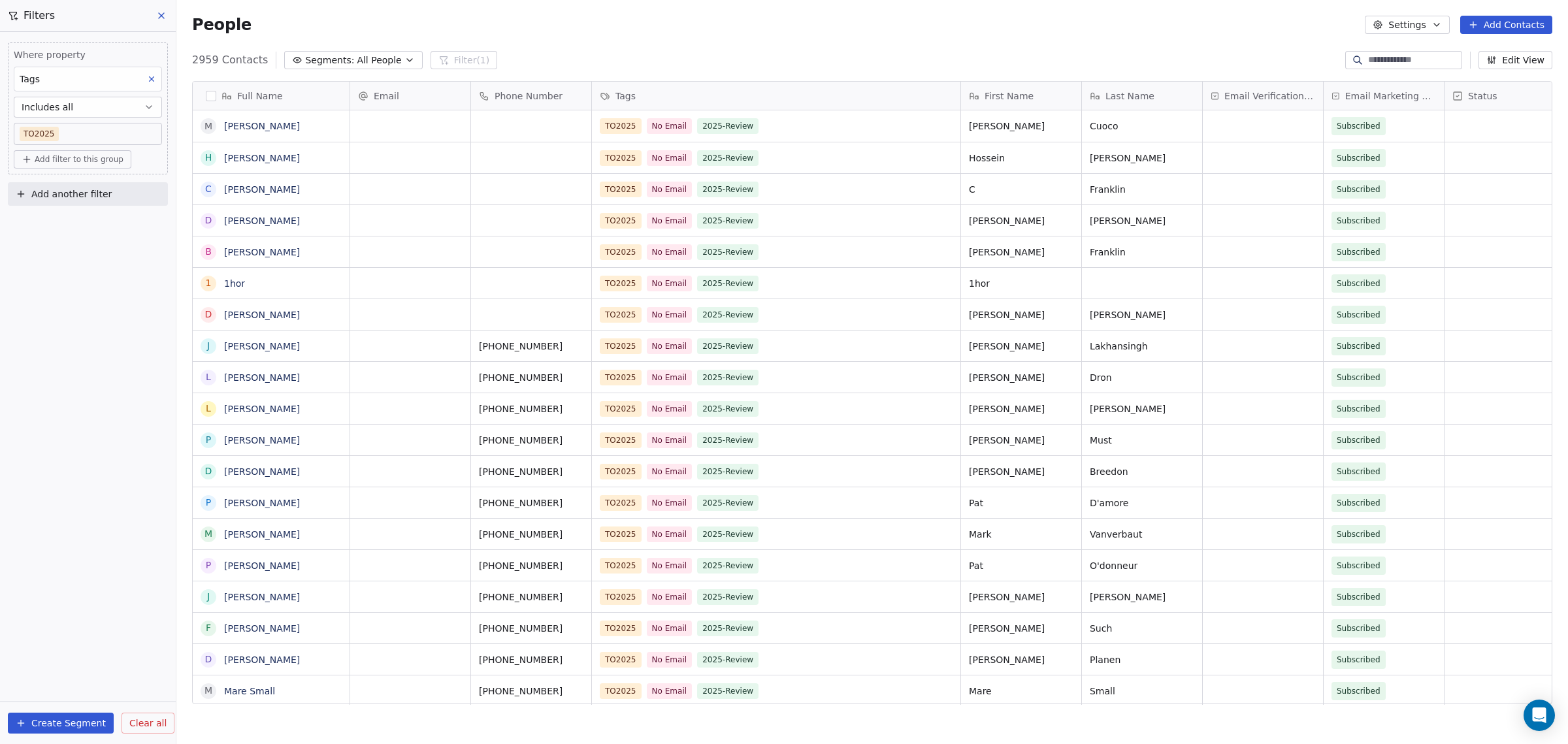
click at [110, 110] on button "Includes all" at bounding box center [88, 107] width 148 height 21
click at [90, 138] on div "Includes" at bounding box center [88, 138] width 137 height 21
click at [81, 159] on span "Add filter to this group" at bounding box center [79, 159] width 89 height 10
click at [76, 183] on span "Contact properties" at bounding box center [70, 186] width 85 height 13
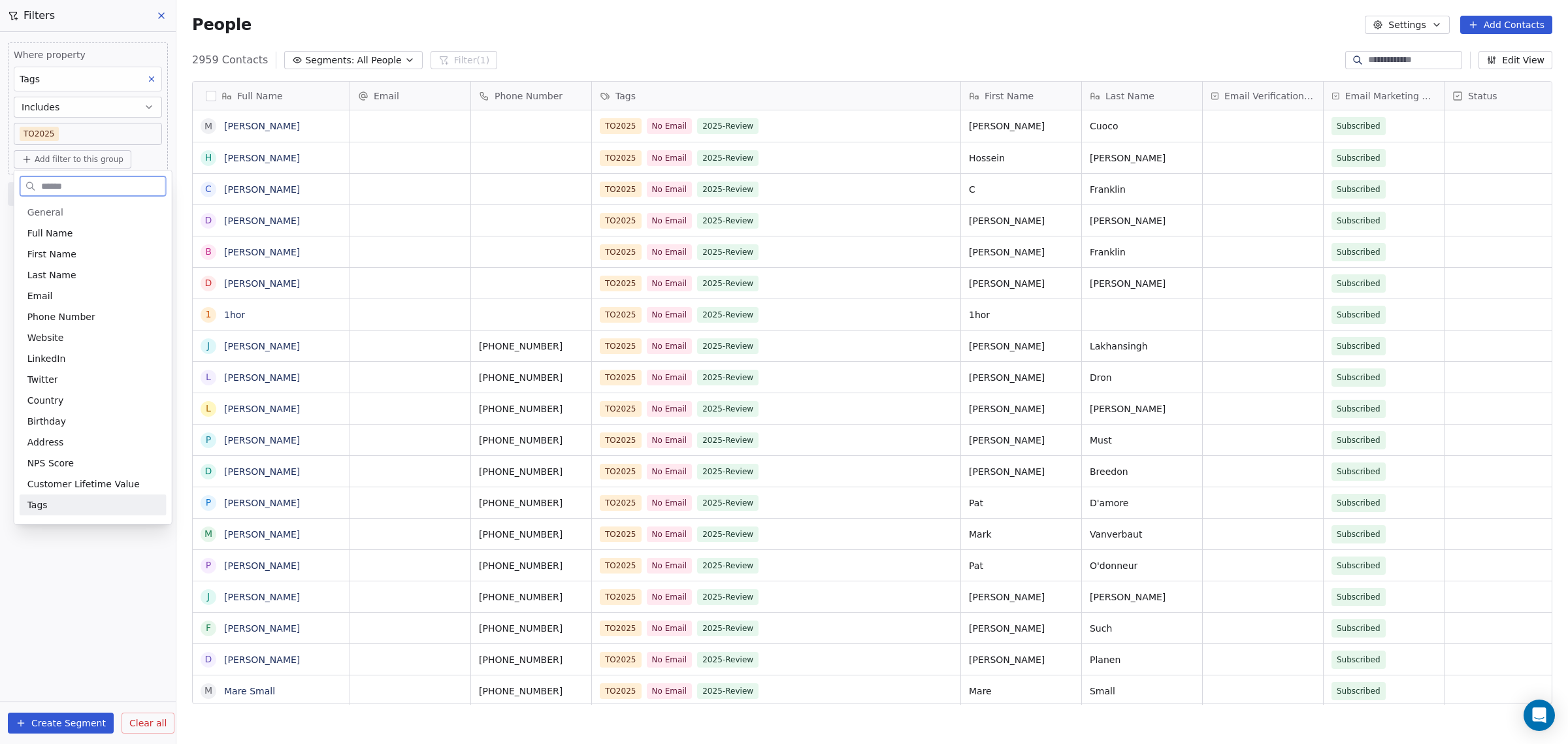
click at [50, 501] on div "Tags" at bounding box center [93, 505] width 132 height 13
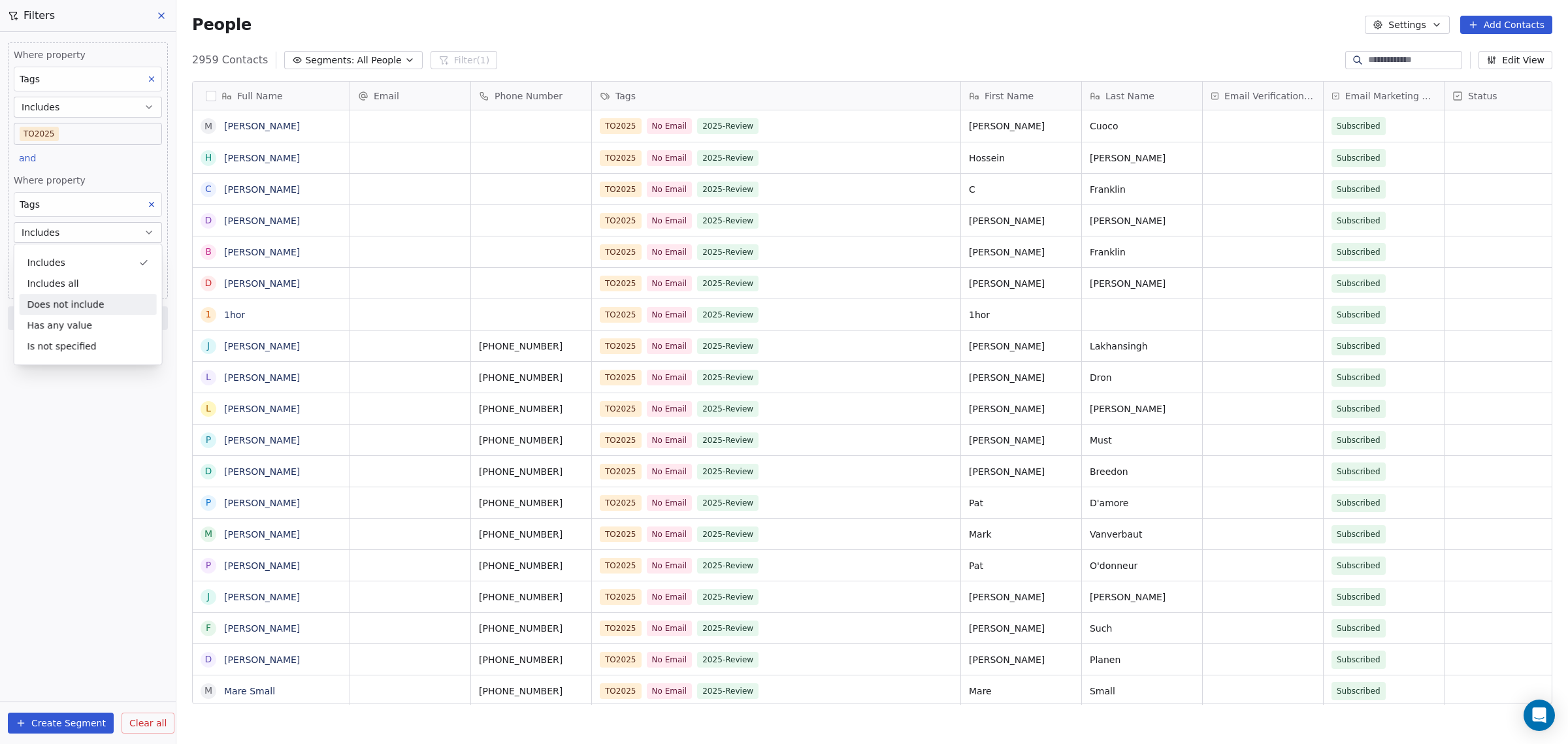
click at [82, 303] on div "Does not include" at bounding box center [88, 304] width 137 height 21
click at [61, 188] on span "Add another filter" at bounding box center [71, 194] width 80 height 13
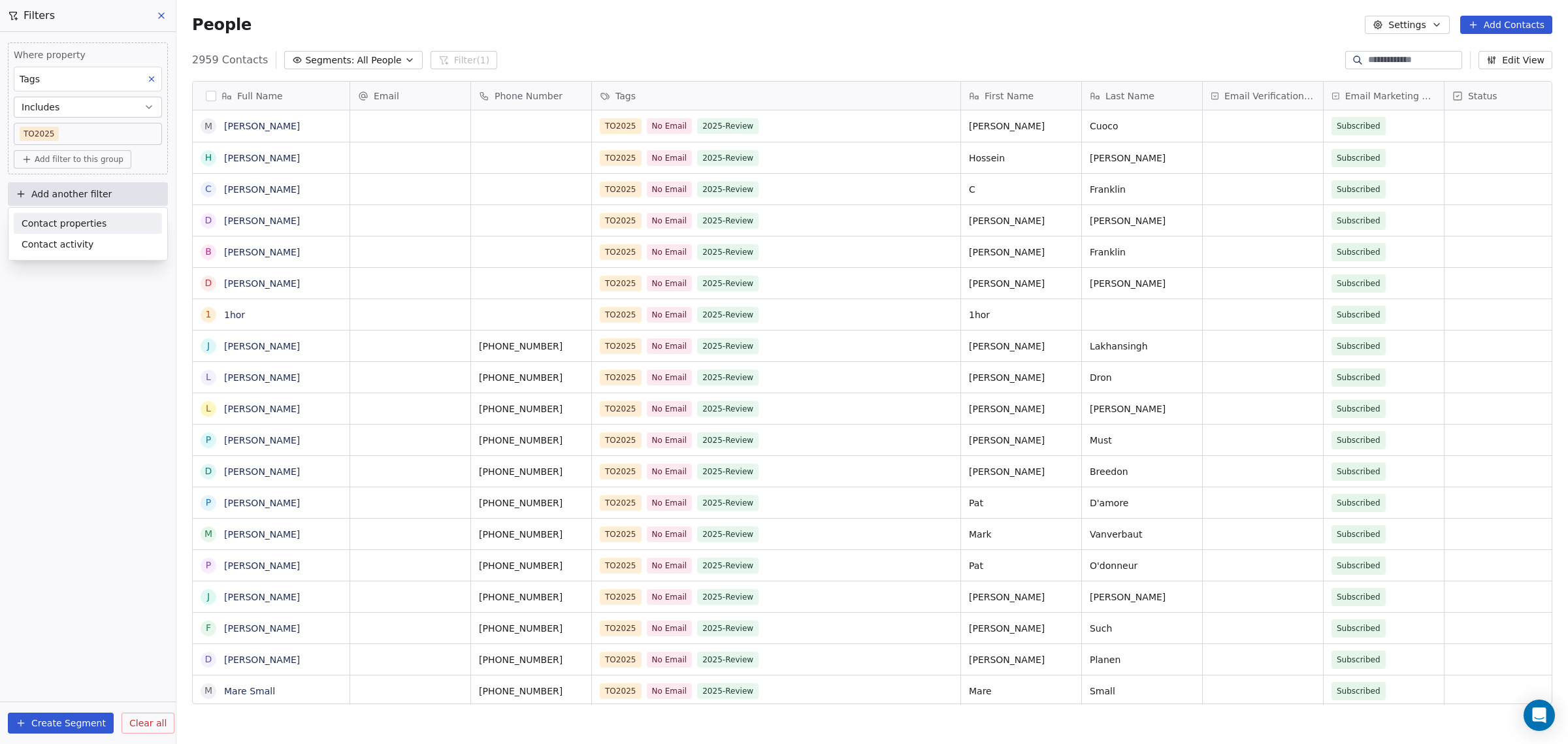
click at [57, 224] on span "Contact properties" at bounding box center [64, 223] width 85 height 13
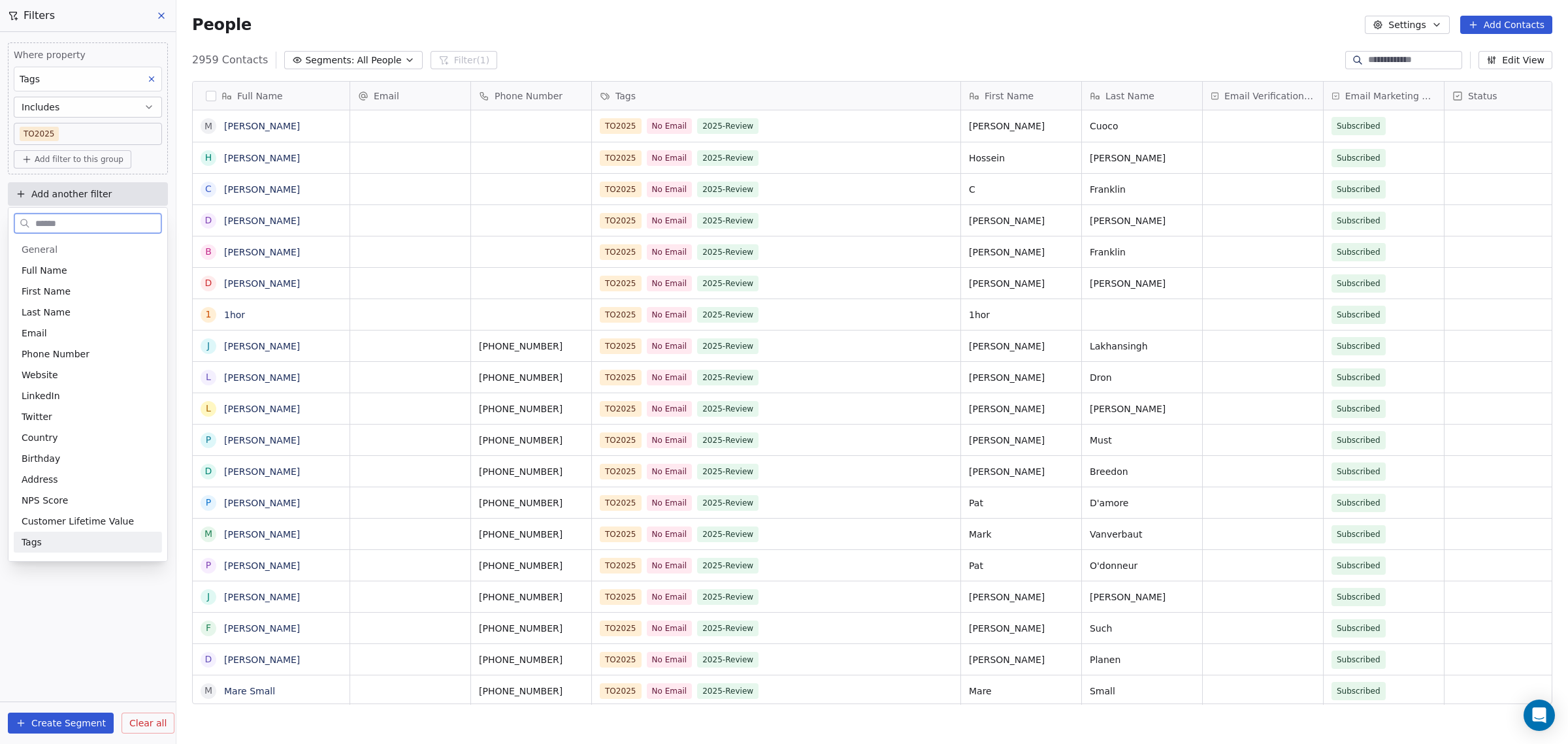
click at [44, 541] on div "Tags" at bounding box center [88, 542] width 133 height 13
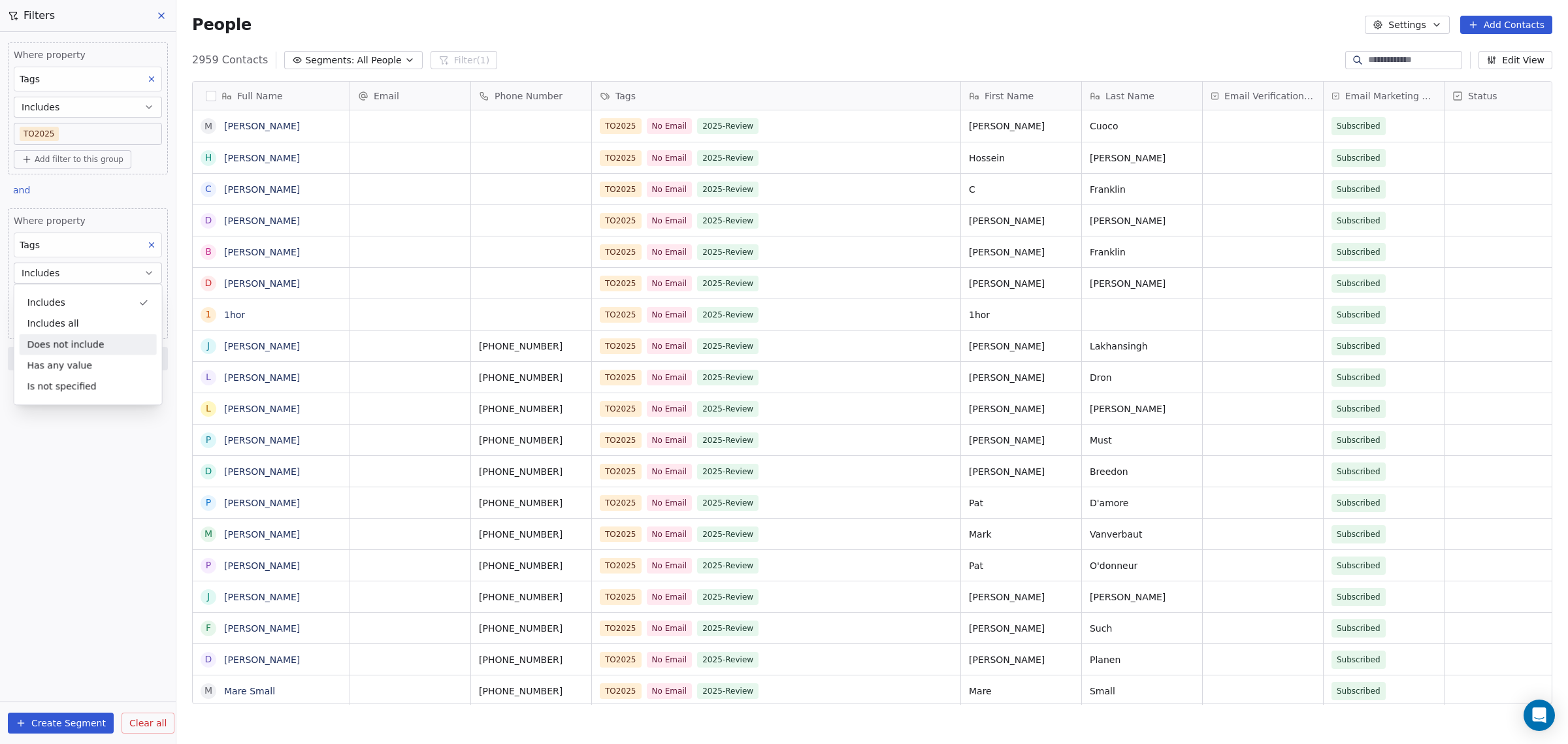
click at [92, 343] on div "Does not include" at bounding box center [88, 344] width 137 height 21
click at [82, 193] on span "Add another filter" at bounding box center [71, 194] width 80 height 13
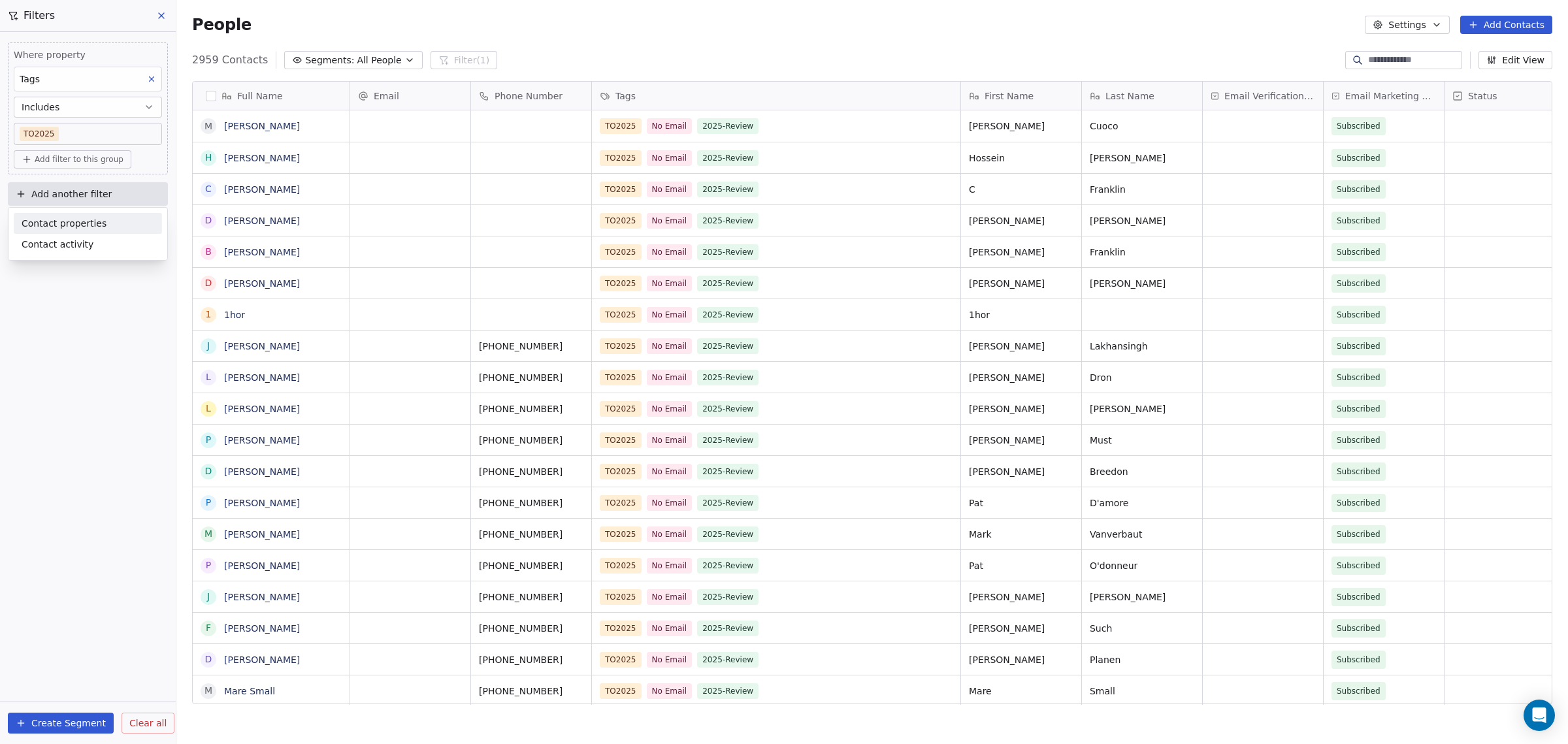
click at [74, 227] on span "Contact properties" at bounding box center [64, 223] width 85 height 13
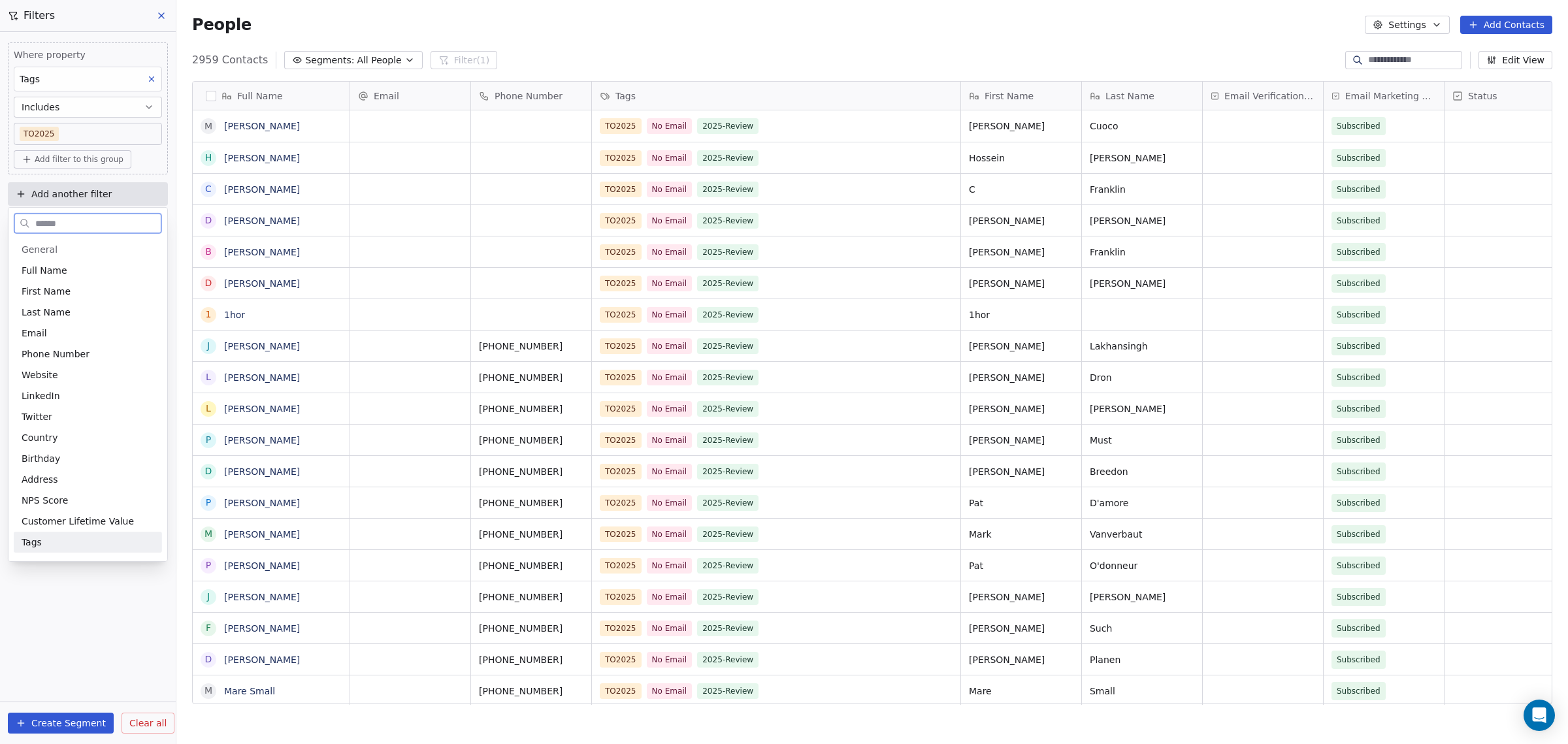
click at [52, 540] on div "Tags" at bounding box center [88, 542] width 133 height 13
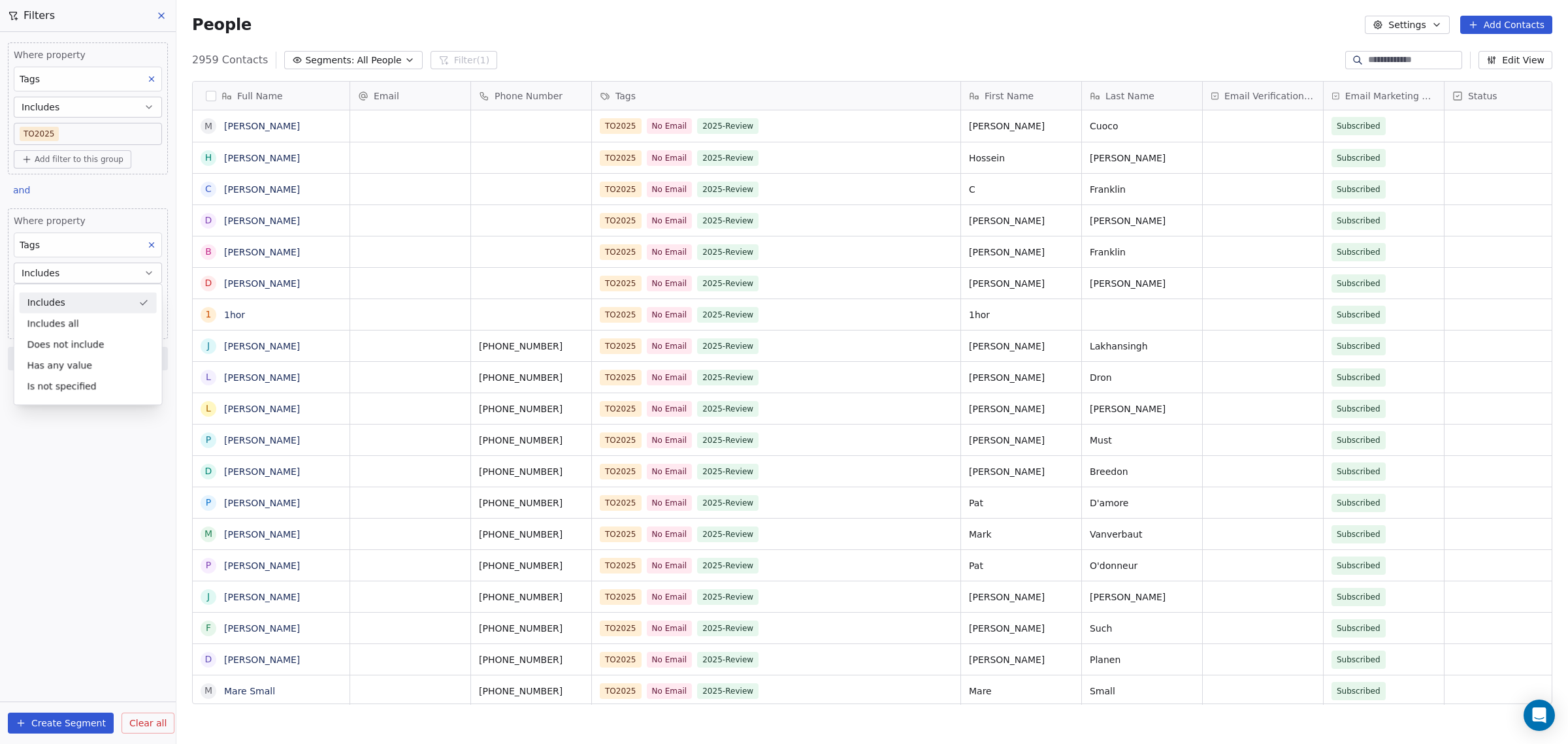
click at [75, 302] on div "Includes" at bounding box center [88, 302] width 137 height 21
click at [117, 109] on button "Includes" at bounding box center [88, 107] width 148 height 21
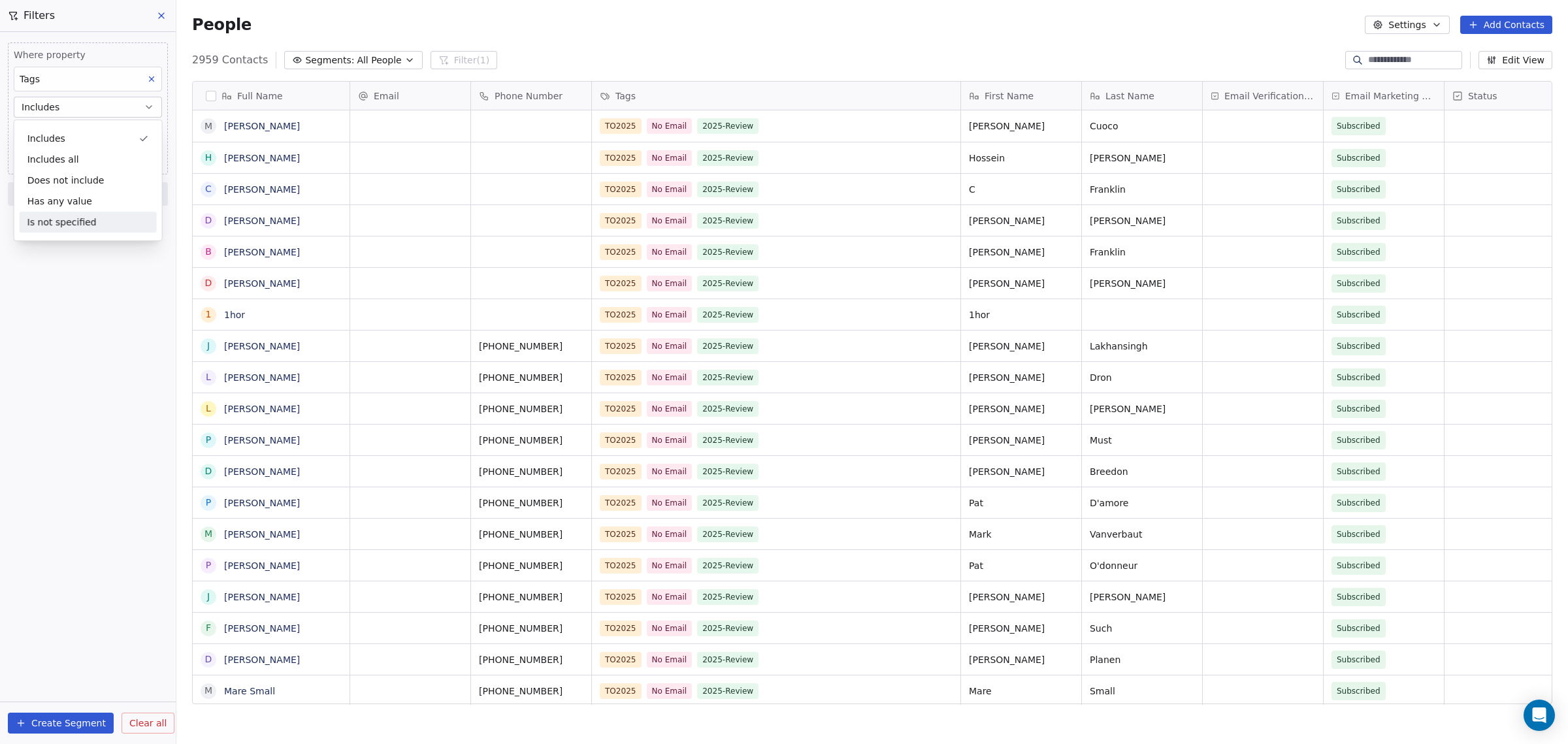
click at [76, 314] on div "Where property Tags Includes TO2025 Add filter to this group Add another filter…" at bounding box center [88, 388] width 176 height 712
click at [83, 130] on body "[DOMAIN_NAME] Contacts People Marketing Workflows Campaigns Sales Pipelines Seq…" at bounding box center [784, 372] width 1568 height 744
type input "***"
click at [31, 173] on button "Suggestions" at bounding box center [32, 172] width 10 height 10
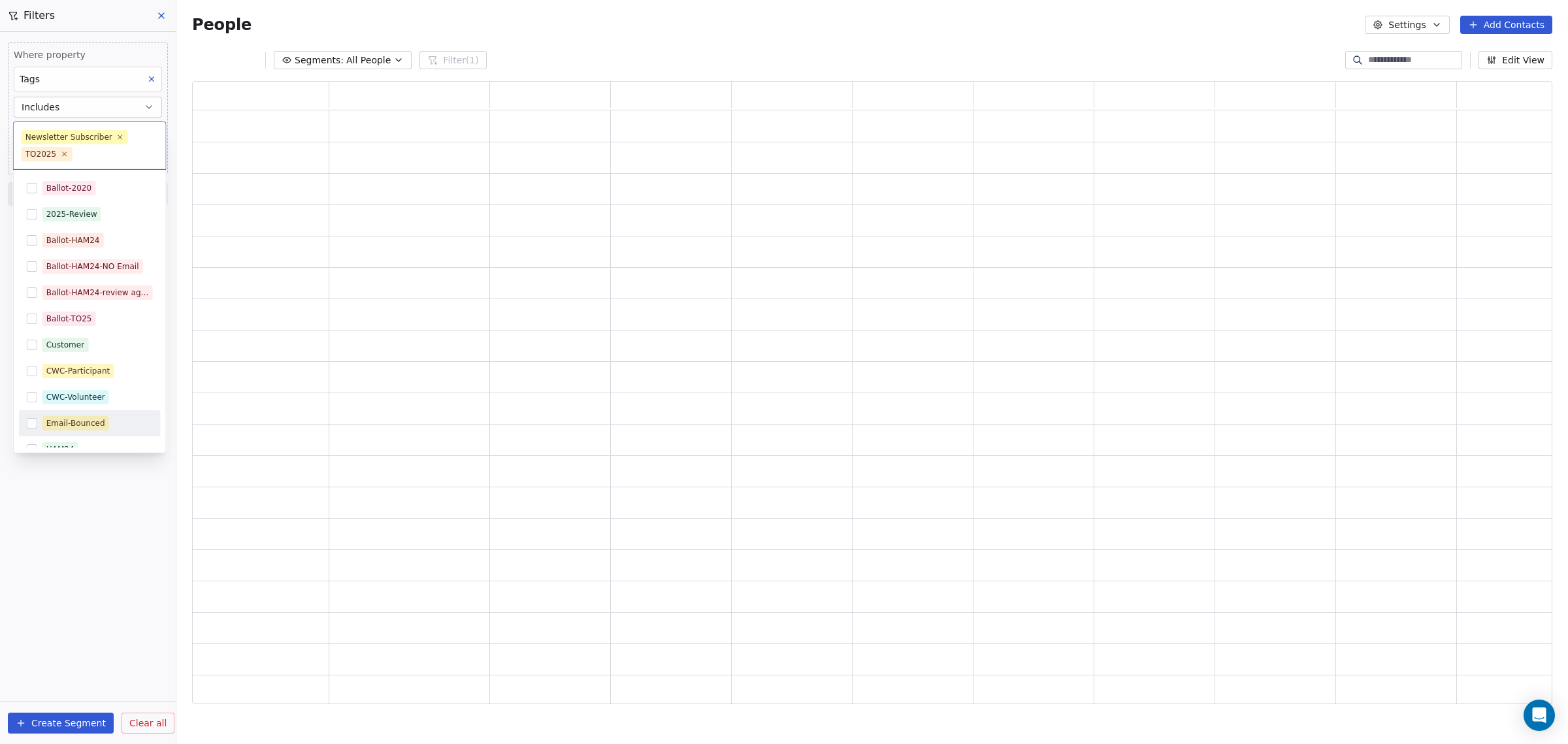
click at [107, 581] on html "[DOMAIN_NAME] Contacts People Marketing Workflows Campaigns Sales Pipelines Seq…" at bounding box center [784, 372] width 1568 height 744
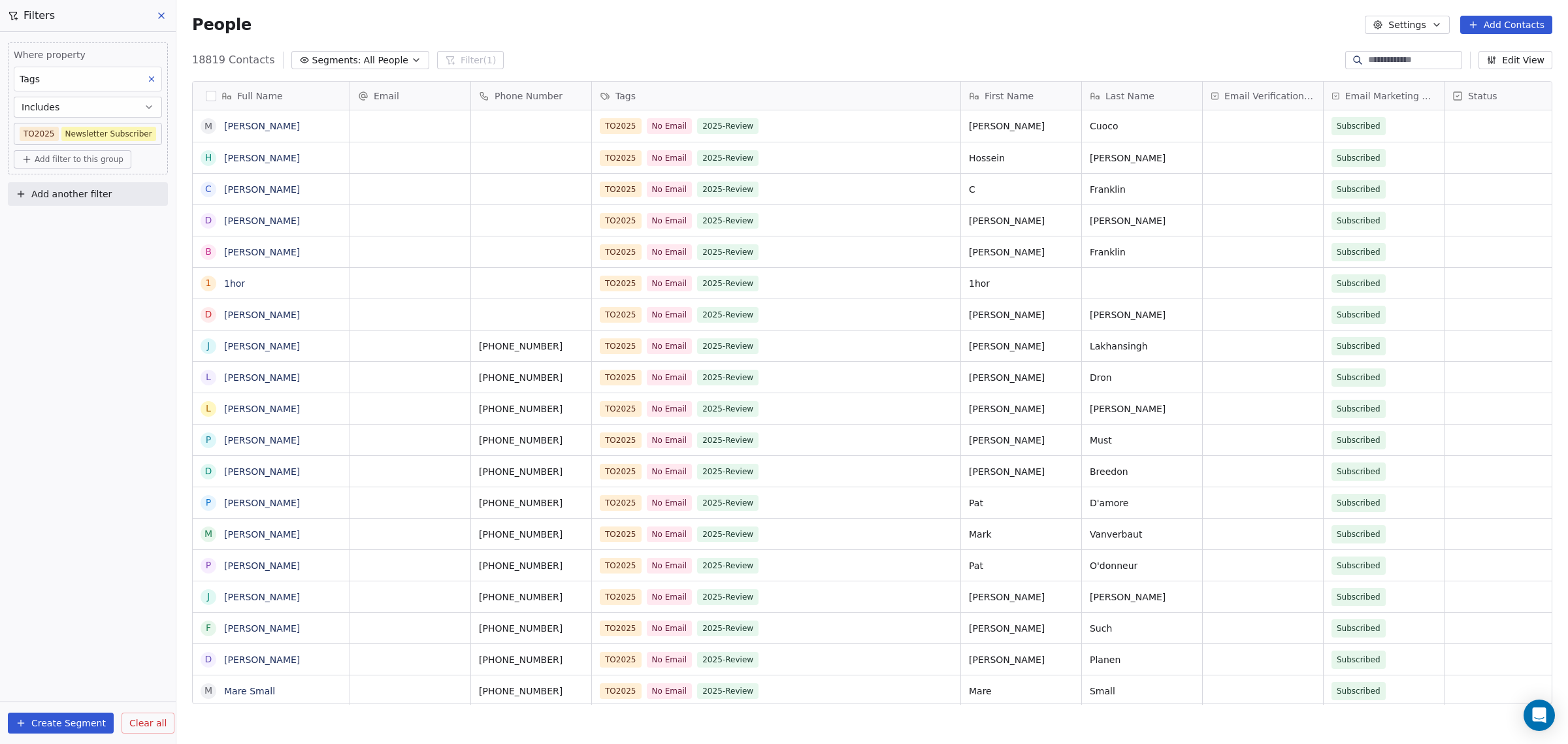
click at [116, 107] on button "Includes" at bounding box center [88, 107] width 148 height 21
click at [108, 160] on div "Includes all" at bounding box center [88, 159] width 137 height 21
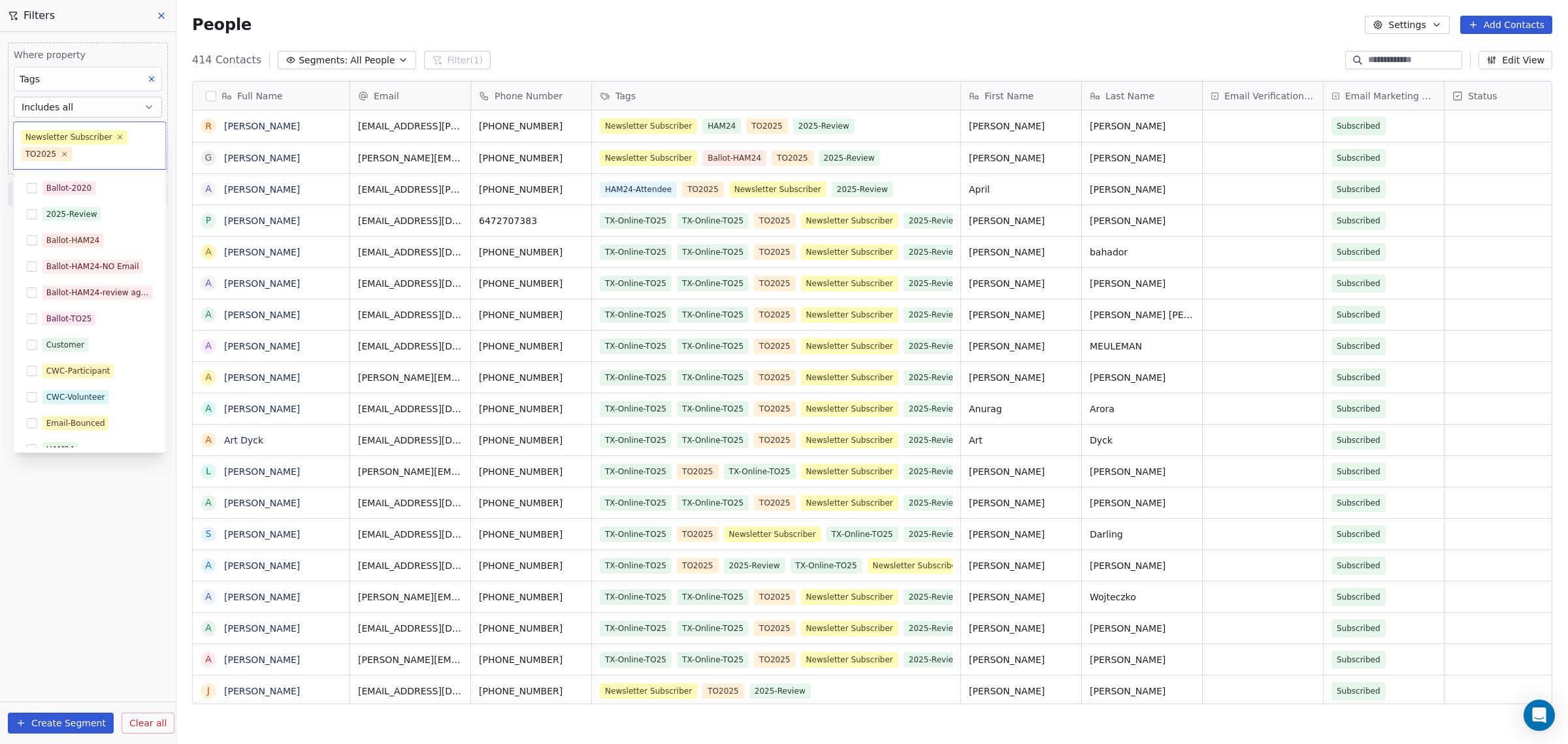
click at [141, 132] on body "[DOMAIN_NAME] Contacts People Marketing Workflows Campaigns Sales Pipelines Seq…" at bounding box center [784, 372] width 1568 height 744
click at [115, 136] on icon at bounding box center [119, 137] width 9 height 9
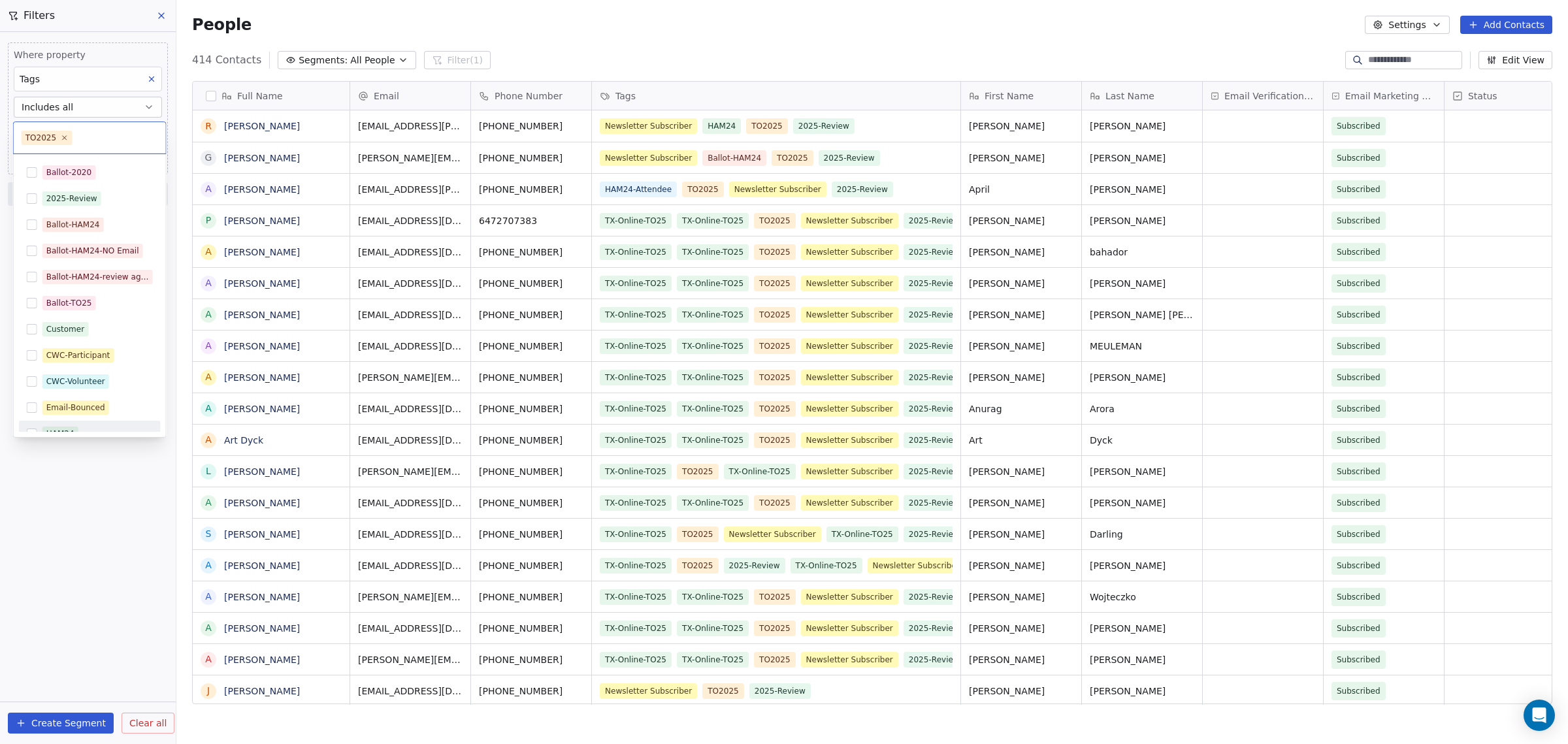
click at [73, 493] on html "[DOMAIN_NAME] Contacts People Marketing Workflows Campaigns Sales Pipelines Seq…" at bounding box center [784, 372] width 1568 height 744
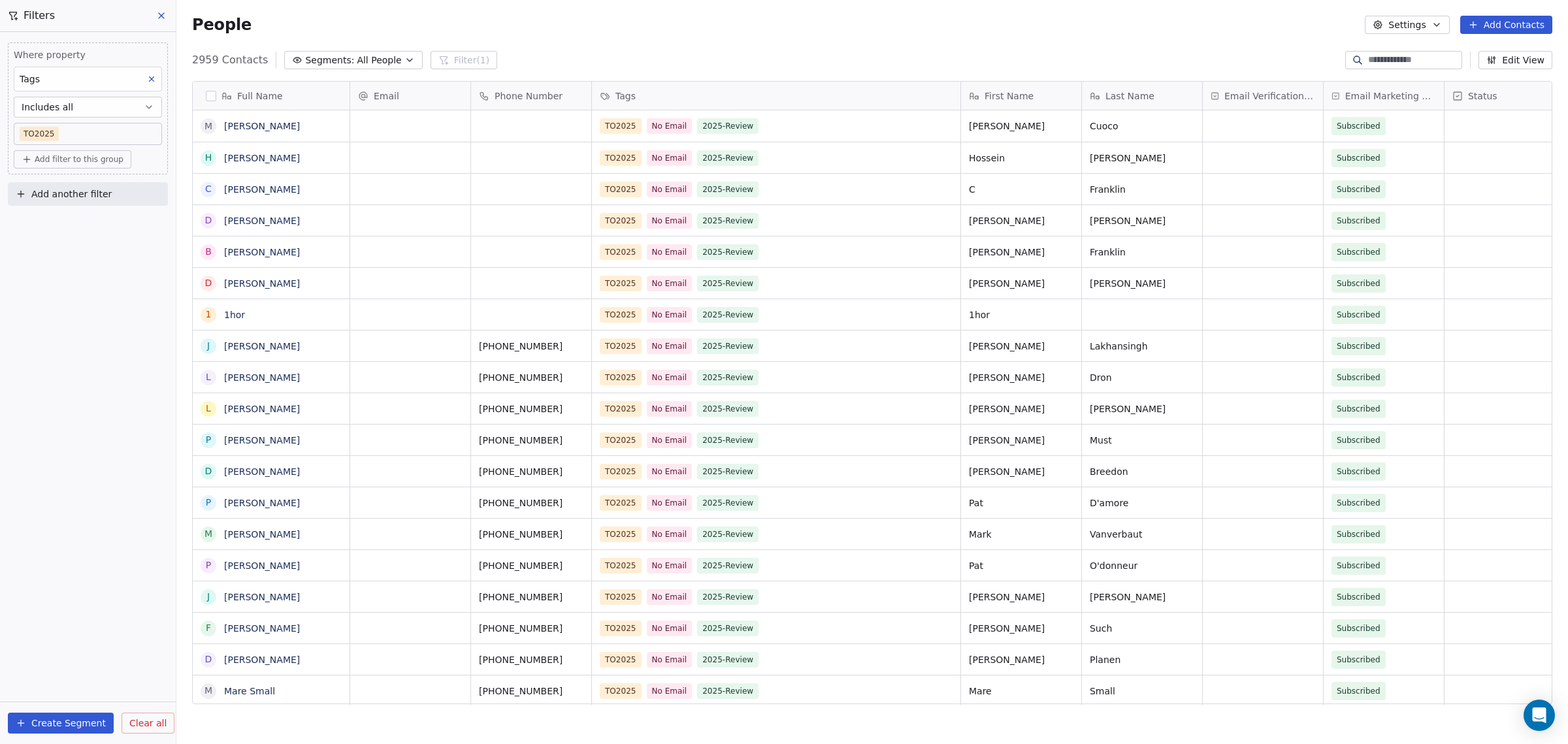
click at [74, 160] on span "Add filter to this group" at bounding box center [79, 159] width 89 height 10
click at [76, 185] on span "Contact properties" at bounding box center [70, 186] width 85 height 13
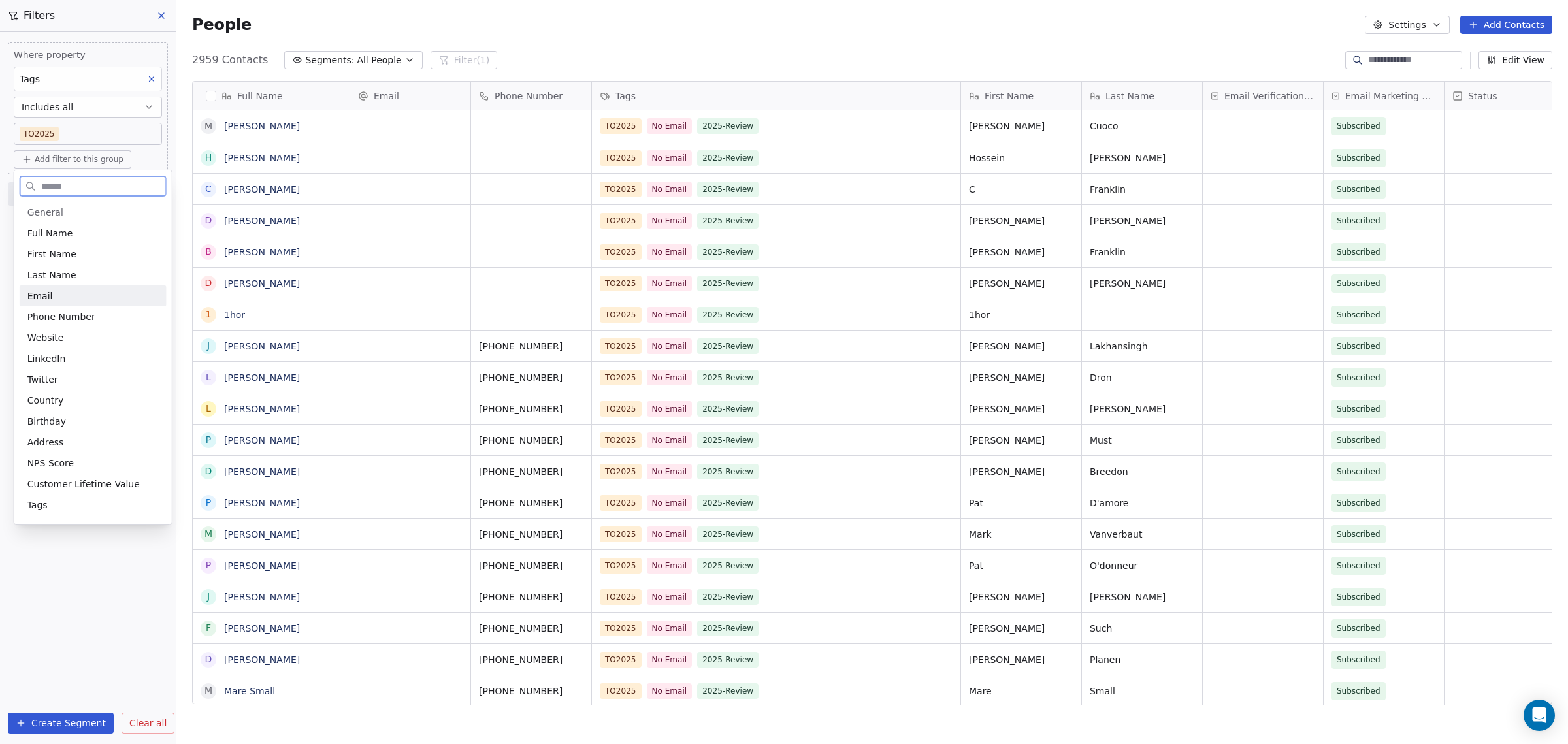
click at [52, 293] on div "Email" at bounding box center [93, 295] width 132 height 13
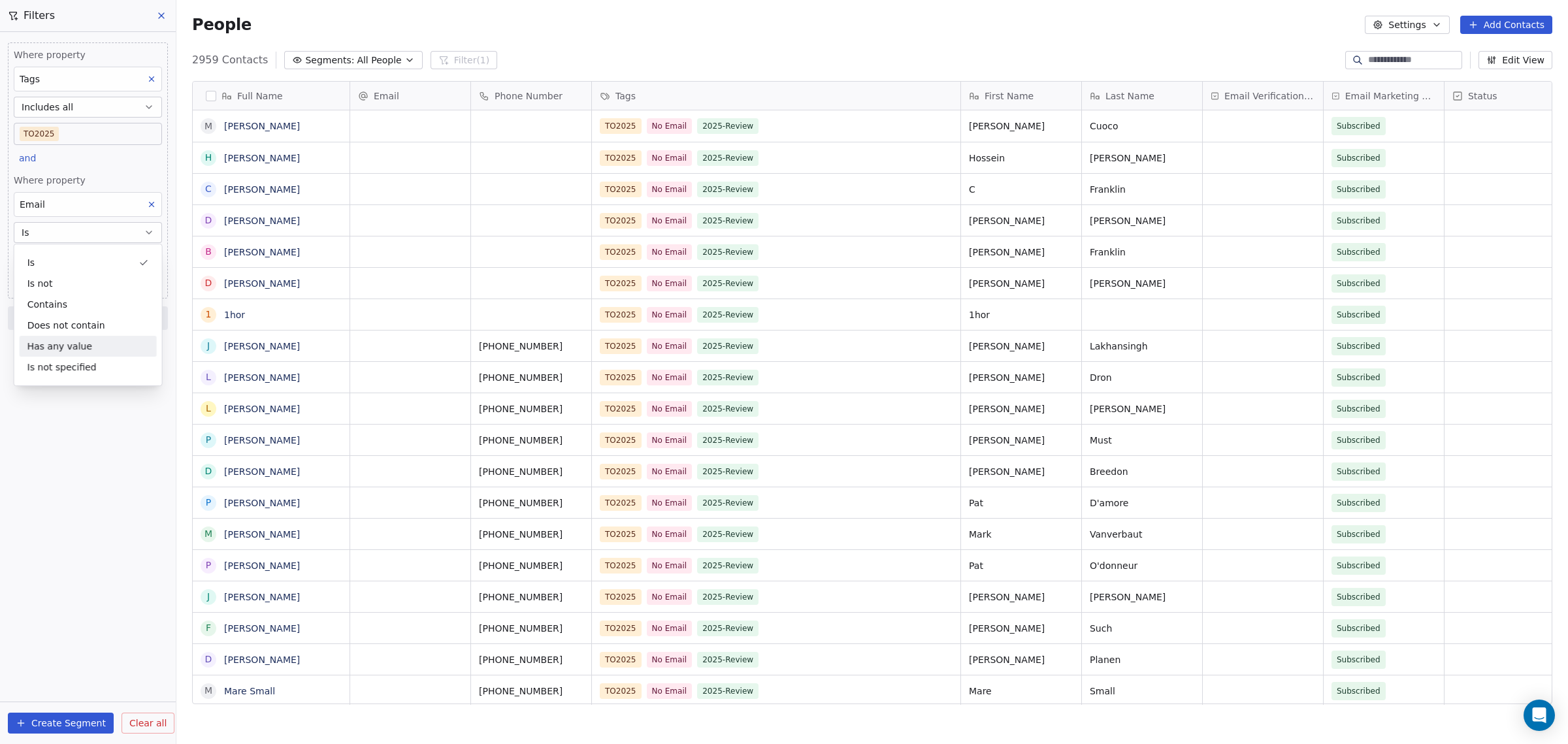
click at [94, 343] on div "Has any value" at bounding box center [88, 346] width 137 height 21
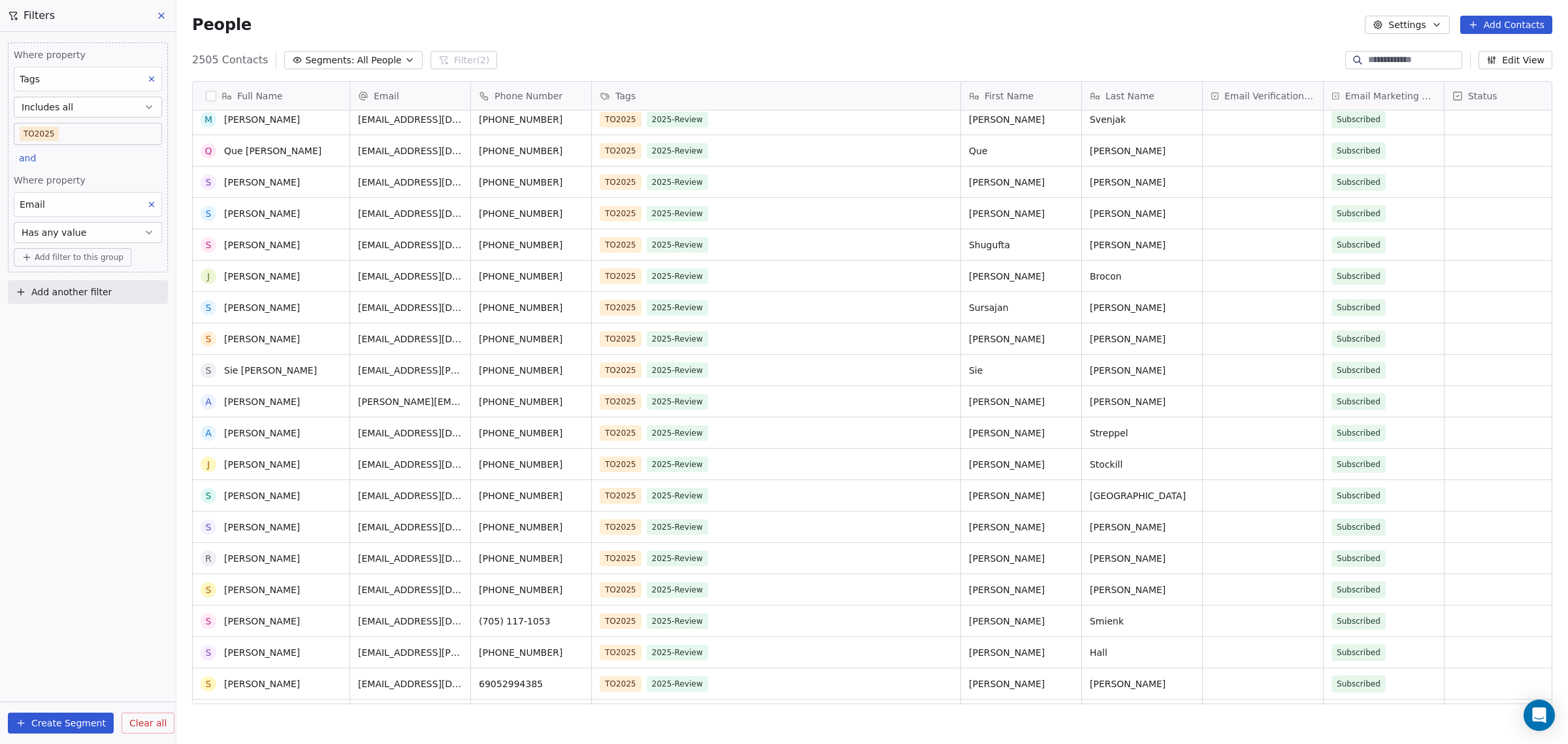
scroll to position [5875, 0]
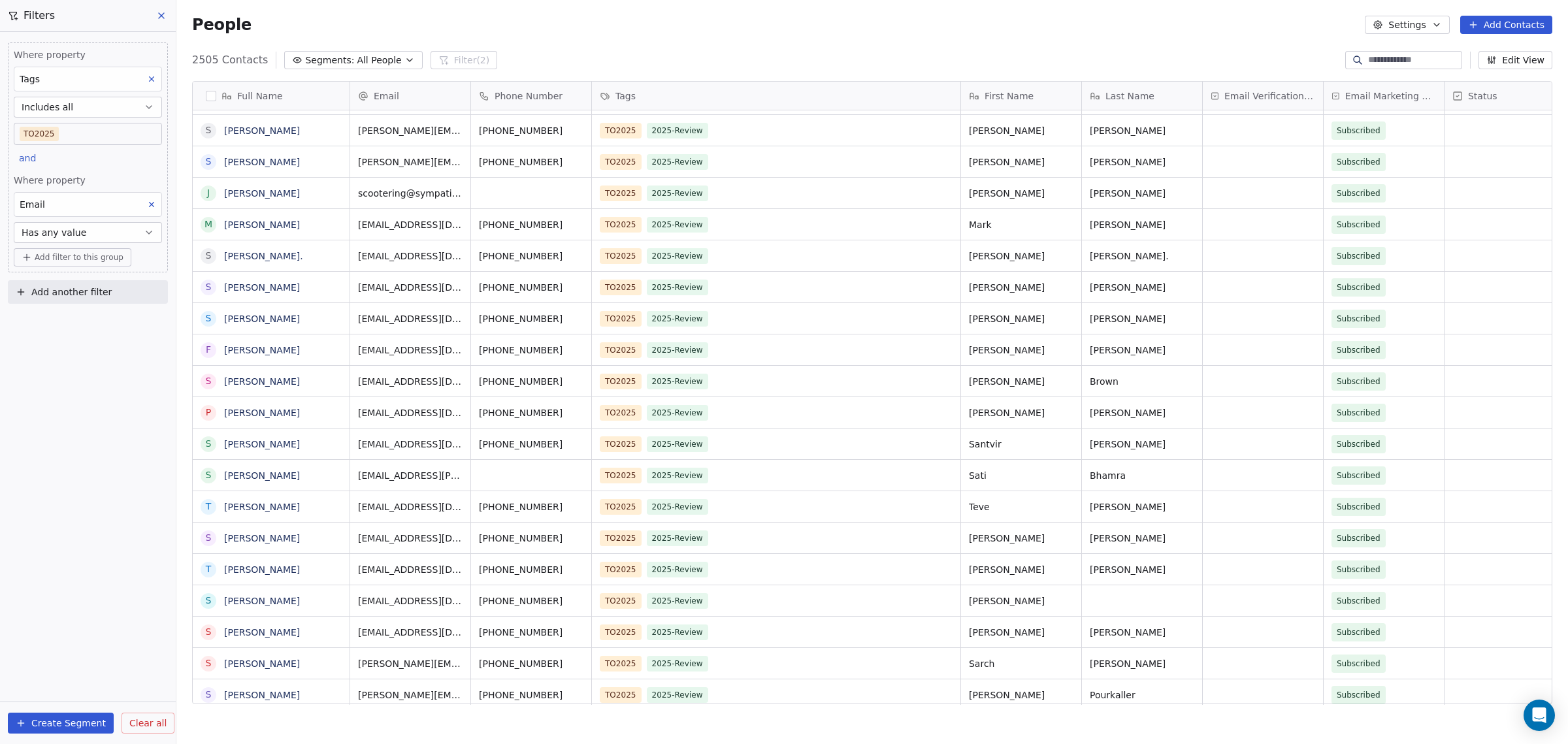
click at [213, 96] on button "button" at bounding box center [210, 96] width 10 height 10
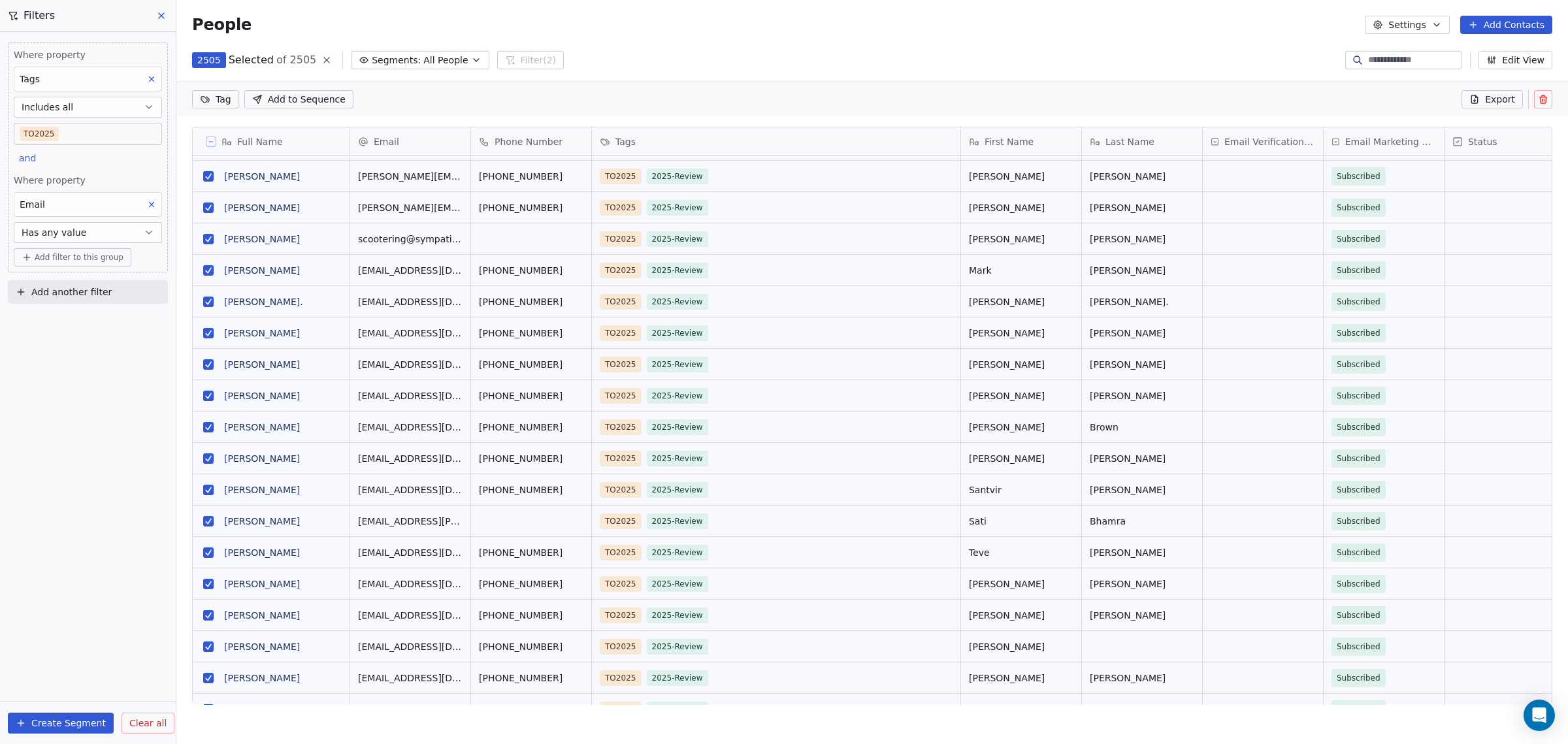
click at [217, 100] on html "[DOMAIN_NAME] Contacts People Marketing Workflows Campaigns Sales Pipelines Seq…" at bounding box center [784, 372] width 1568 height 744
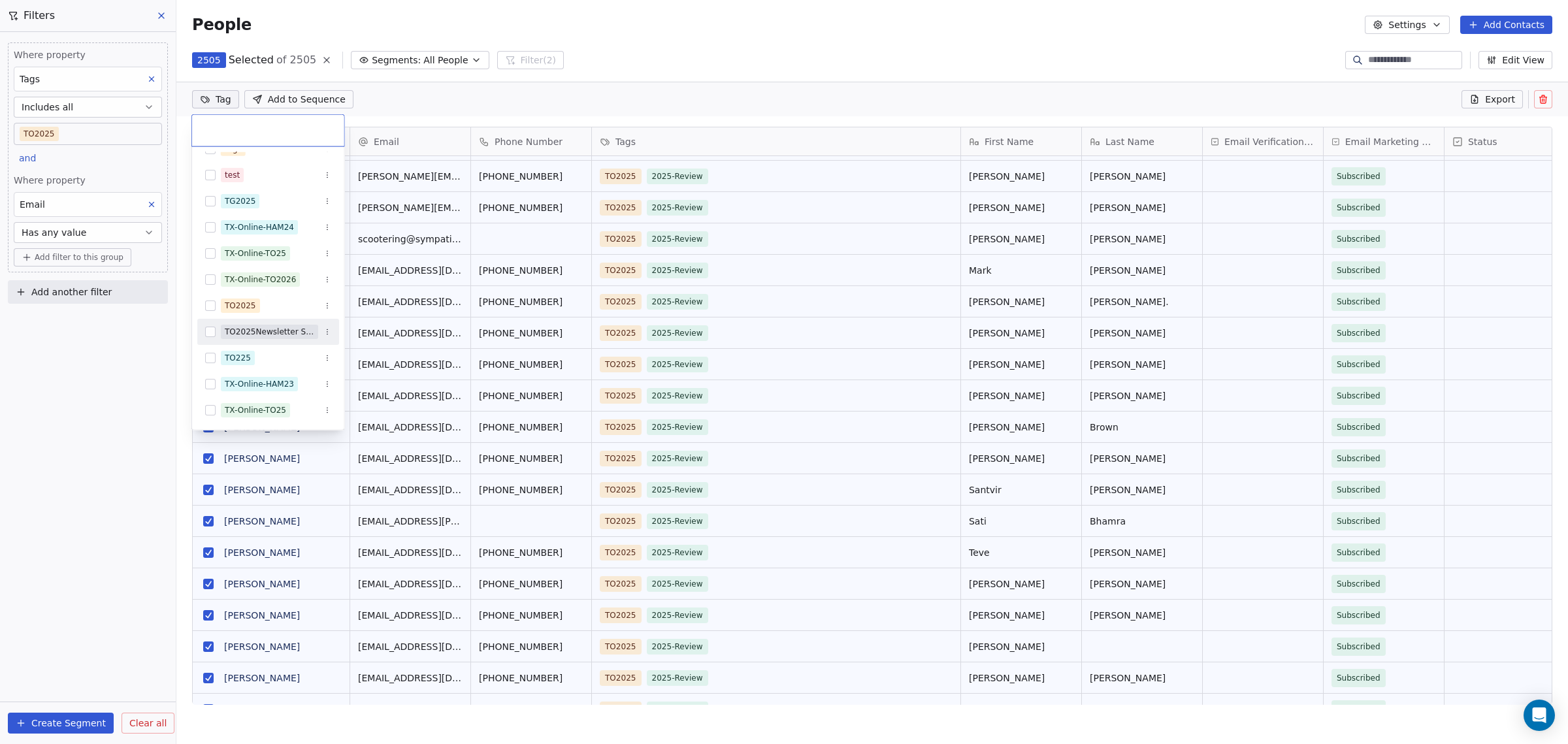
click at [210, 333] on button "Suggestions" at bounding box center [210, 331] width 10 height 10
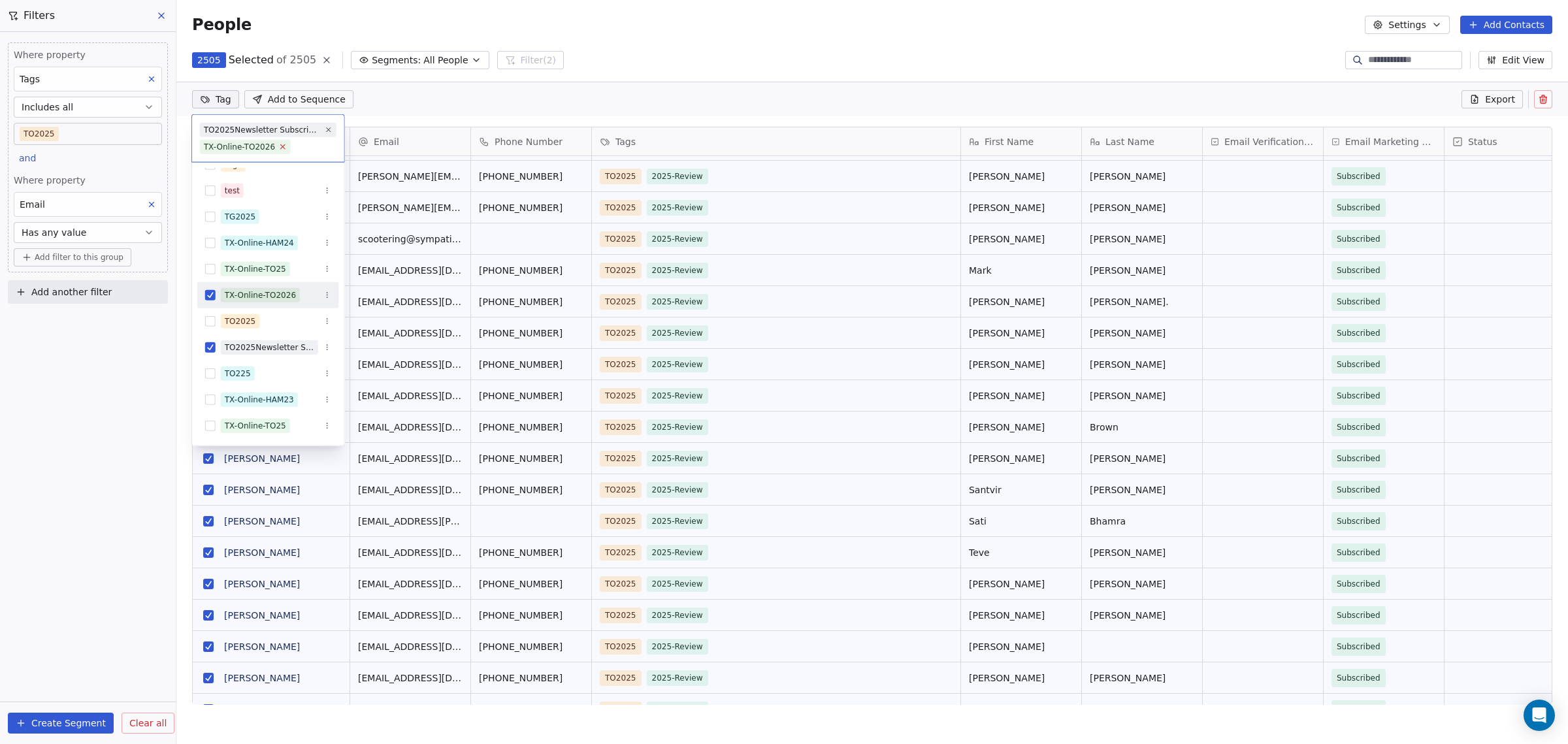
click at [281, 146] on icon at bounding box center [283, 146] width 5 height 5
click at [387, 99] on html "[DOMAIN_NAME] Contacts People Marketing Workflows Campaigns Sales Pipelines Seq…" at bounding box center [784, 372] width 1568 height 744
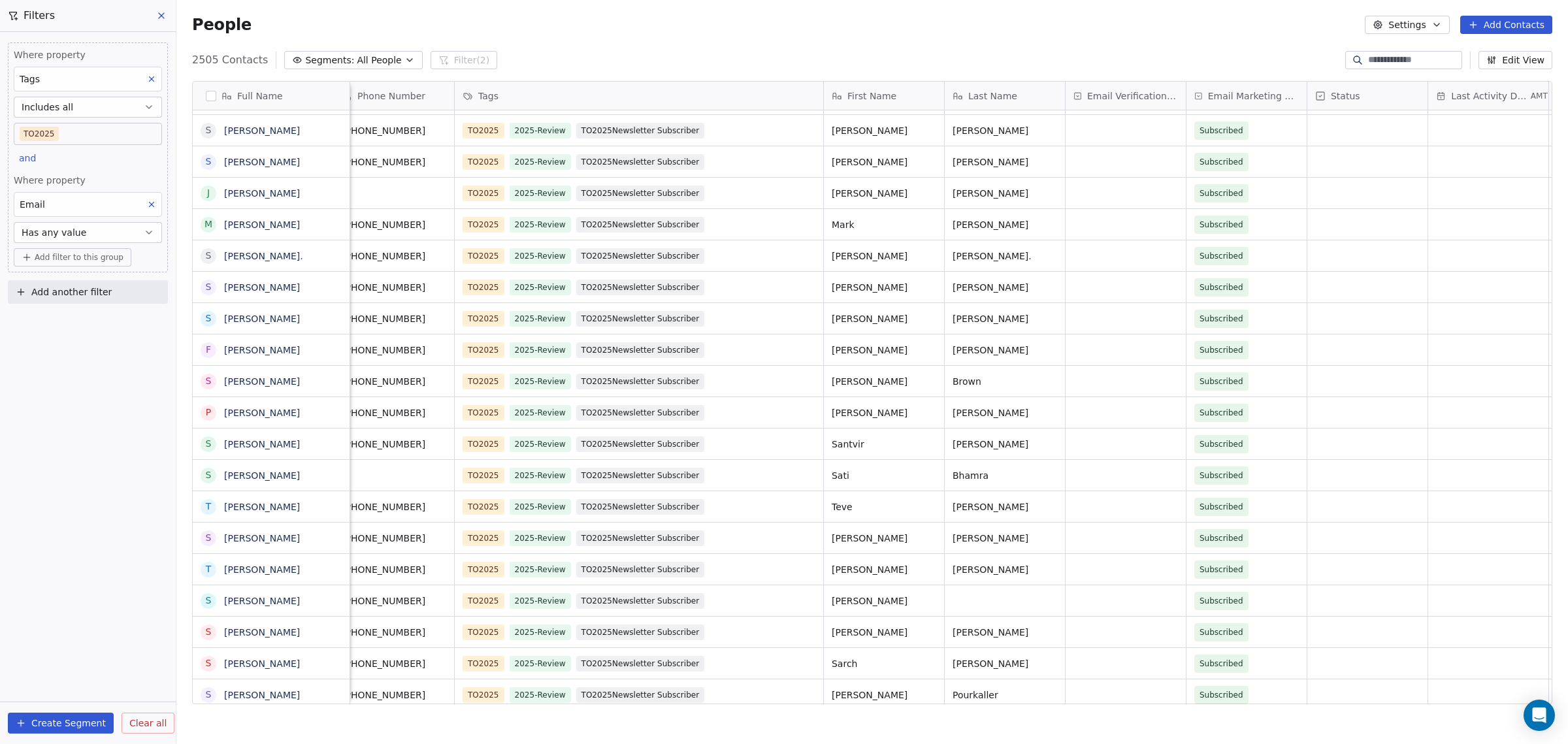
scroll to position [0, 177]
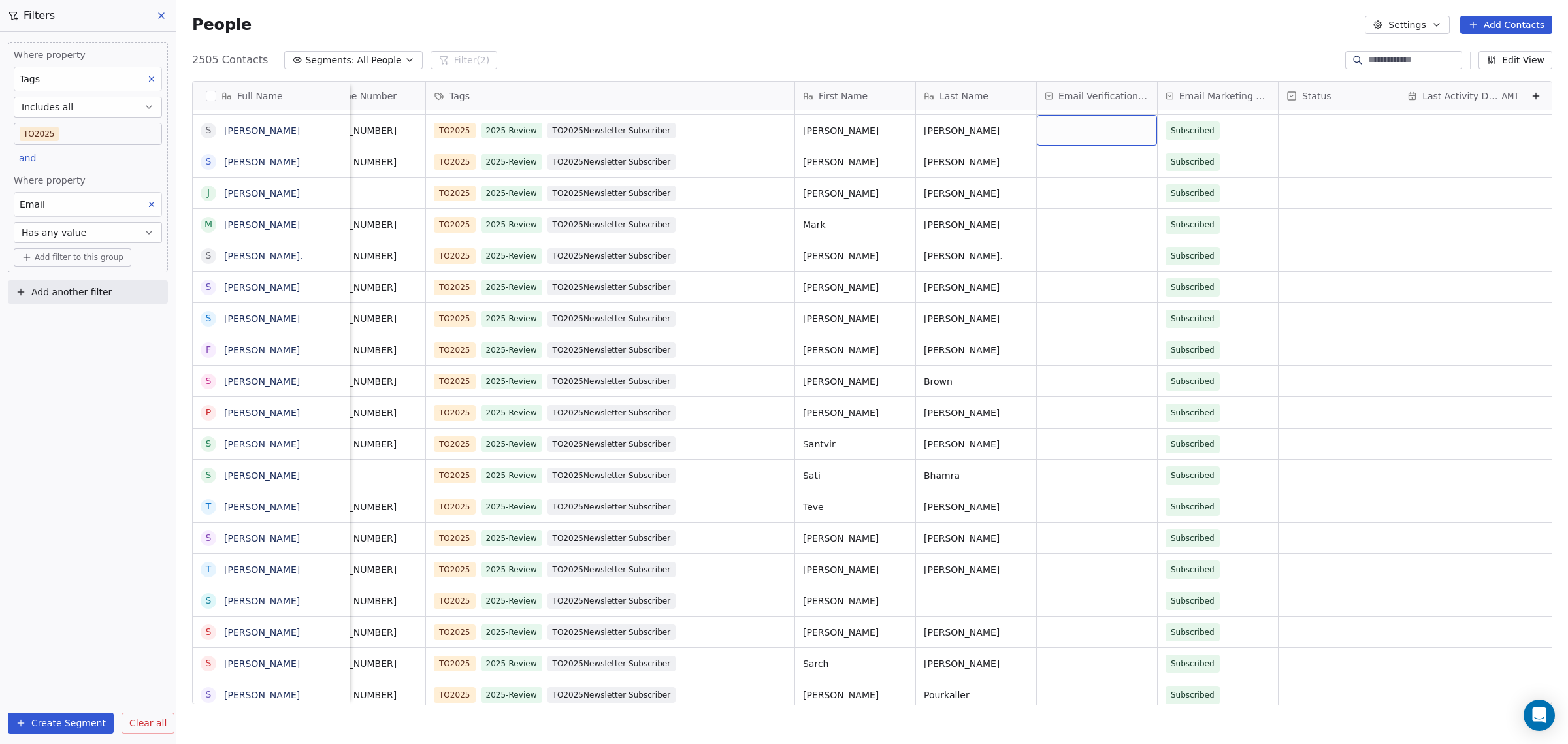
click at [1053, 137] on div "grid" at bounding box center [1097, 130] width 120 height 31
click at [1053, 137] on div at bounding box center [1109, 130] width 169 height 31
click at [963, 37] on html "[DOMAIN_NAME] Contacts People Marketing Workflows Campaigns Sales Pipelines Seq…" at bounding box center [784, 372] width 1568 height 744
click at [163, 13] on icon at bounding box center [161, 16] width 5 height 5
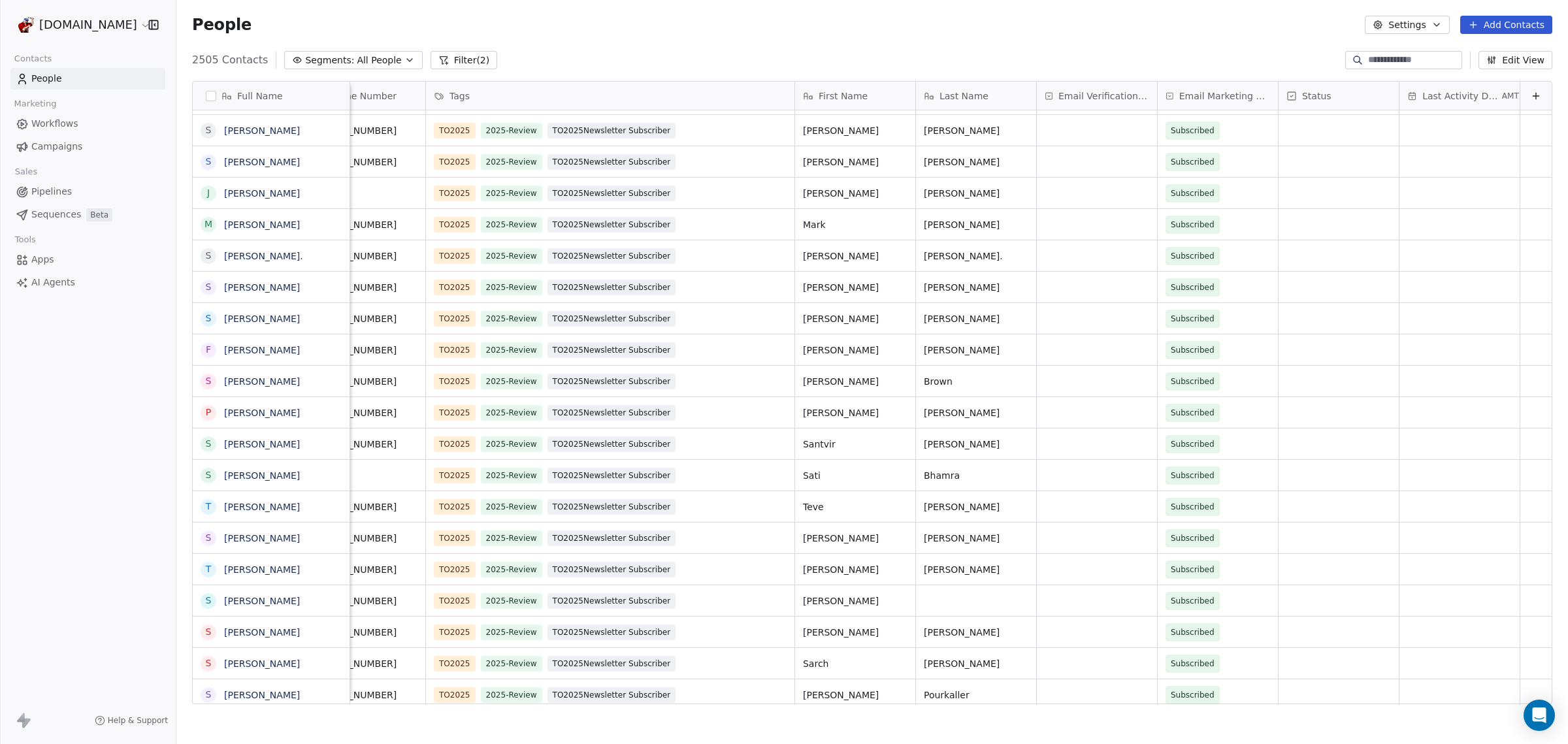
click at [63, 85] on link "People" at bounding box center [88, 79] width 155 height 22
click at [27, 71] on link "People" at bounding box center [88, 79] width 155 height 22
click at [27, 73] on icon at bounding box center [22, 79] width 13 height 13
click at [386, 58] on span "All People" at bounding box center [379, 60] width 45 height 13
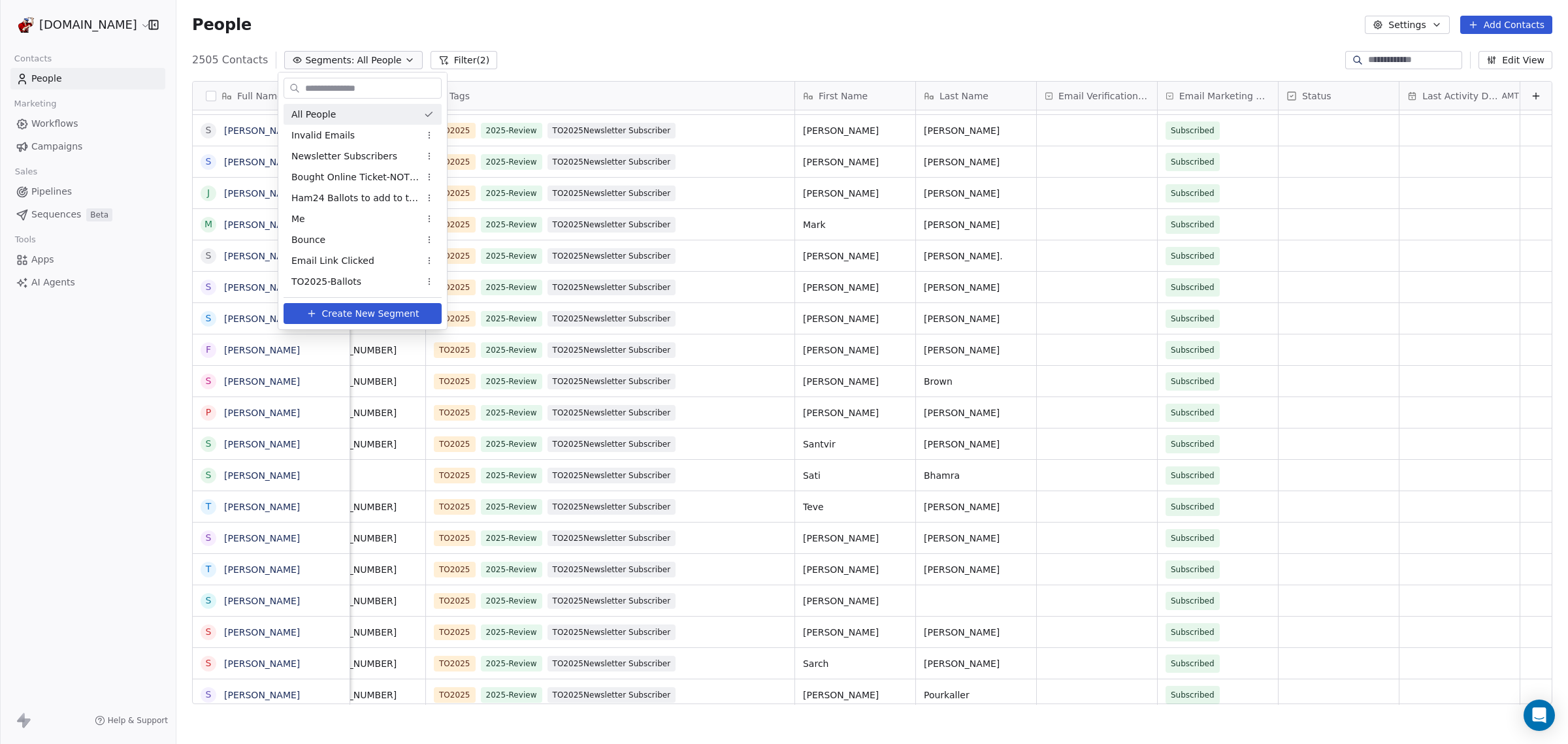
click at [339, 105] on div "All People" at bounding box center [362, 114] width 158 height 21
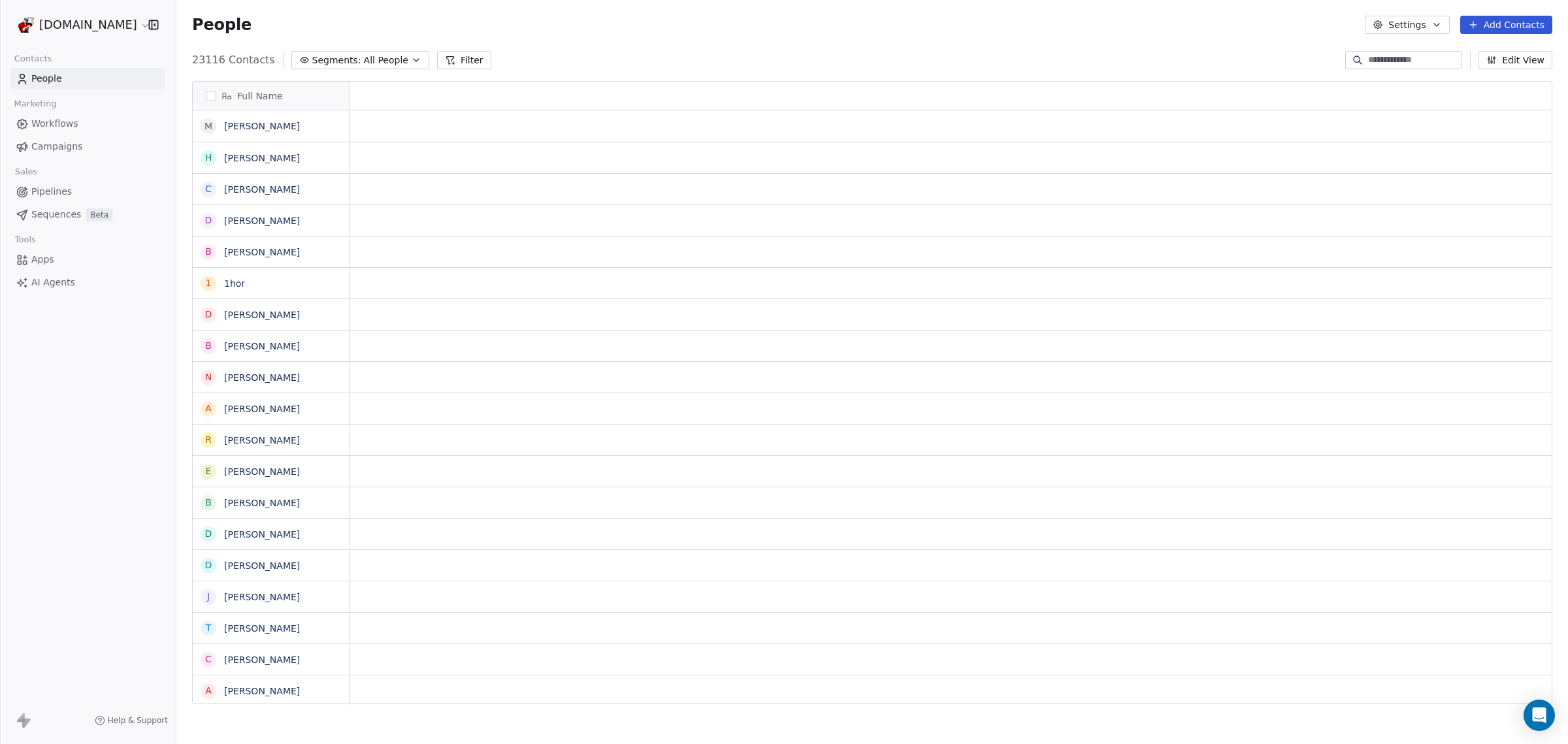
scroll to position [642, 1379]
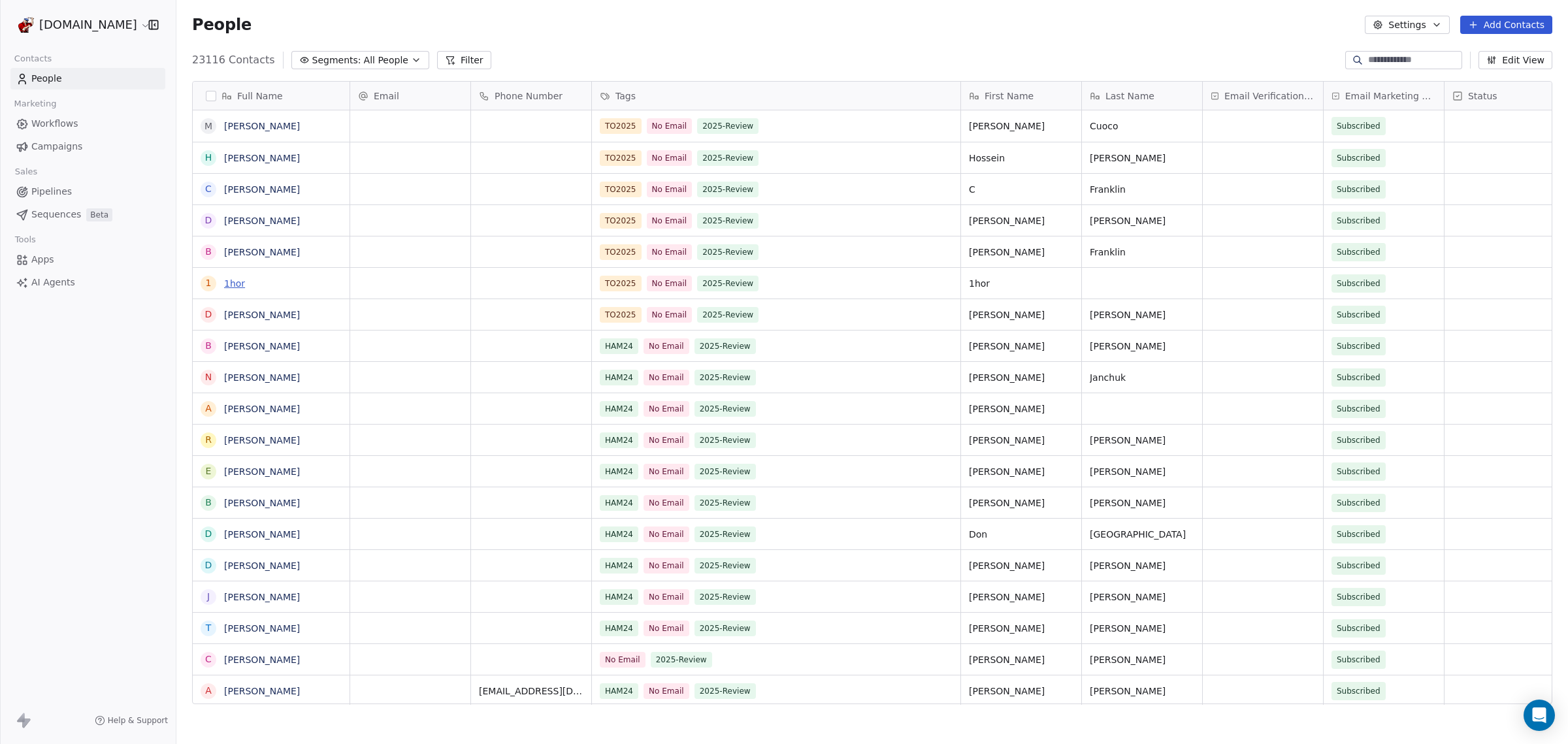
click at [231, 285] on link "1hor" at bounding box center [234, 283] width 21 height 10
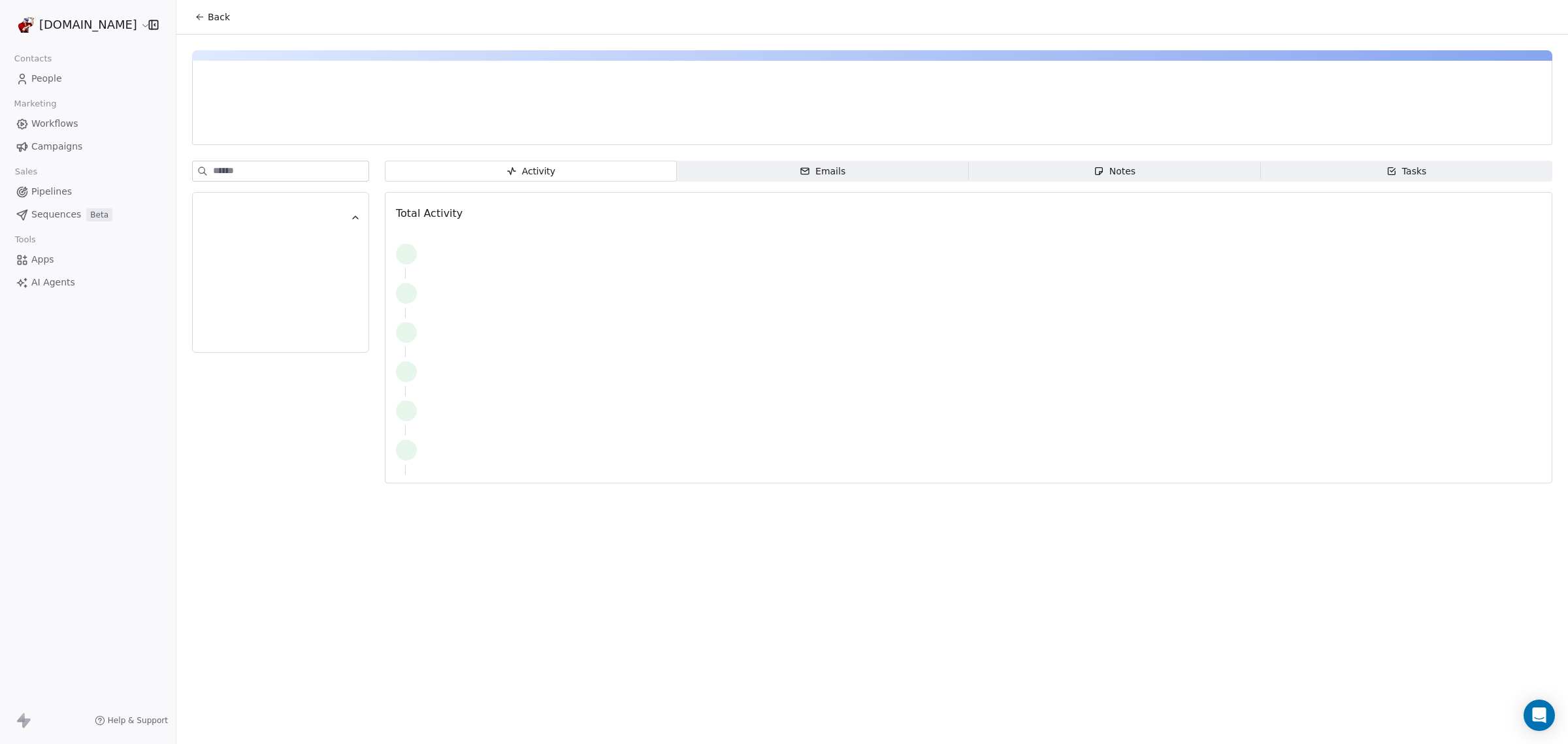
click at [231, 285] on div at bounding box center [281, 281] width 142 height 26
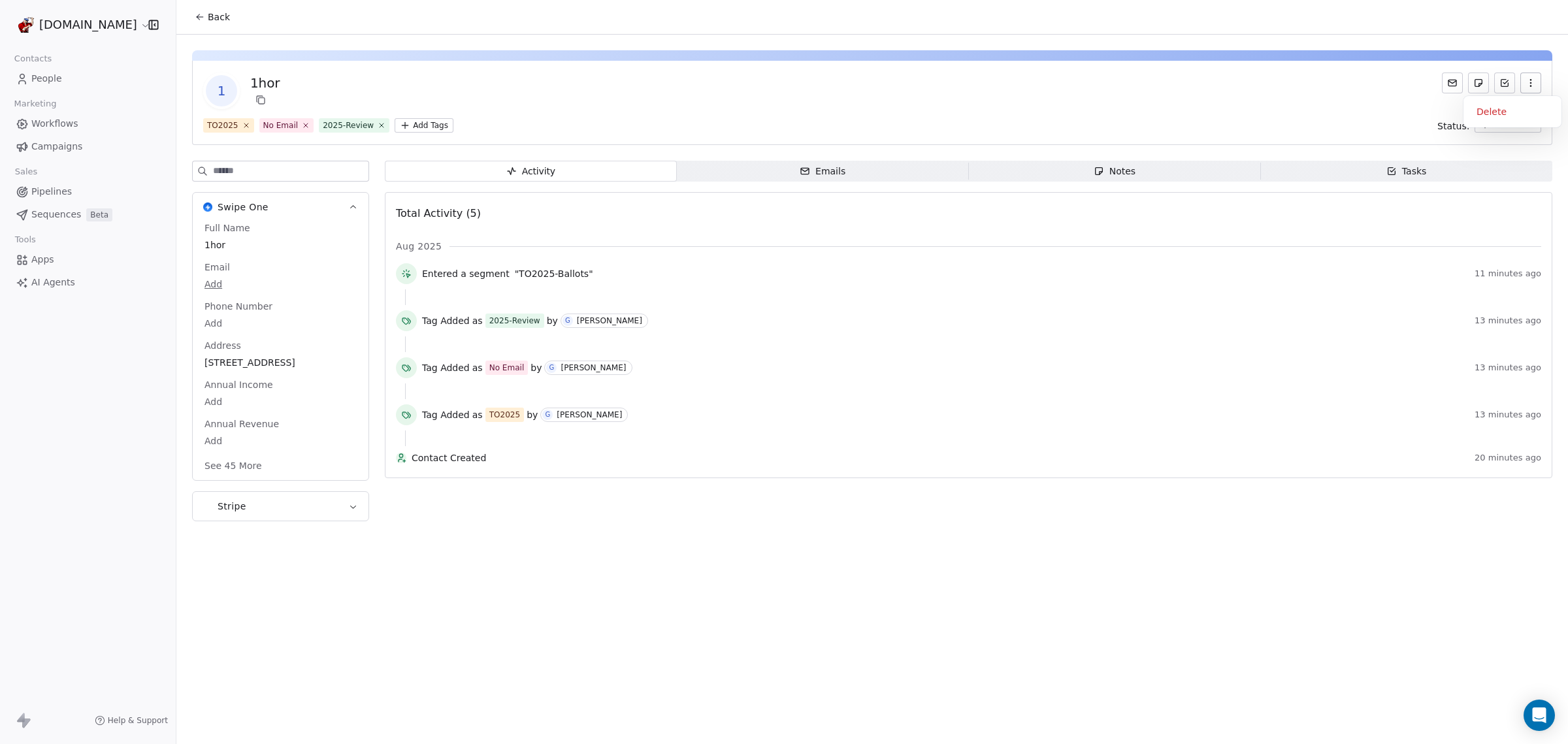
click at [1533, 81] on icon "button" at bounding box center [1530, 82] width 10 height 10
click at [1480, 109] on div "Delete" at bounding box center [1513, 111] width 88 height 21
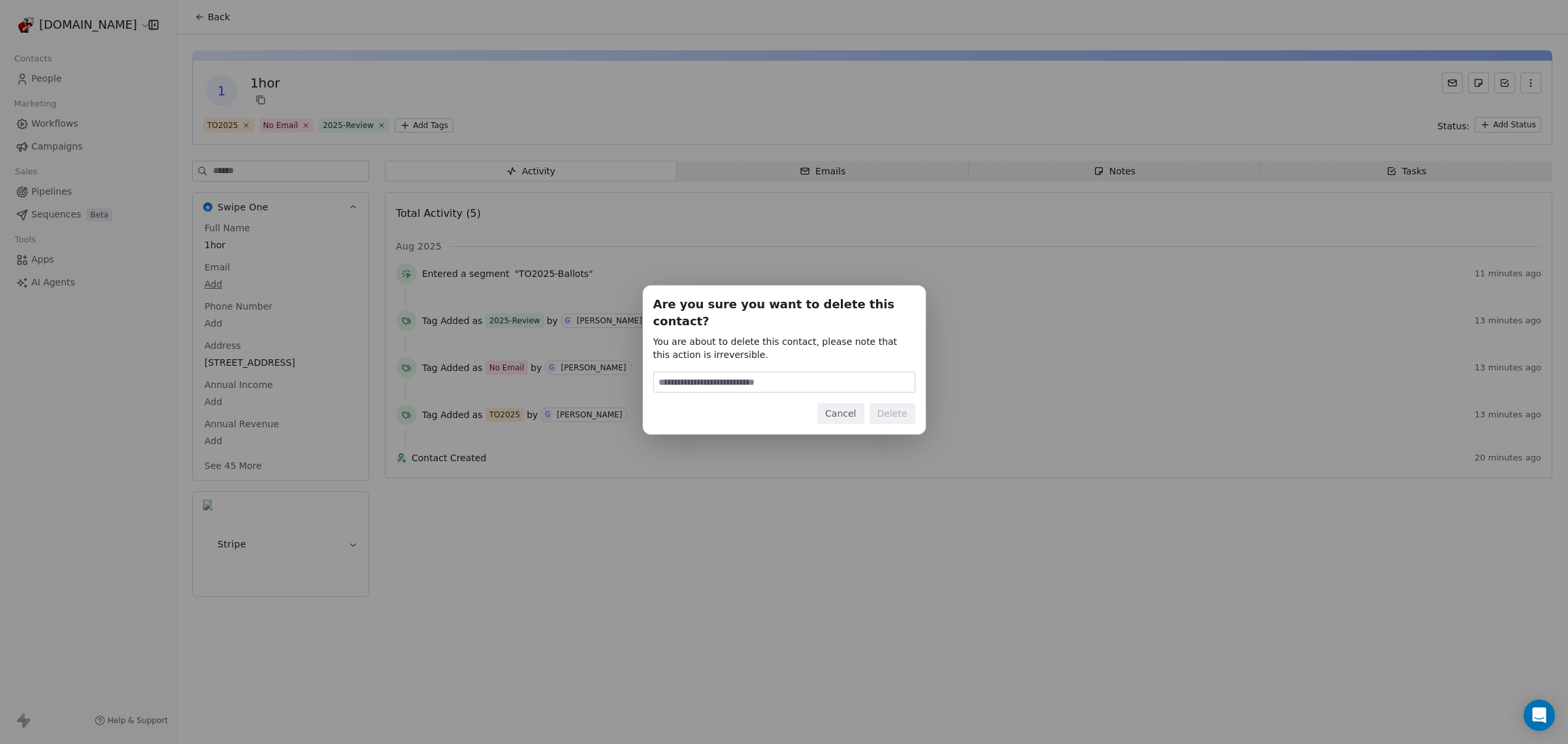
click at [725, 372] on input at bounding box center [784, 382] width 260 height 20
type input "******"
click at [890, 409] on button "Delete" at bounding box center [892, 413] width 46 height 21
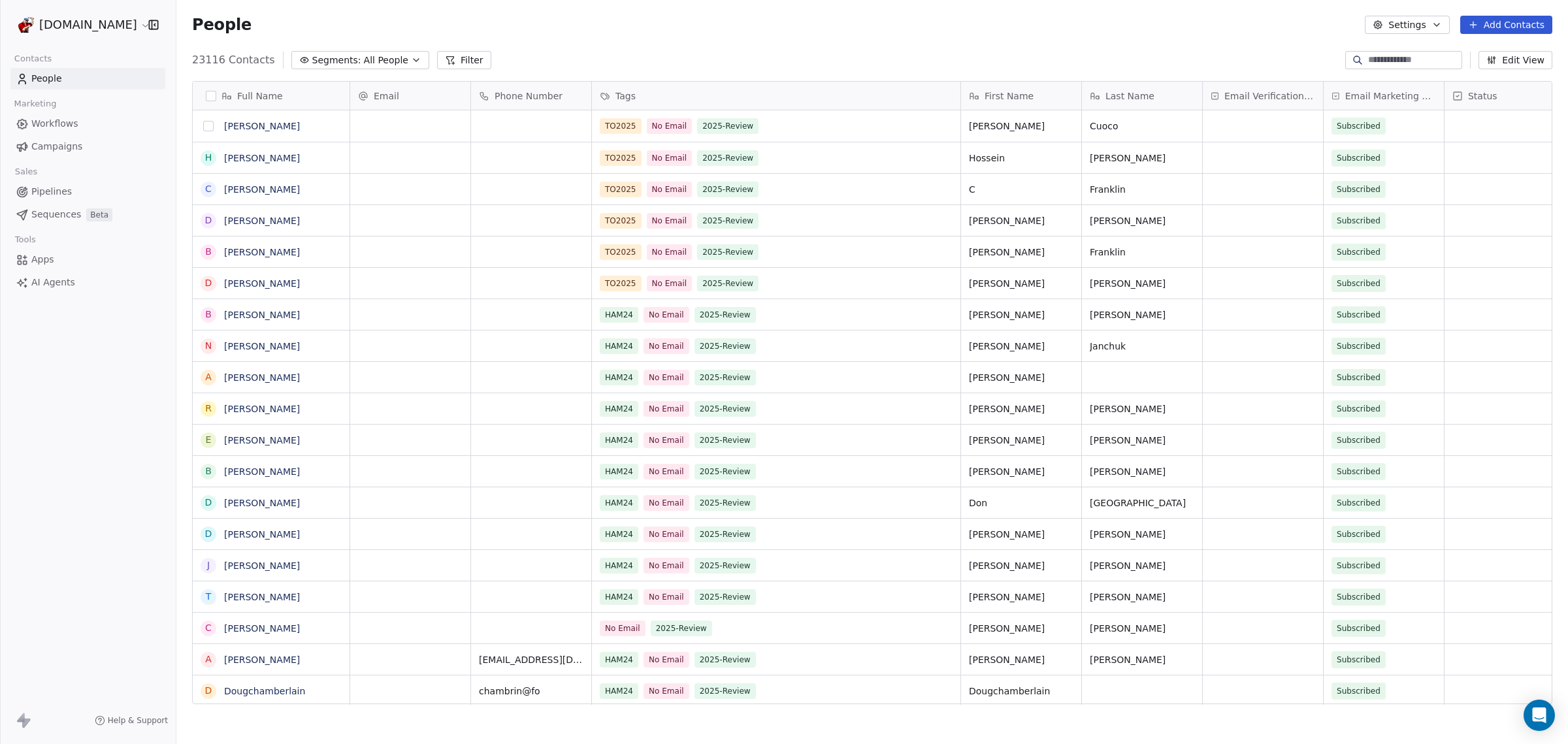
drag, startPoint x: 206, startPoint y: 123, endPoint x: 210, endPoint y: 155, distance: 32.2
click at [201, 128] on div "M" at bounding box center [208, 125] width 16 height 16
click at [211, 159] on button "grid" at bounding box center [208, 158] width 10 height 10
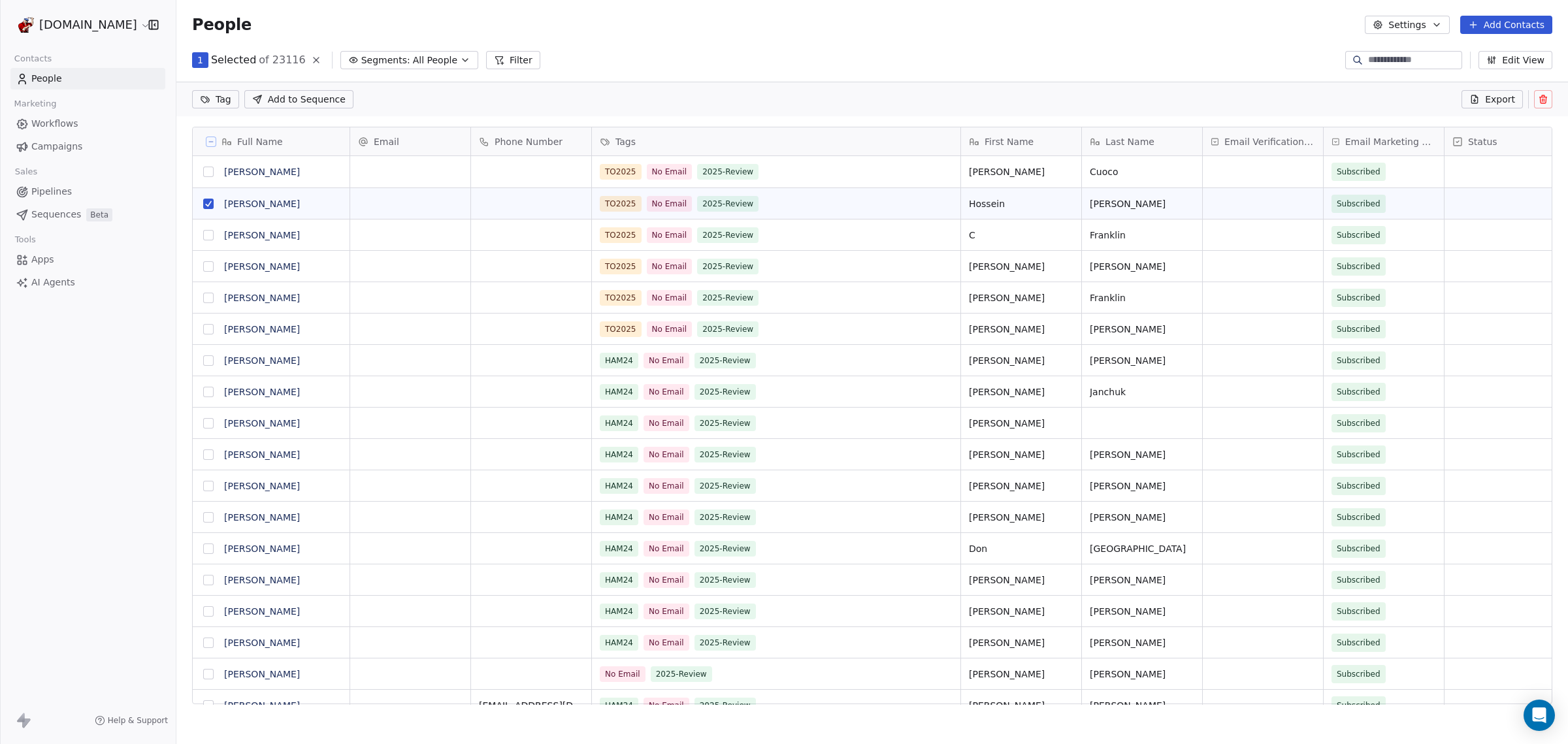
click at [206, 174] on button "grid" at bounding box center [208, 171] width 10 height 10
click at [206, 235] on button "grid" at bounding box center [208, 235] width 10 height 10
click at [207, 268] on button "grid" at bounding box center [208, 266] width 10 height 10
click at [210, 300] on button "grid" at bounding box center [208, 297] width 10 height 10
click at [208, 327] on button "grid" at bounding box center [208, 328] width 10 height 10
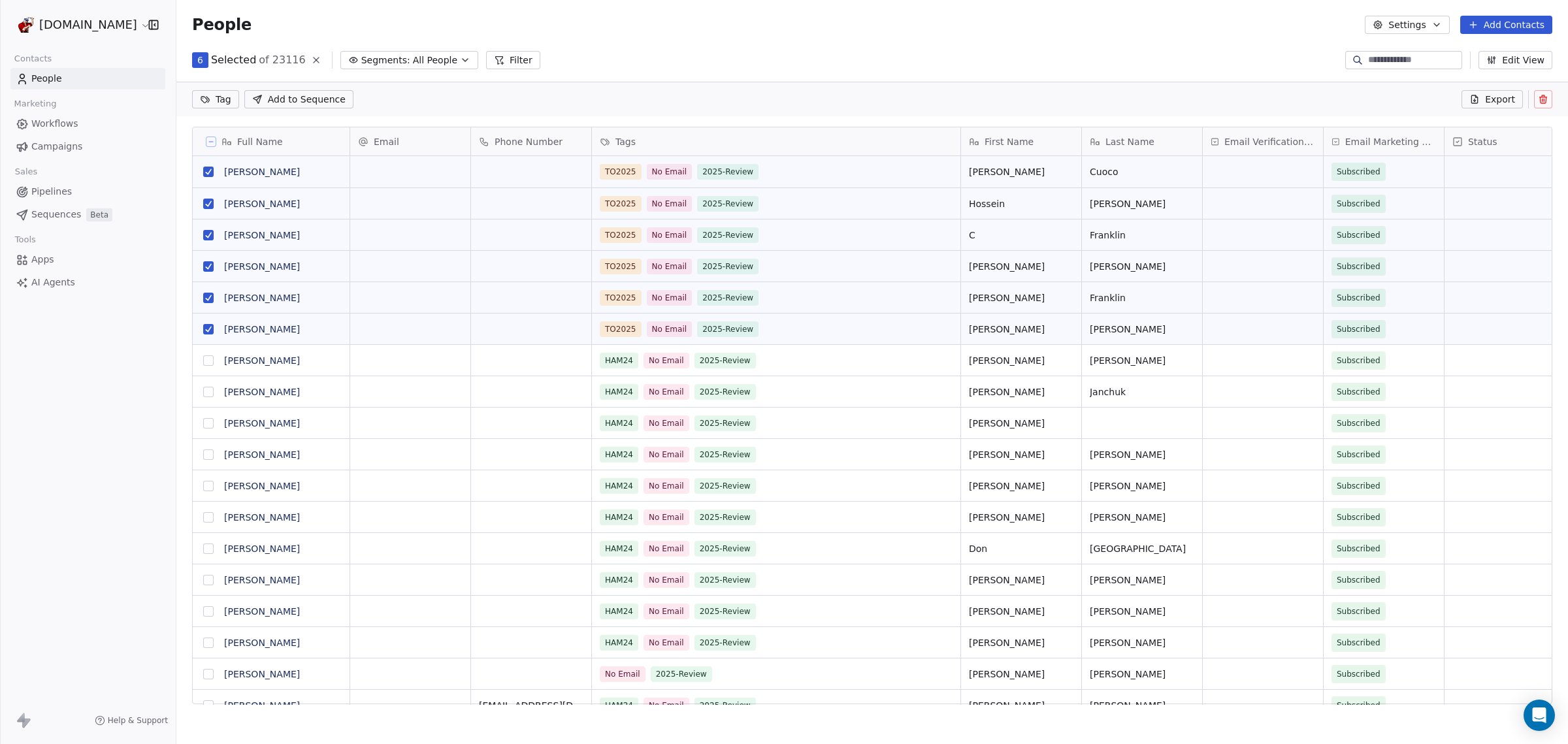
click at [212, 364] on button "grid" at bounding box center [208, 360] width 10 height 10
click at [208, 388] on button "grid" at bounding box center [208, 391] width 10 height 10
click at [206, 425] on button "grid" at bounding box center [208, 423] width 10 height 10
click at [207, 455] on button "grid" at bounding box center [208, 454] width 10 height 10
click at [211, 488] on button "grid" at bounding box center [208, 486] width 10 height 10
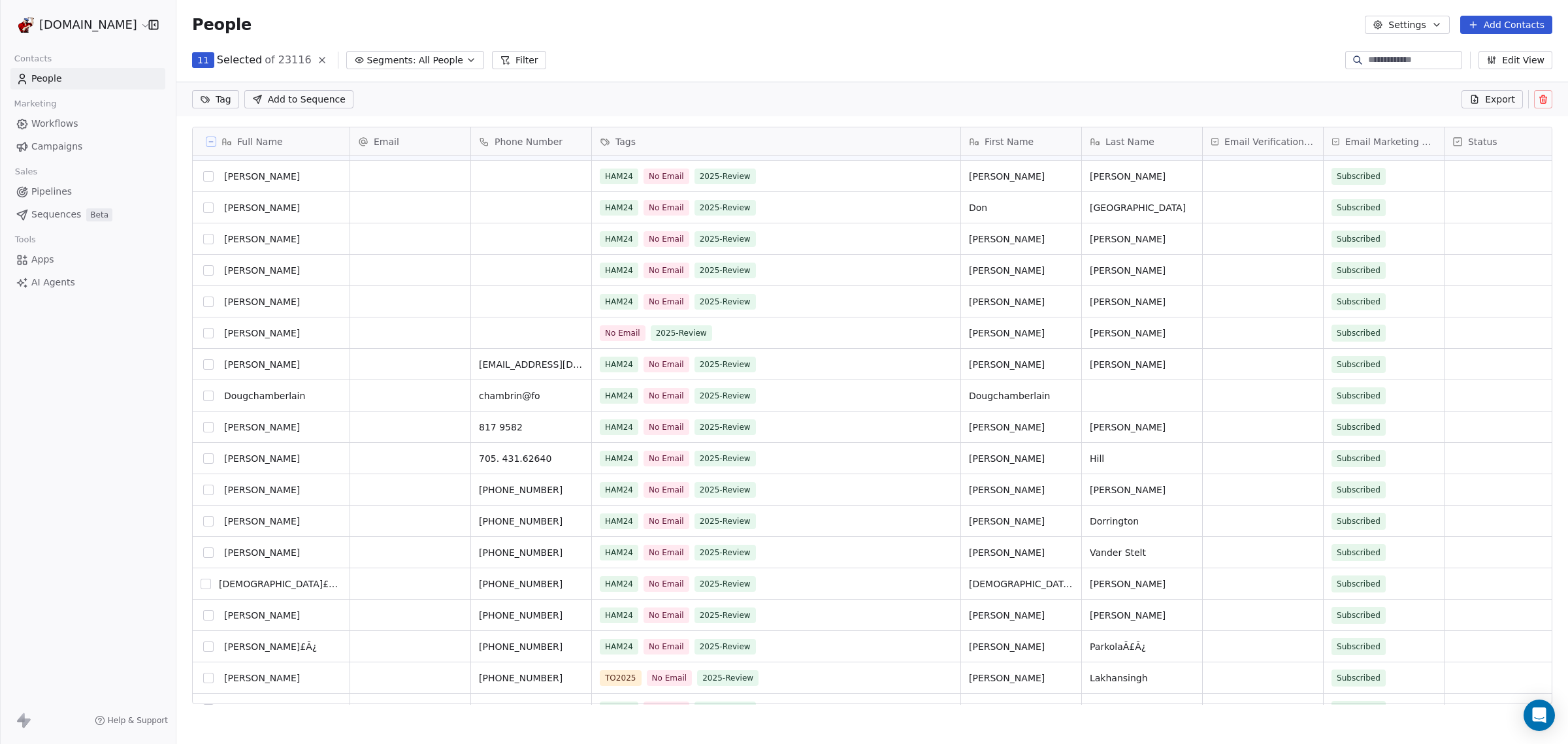
scroll to position [326, 0]
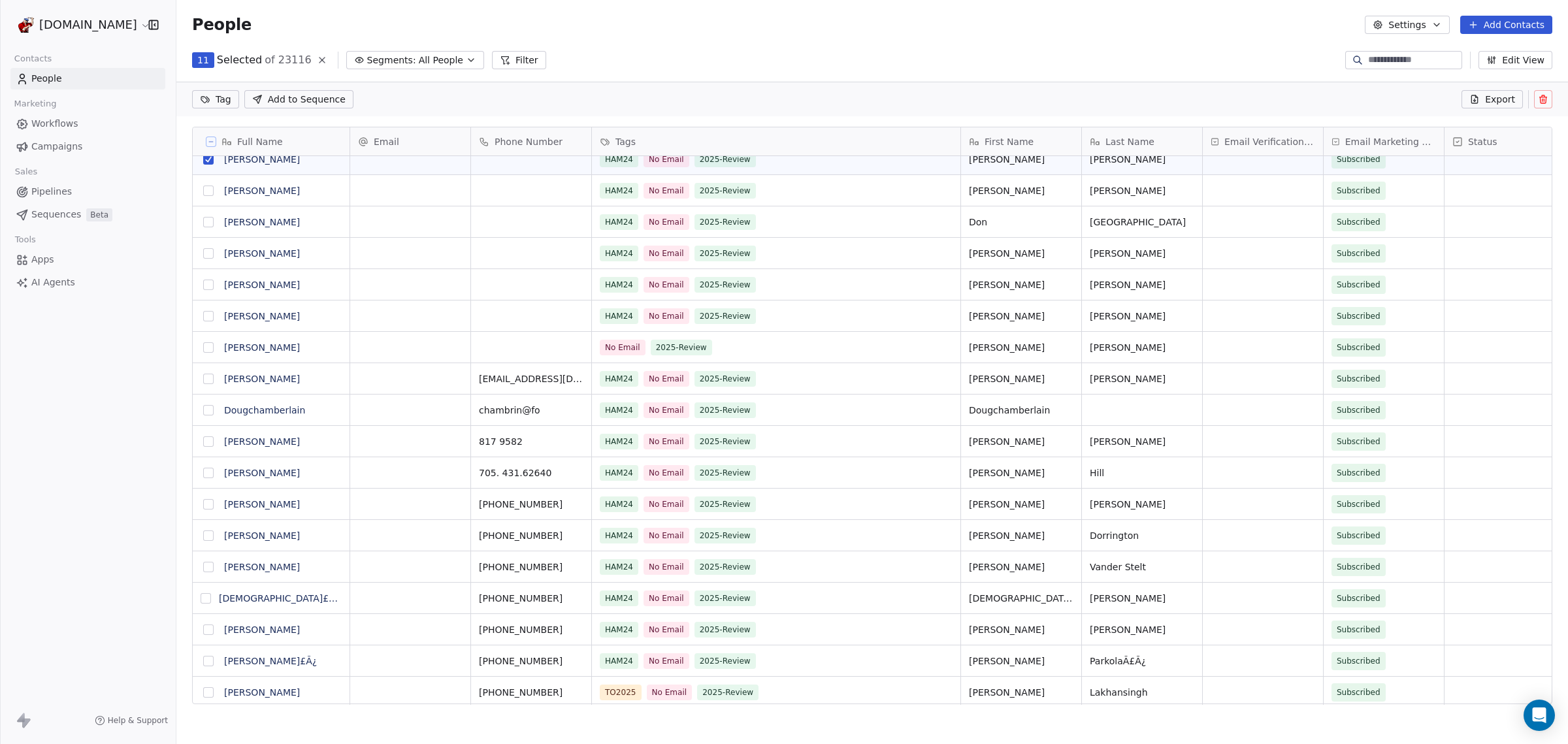
click at [206, 190] on button "grid" at bounding box center [208, 190] width 10 height 10
click at [211, 223] on button "grid" at bounding box center [208, 222] width 10 height 10
click at [208, 251] on button "grid" at bounding box center [208, 253] width 10 height 10
click at [207, 283] on button "grid" at bounding box center [208, 285] width 10 height 10
click at [207, 318] on button "grid" at bounding box center [208, 316] width 10 height 10
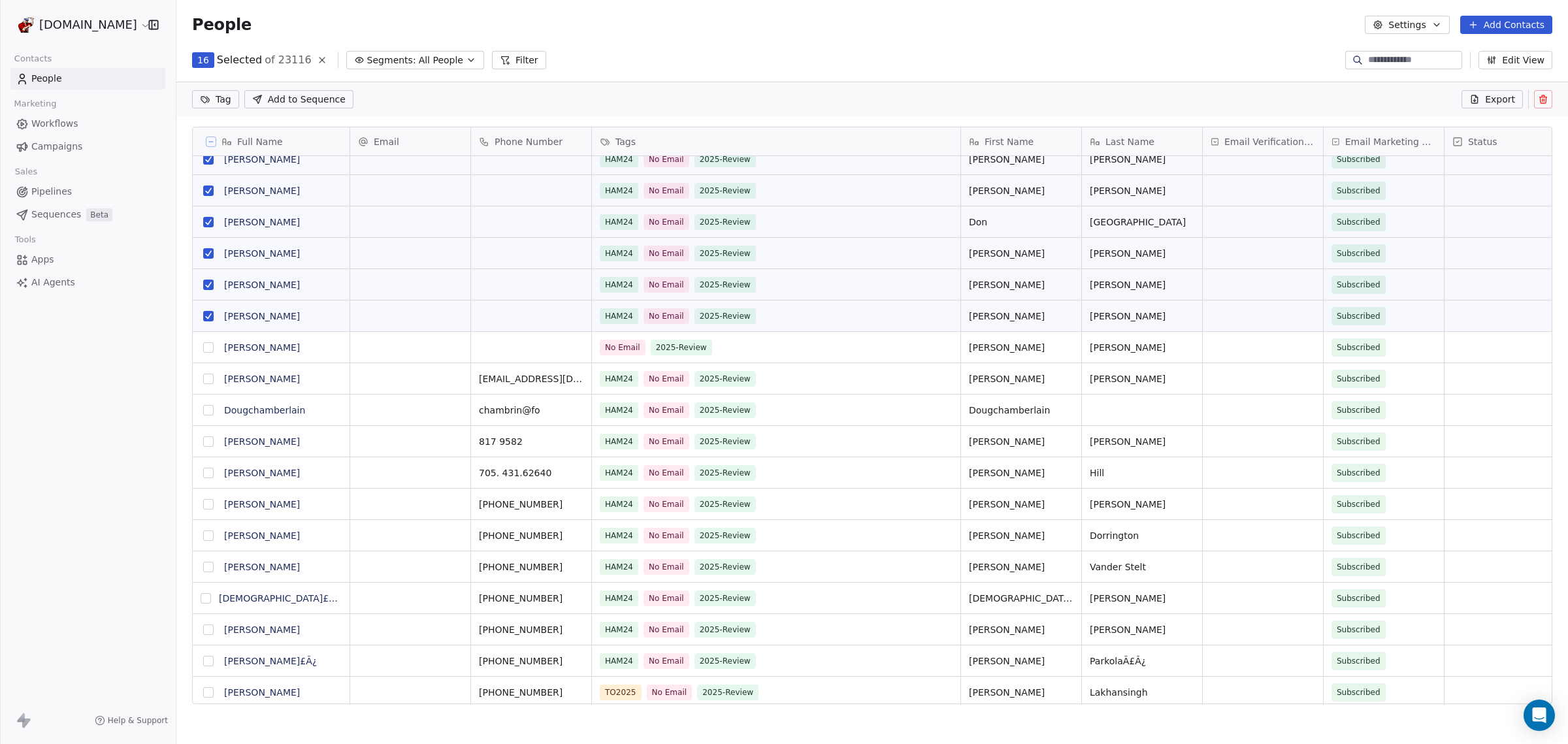
click at [208, 347] on button "grid" at bounding box center [208, 347] width 10 height 10
click at [1548, 98] on icon at bounding box center [1542, 98] width 10 height 10
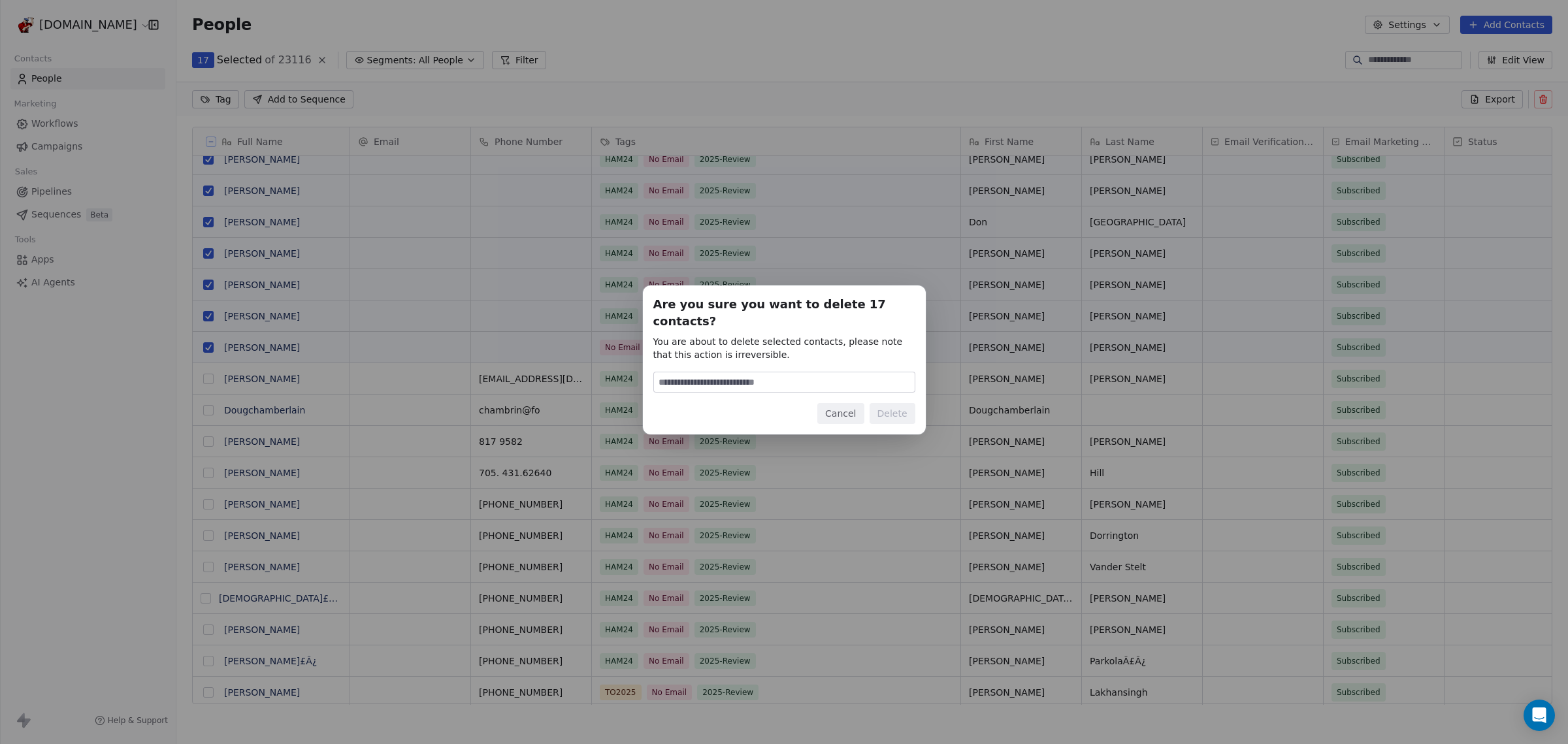
click at [714, 372] on input at bounding box center [784, 382] width 260 height 20
type input "******"
click at [895, 403] on button "Delete" at bounding box center [892, 413] width 46 height 21
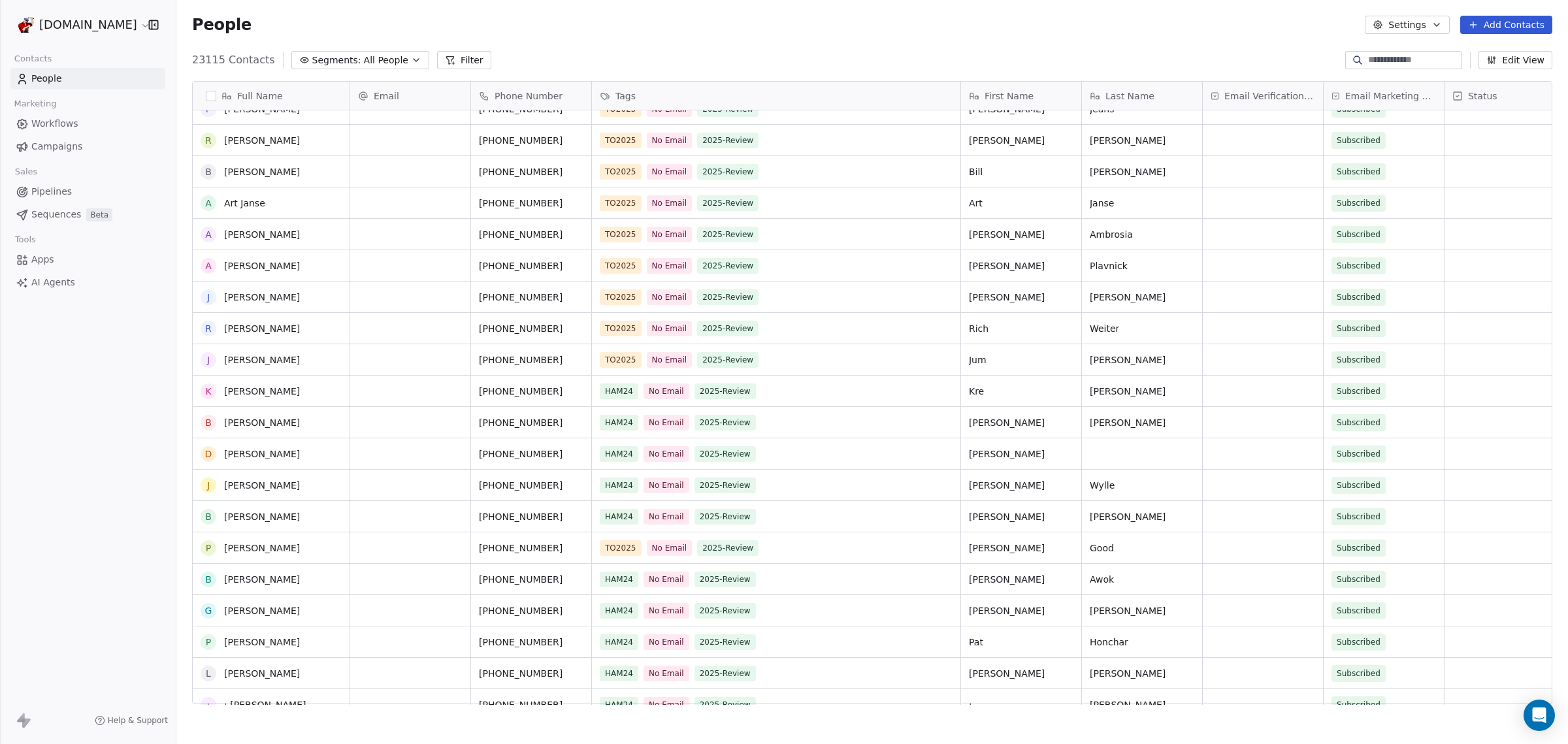
scroll to position [1470, 0]
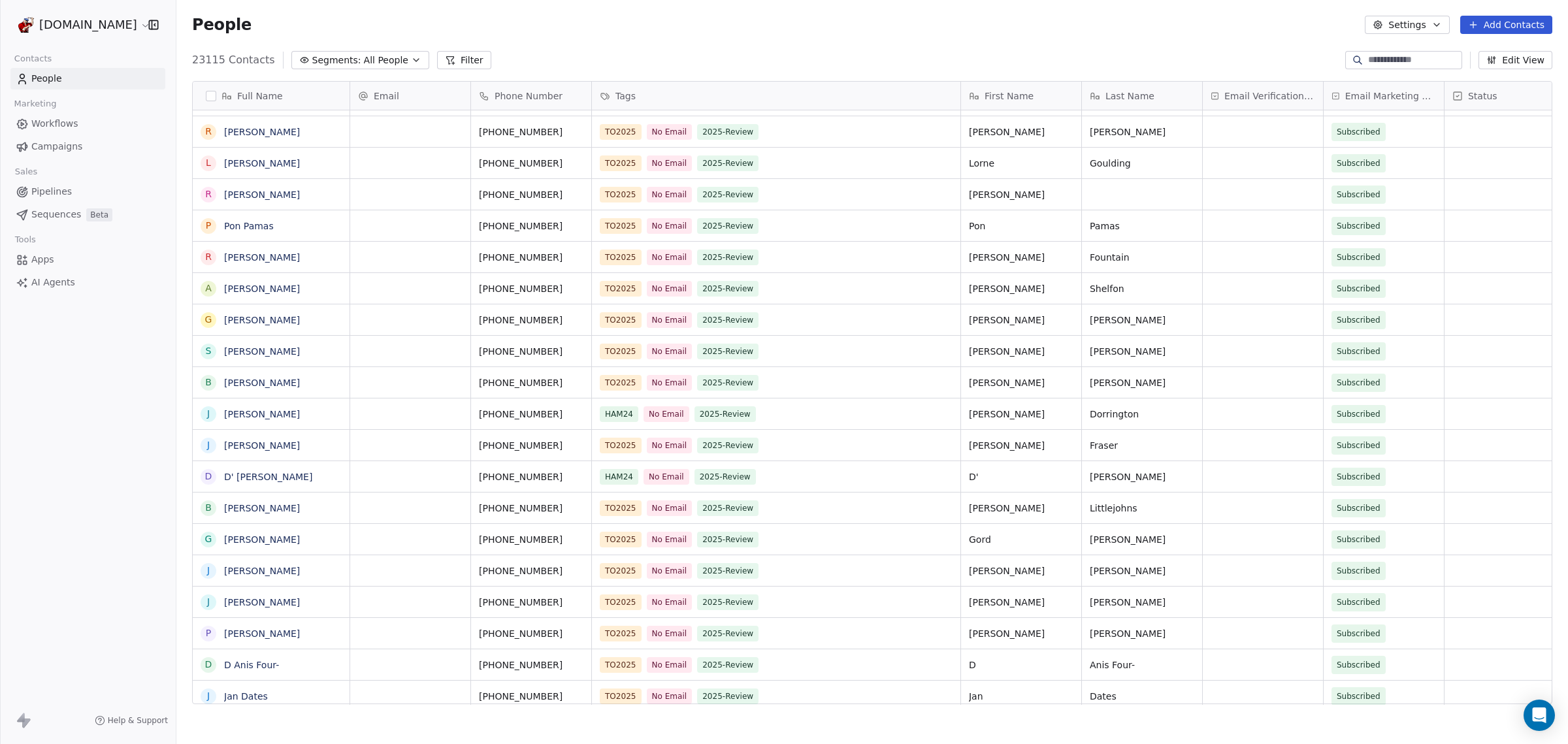
click at [447, 61] on icon at bounding box center [451, 60] width 7 height 7
click at [104, 56] on button "Add Filter" at bounding box center [88, 54] width 160 height 24
click at [94, 84] on span "Contact properties" at bounding box center [64, 85] width 85 height 13
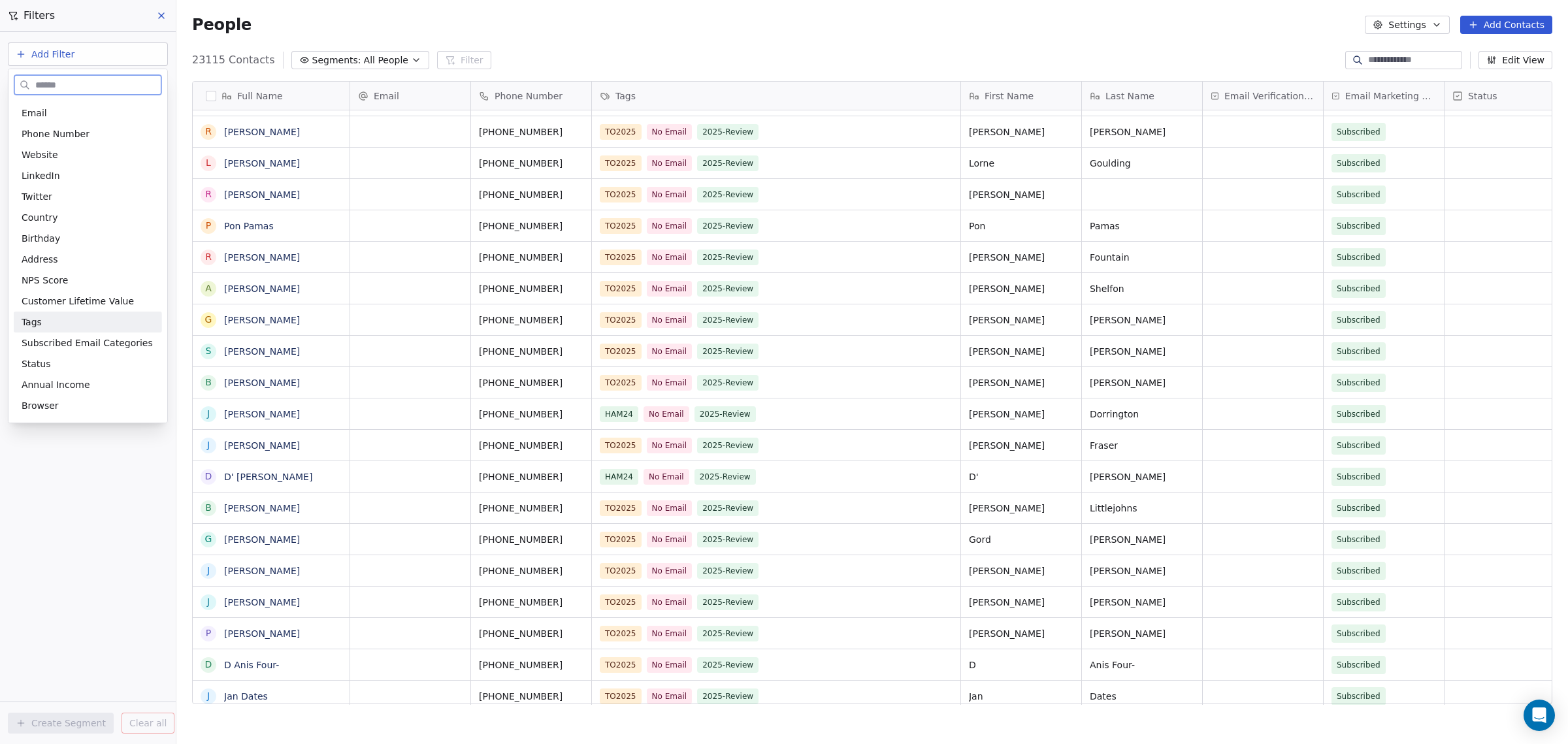
click at [76, 323] on div "Tags" at bounding box center [88, 322] width 133 height 13
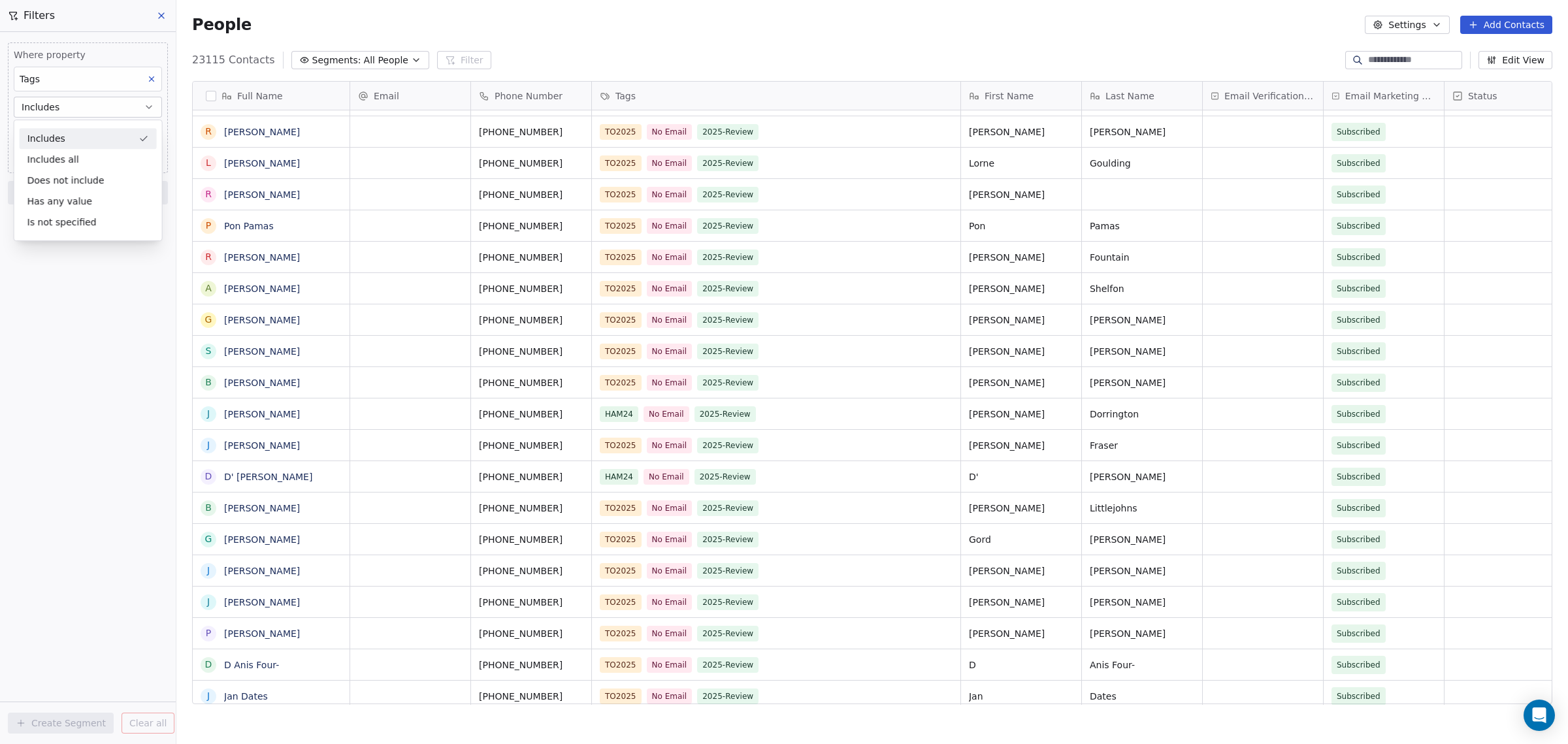
click at [62, 139] on div "Includes" at bounding box center [88, 138] width 137 height 21
click at [62, 135] on body "[DOMAIN_NAME] Contacts People Marketing Workflows Campaigns Sales Pipelines Seq…" at bounding box center [784, 372] width 1568 height 744
type input "**"
click at [76, 204] on span "No Email" at bounding box center [64, 198] width 43 height 14
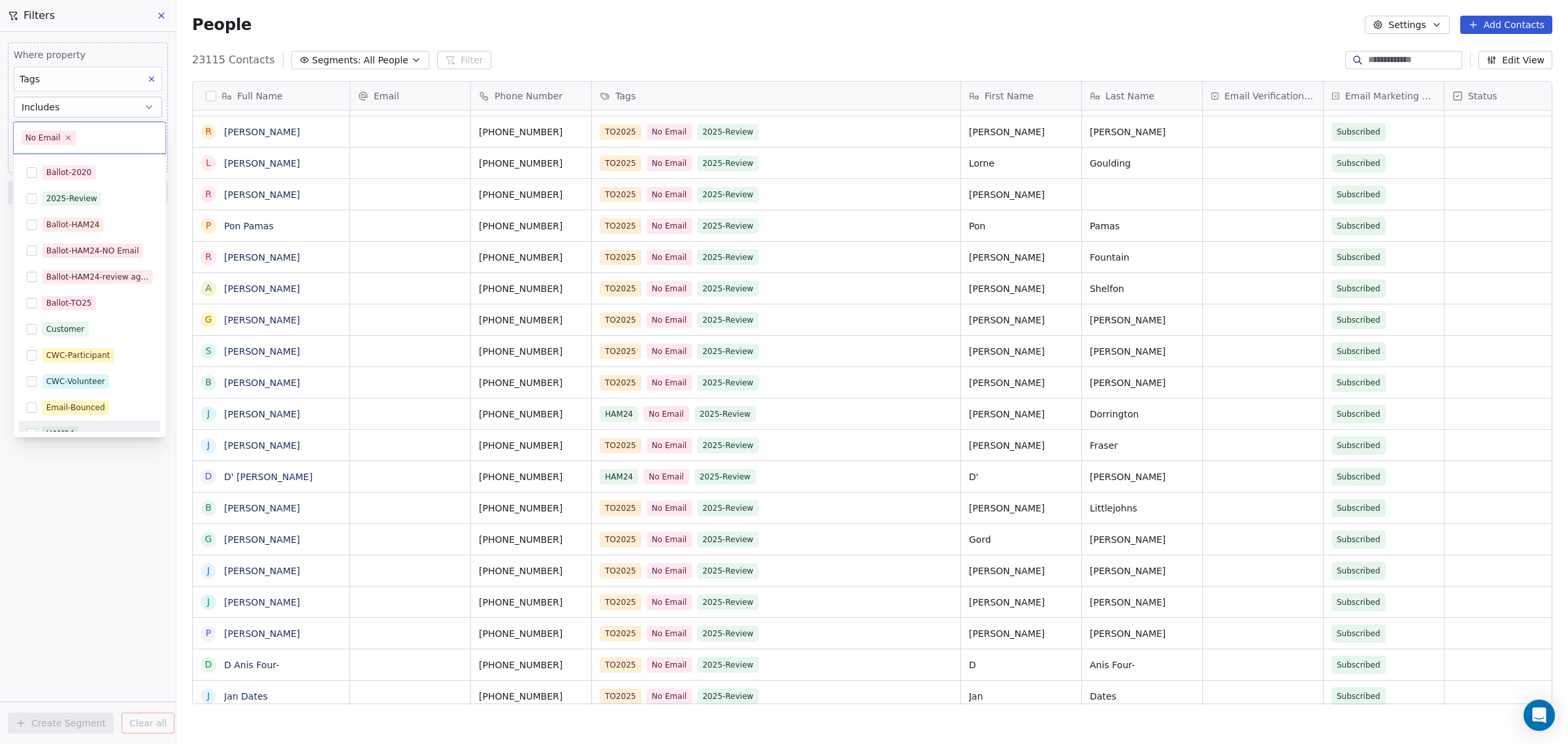
click at [82, 505] on html "[DOMAIN_NAME] Contacts People Marketing Workflows Campaigns Sales Pipelines Seq…" at bounding box center [784, 372] width 1568 height 744
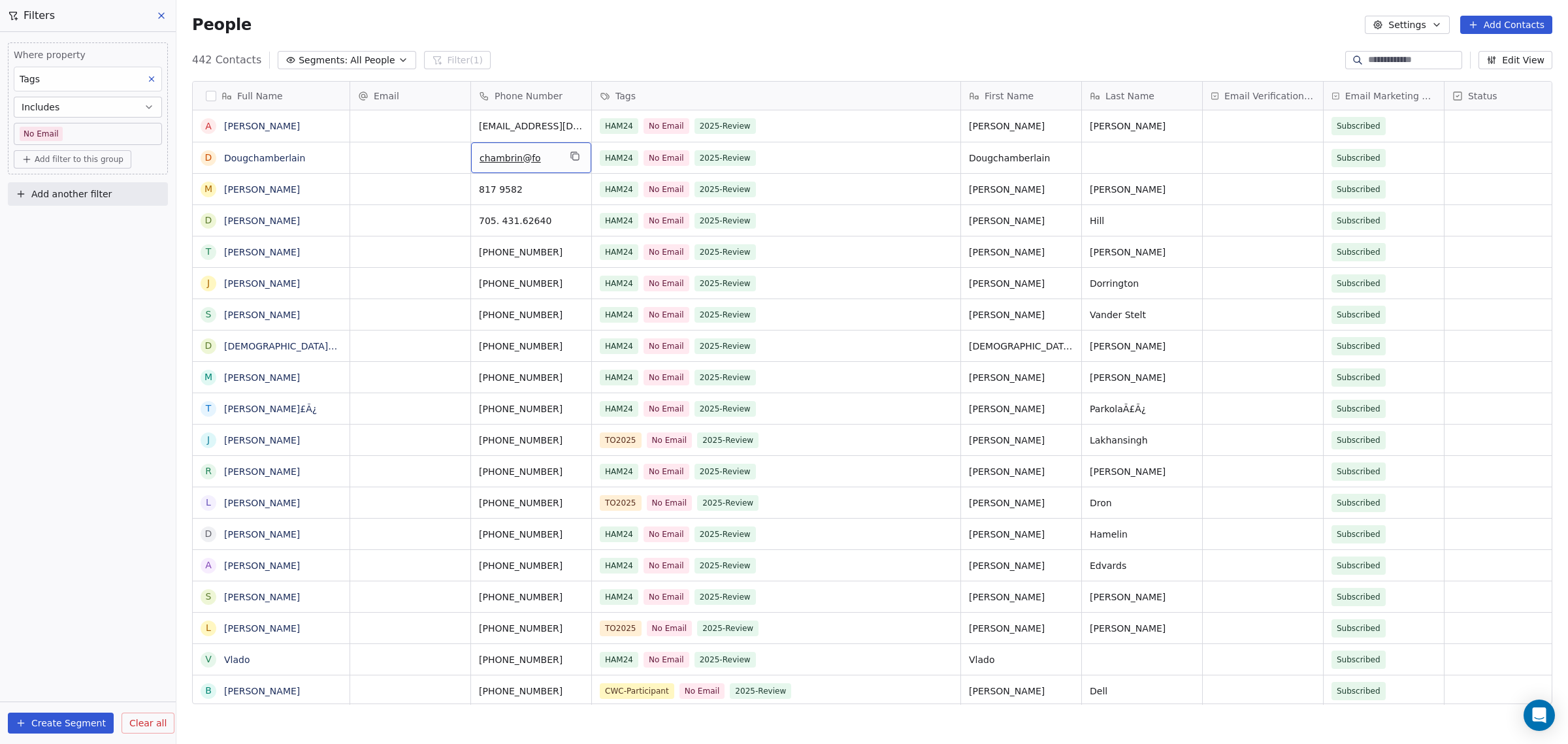
click at [556, 161] on span "chambrin@fo" at bounding box center [519, 158] width 80 height 13
drag, startPoint x: 556, startPoint y: 161, endPoint x: 409, endPoint y: 148, distance: 147.6
click at [409, 148] on html "[DOMAIN_NAME] Contacts People Marketing Workflows Campaigns Sales Pipelines Seq…" at bounding box center [784, 372] width 1568 height 744
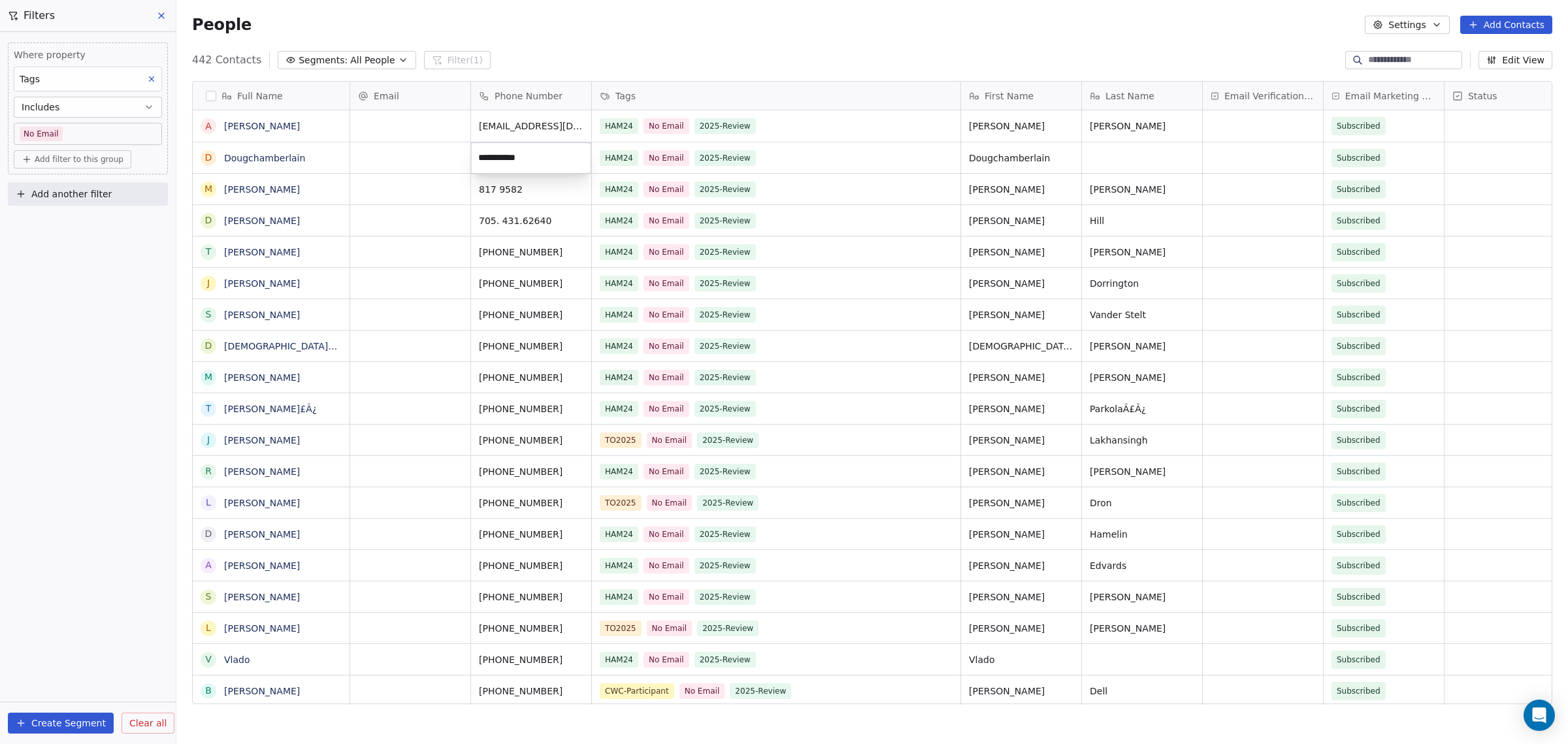
drag, startPoint x: 546, startPoint y: 154, endPoint x: 391, endPoint y: 142, distance: 155.5
click at [391, 142] on html "[DOMAIN_NAME] Contacts People Marketing Workflows Campaigns Sales Pipelines Seq…" at bounding box center [784, 372] width 1568 height 744
type input "*"
click at [581, 123] on html "[DOMAIN_NAME] Contacts People Marketing Workflows Campaigns Sales Pipelines Seq…" at bounding box center [784, 372] width 1568 height 744
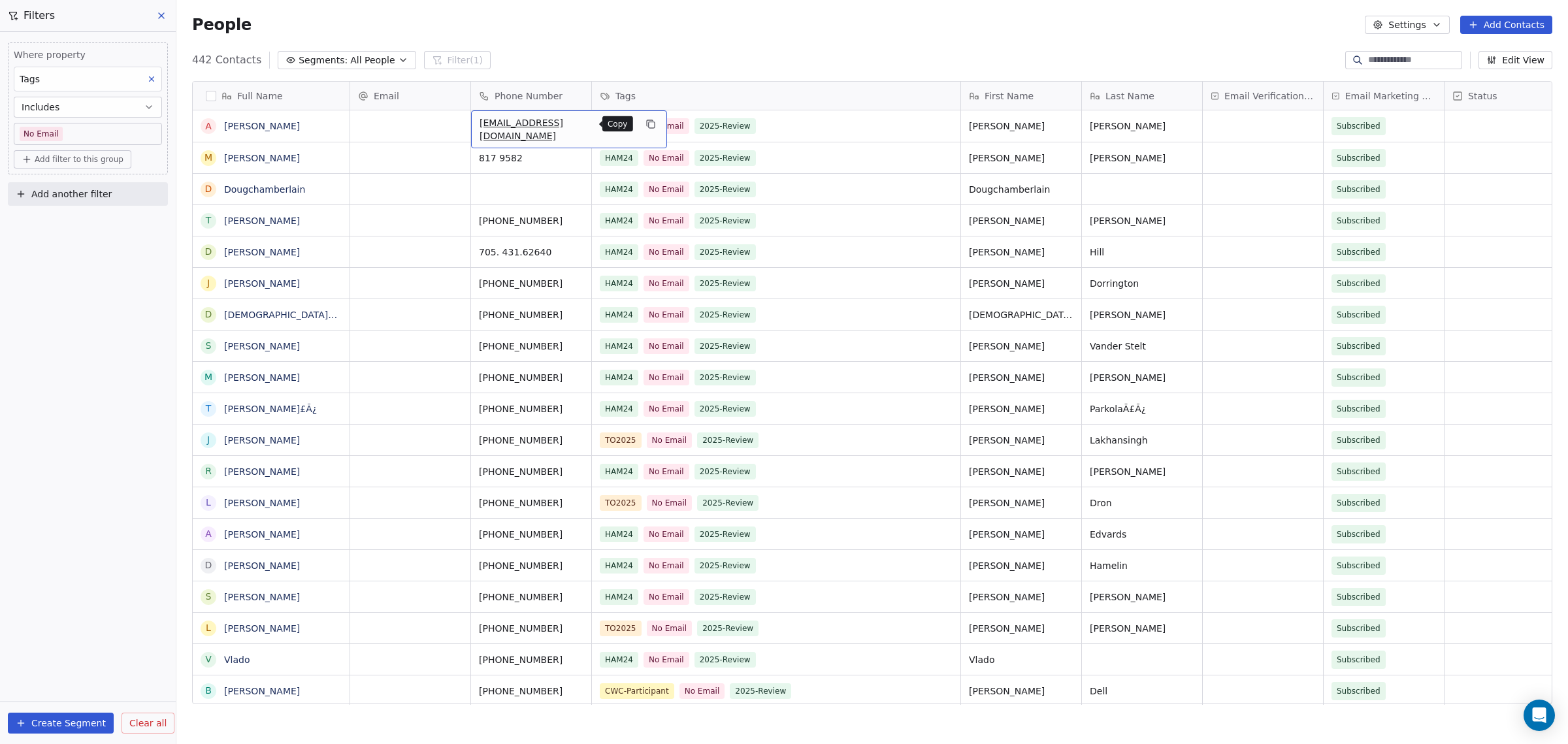
click at [645, 124] on icon "grid" at bounding box center [650, 123] width 10 height 10
click at [403, 121] on div "grid" at bounding box center [410, 126] width 120 height 31
type input "**********"
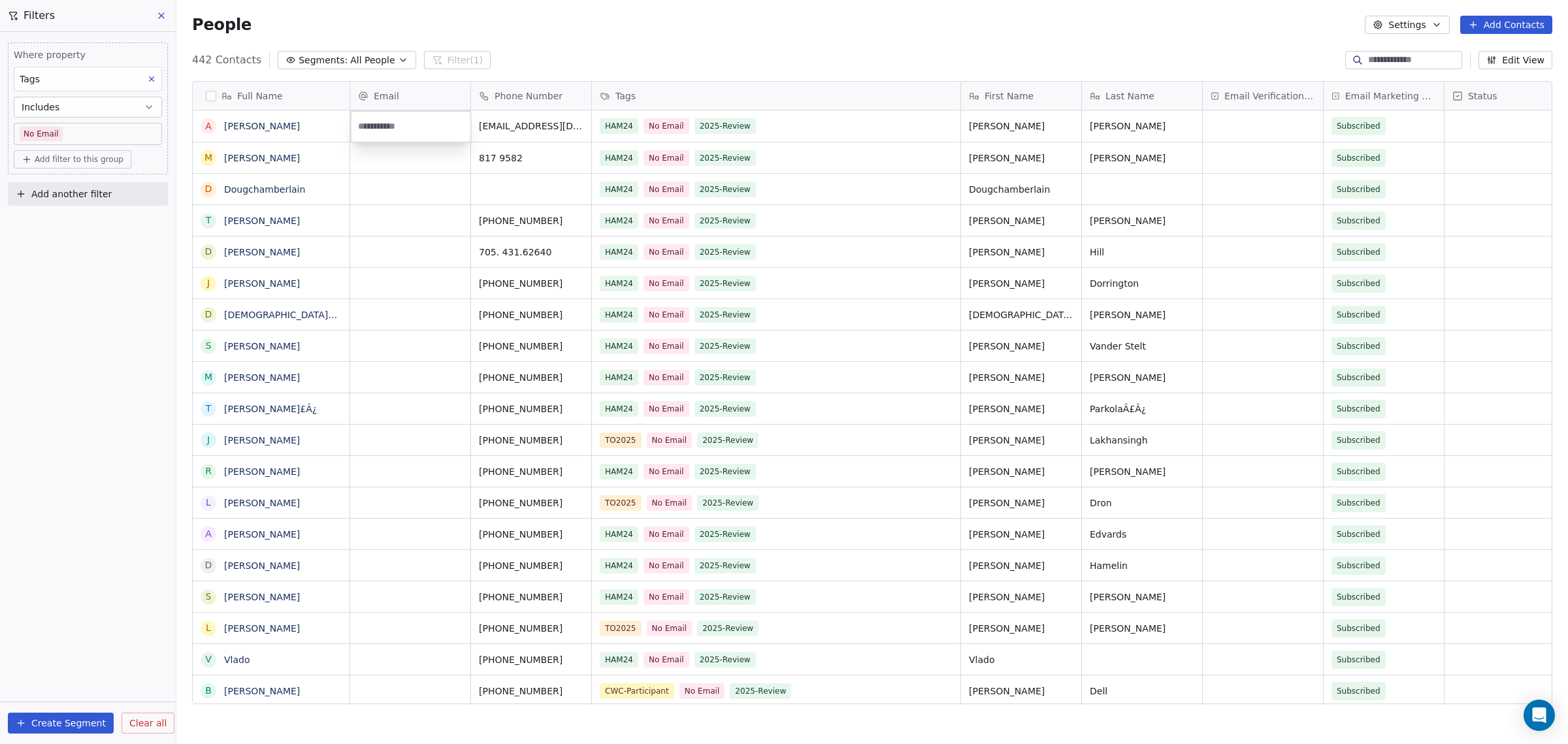
type input "**********"
click at [422, 160] on html "[DOMAIN_NAME] Contacts People Marketing Workflows Campaigns Sales Pipelines Seq…" at bounding box center [784, 372] width 1568 height 744
click at [210, 124] on button "grid" at bounding box center [208, 125] width 10 height 10
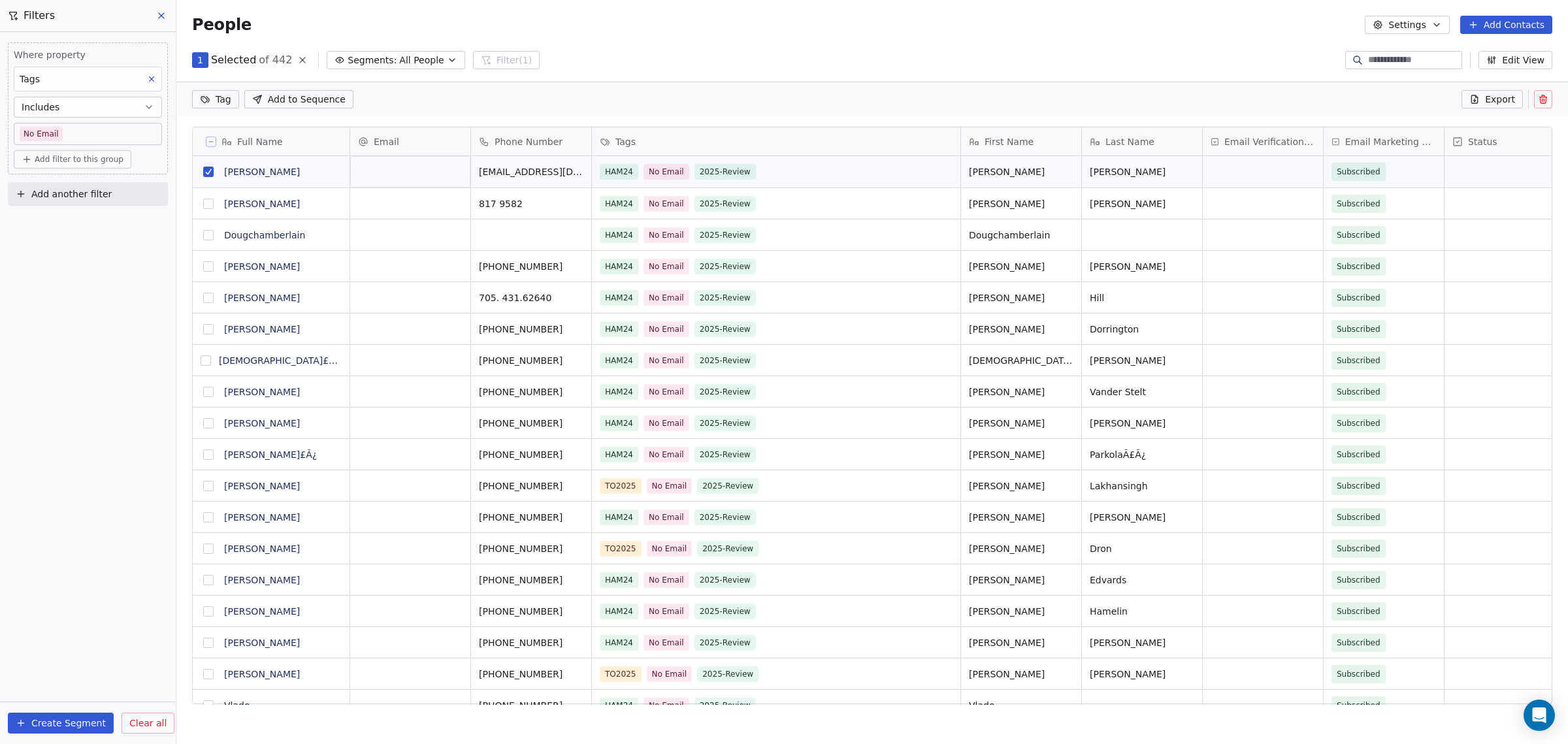
click at [1546, 102] on icon at bounding box center [1542, 100] width 6 height 6
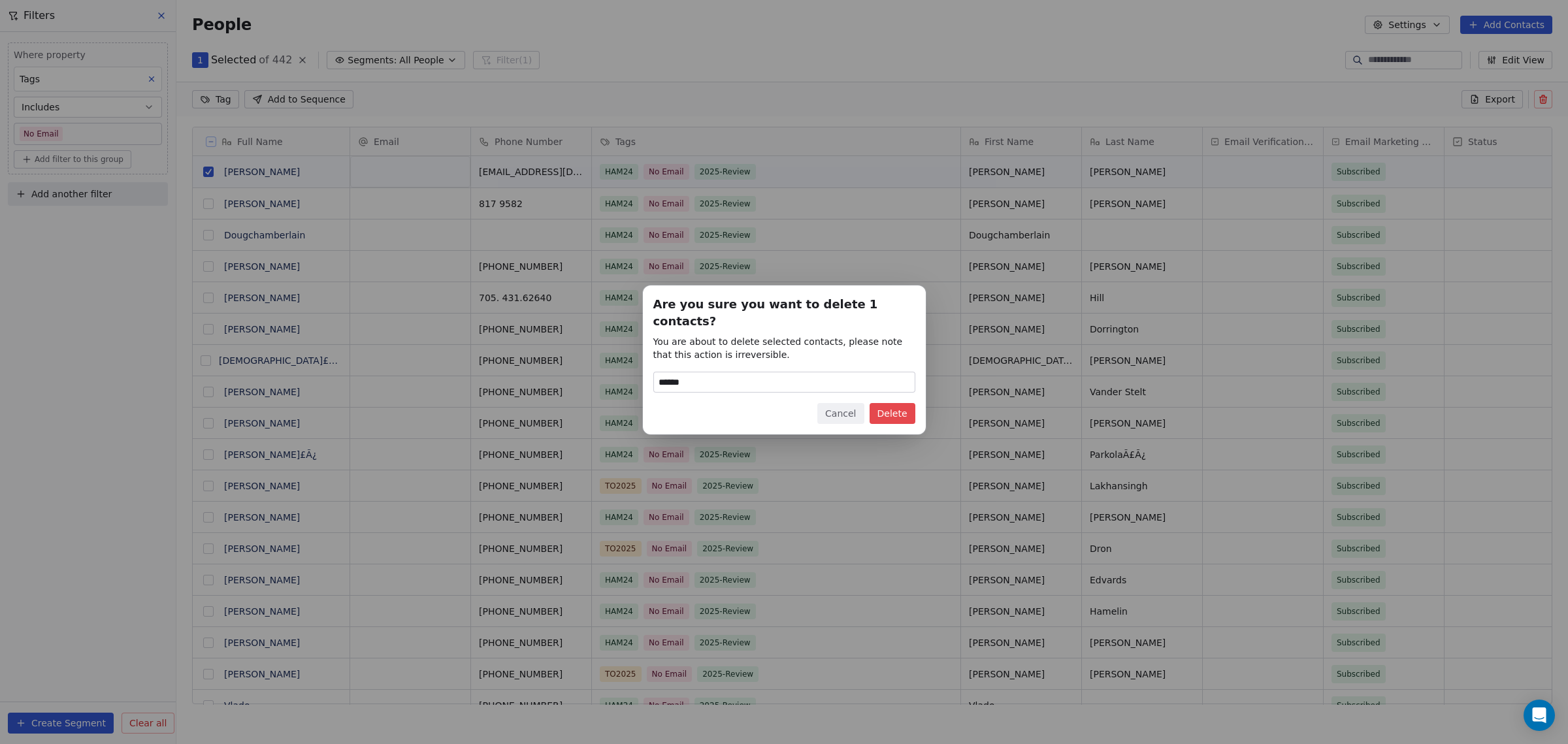
click at [893, 405] on button "Delete" at bounding box center [892, 413] width 46 height 21
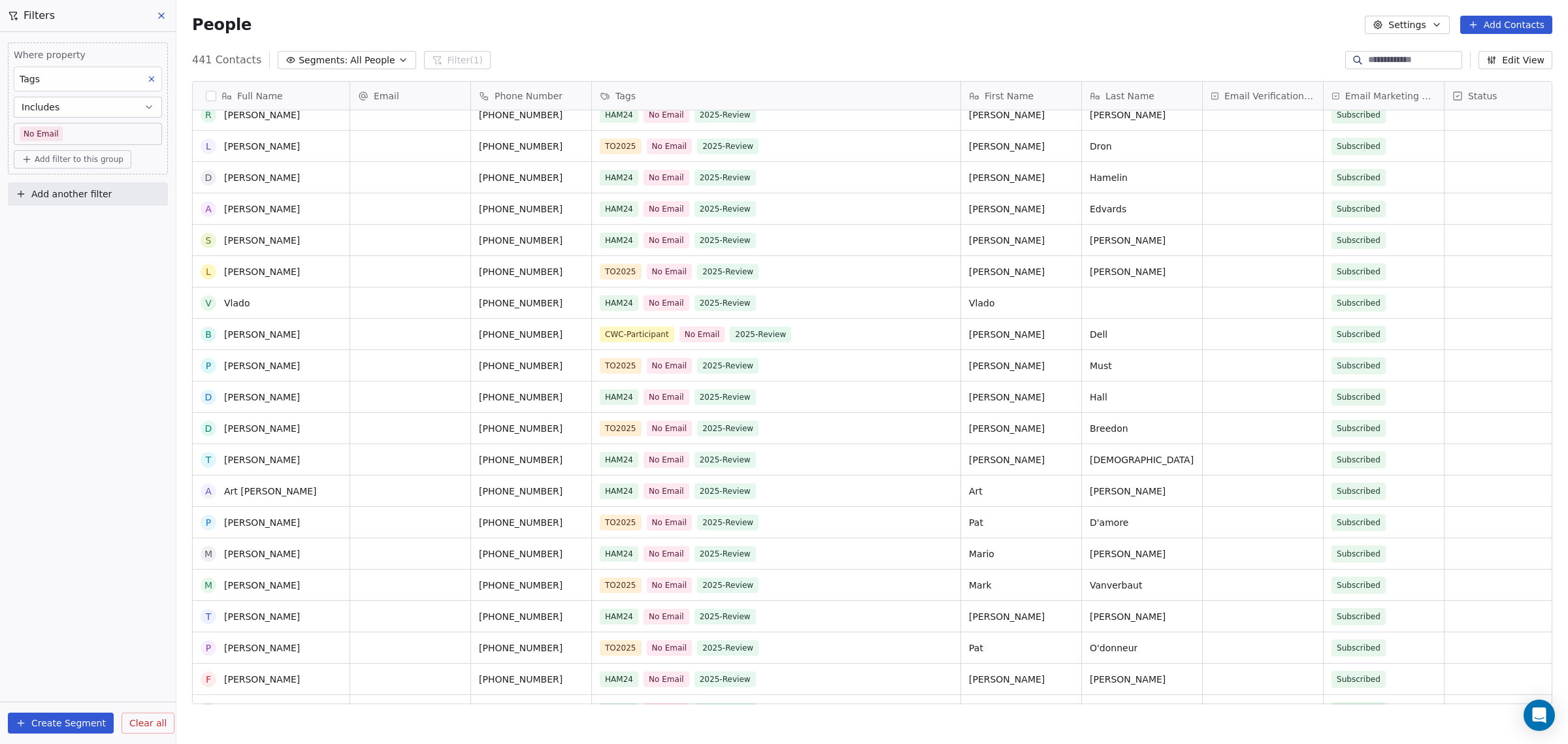
scroll to position [177, 0]
